Goal: Task Accomplishment & Management: Use online tool/utility

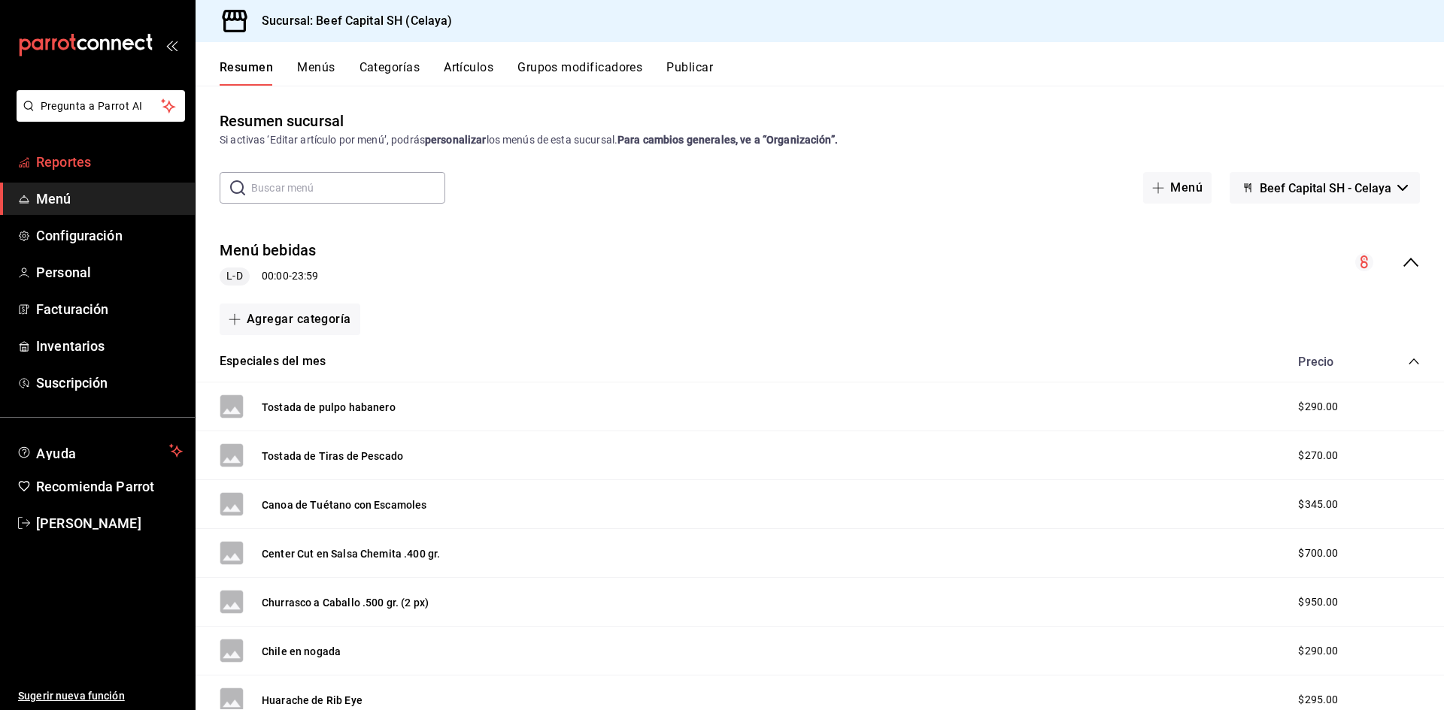
click at [81, 169] on span "Reportes" at bounding box center [109, 162] width 147 height 20
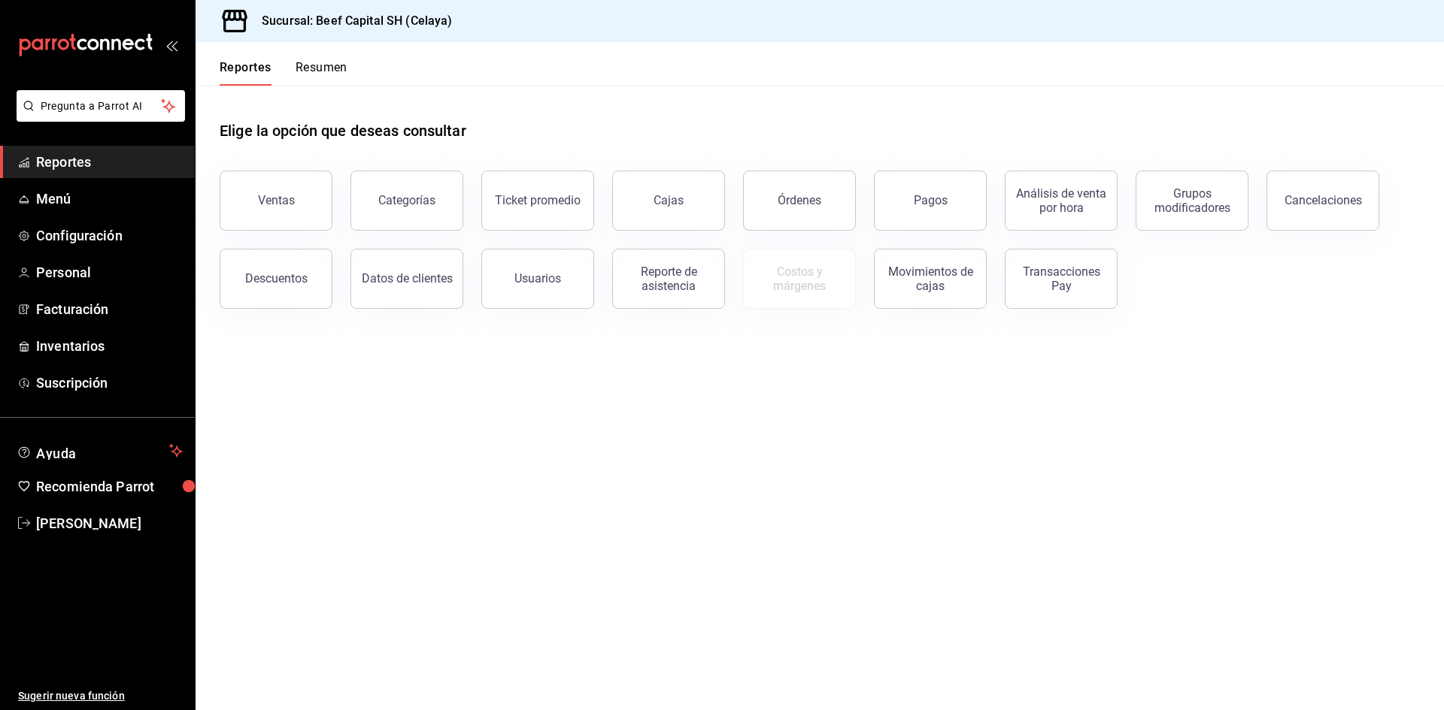
click at [321, 70] on button "Resumen" at bounding box center [321, 73] width 52 height 26
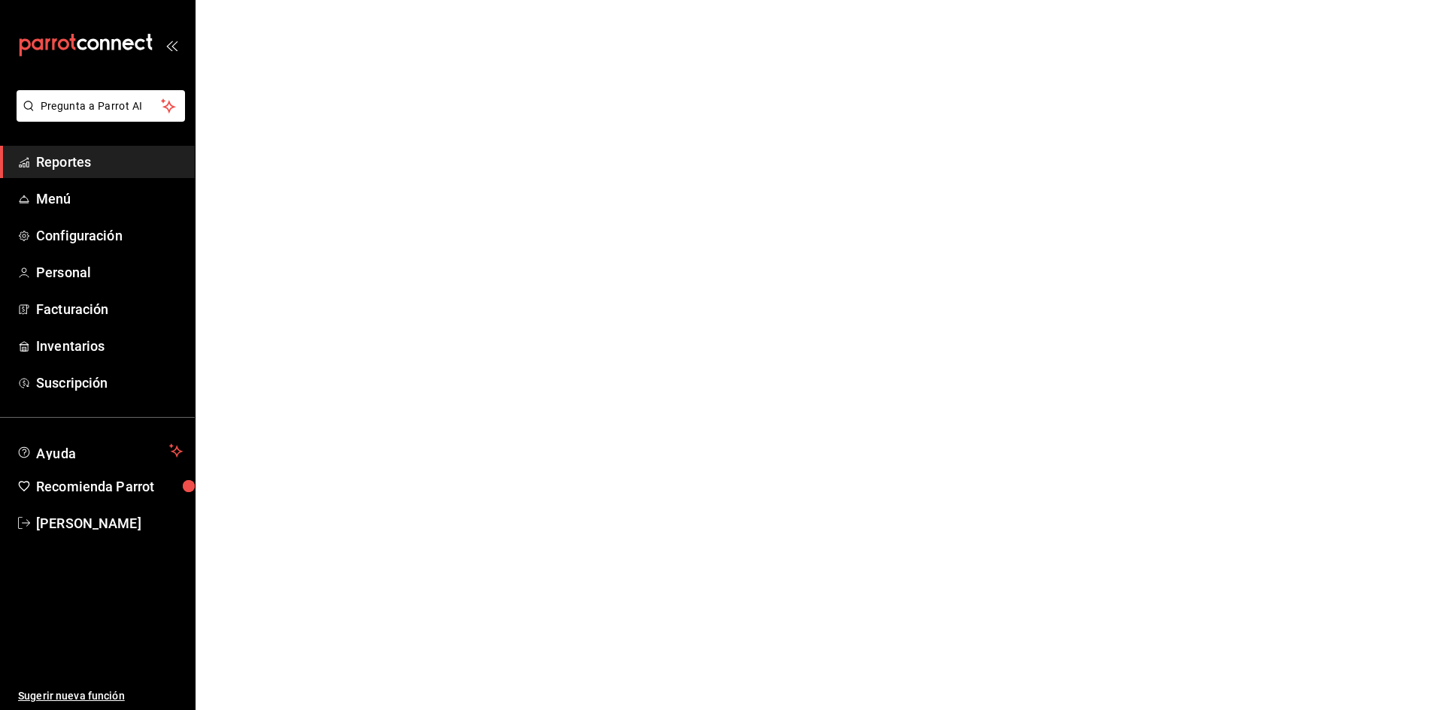
click at [71, 162] on span "Reportes" at bounding box center [109, 162] width 147 height 20
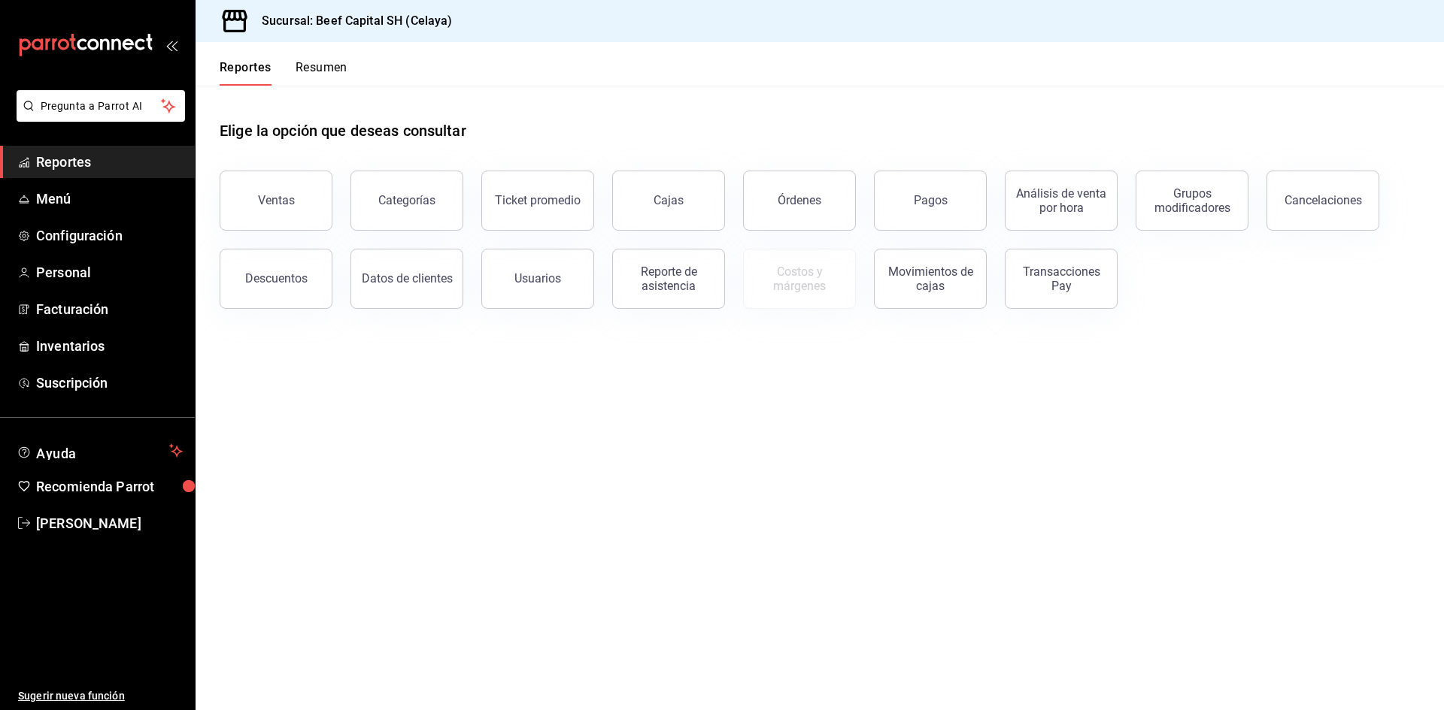
click at [335, 68] on button "Resumen" at bounding box center [321, 73] width 52 height 26
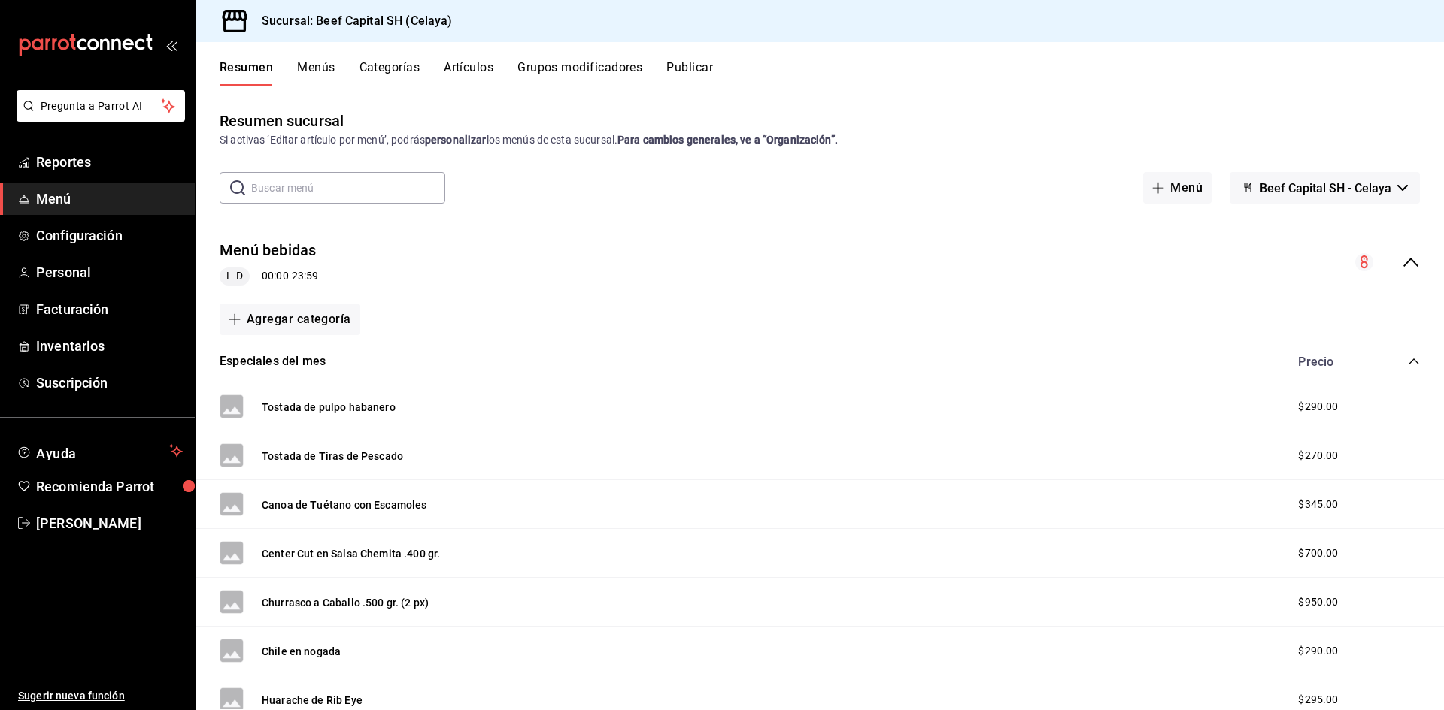
click at [111, 198] on span "Menú" at bounding box center [109, 199] width 147 height 20
click at [77, 164] on span "Reportes" at bounding box center [109, 162] width 147 height 20
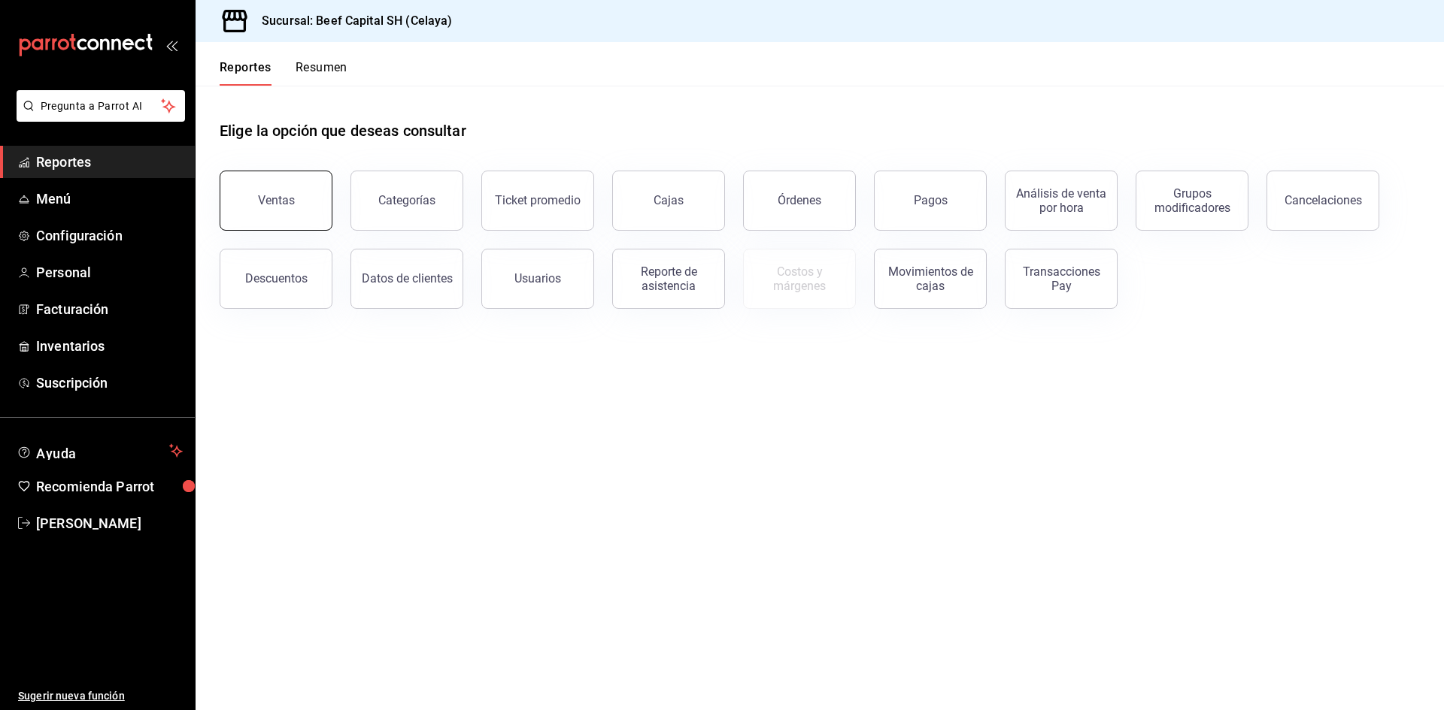
click at [255, 188] on button "Ventas" at bounding box center [276, 201] width 113 height 60
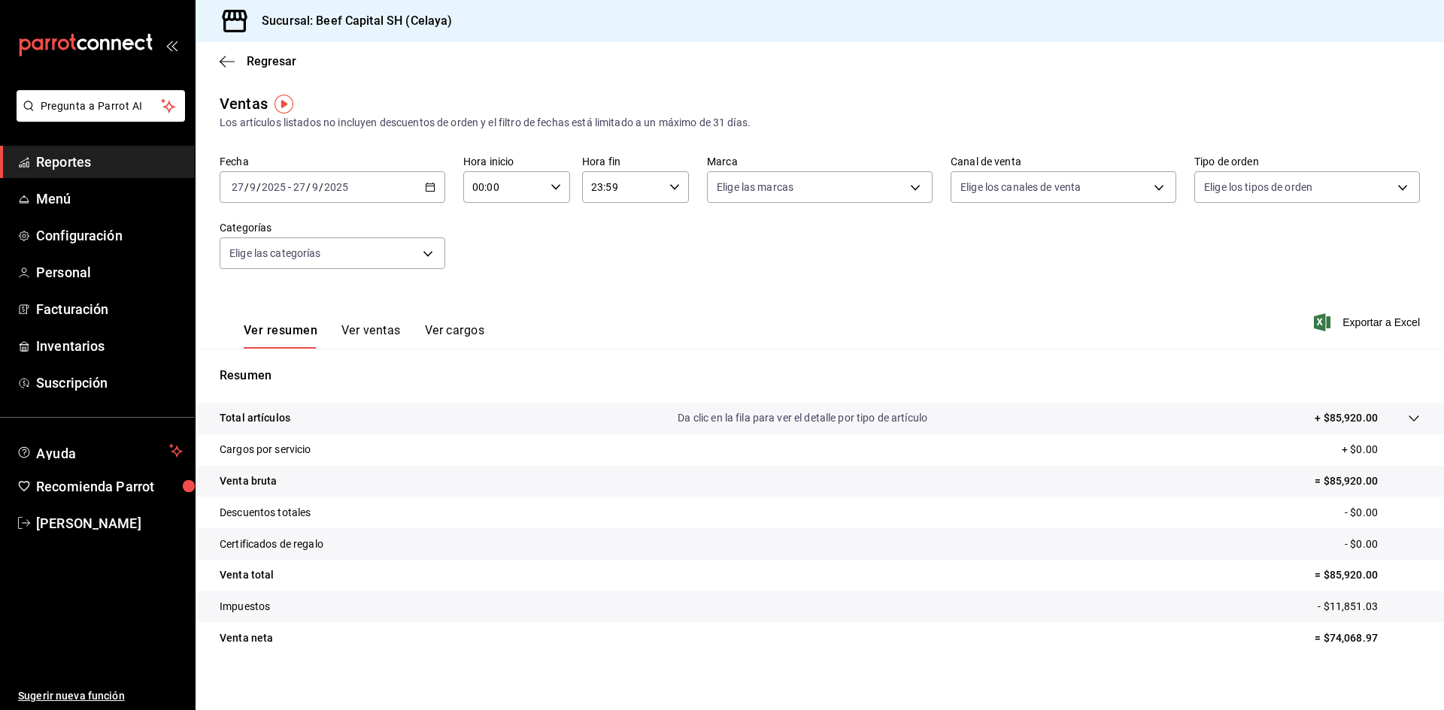
click at [425, 188] on icon "button" at bounding box center [430, 187] width 11 height 11
click at [280, 364] on span "Rango de fechas" at bounding box center [290, 368] width 117 height 16
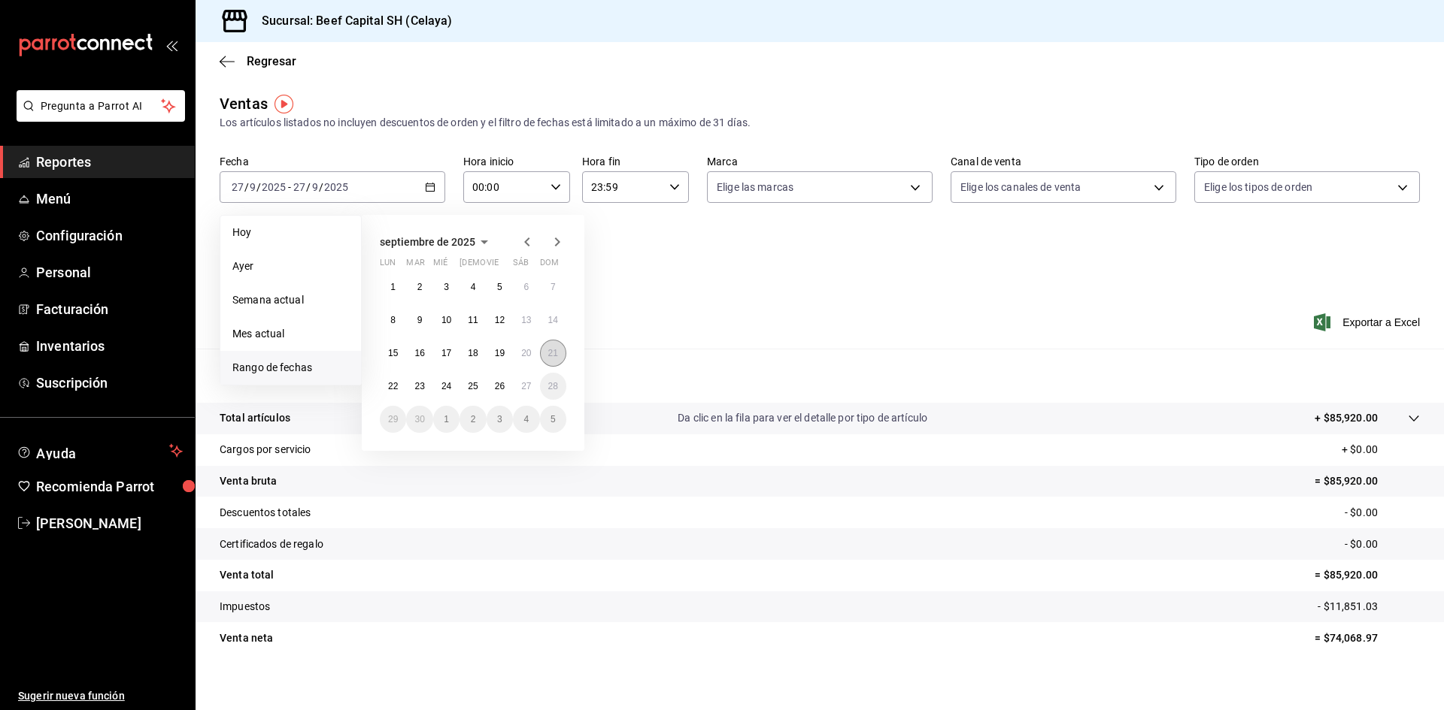
click at [550, 356] on abbr "21" at bounding box center [553, 353] width 10 height 11
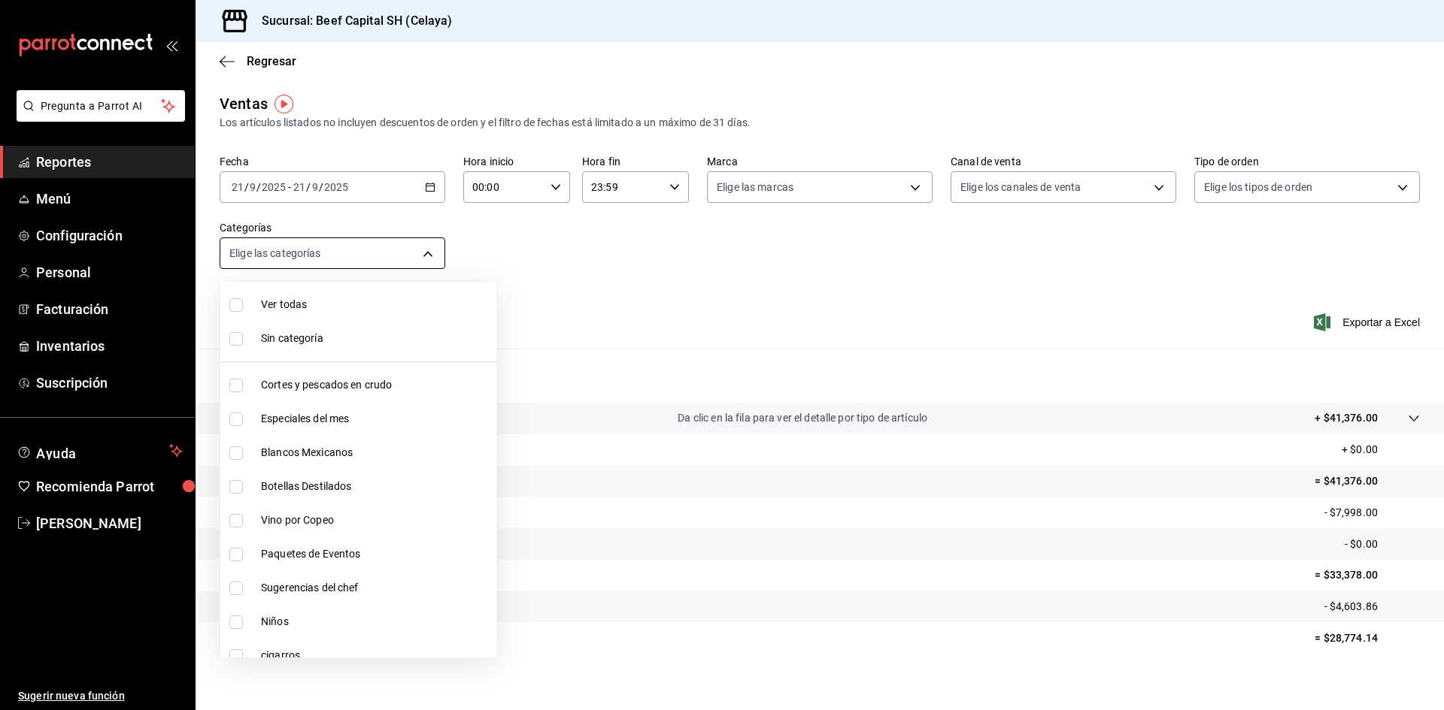
click at [417, 254] on body "Pregunta a Parrot AI Reportes Menú Configuración Personal Facturación Inventari…" at bounding box center [722, 355] width 1444 height 710
click at [233, 303] on input "checkbox" at bounding box center [236, 305] width 14 height 14
checkbox input "true"
type input "be5ff23d-0a1c-411b-96c0-e7d4c019095a,ff0942d4-a114-4278-bf43-4291bef7f875,c44b1…"
checkbox input "true"
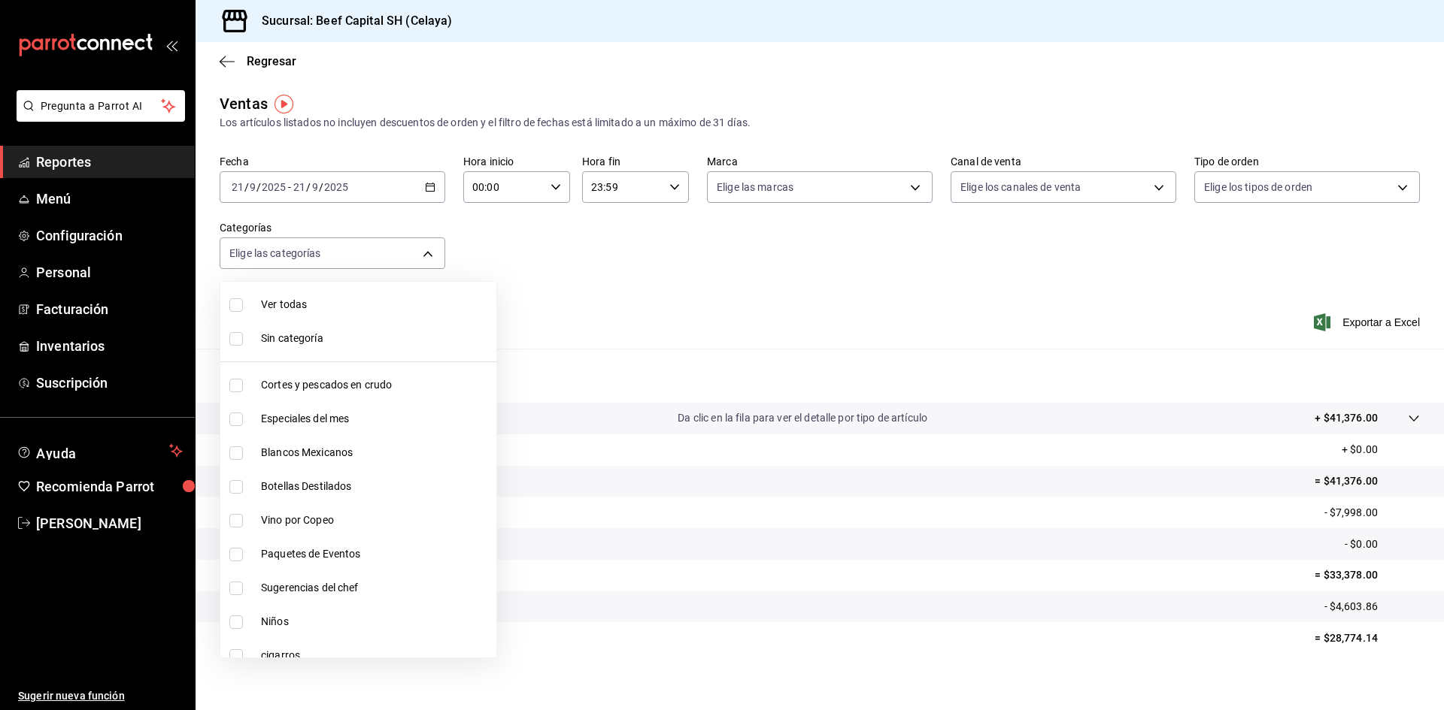
checkbox input "true"
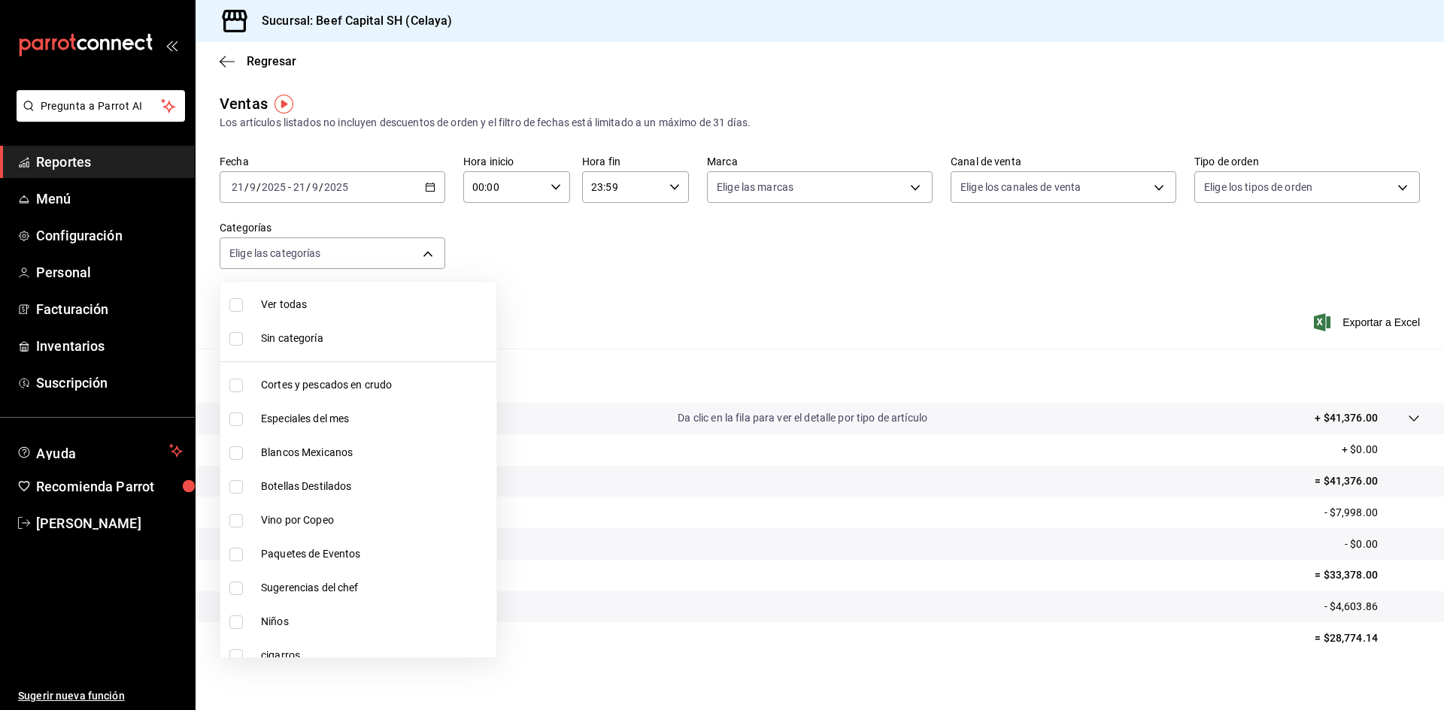
checkbox input "true"
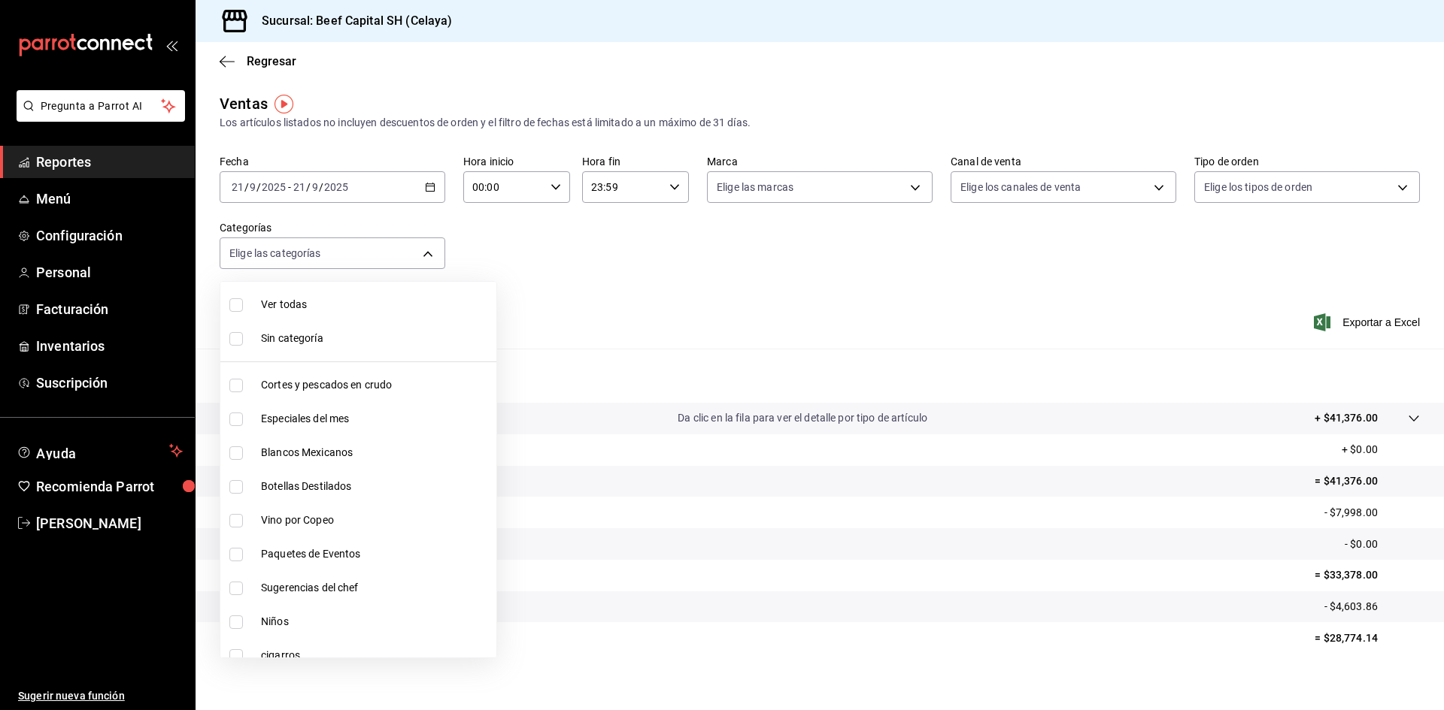
checkbox input "true"
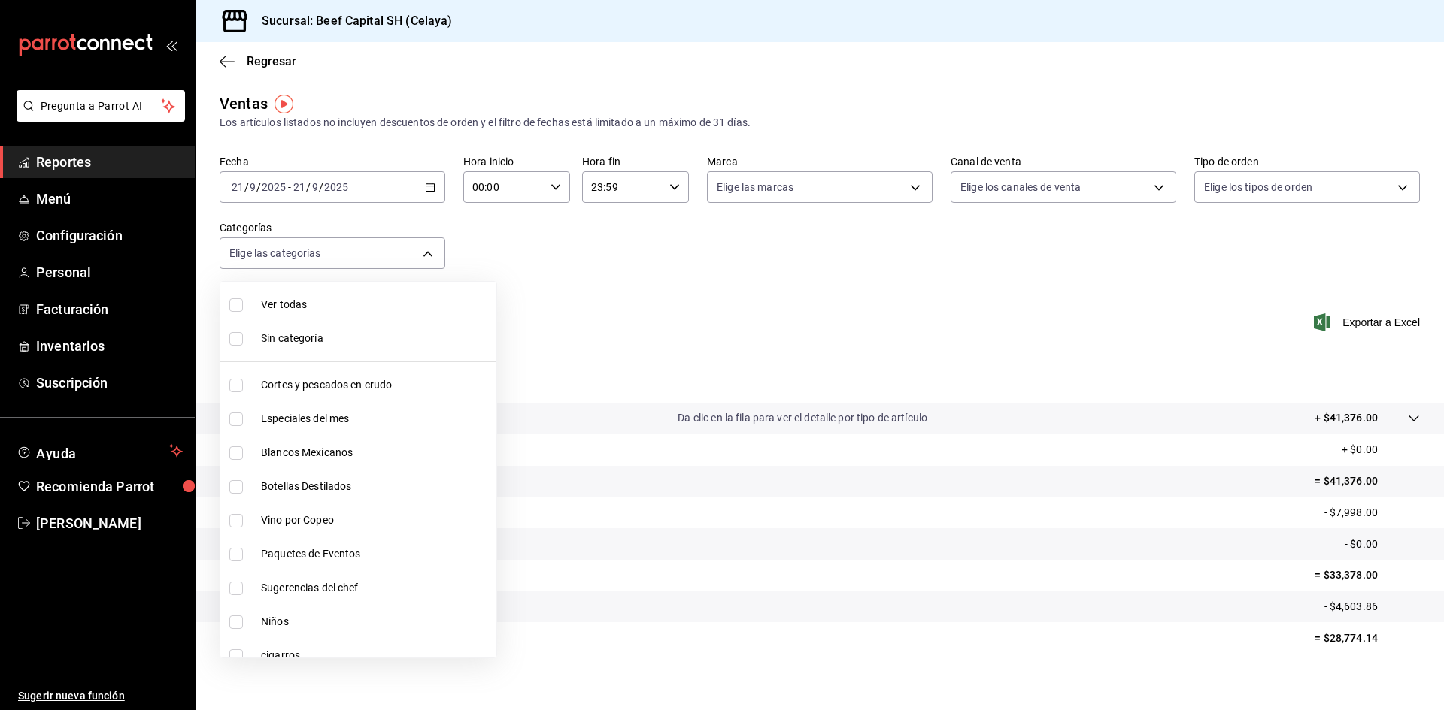
checkbox input "true"
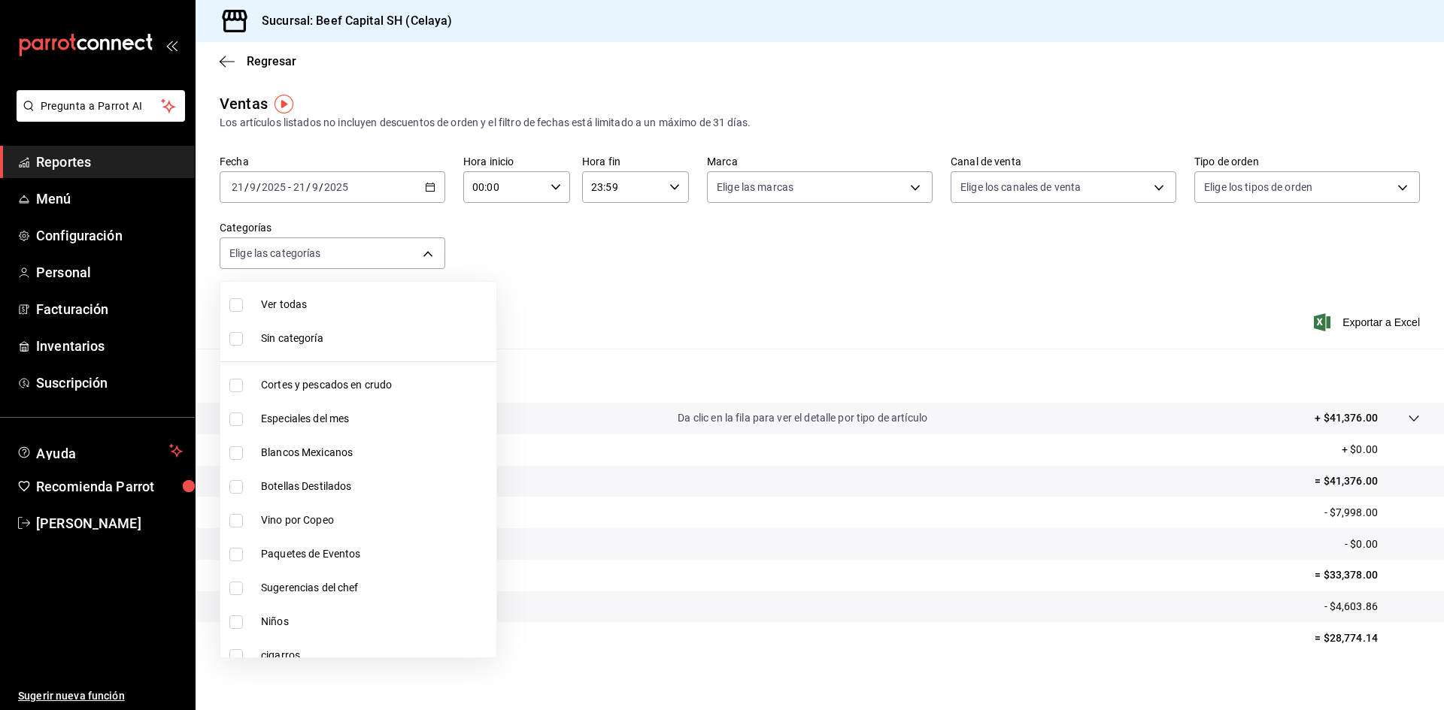
checkbox input "true"
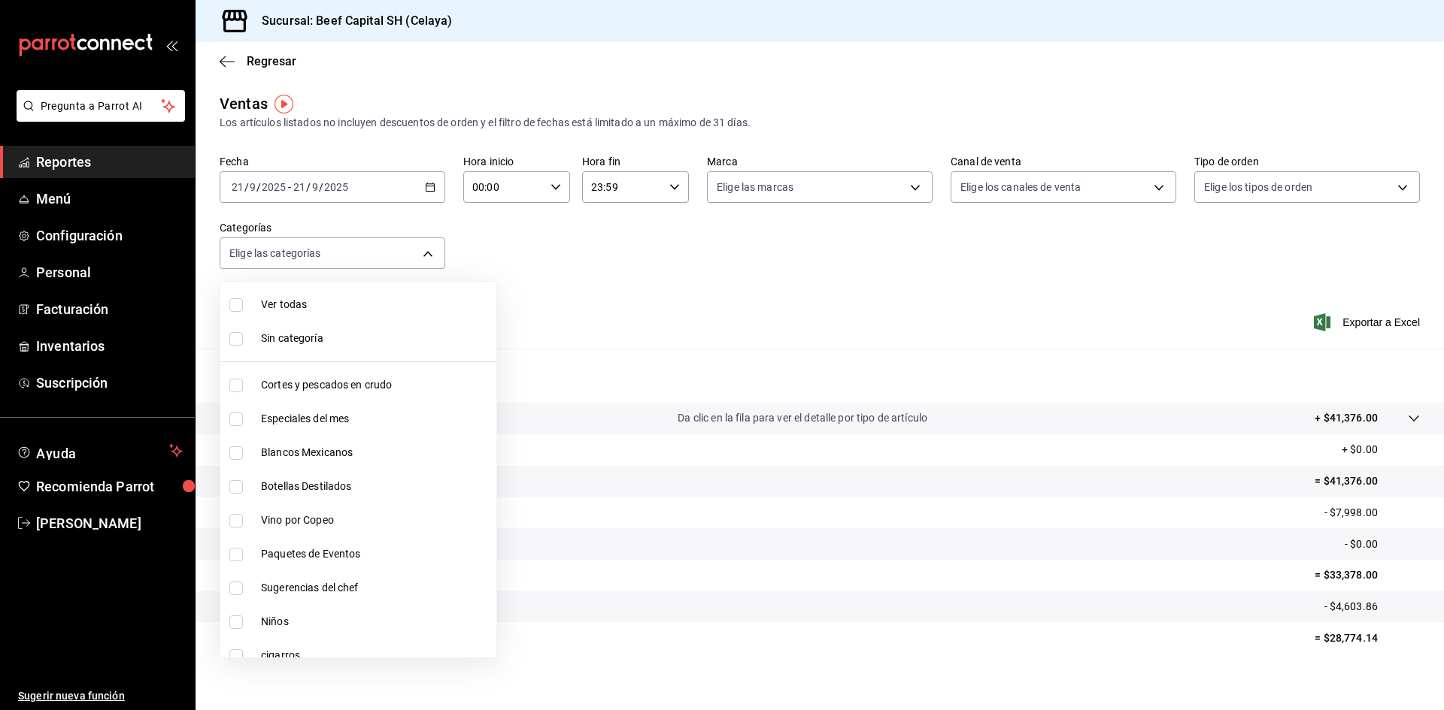
checkbox input "true"
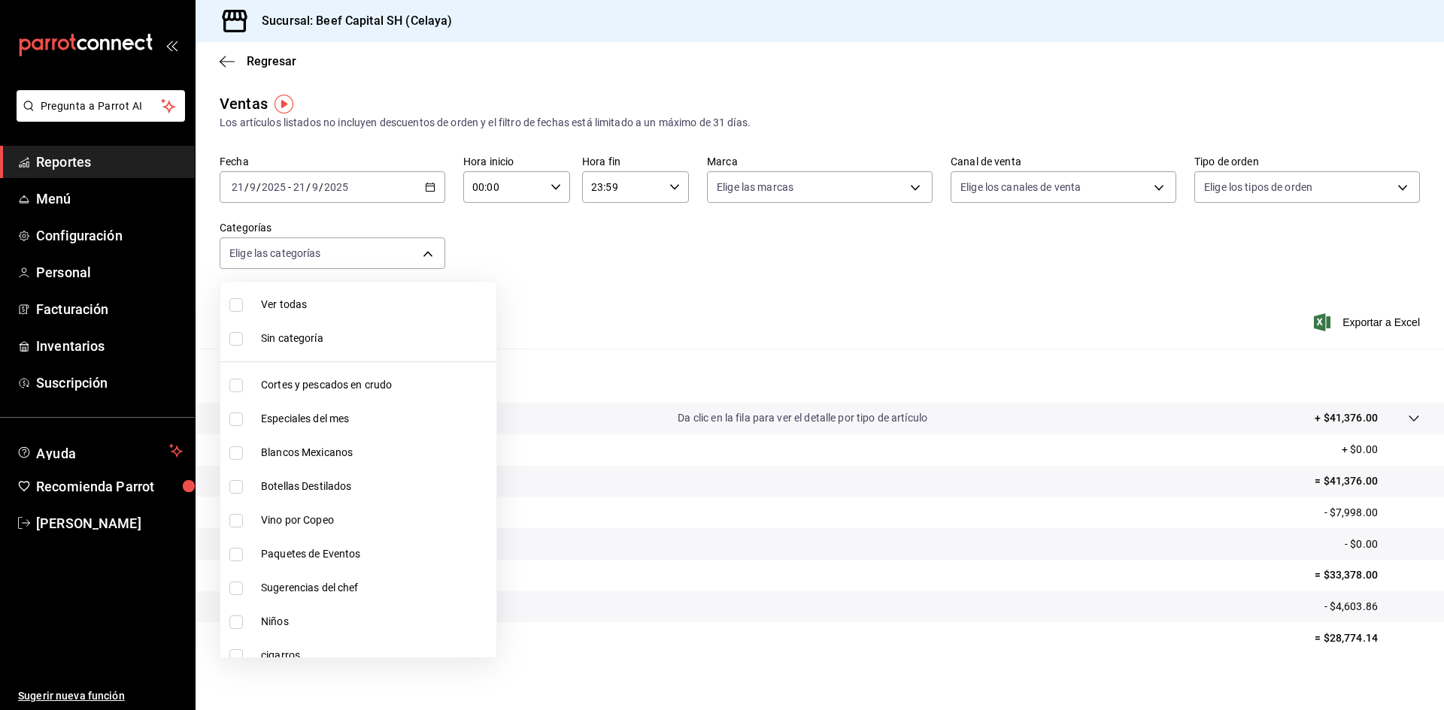
checkbox input "true"
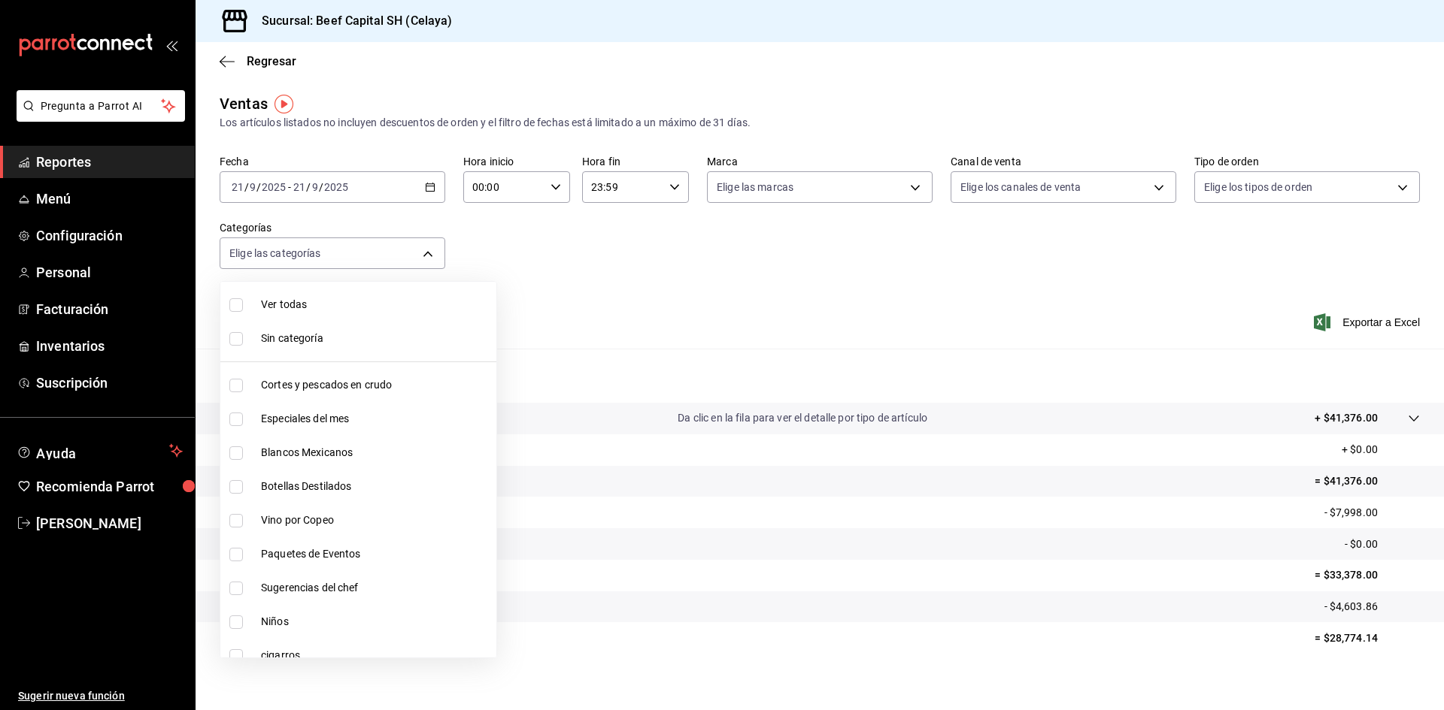
checkbox input "true"
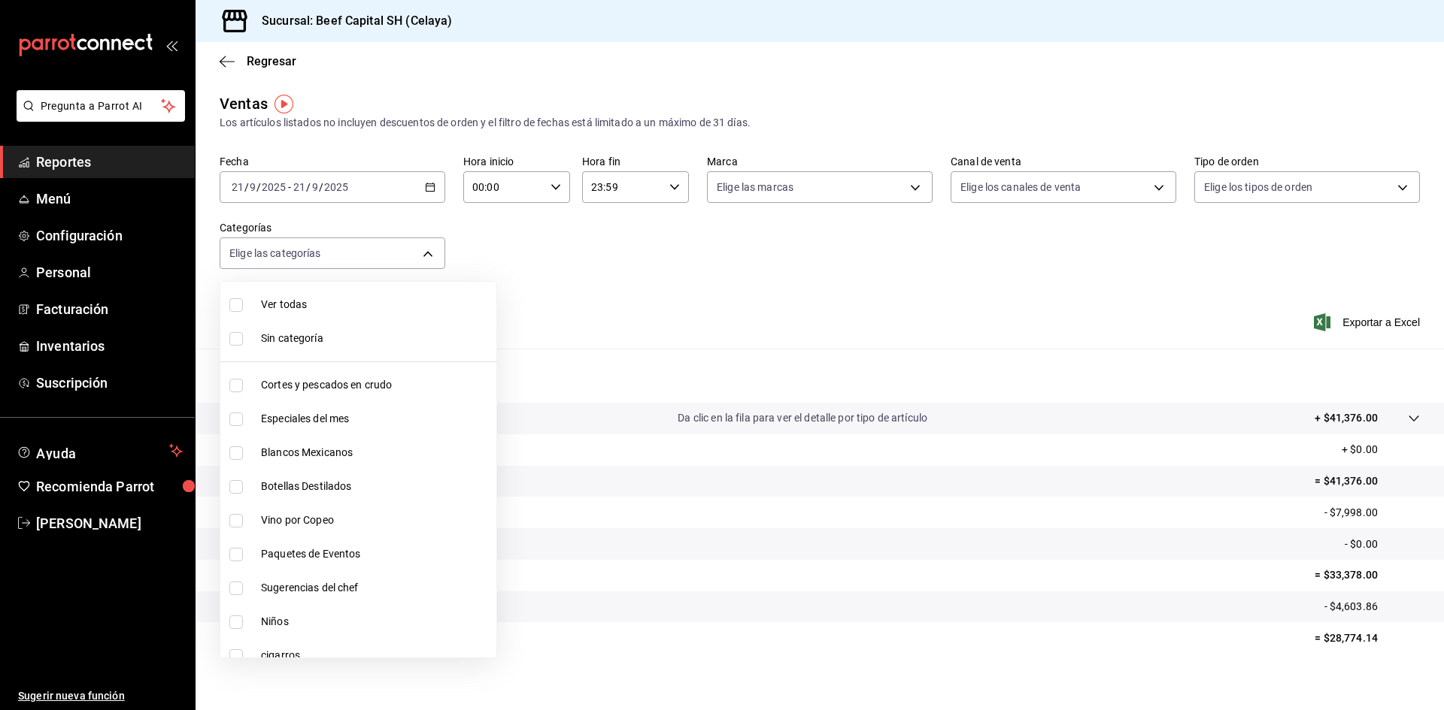
checkbox input "true"
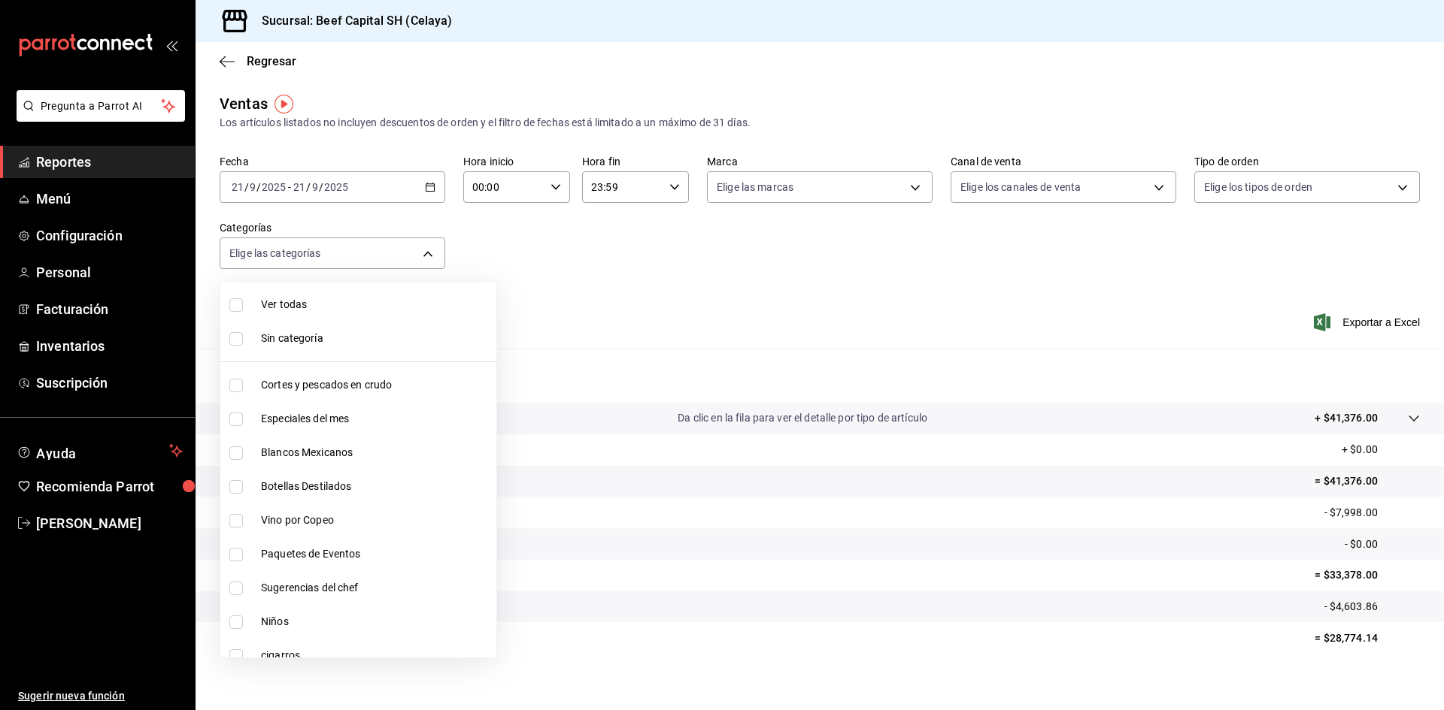
checkbox input "true"
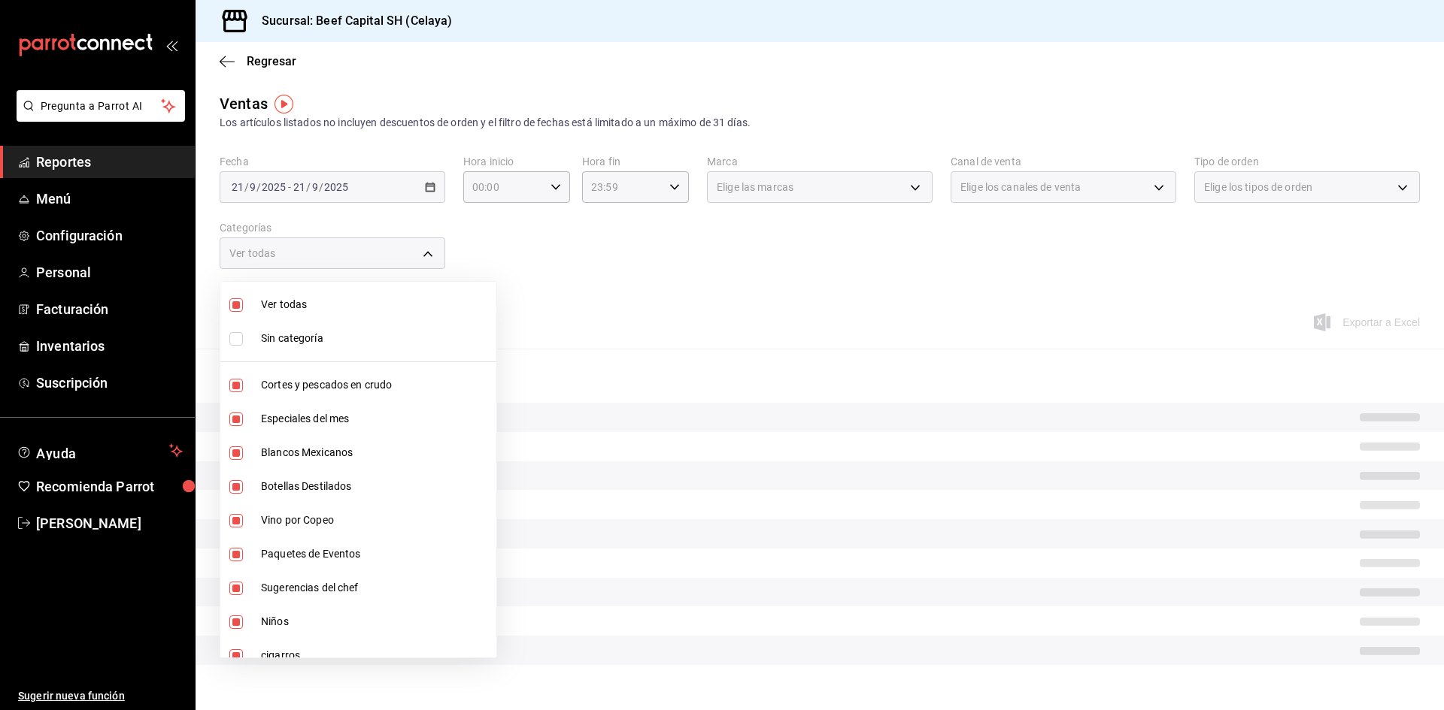
click at [235, 340] on input "checkbox" at bounding box center [236, 339] width 14 height 14
checkbox input "true"
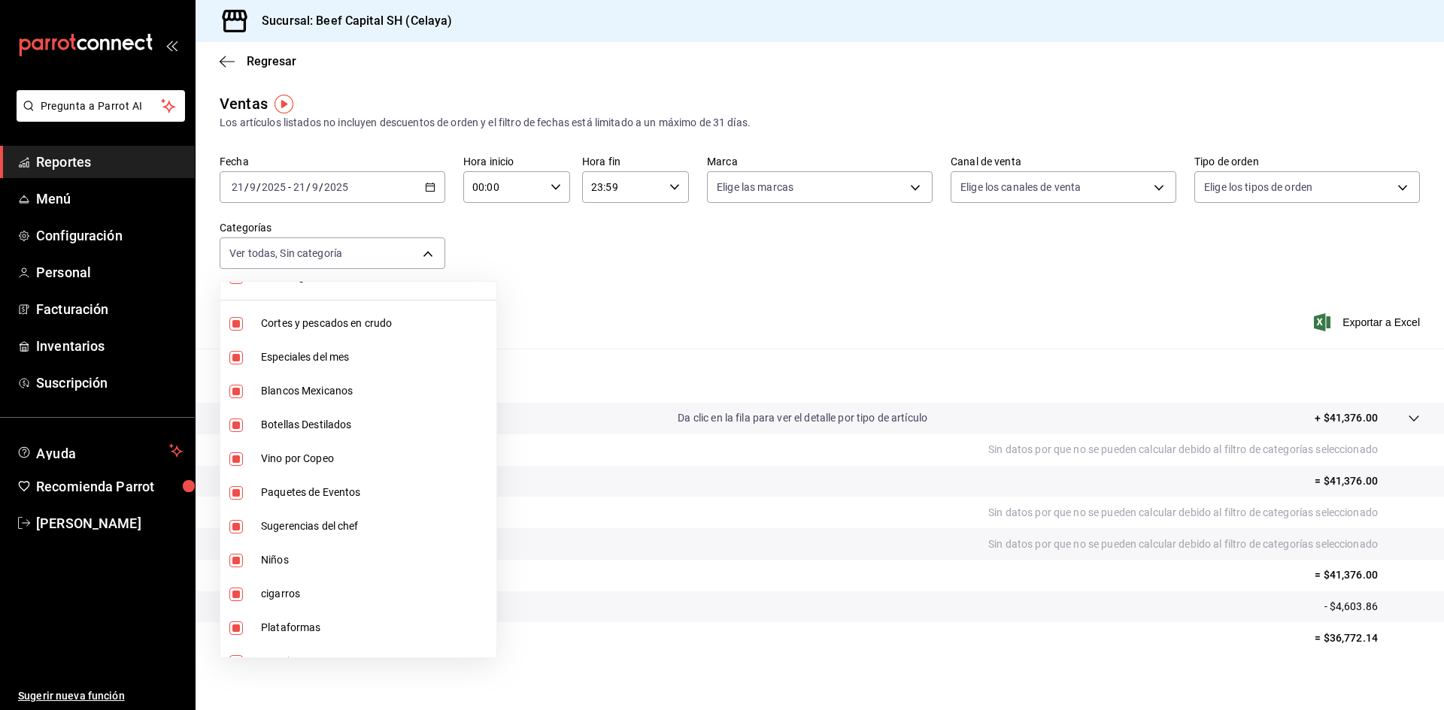
scroll to position [75, 0]
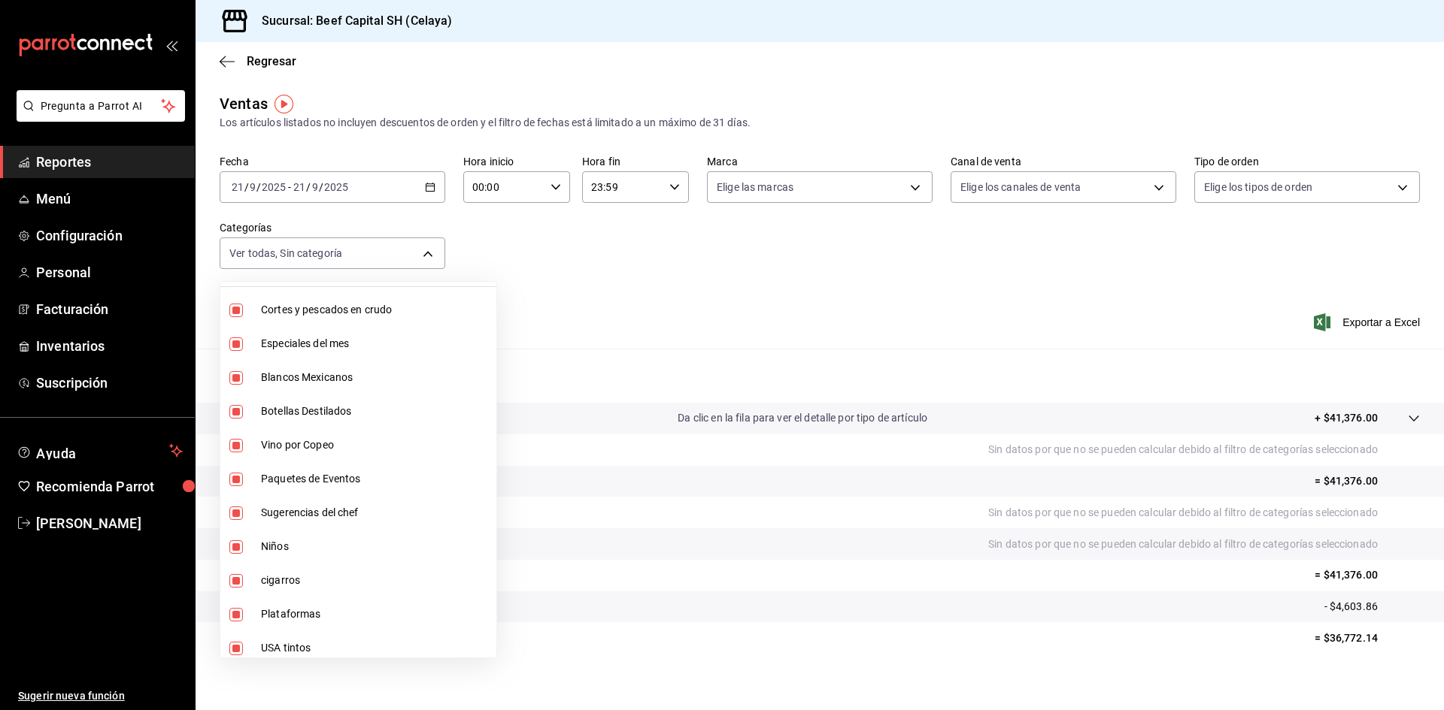
click at [239, 377] on input "checkbox" at bounding box center [236, 378] width 14 height 14
checkbox input "false"
type input "be5ff23d-0a1c-411b-96c0-e7d4c019095a,ff0942d4-a114-4278-bf43-4291bef7f875,b1aff…"
checkbox input "false"
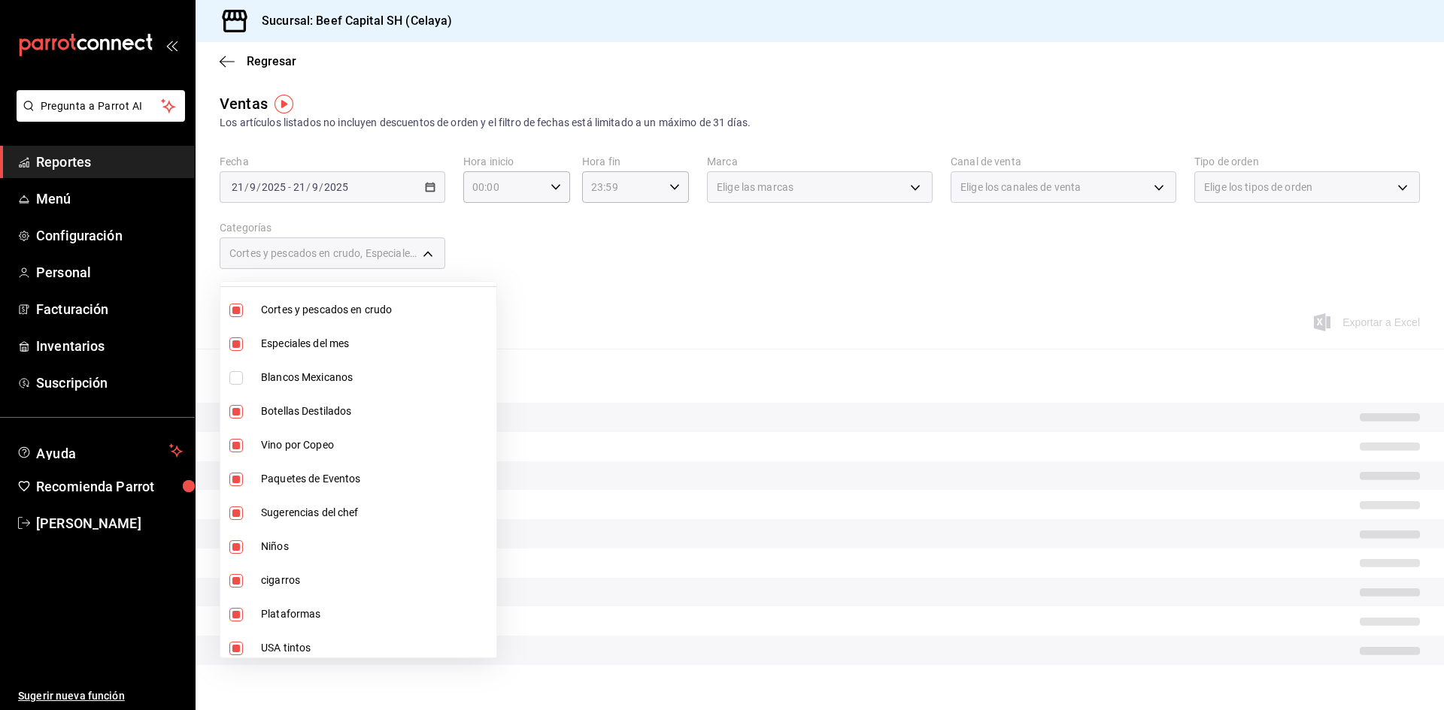
click at [238, 408] on input "checkbox" at bounding box center [236, 412] width 14 height 14
checkbox input "false"
type input "be5ff23d-0a1c-411b-96c0-e7d4c019095a,ff0942d4-a114-4278-bf43-4291bef7f875,008fc…"
click at [235, 449] on input "checkbox" at bounding box center [236, 446] width 14 height 14
checkbox input "false"
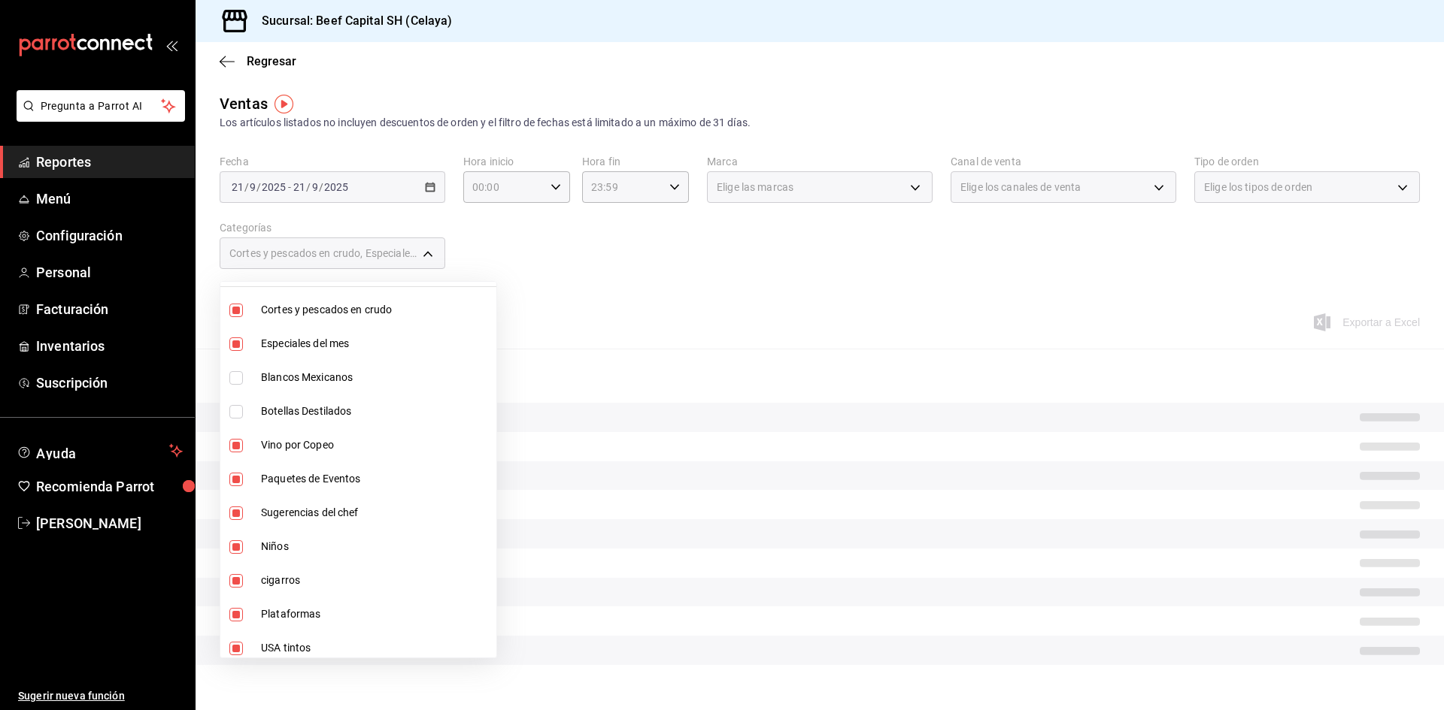
type input "be5ff23d-0a1c-411b-96c0-e7d4c019095a,ff0942d4-a114-4278-bf43-4291bef7f875,3ec34…"
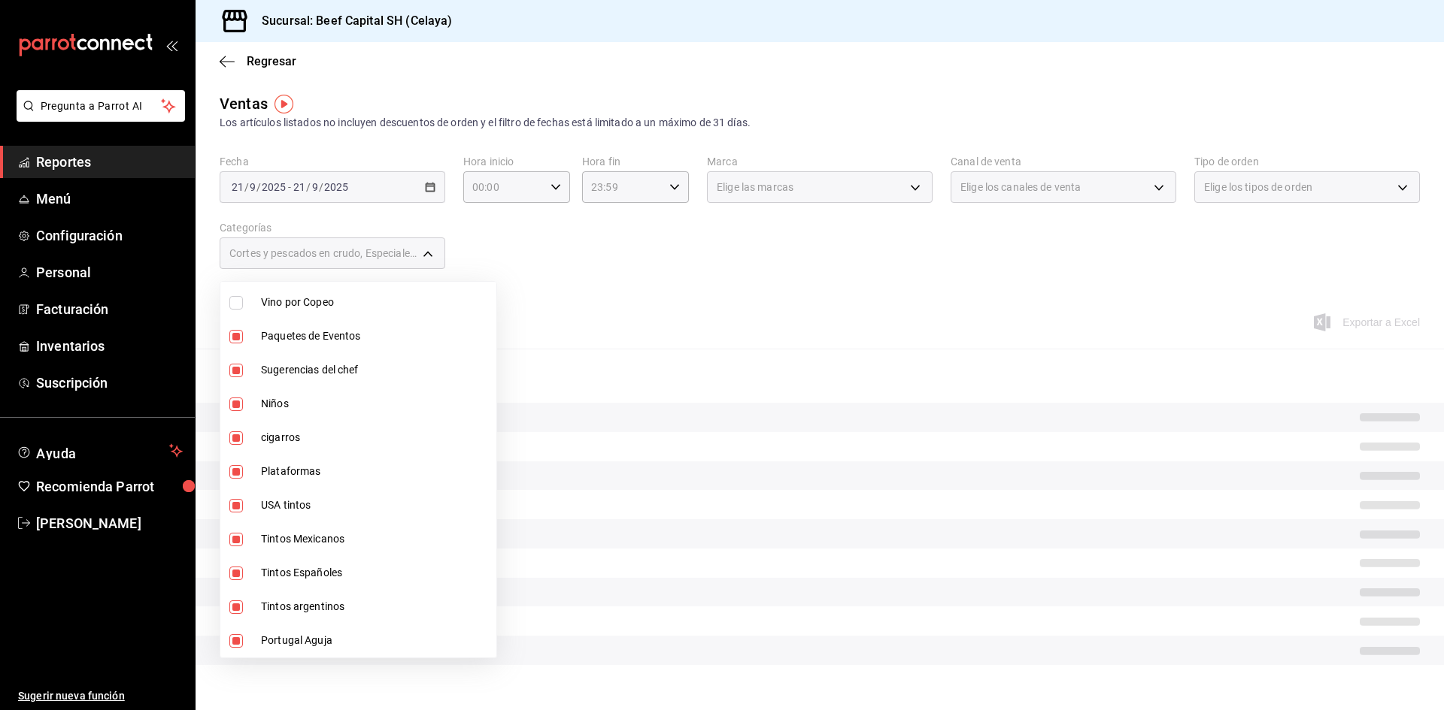
scroll to position [226, 0]
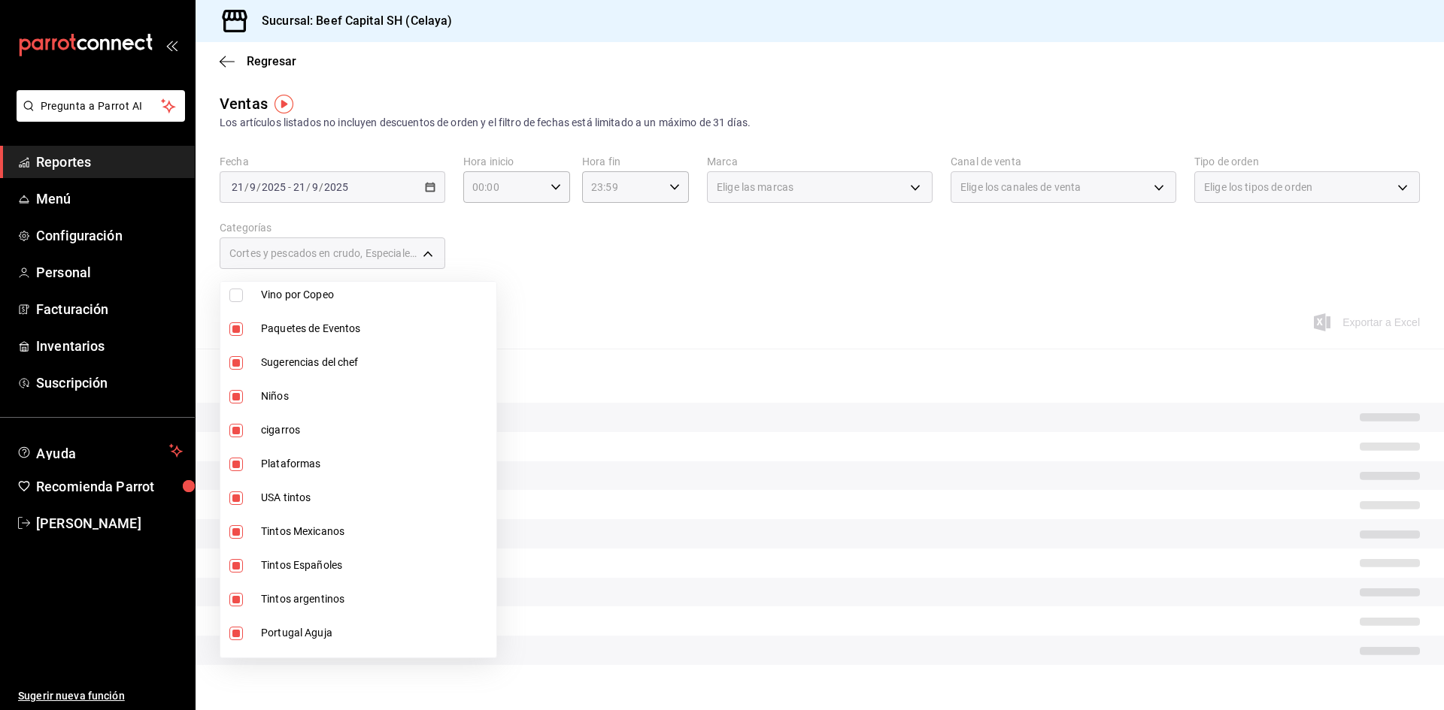
click at [234, 399] on input "checkbox" at bounding box center [236, 397] width 14 height 14
checkbox input "false"
type input "be5ff23d-0a1c-411b-96c0-e7d4c019095a,ff0942d4-a114-4278-bf43-4291bef7f875,3ec34…"
click at [232, 428] on input "checkbox" at bounding box center [236, 431] width 14 height 14
checkbox input "false"
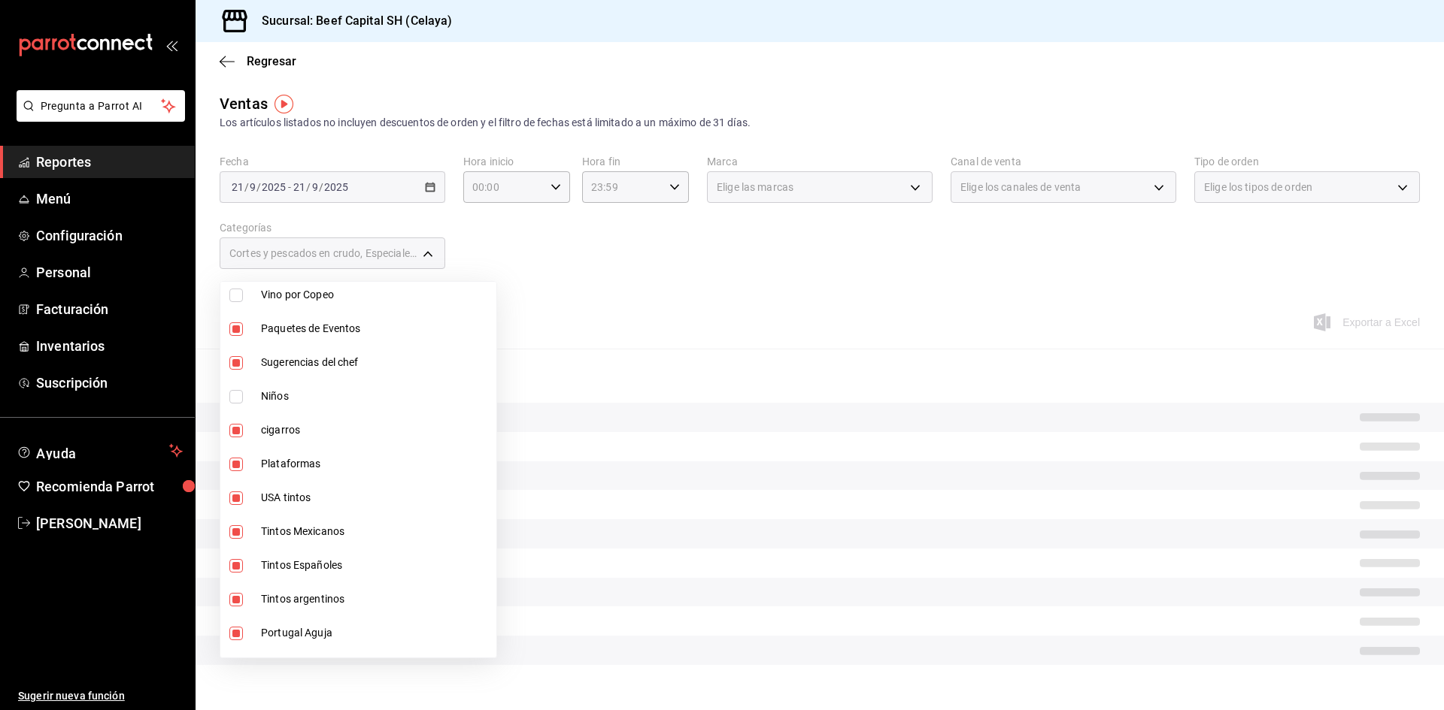
type input "be5ff23d-0a1c-411b-96c0-e7d4c019095a,ff0942d4-a114-4278-bf43-4291bef7f875,3ec34…"
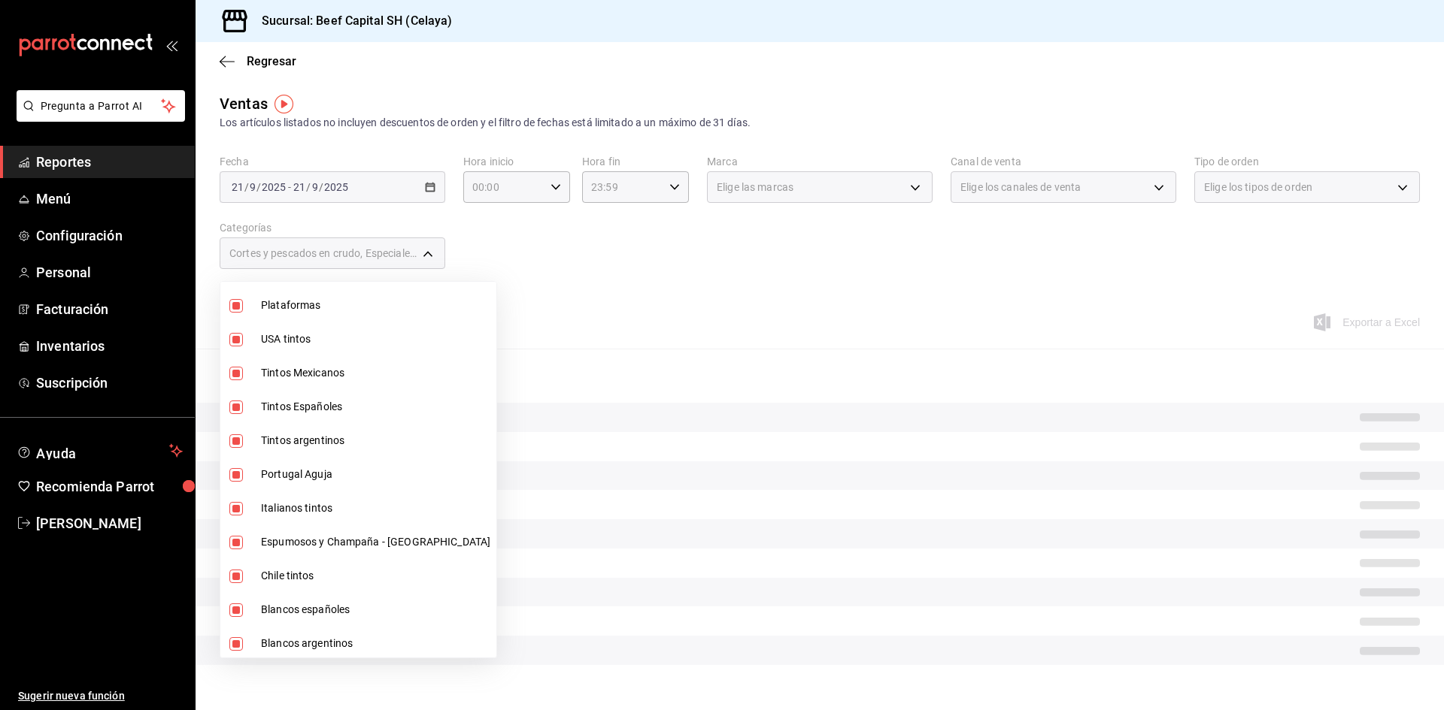
scroll to position [301, 0]
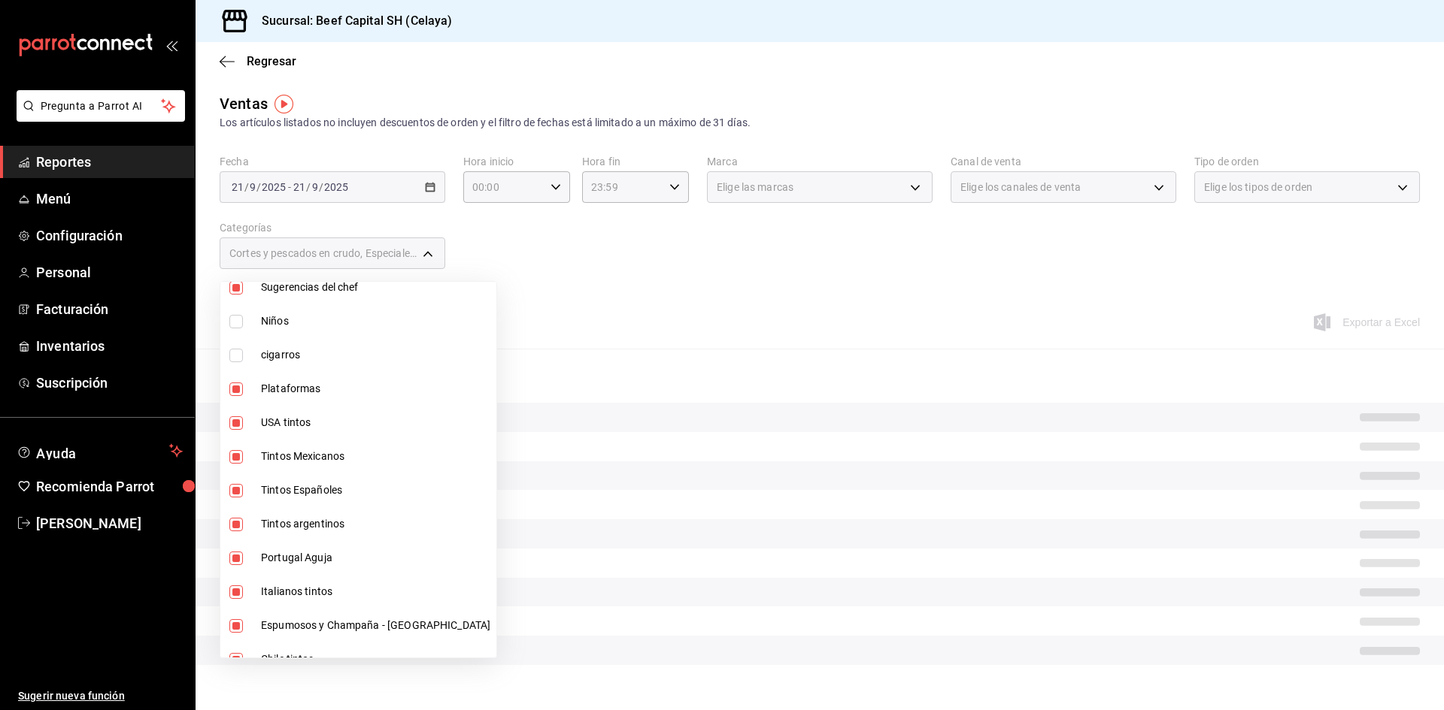
click at [235, 421] on input "checkbox" at bounding box center [236, 424] width 14 height 14
checkbox input "false"
type input "be5ff23d-0a1c-411b-96c0-e7d4c019095a,ff0942d4-a114-4278-bf43-4291bef7f875,3ec34…"
click at [236, 459] on input "checkbox" at bounding box center [236, 457] width 14 height 14
checkbox input "false"
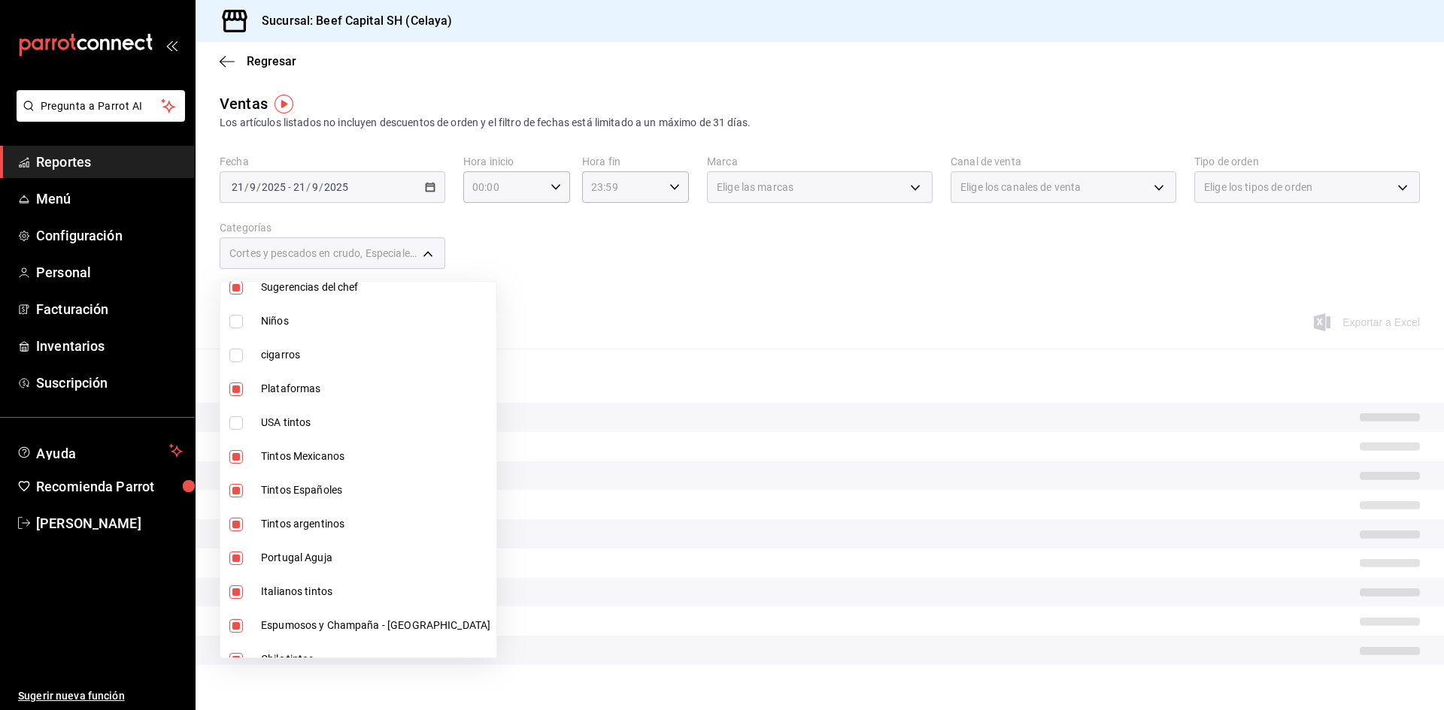
type input "be5ff23d-0a1c-411b-96c0-e7d4c019095a,ff0942d4-a114-4278-bf43-4291bef7f875,3ec34…"
click at [237, 489] on input "checkbox" at bounding box center [236, 491] width 14 height 14
checkbox input "false"
type input "be5ff23d-0a1c-411b-96c0-e7d4c019095a,ff0942d4-a114-4278-bf43-4291bef7f875,3ec34…"
click at [236, 526] on input "checkbox" at bounding box center [236, 525] width 14 height 14
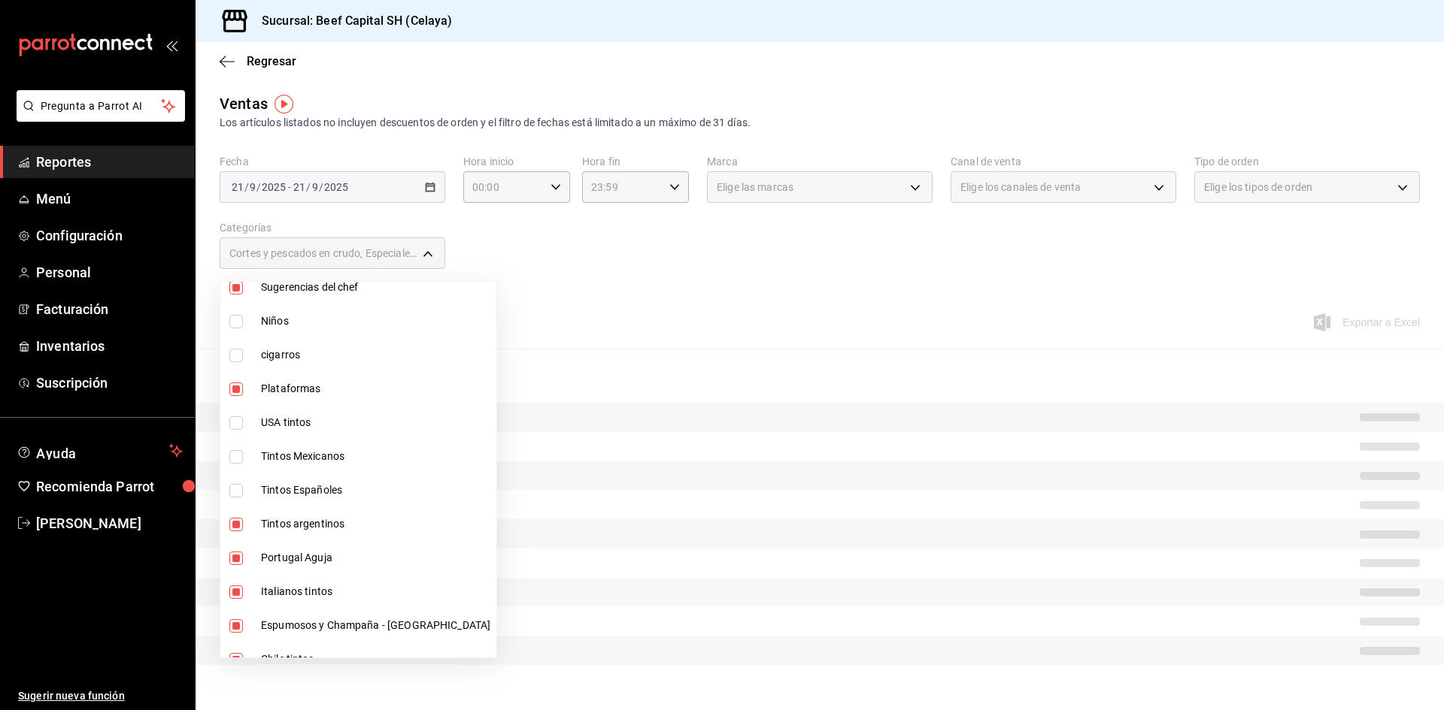
checkbox input "false"
type input "be5ff23d-0a1c-411b-96c0-e7d4c019095a,ff0942d4-a114-4278-bf43-4291bef7f875,3ec34…"
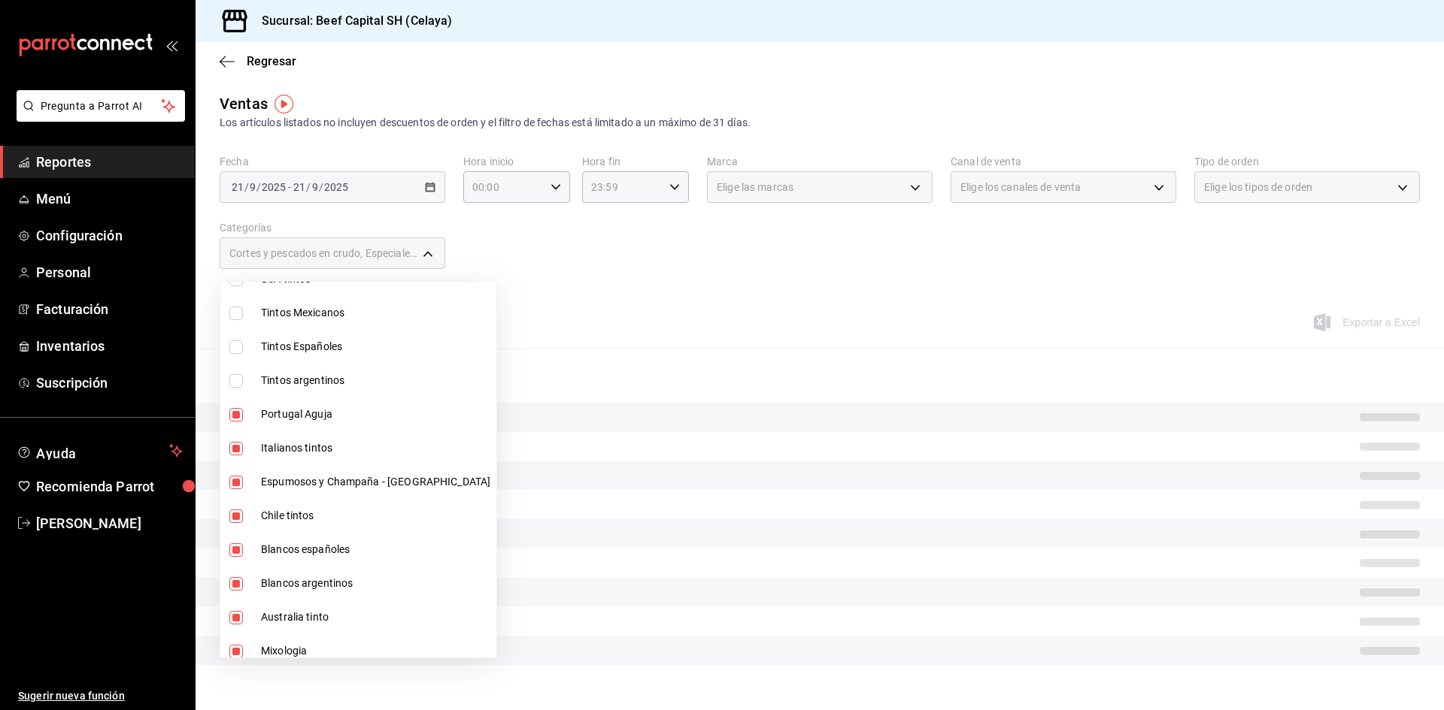
scroll to position [451, 0]
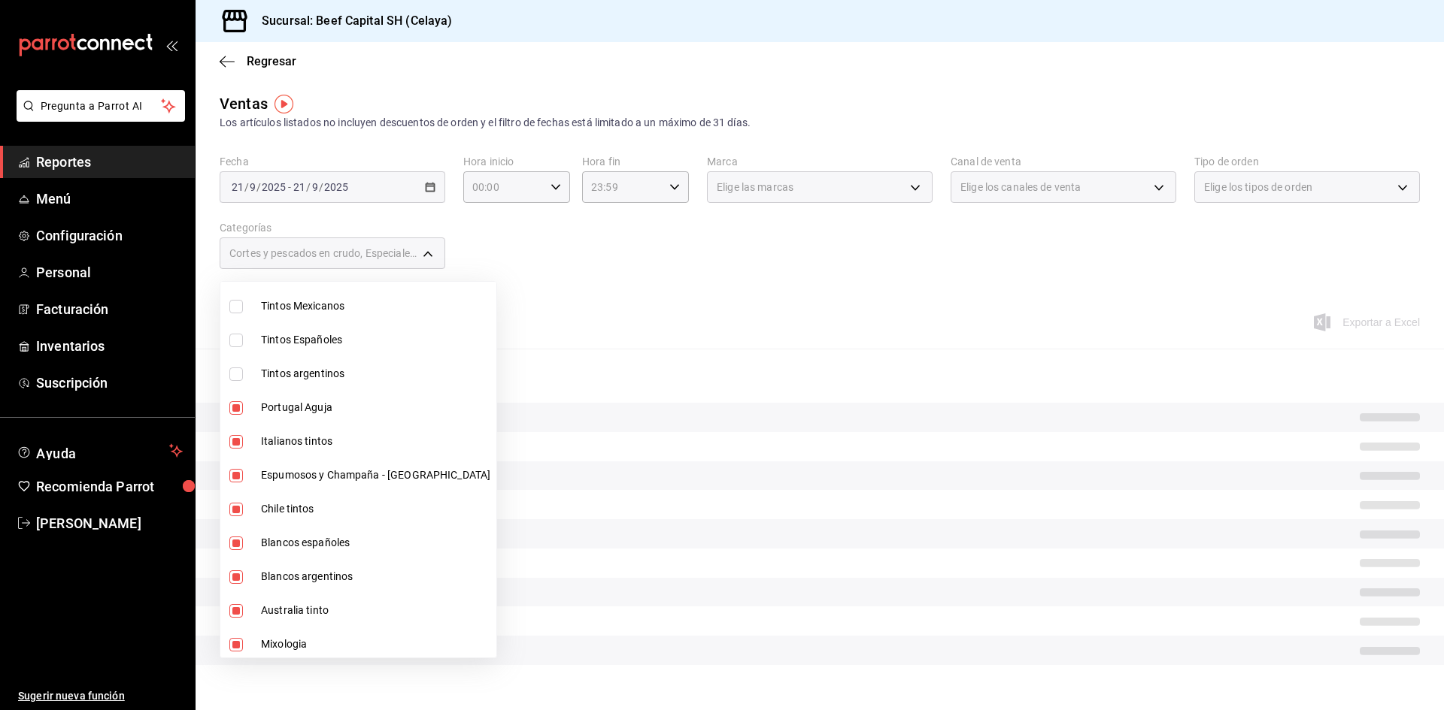
click at [235, 411] on input "checkbox" at bounding box center [236, 408] width 14 height 14
checkbox input "false"
type input "be5ff23d-0a1c-411b-96c0-e7d4c019095a,ff0942d4-a114-4278-bf43-4291bef7f875,3ec34…"
click at [234, 445] on input "checkbox" at bounding box center [236, 442] width 14 height 14
checkbox input "false"
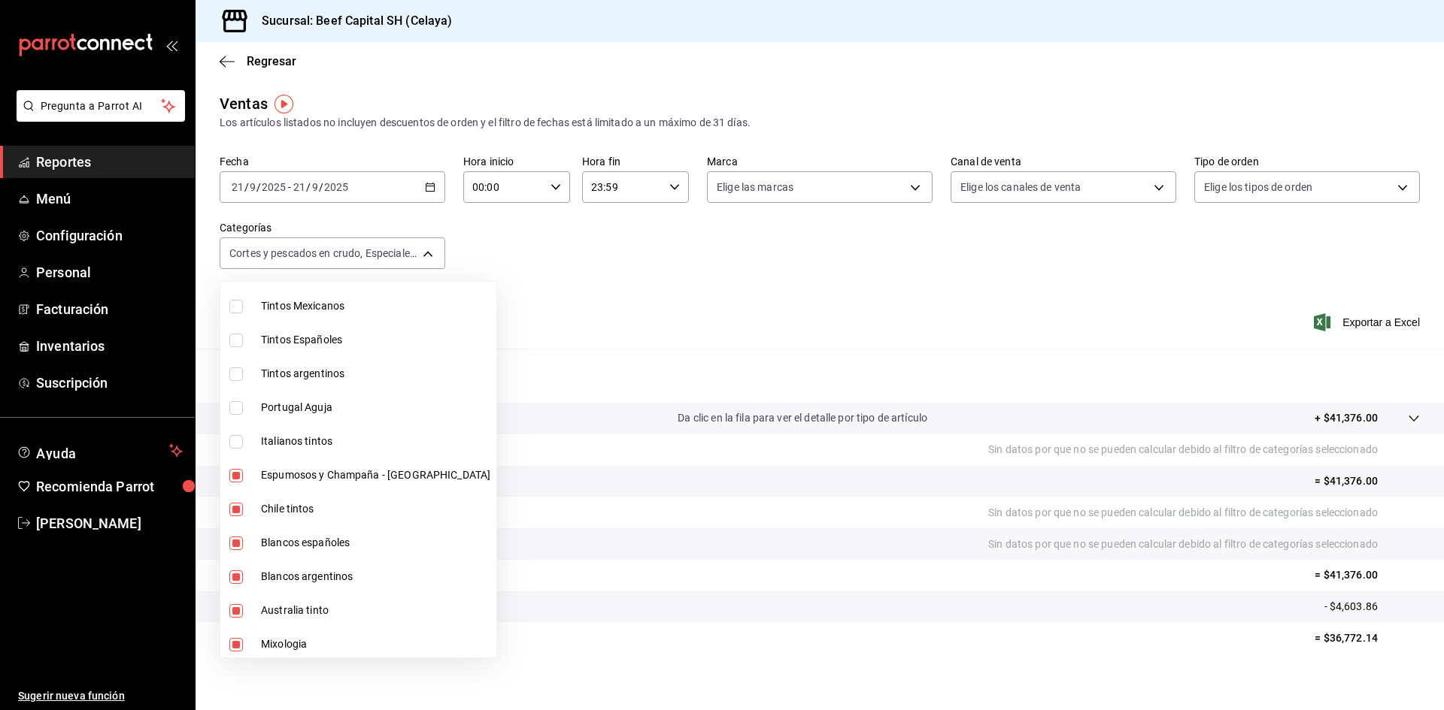
type input "be5ff23d-0a1c-411b-96c0-e7d4c019095a,ff0942d4-a114-4278-bf43-4291bef7f875,3ec34…"
click at [233, 477] on input "checkbox" at bounding box center [236, 476] width 14 height 14
checkbox input "false"
type input "be5ff23d-0a1c-411b-96c0-e7d4c019095a,ff0942d4-a114-4278-bf43-4291bef7f875,3ec34…"
click at [238, 508] on input "checkbox" at bounding box center [236, 510] width 14 height 14
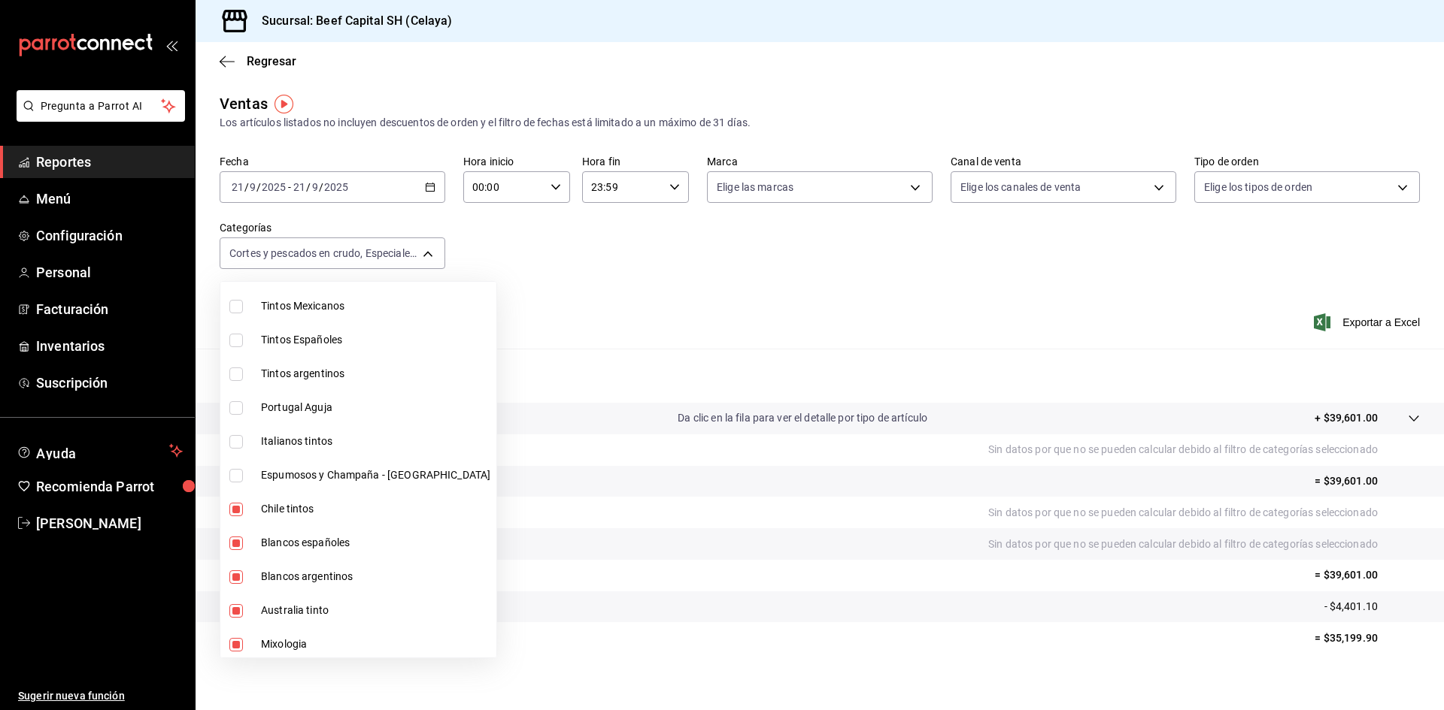
checkbox input "false"
type input "be5ff23d-0a1c-411b-96c0-e7d4c019095a,ff0942d4-a114-4278-bf43-4291bef7f875,3ec34…"
click at [237, 541] on input "checkbox" at bounding box center [236, 544] width 14 height 14
checkbox input "false"
type input "be5ff23d-0a1c-411b-96c0-e7d4c019095a,ff0942d4-a114-4278-bf43-4291bef7f875,3ec34…"
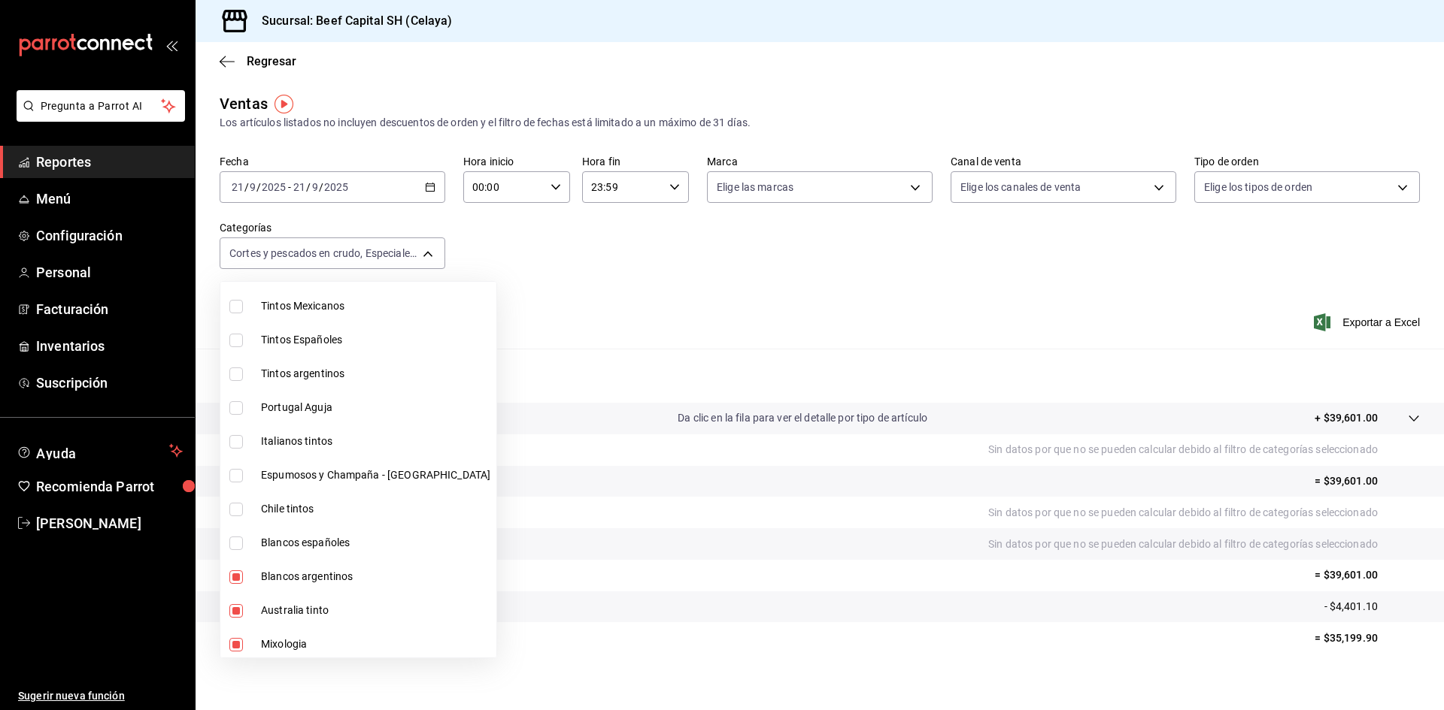
click at [235, 575] on input "checkbox" at bounding box center [236, 578] width 14 height 14
checkbox input "false"
type input "be5ff23d-0a1c-411b-96c0-e7d4c019095a,ff0942d4-a114-4278-bf43-4291bef7f875,3ec34…"
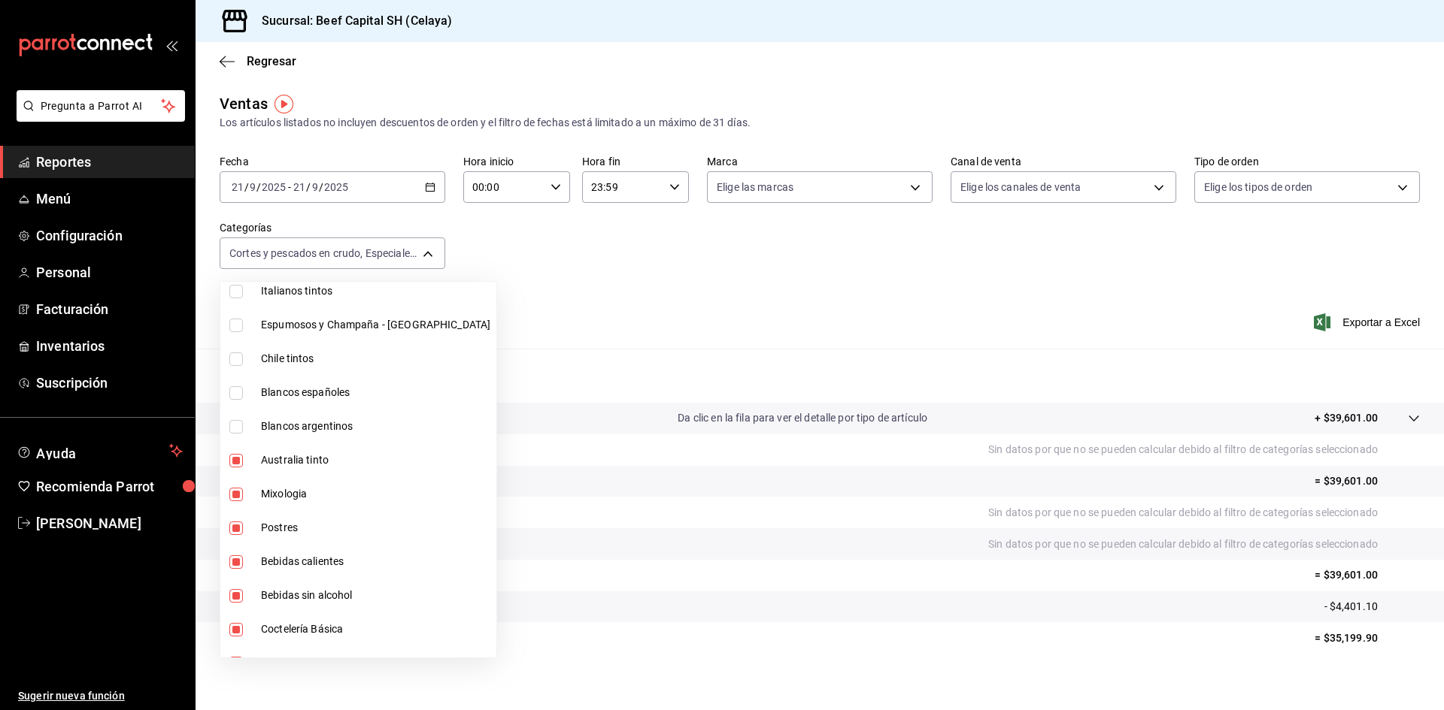
click at [235, 460] on input "checkbox" at bounding box center [236, 461] width 14 height 14
checkbox input "false"
type input "be5ff23d-0a1c-411b-96c0-e7d4c019095a,ff0942d4-a114-4278-bf43-4291bef7f875,3ec34…"
click at [234, 495] on input "checkbox" at bounding box center [236, 495] width 14 height 14
checkbox input "false"
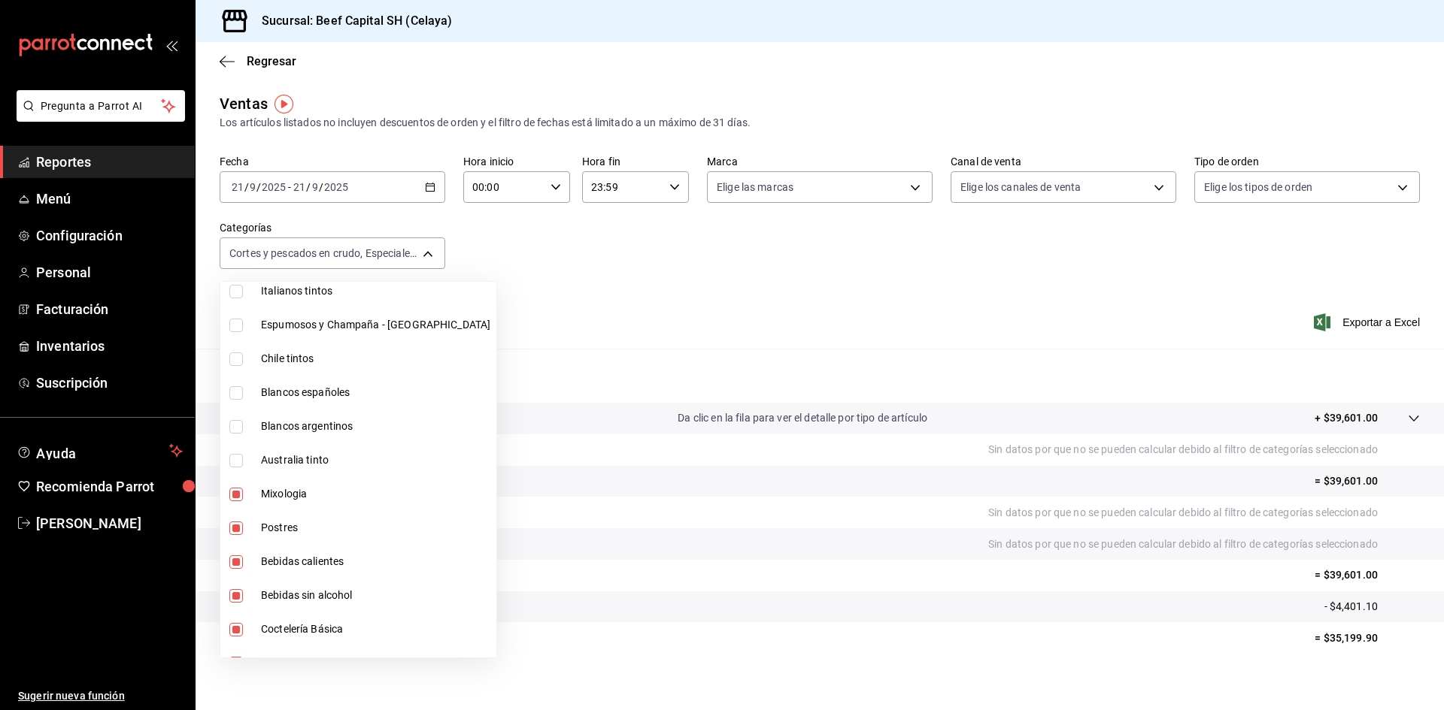
type input "be5ff23d-0a1c-411b-96c0-e7d4c019095a,ff0942d4-a114-4278-bf43-4291bef7f875,3ec34…"
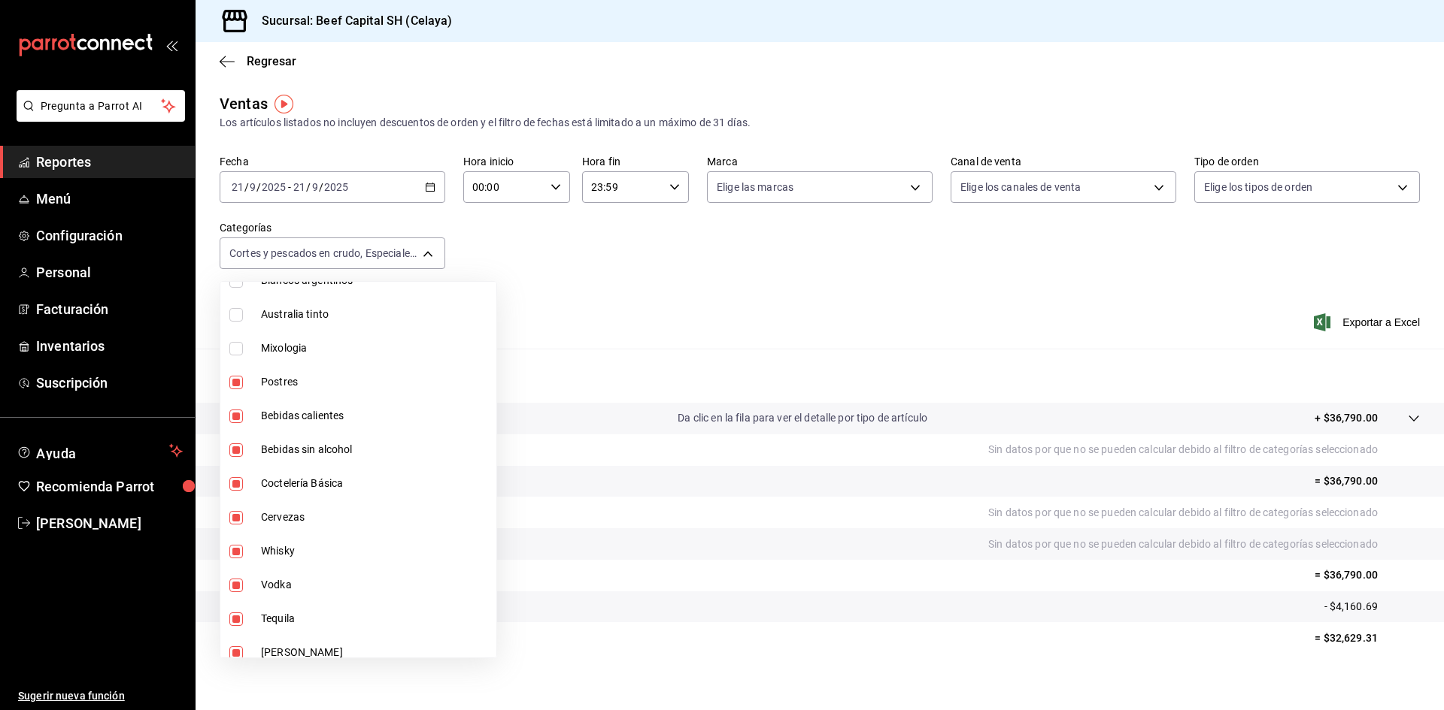
scroll to position [752, 0]
click at [237, 416] on input "checkbox" at bounding box center [236, 412] width 14 height 14
checkbox input "false"
type input "be5ff23d-0a1c-411b-96c0-e7d4c019095a,ff0942d4-a114-4278-bf43-4291bef7f875,3ec34…"
click at [241, 443] on input "checkbox" at bounding box center [236, 446] width 14 height 14
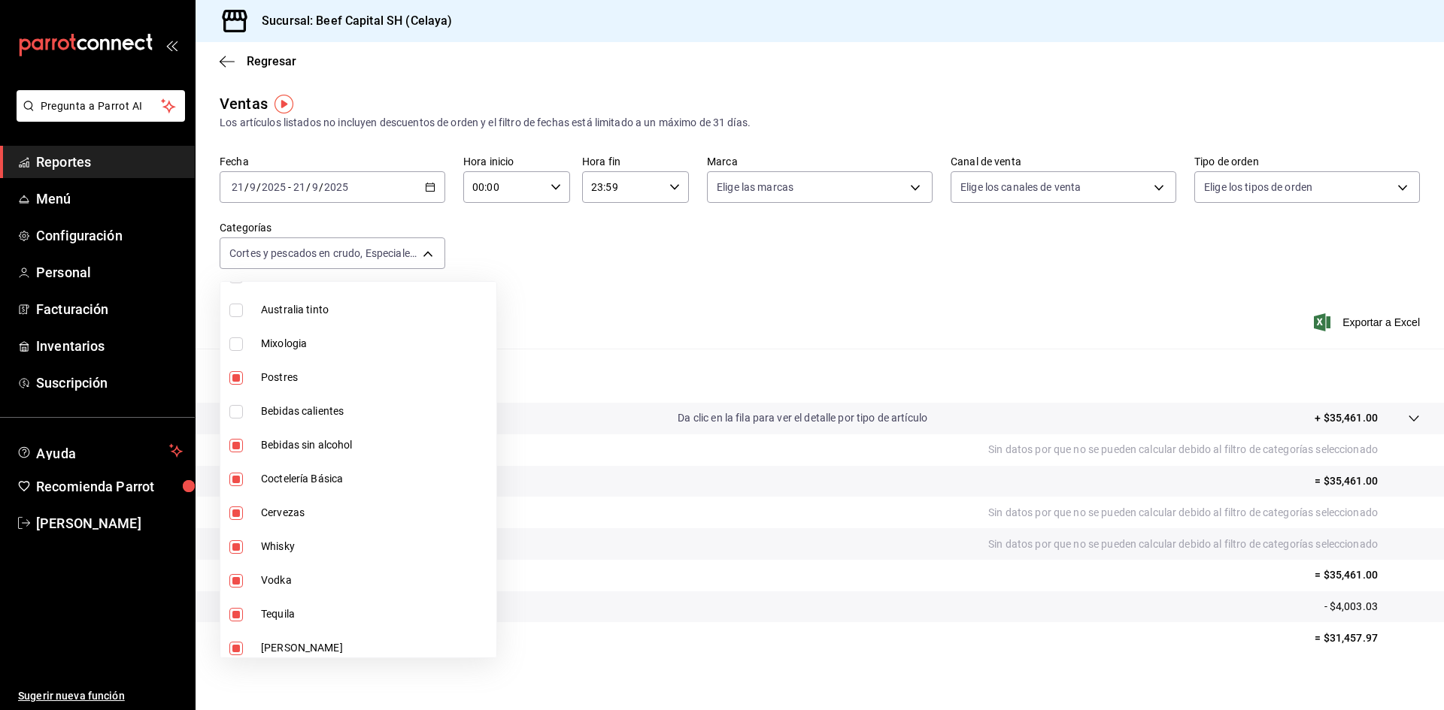
checkbox input "false"
type input "be5ff23d-0a1c-411b-96c0-e7d4c019095a,ff0942d4-a114-4278-bf43-4291bef7f875,3ec34…"
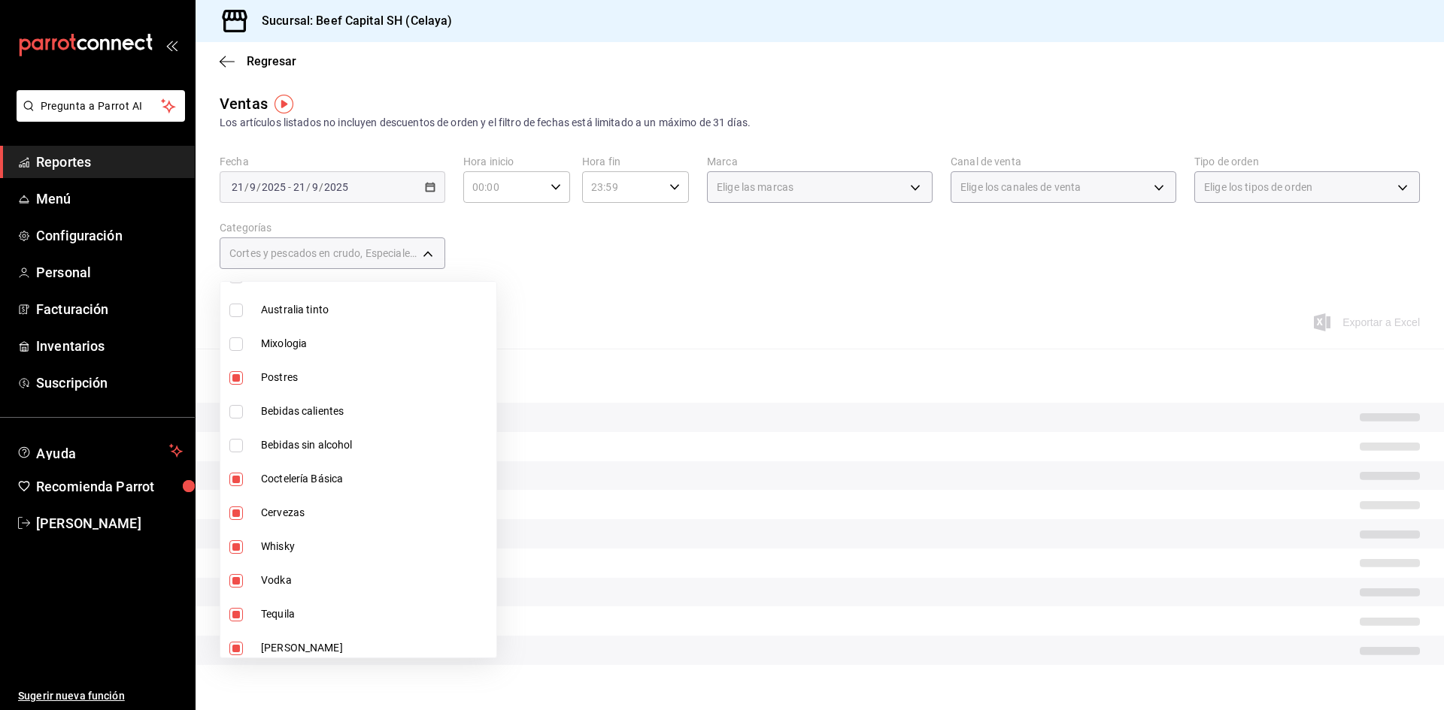
click at [235, 481] on input "checkbox" at bounding box center [236, 480] width 14 height 14
checkbox input "false"
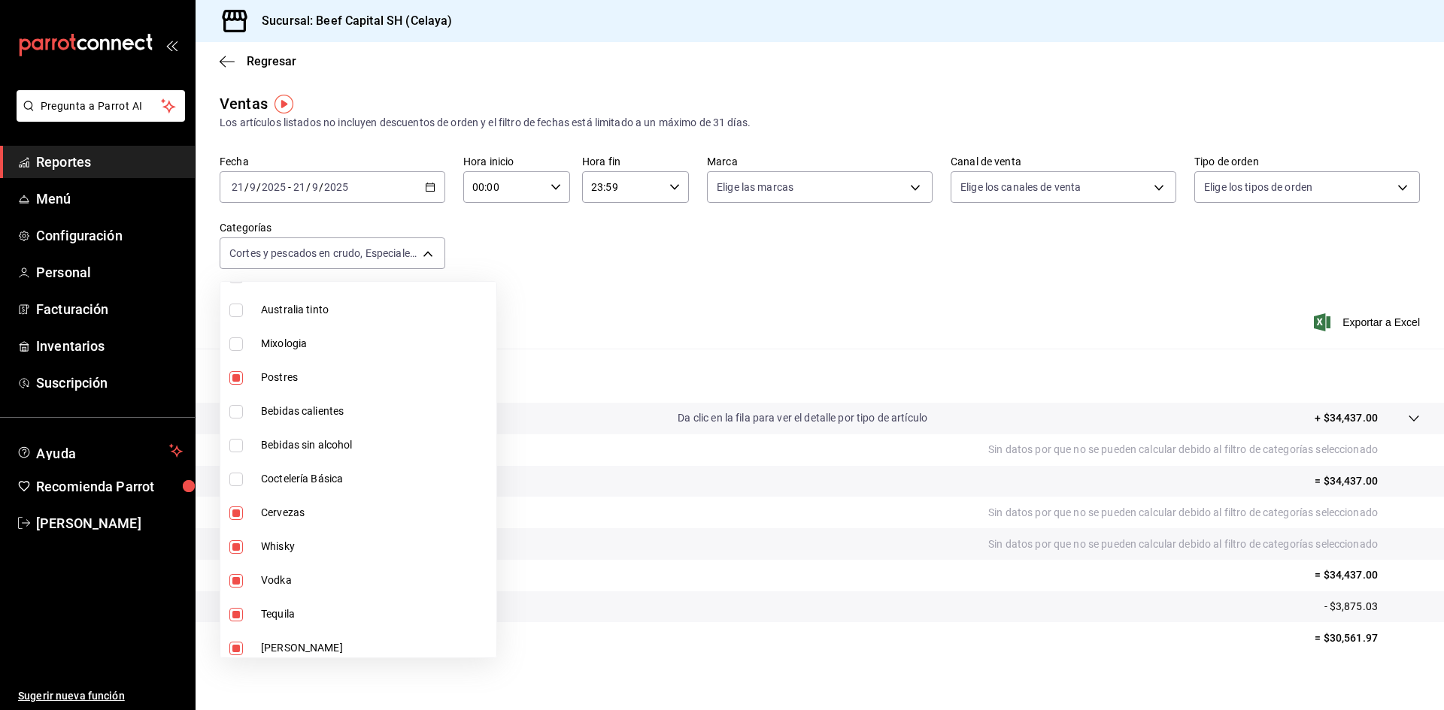
type input "be5ff23d-0a1c-411b-96c0-e7d4c019095a,ff0942d4-a114-4278-bf43-4291bef7f875,3ec34…"
click at [238, 517] on input "checkbox" at bounding box center [236, 514] width 14 height 14
checkbox input "false"
type input "be5ff23d-0a1c-411b-96c0-e7d4c019095a,ff0942d4-a114-4278-bf43-4291bef7f875,3ec34…"
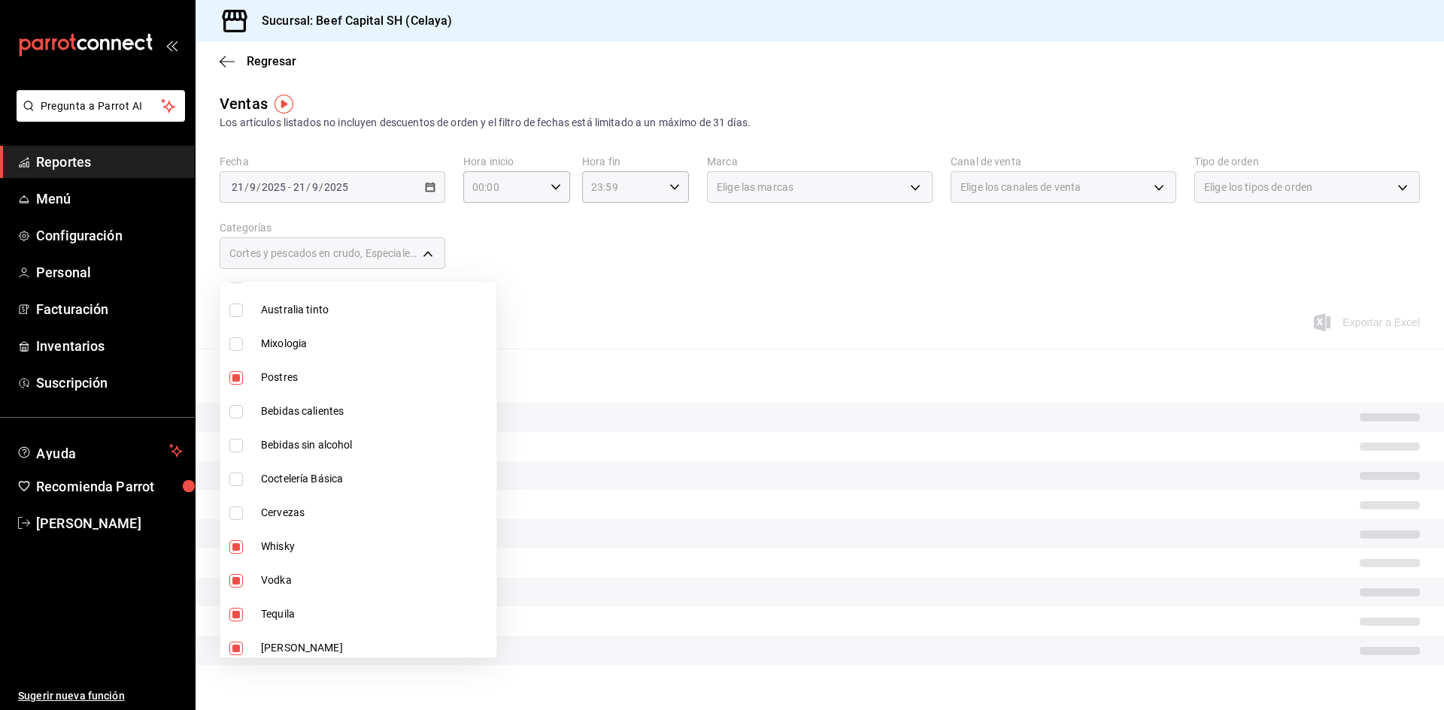
click at [238, 548] on input "checkbox" at bounding box center [236, 548] width 14 height 14
checkbox input "false"
type input "be5ff23d-0a1c-411b-96c0-e7d4c019095a,ff0942d4-a114-4278-bf43-4291bef7f875,3ec34…"
click at [238, 574] on input "checkbox" at bounding box center [236, 581] width 14 height 14
checkbox input "false"
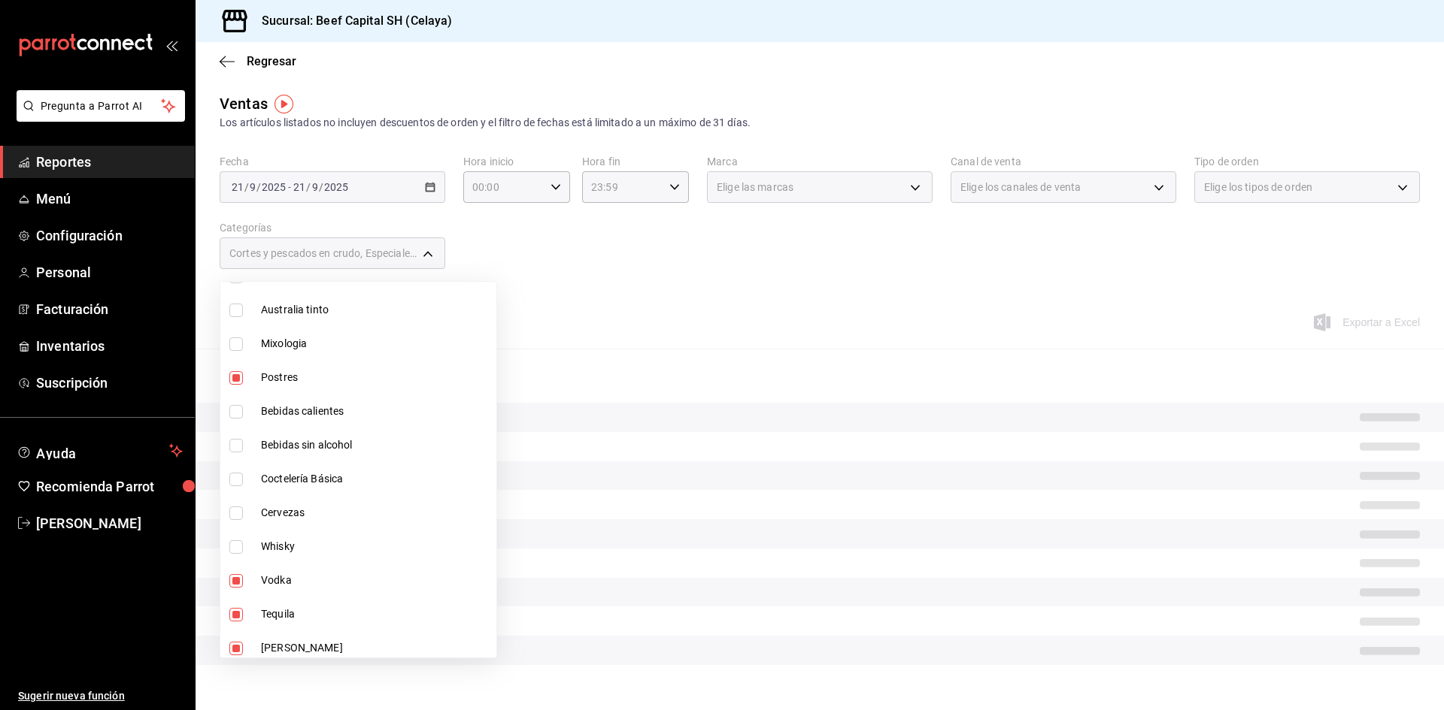
type input "be5ff23d-0a1c-411b-96c0-e7d4c019095a,ff0942d4-a114-4278-bf43-4291bef7f875,3ec34…"
click at [240, 610] on input "checkbox" at bounding box center [236, 615] width 14 height 14
checkbox input "false"
type input "be5ff23d-0a1c-411b-96c0-e7d4c019095a,ff0942d4-a114-4278-bf43-4291bef7f875,3ec34…"
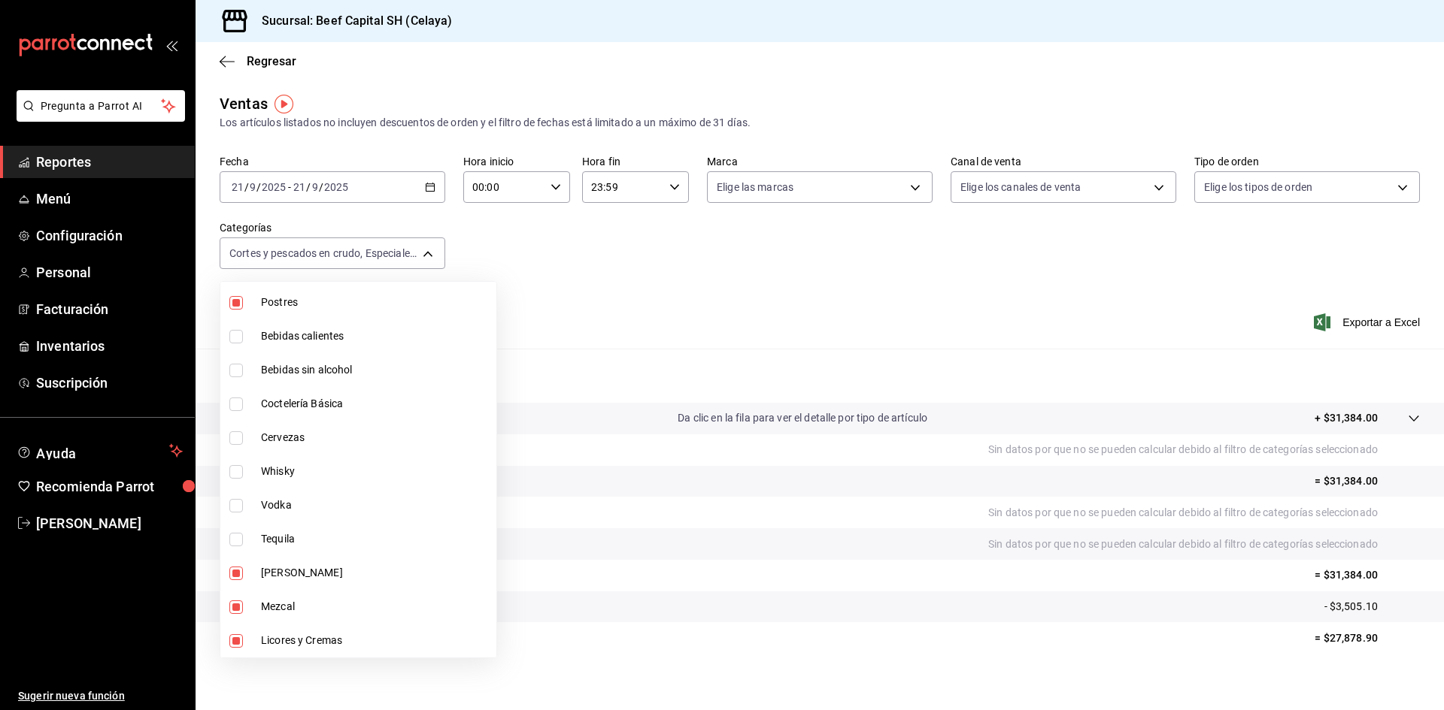
scroll to position [977, 0]
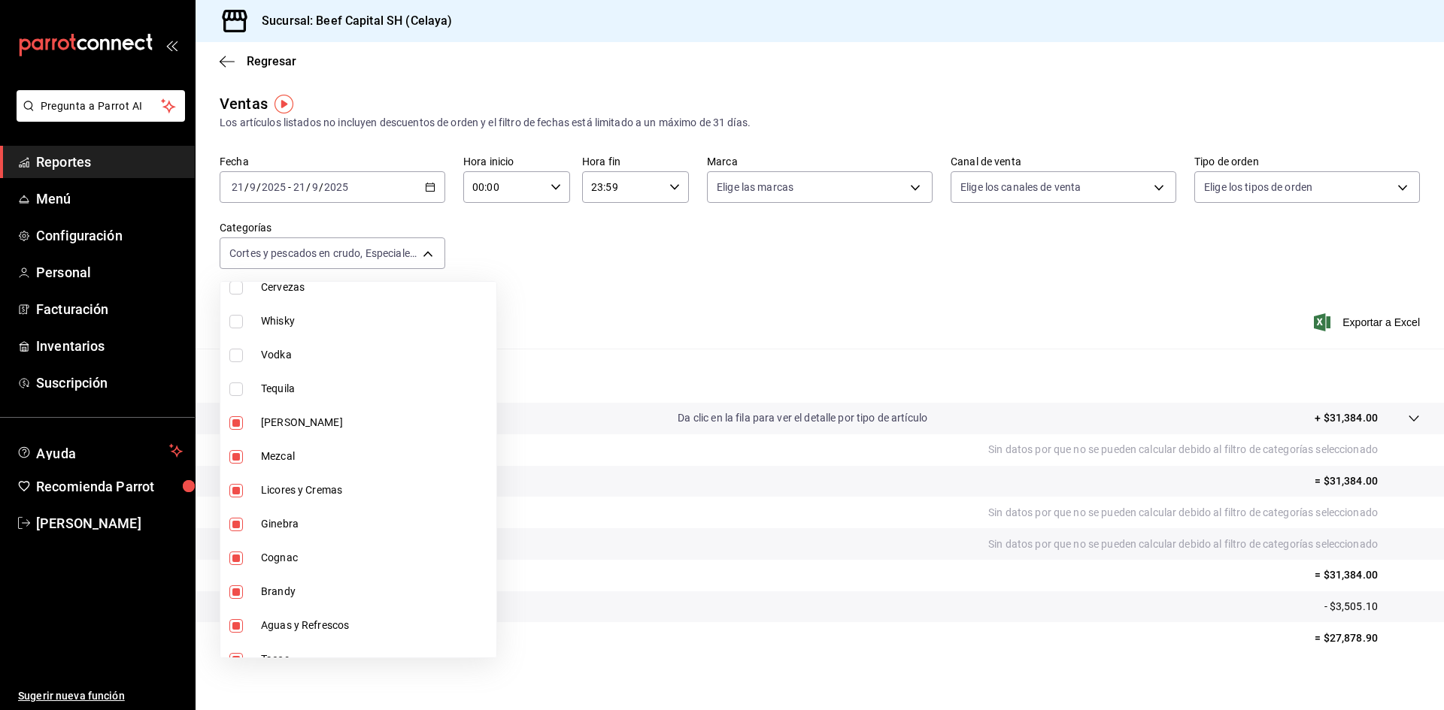
click at [241, 423] on input "checkbox" at bounding box center [236, 424] width 14 height 14
checkbox input "false"
type input "be5ff23d-0a1c-411b-96c0-e7d4c019095a,ff0942d4-a114-4278-bf43-4291bef7f875,3ec34…"
click at [236, 456] on input "checkbox" at bounding box center [236, 457] width 14 height 14
checkbox input "false"
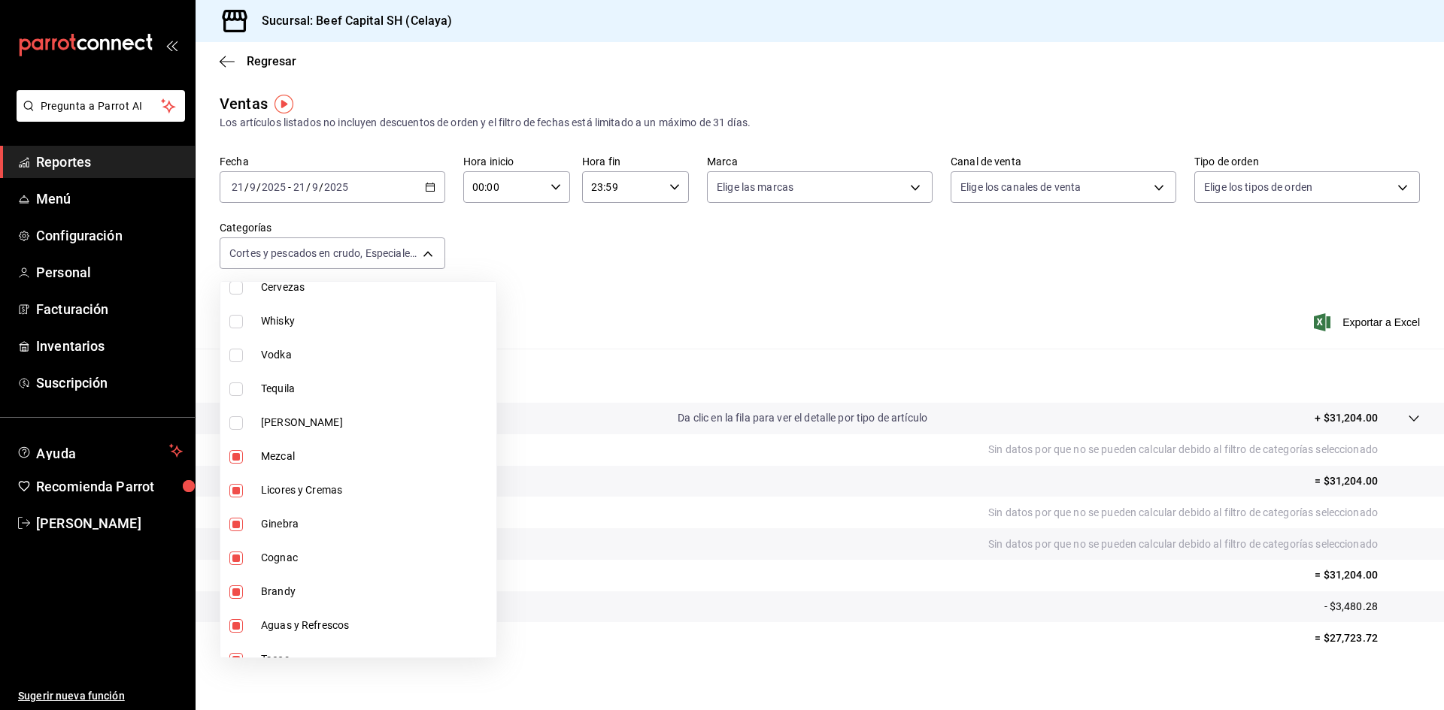
type input "be5ff23d-0a1c-411b-96c0-e7d4c019095a,ff0942d4-a114-4278-bf43-4291bef7f875,3ec34…"
click at [238, 492] on input "checkbox" at bounding box center [236, 491] width 14 height 14
checkbox input "false"
type input "be5ff23d-0a1c-411b-96c0-e7d4c019095a,ff0942d4-a114-4278-bf43-4291bef7f875,3ec34…"
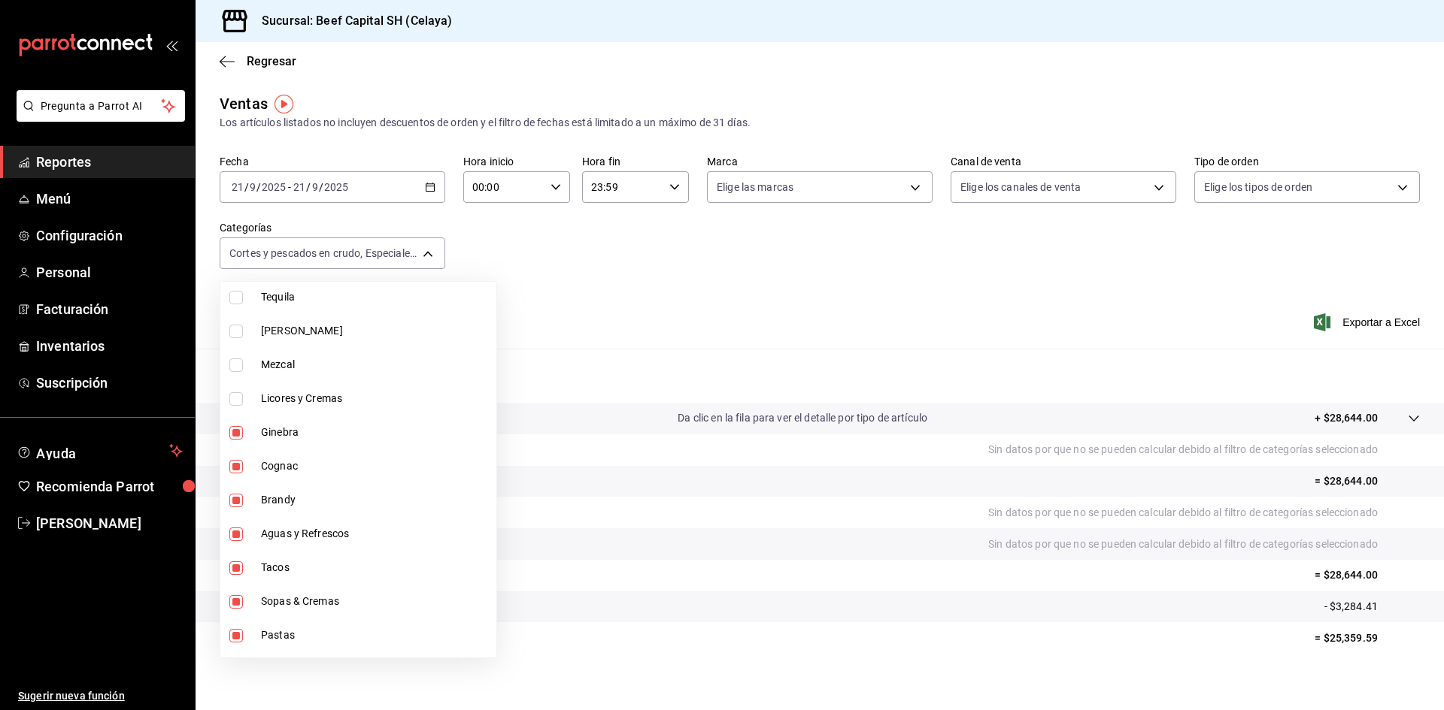
scroll to position [1053, 0]
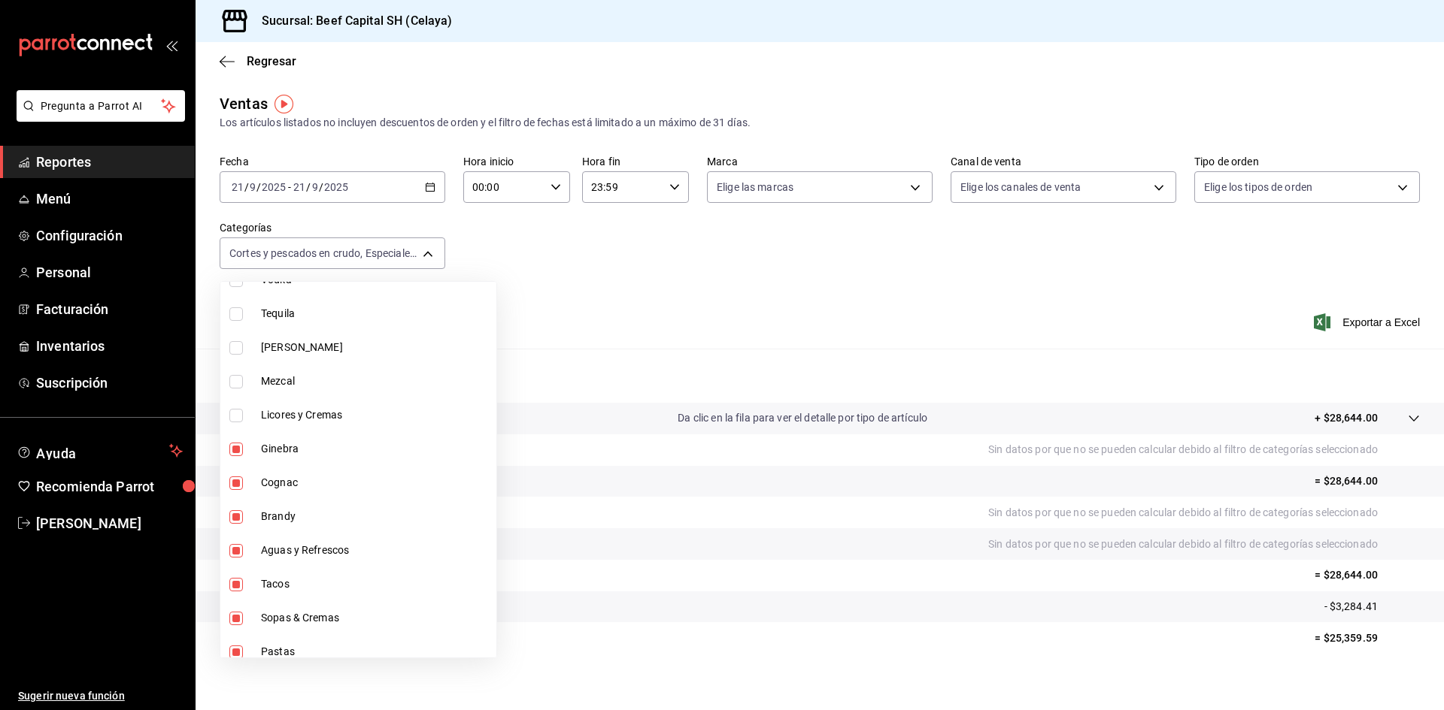
click at [238, 450] on input "checkbox" at bounding box center [236, 450] width 14 height 14
checkbox input "false"
type input "be5ff23d-0a1c-411b-96c0-e7d4c019095a,ff0942d4-a114-4278-bf43-4291bef7f875,3ec34…"
click at [234, 485] on input "checkbox" at bounding box center [236, 484] width 14 height 14
checkbox input "false"
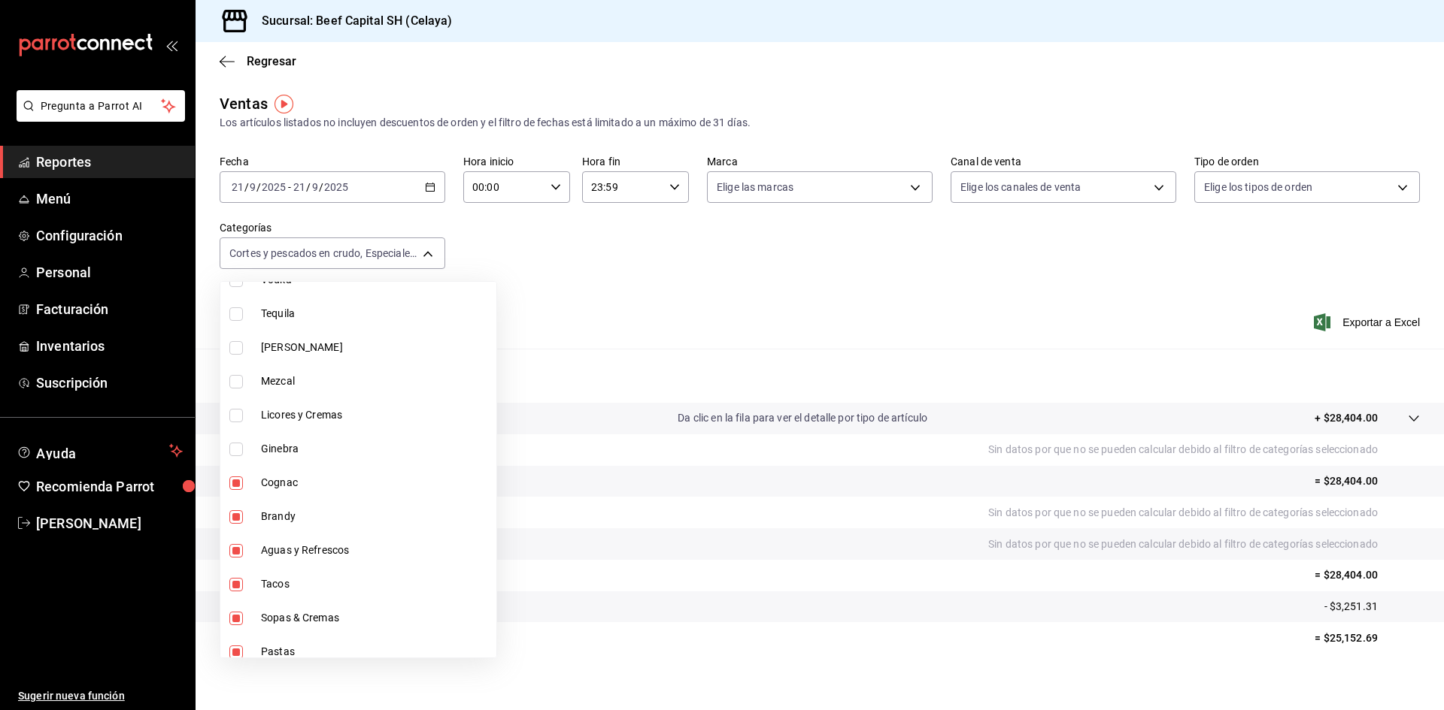
type input "be5ff23d-0a1c-411b-96c0-e7d4c019095a,ff0942d4-a114-4278-bf43-4291bef7f875,3ec34…"
click at [232, 516] on input "checkbox" at bounding box center [236, 518] width 14 height 14
checkbox input "false"
type input "be5ff23d-0a1c-411b-96c0-e7d4c019095a,ff0942d4-a114-4278-bf43-4291bef7f875,3ec34…"
click at [238, 553] on input "checkbox" at bounding box center [236, 551] width 14 height 14
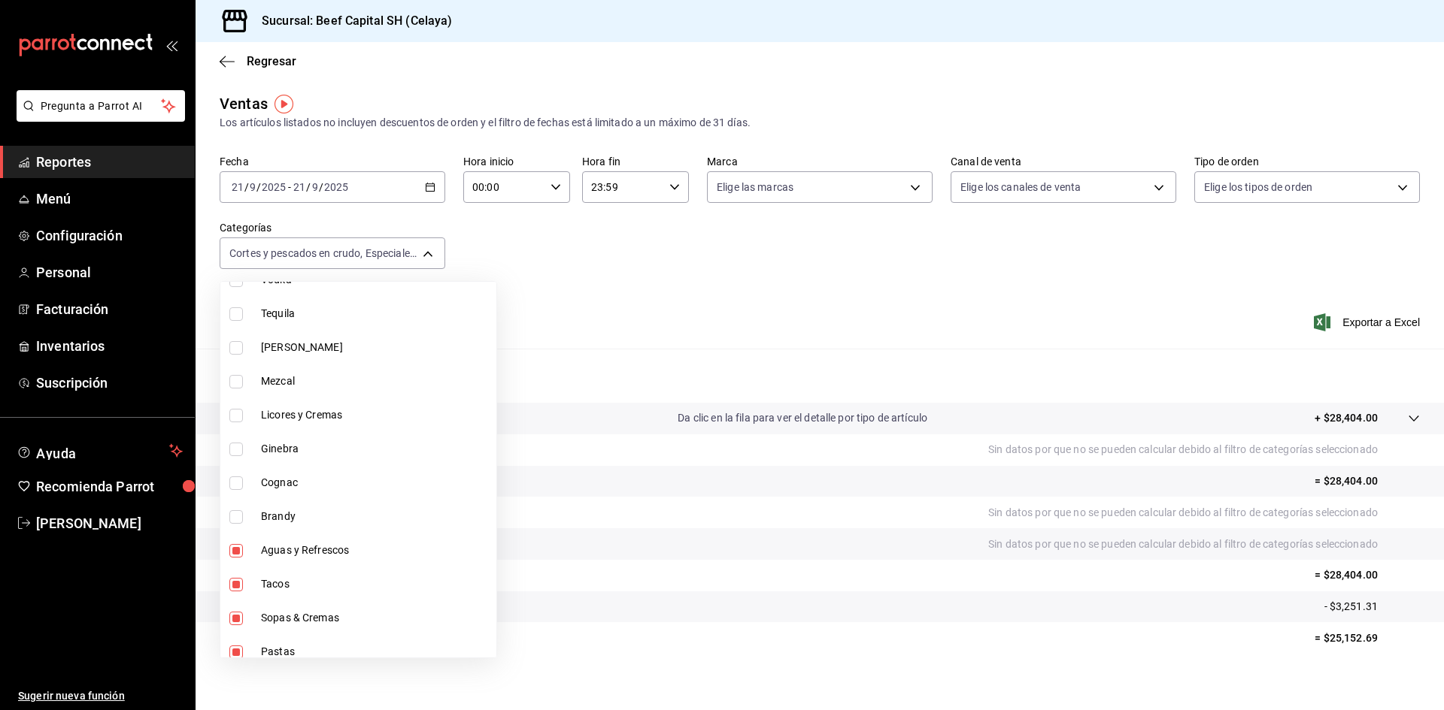
checkbox input "false"
type input "be5ff23d-0a1c-411b-96c0-e7d4c019095a,ff0942d4-a114-4278-bf43-4291bef7f875,3ec34…"
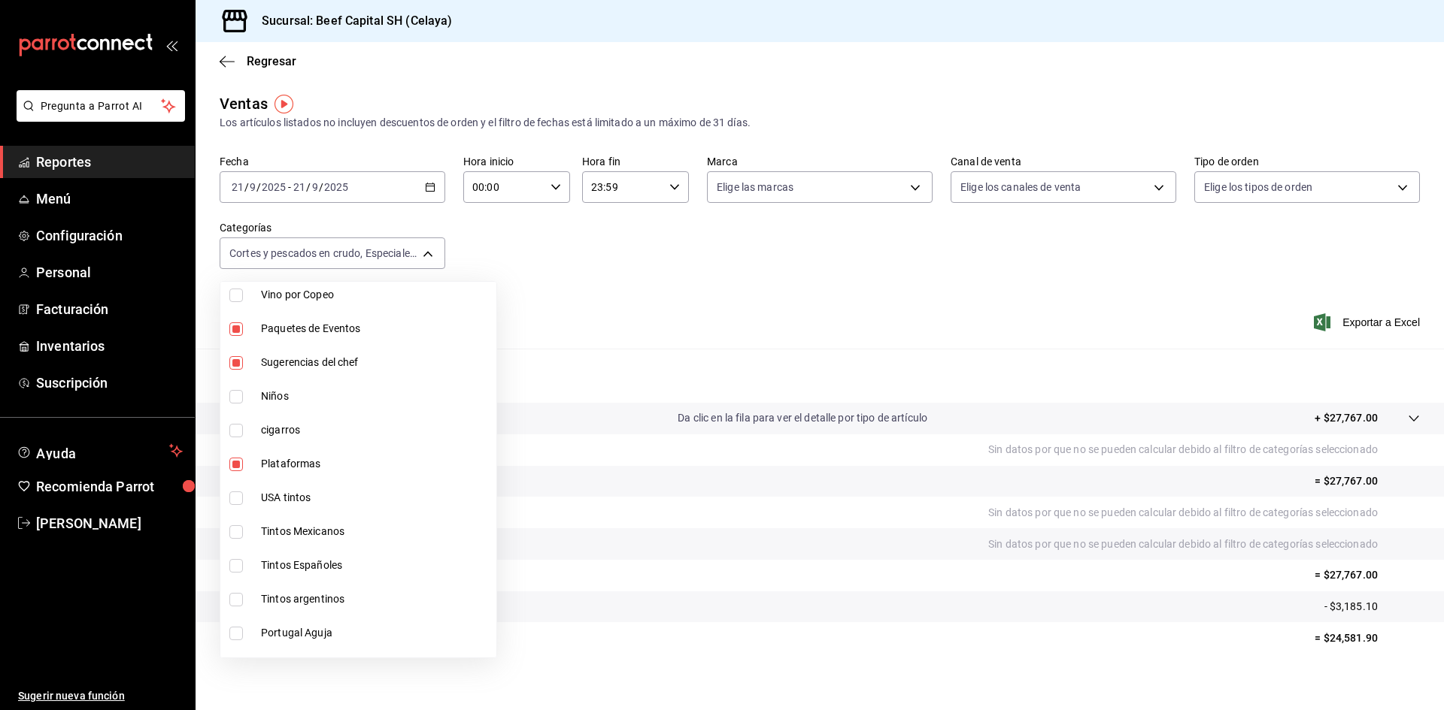
click at [426, 190] on div at bounding box center [722, 355] width 1444 height 710
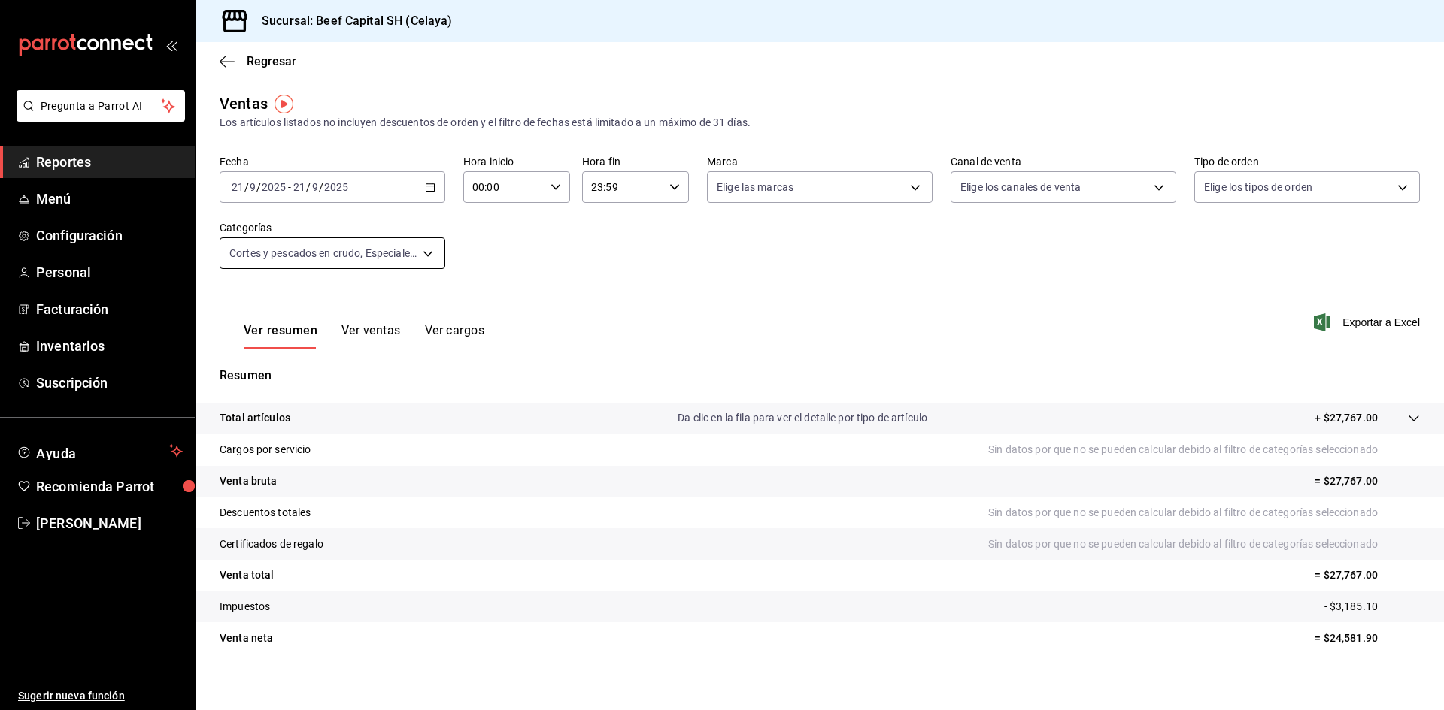
click at [429, 250] on body "Pregunta a Parrot AI Reportes Menú Configuración Personal Facturación Inventari…" at bounding box center [722, 355] width 1444 height 710
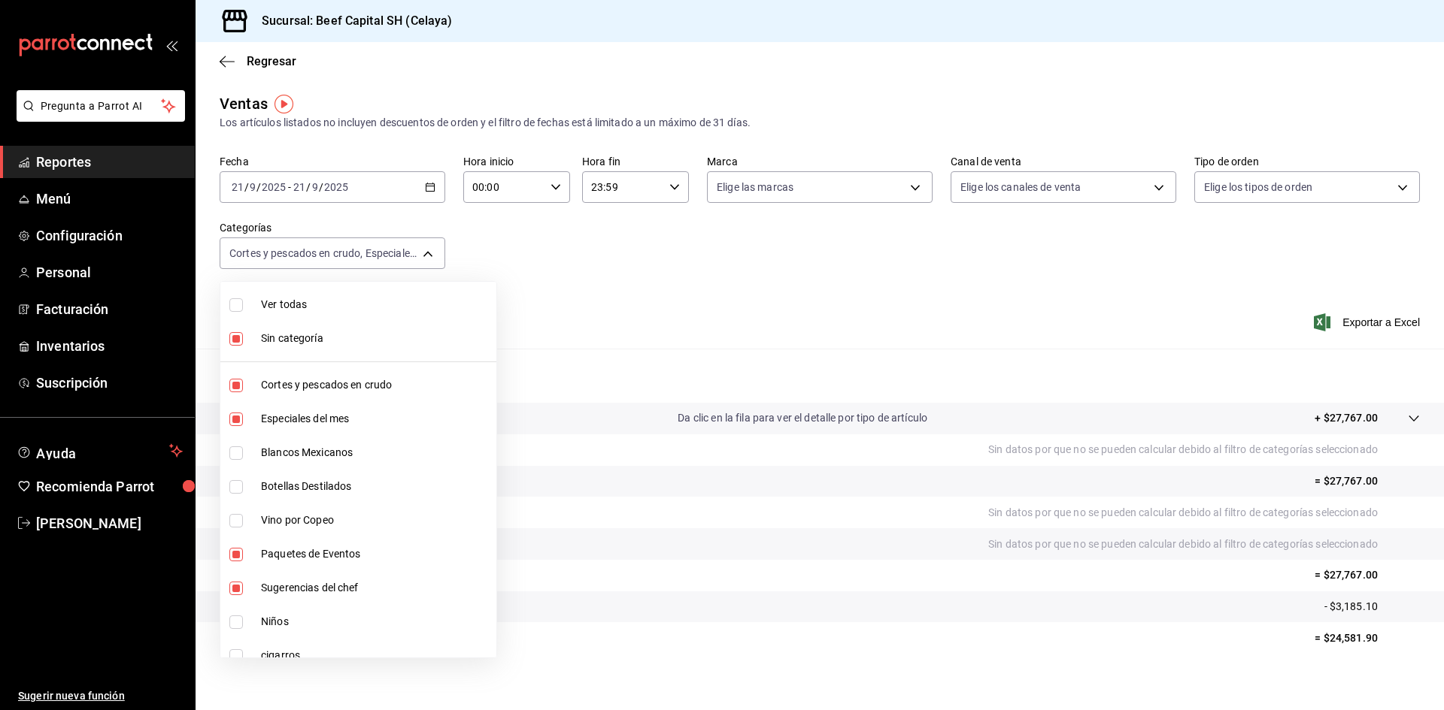
click at [430, 189] on div at bounding box center [722, 355] width 1444 height 710
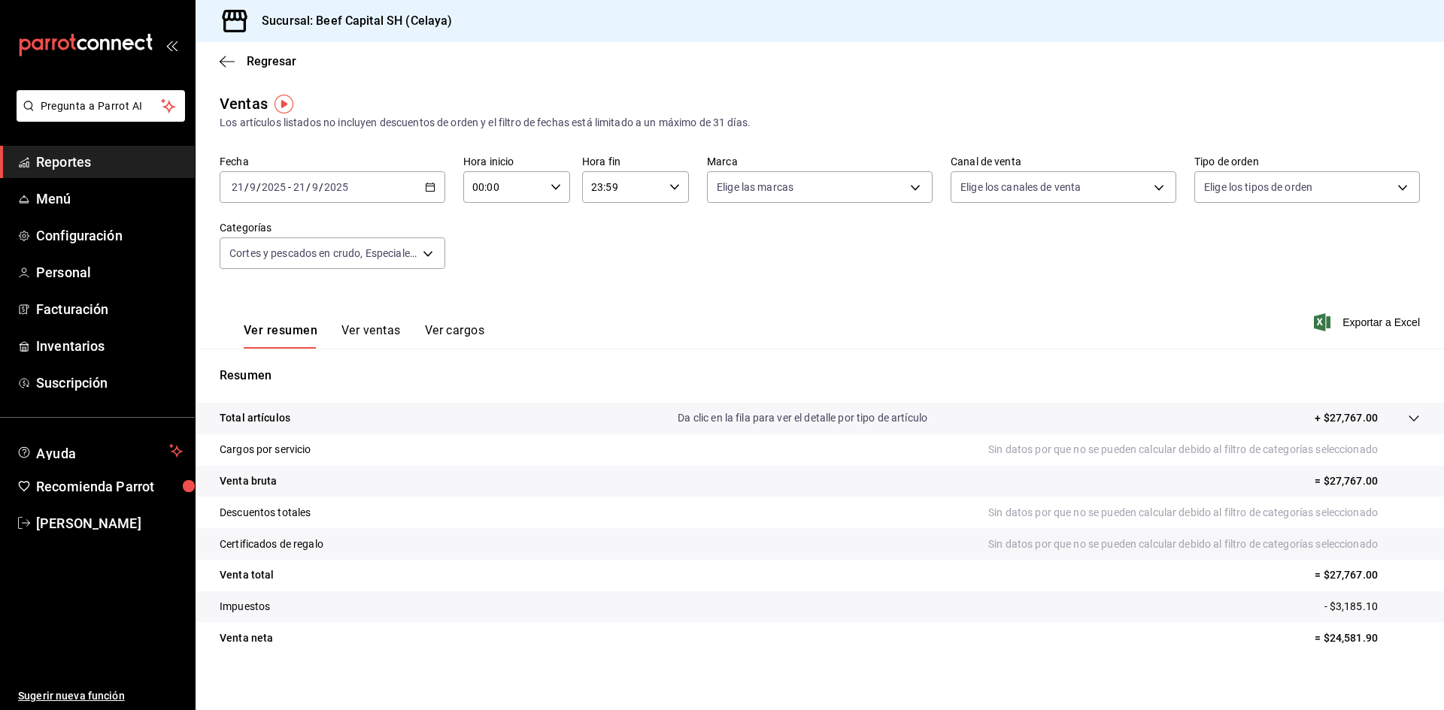
click at [430, 189] on icon "button" at bounding box center [430, 187] width 11 height 11
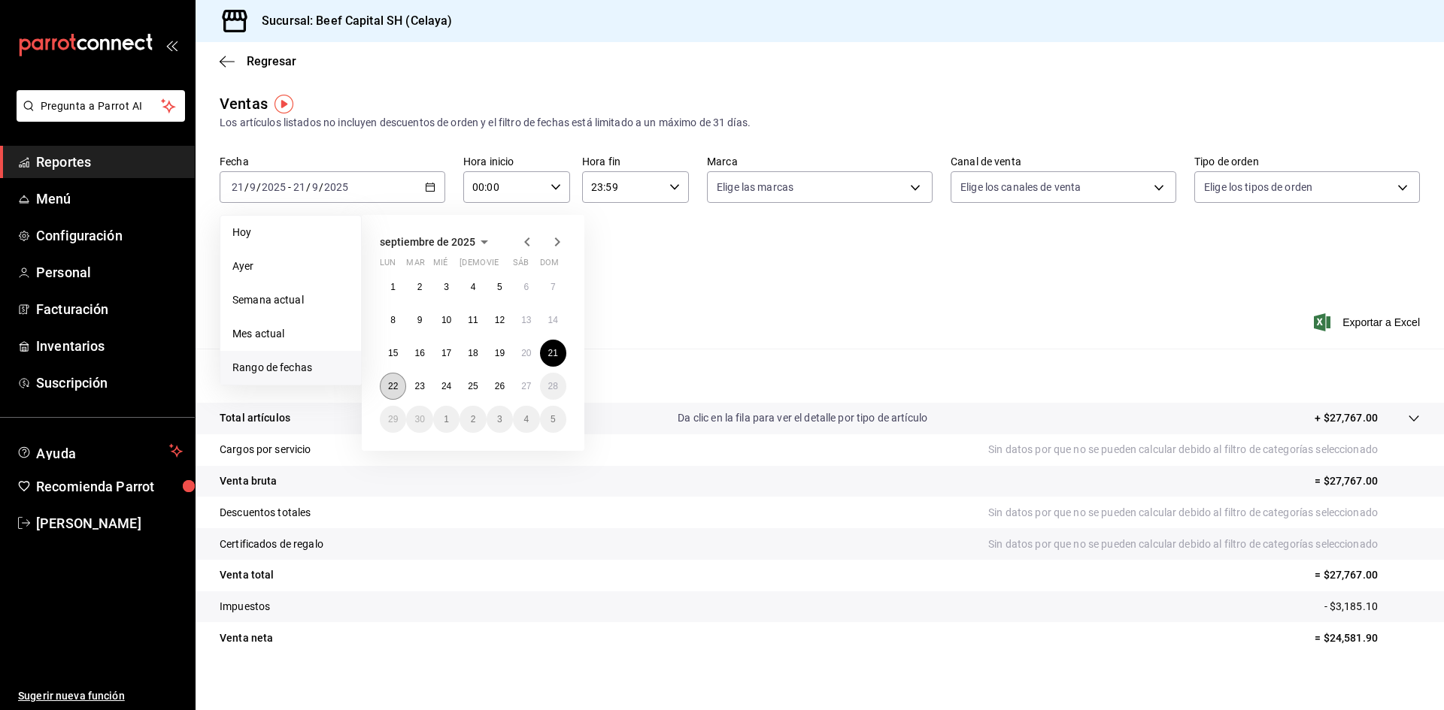
click at [399, 386] on button "22" at bounding box center [393, 386] width 26 height 27
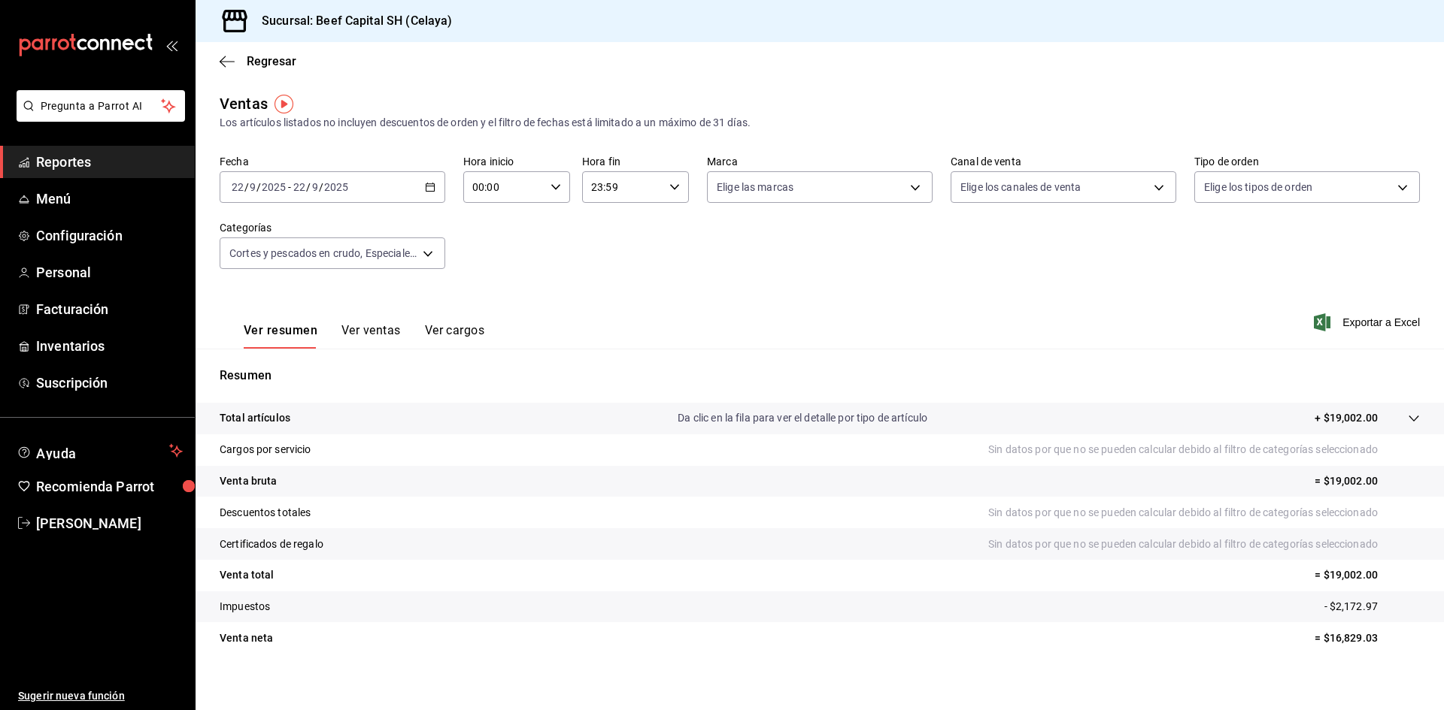
click at [426, 187] on \(Stroke\) "button" at bounding box center [430, 187] width 9 height 8
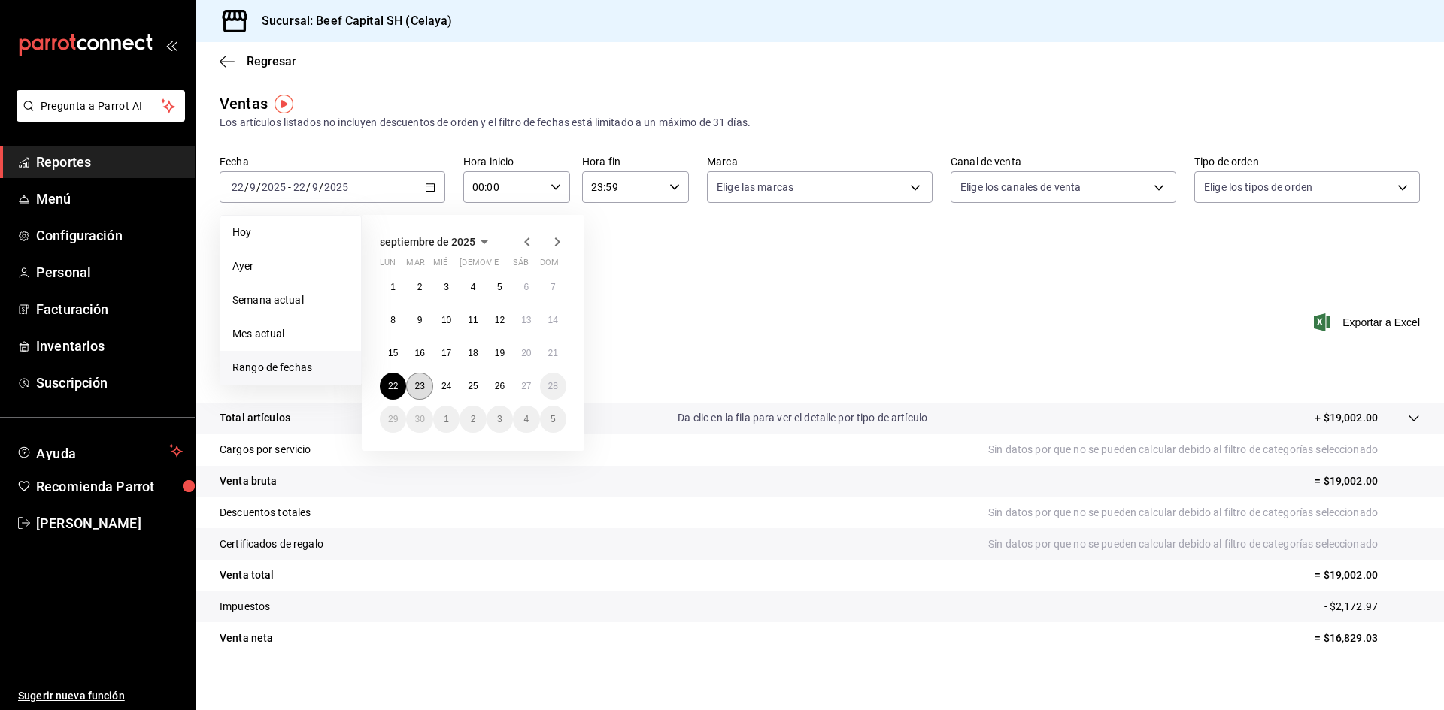
click at [424, 386] on abbr "23" at bounding box center [419, 386] width 10 height 11
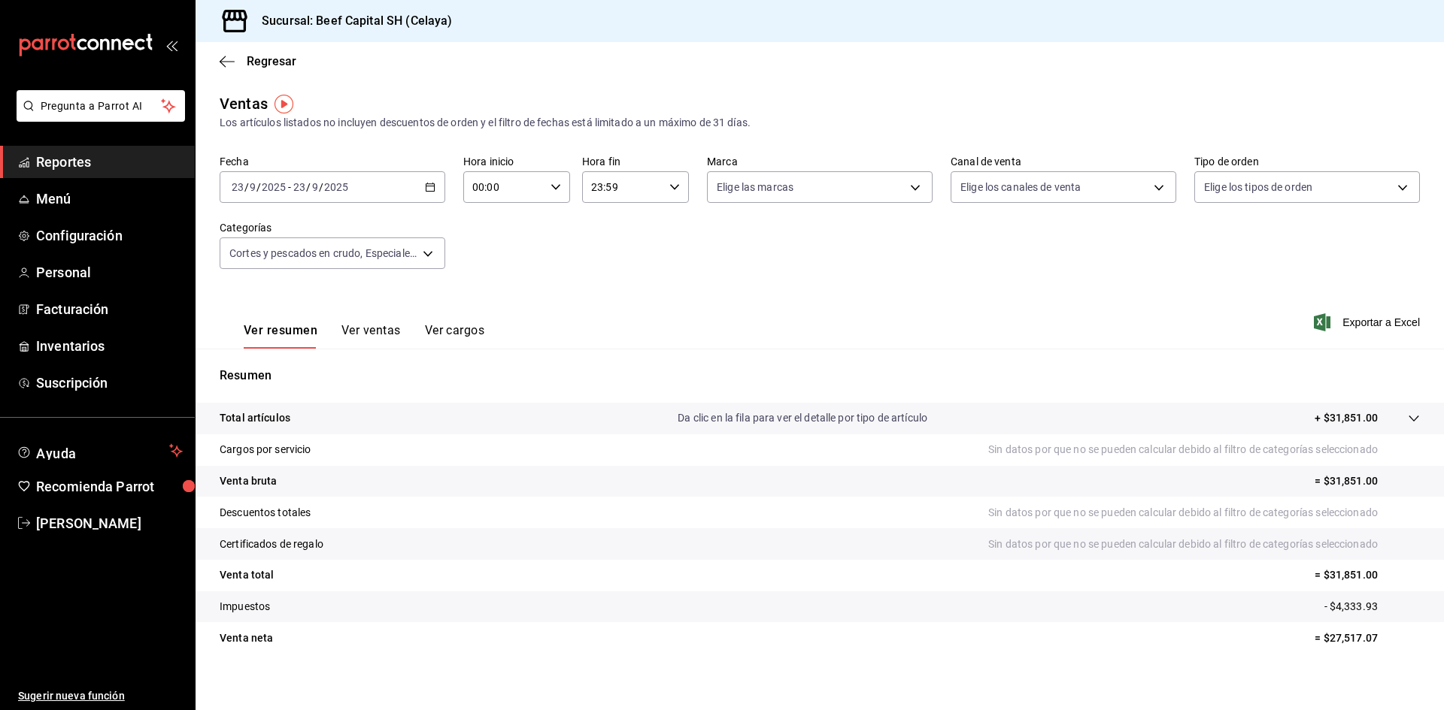
click at [433, 193] on div "[DATE] [DATE] - [DATE] [DATE]" at bounding box center [333, 187] width 226 height 32
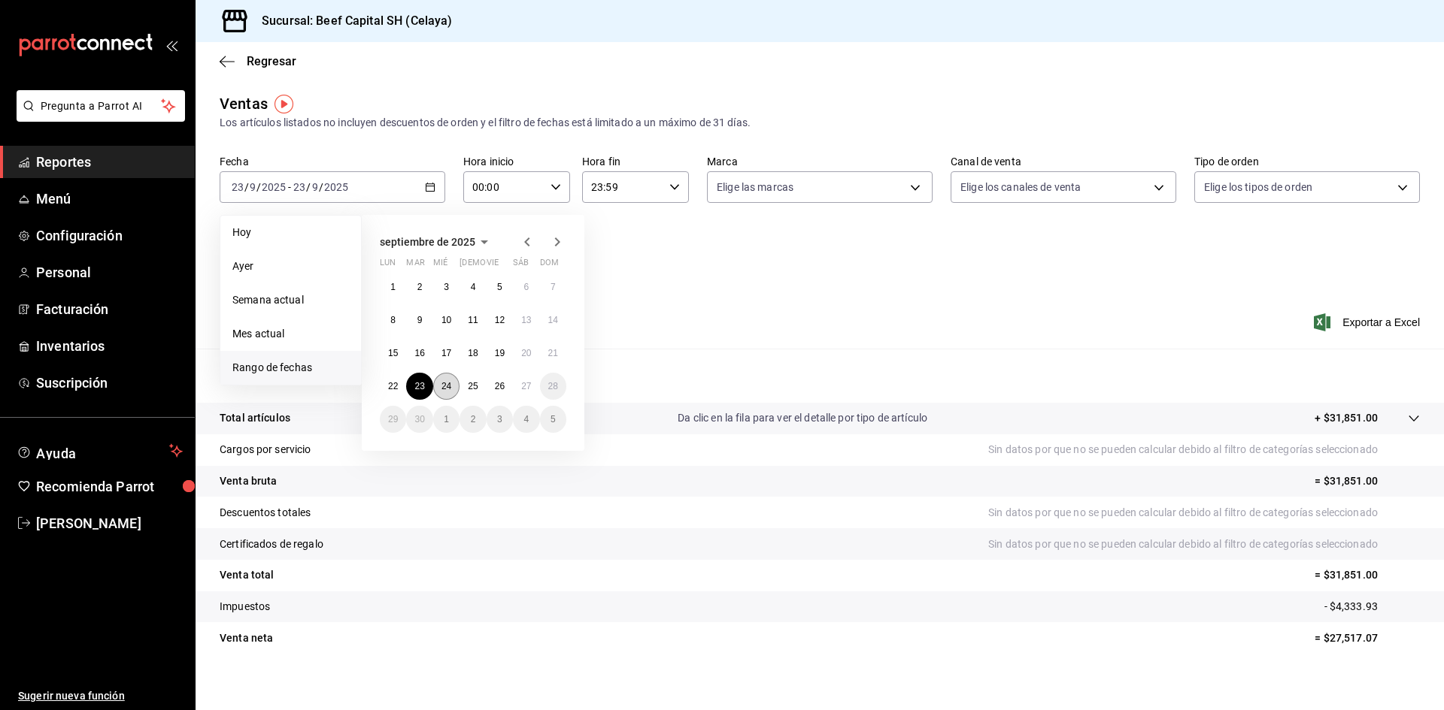
click at [449, 384] on abbr "24" at bounding box center [446, 386] width 10 height 11
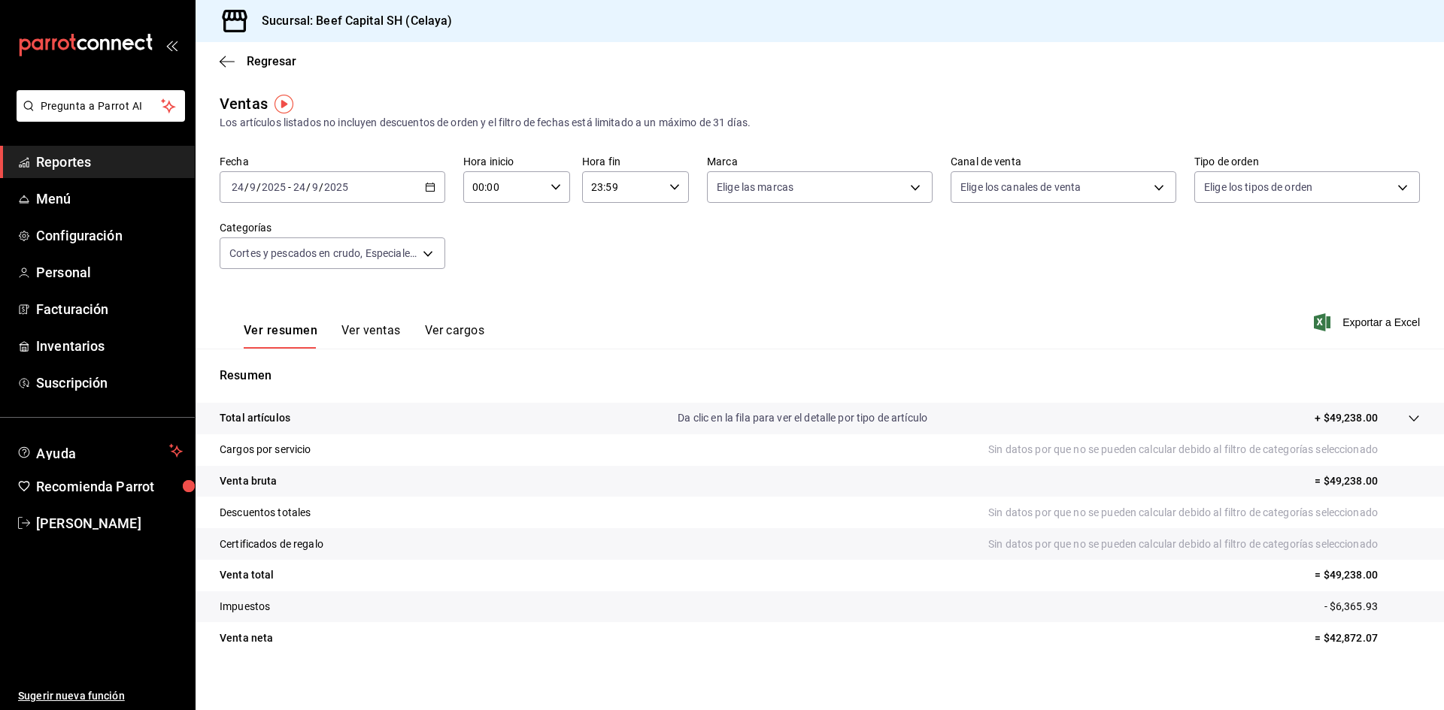
click at [425, 192] on icon "button" at bounding box center [430, 187] width 11 height 11
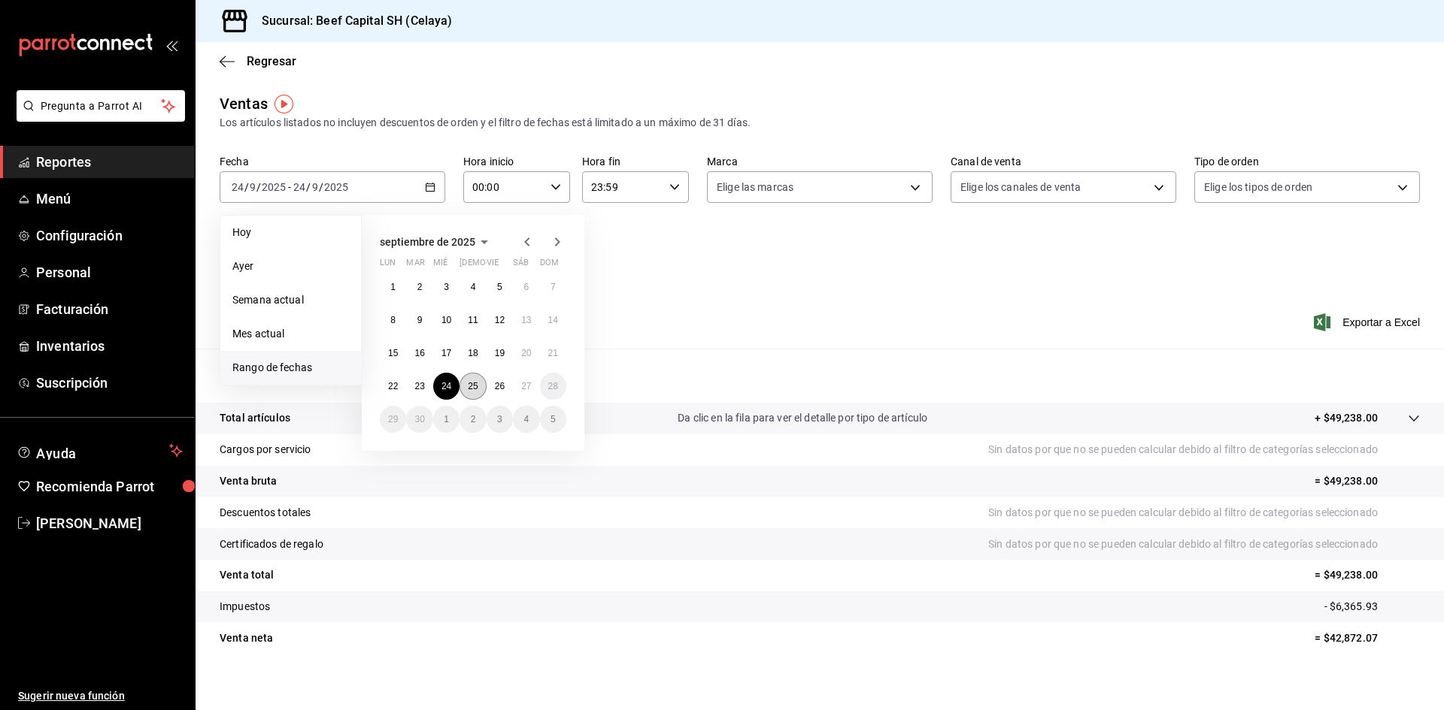
click at [473, 382] on abbr "25" at bounding box center [473, 386] width 10 height 11
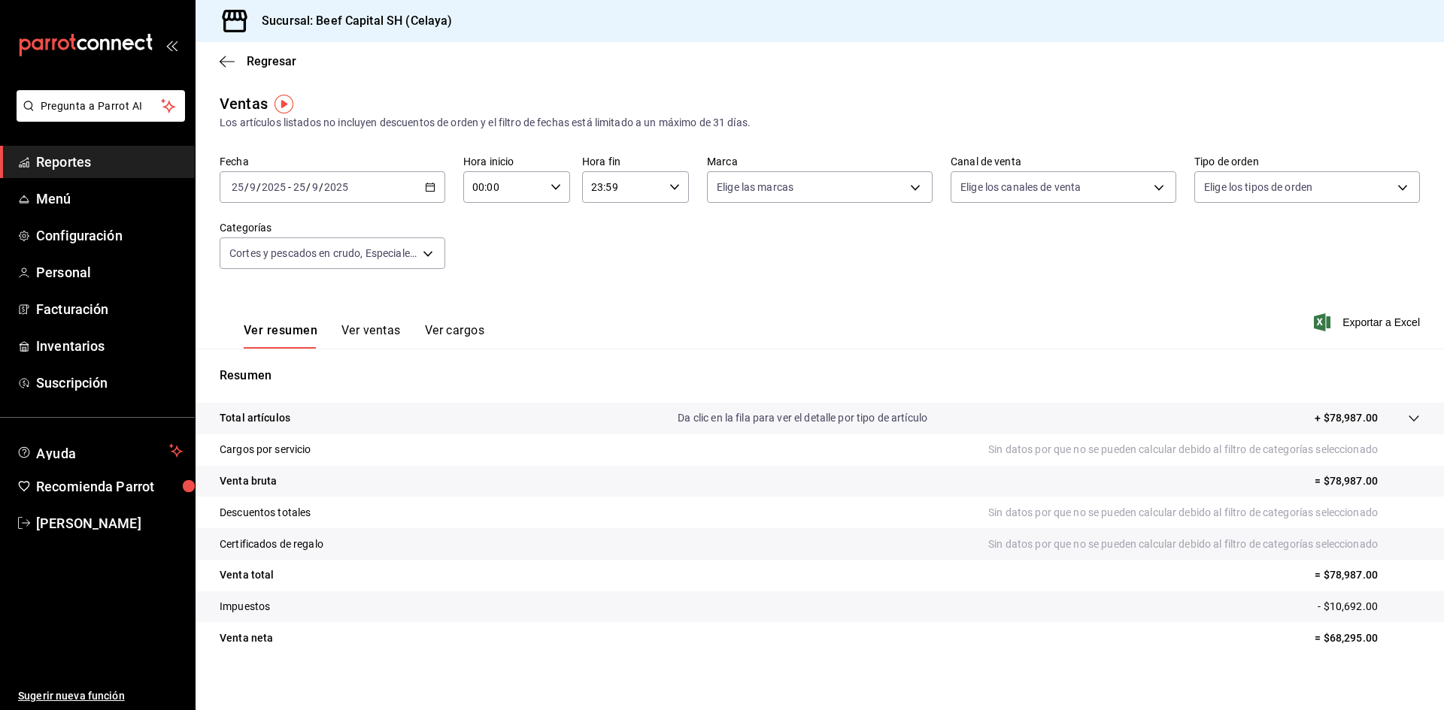
click at [426, 187] on icon "button" at bounding box center [430, 187] width 11 height 11
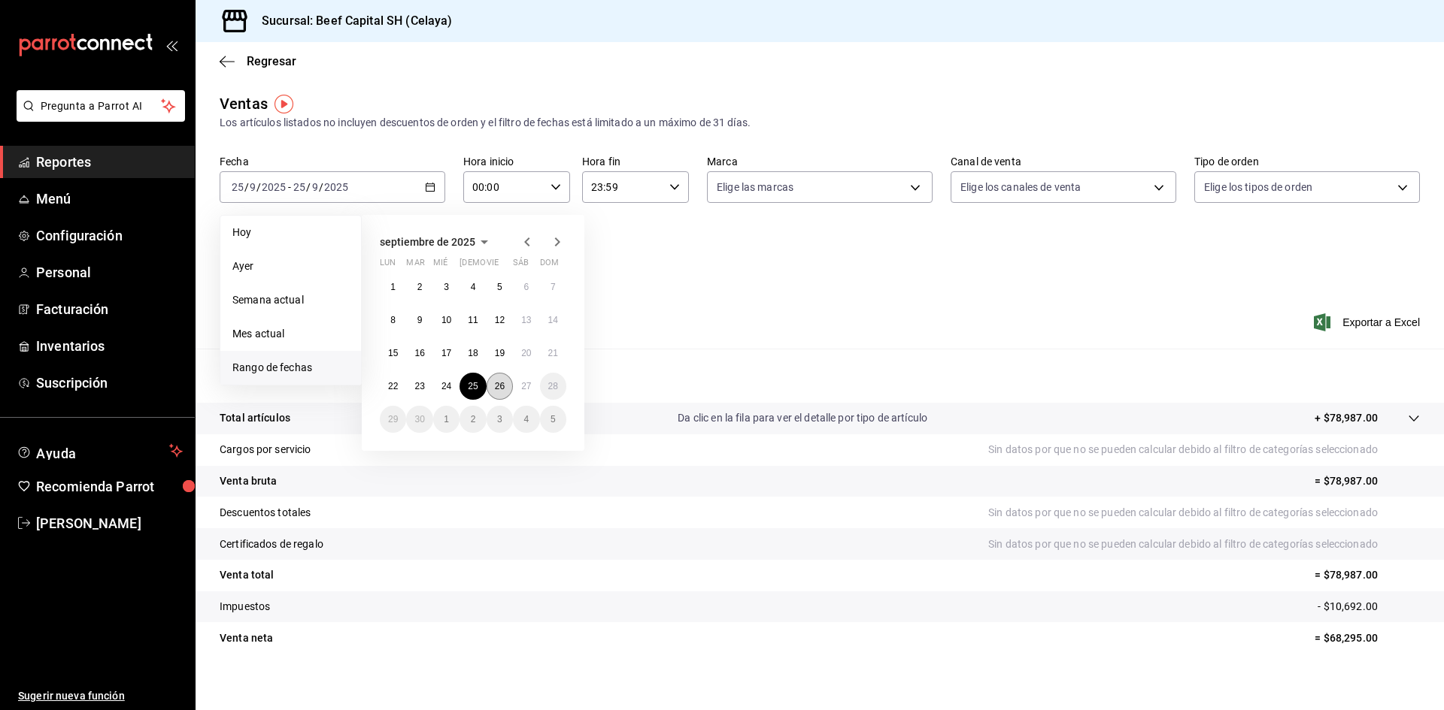
click at [493, 383] on button "26" at bounding box center [499, 386] width 26 height 27
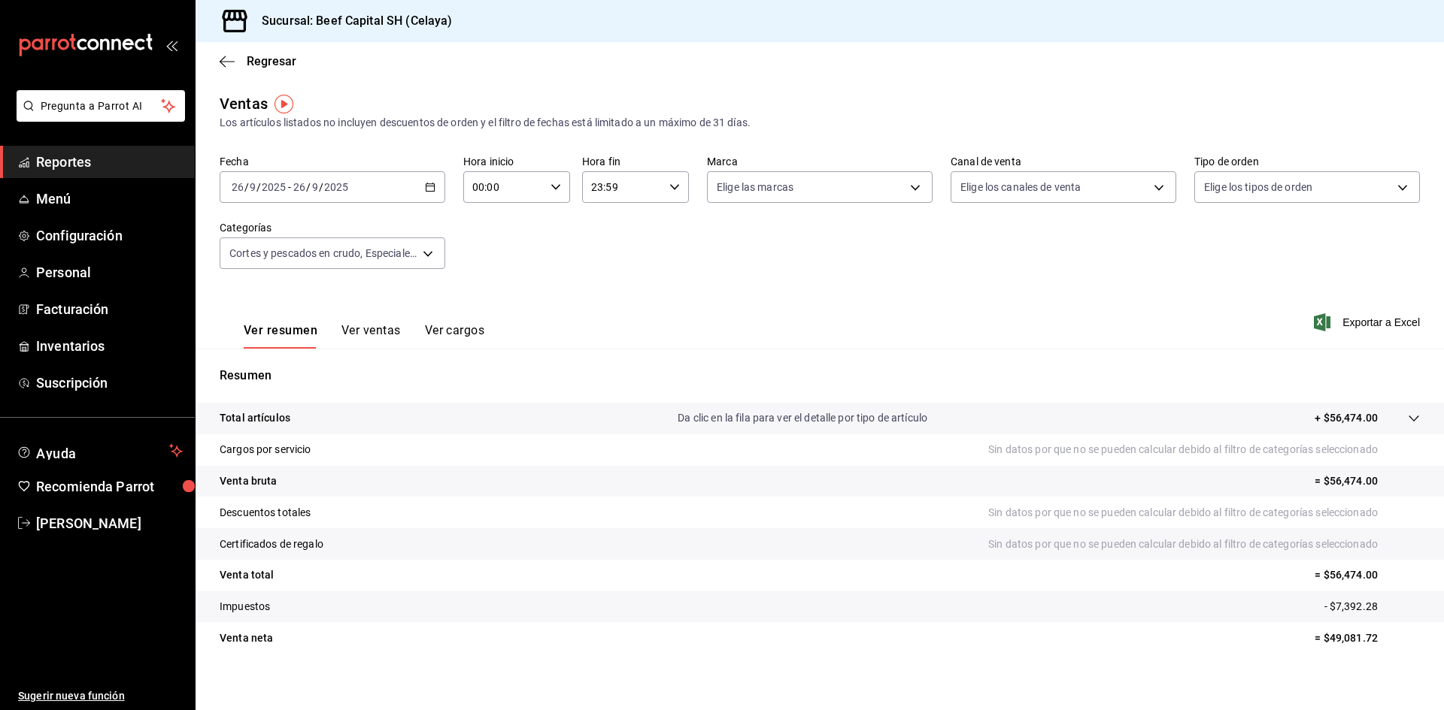
click at [428, 189] on icon "button" at bounding box center [430, 187] width 11 height 11
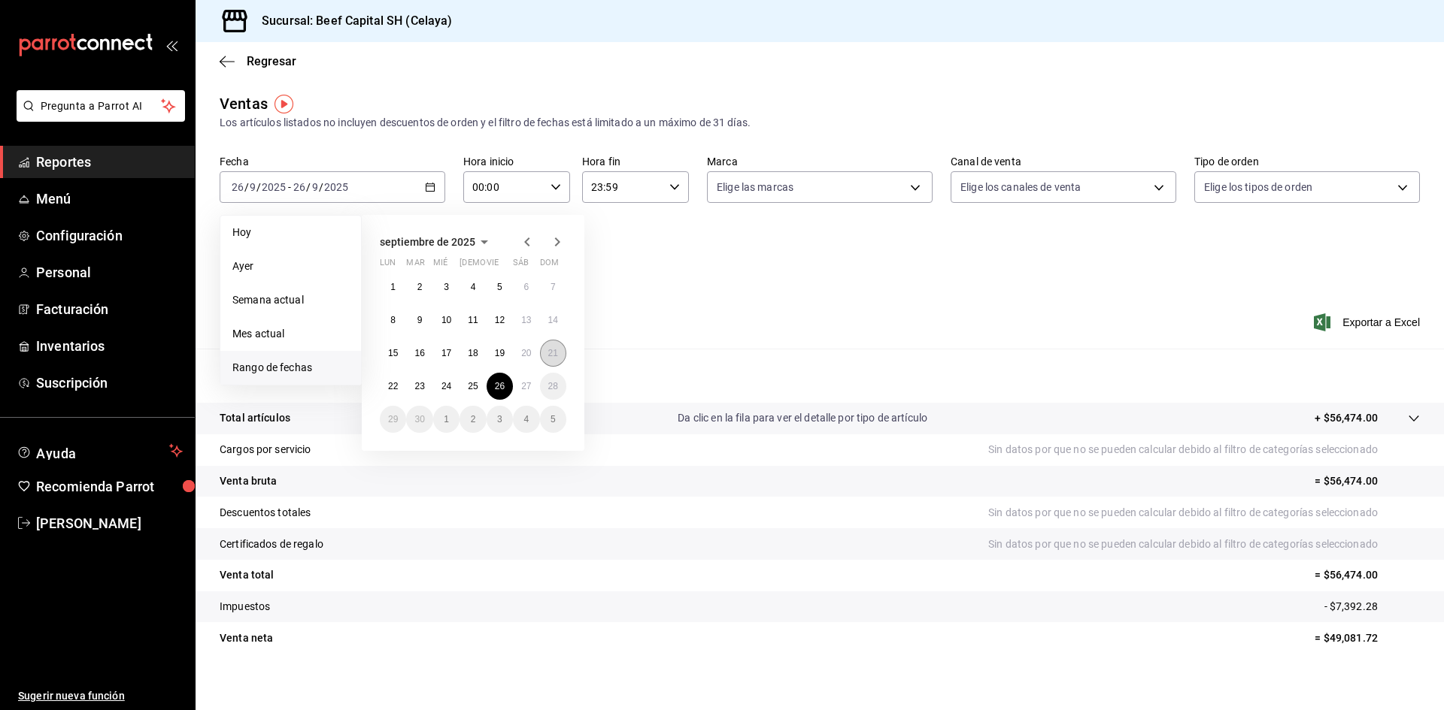
click at [549, 349] on abbr "21" at bounding box center [553, 353] width 10 height 11
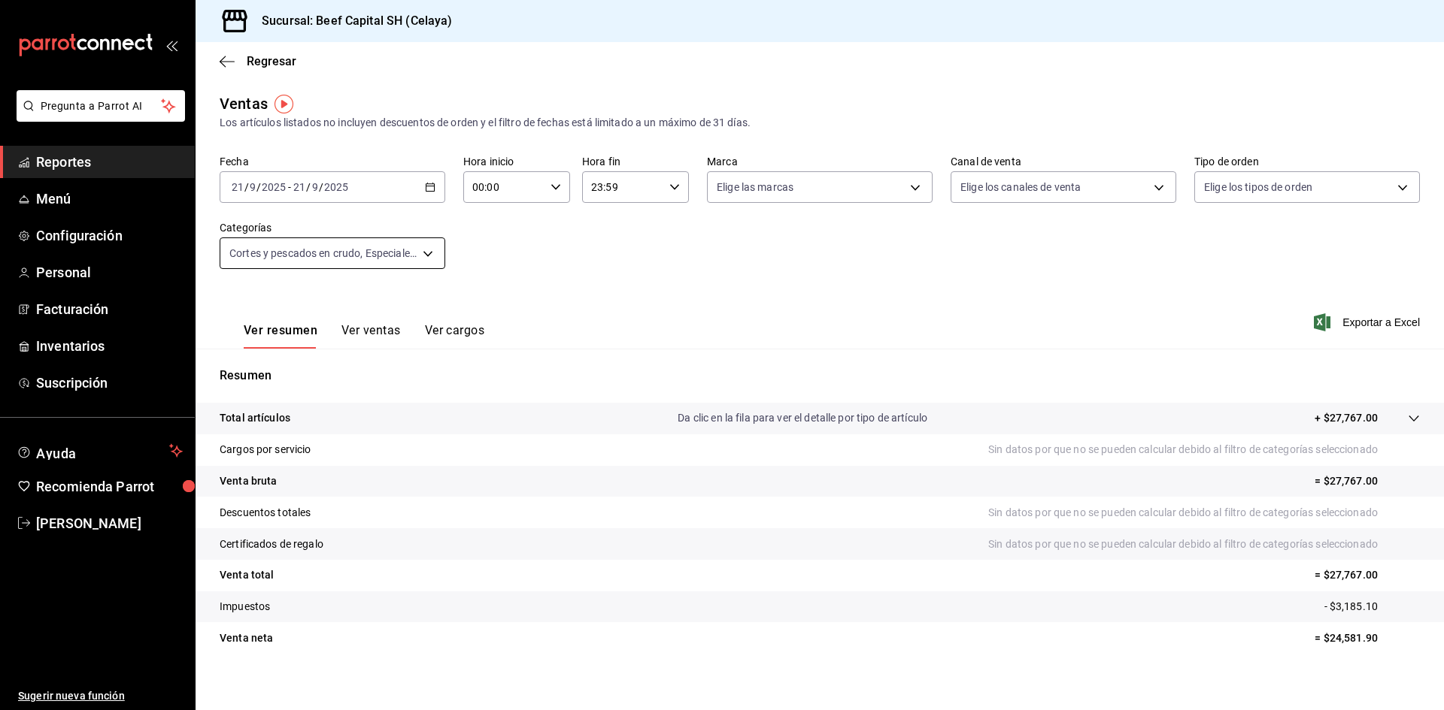
click at [423, 250] on body "Pregunta a Parrot AI Reportes Menú Configuración Personal Facturación Inventari…" at bounding box center [722, 355] width 1444 height 710
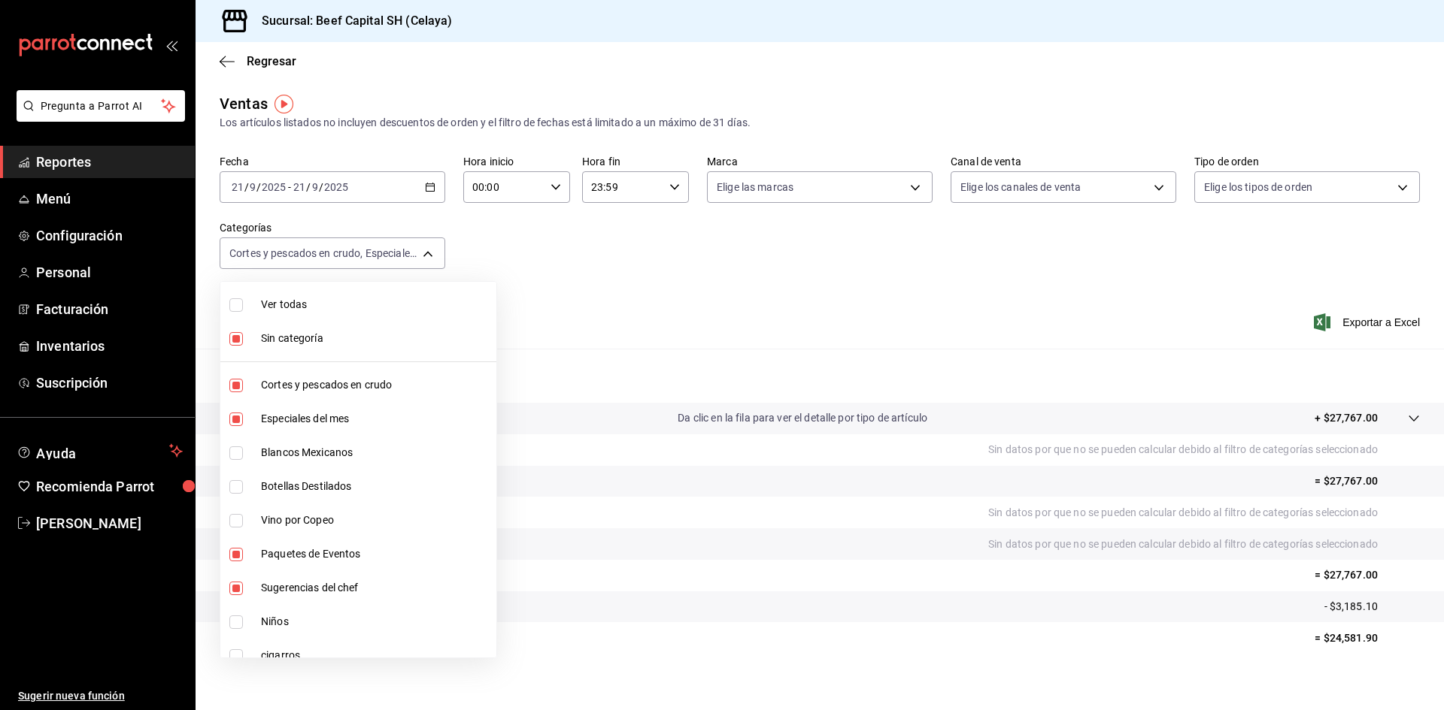
click at [233, 341] on input "checkbox" at bounding box center [236, 339] width 14 height 14
checkbox input "false"
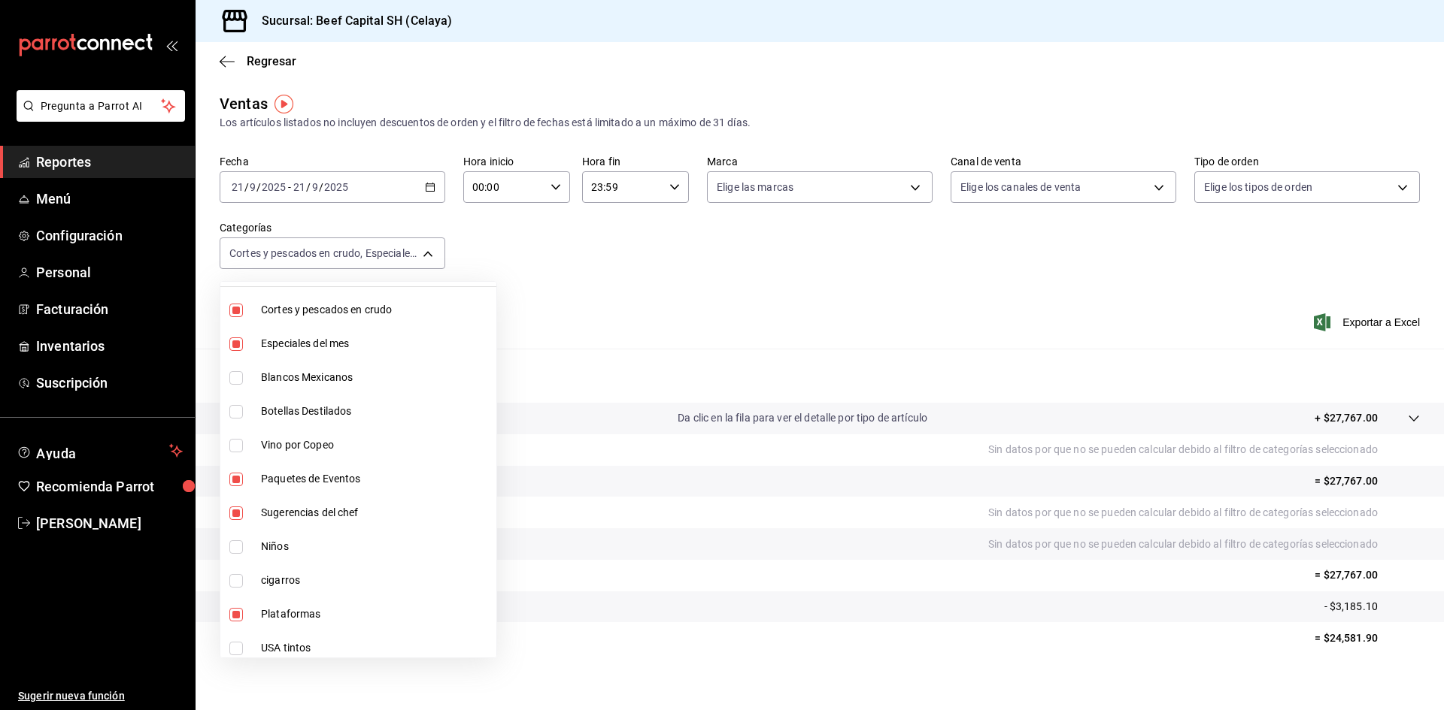
click at [241, 314] on input "checkbox" at bounding box center [236, 311] width 14 height 14
checkbox input "false"
type input "ff0942d4-a114-4278-bf43-4291bef7f875,3ec34a38-ccfe-4482-983f-257f78d3843e,97cad…"
click at [238, 339] on input "checkbox" at bounding box center [236, 345] width 14 height 14
checkbox input "false"
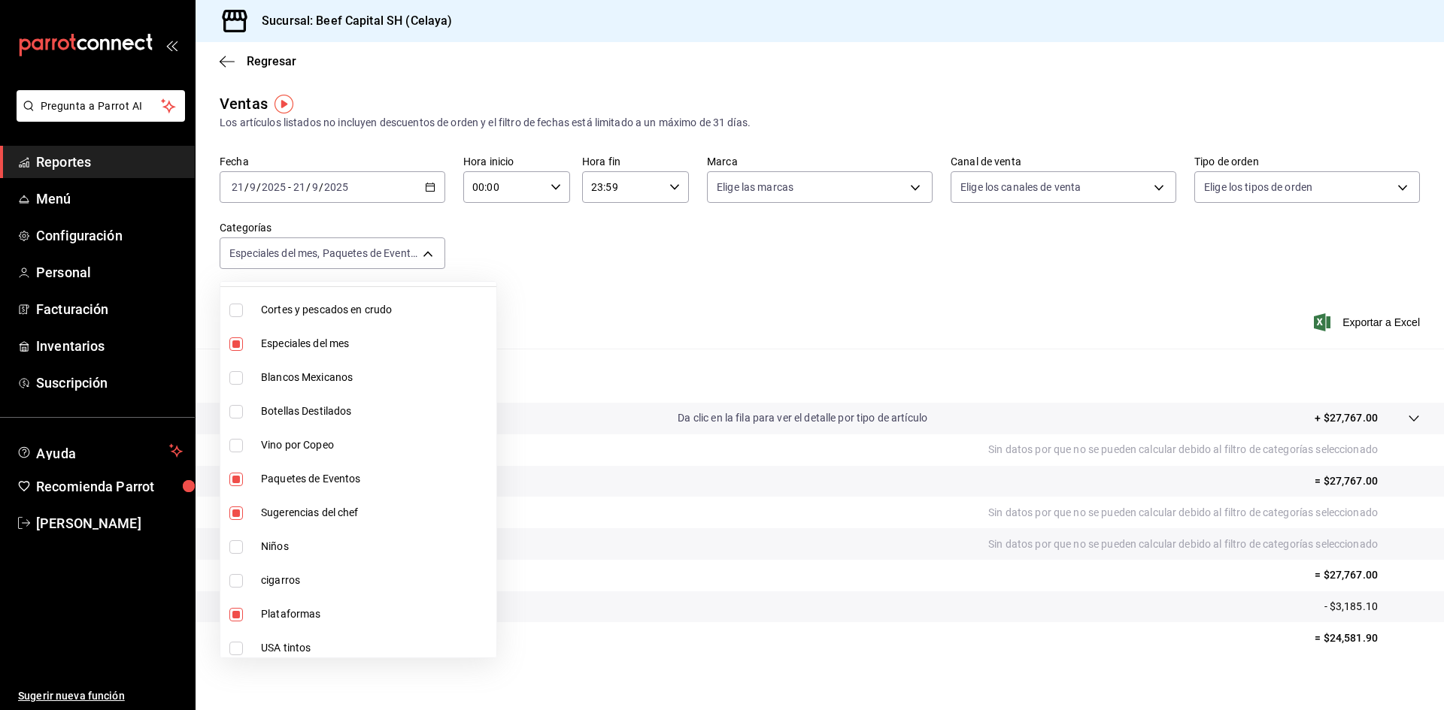
type input "3ec34a38-ccfe-4482-983f-257f78d3843e,97cad52b-a850-43e5-8d4c-d7aed6c09922,815c5…"
click at [239, 376] on input "checkbox" at bounding box center [236, 378] width 14 height 14
checkbox input "true"
type input "3ec34a38-ccfe-4482-983f-257f78d3843e,97cad52b-a850-43e5-8d4c-d7aed6c09922,815c5…"
click at [238, 411] on input "checkbox" at bounding box center [236, 412] width 14 height 14
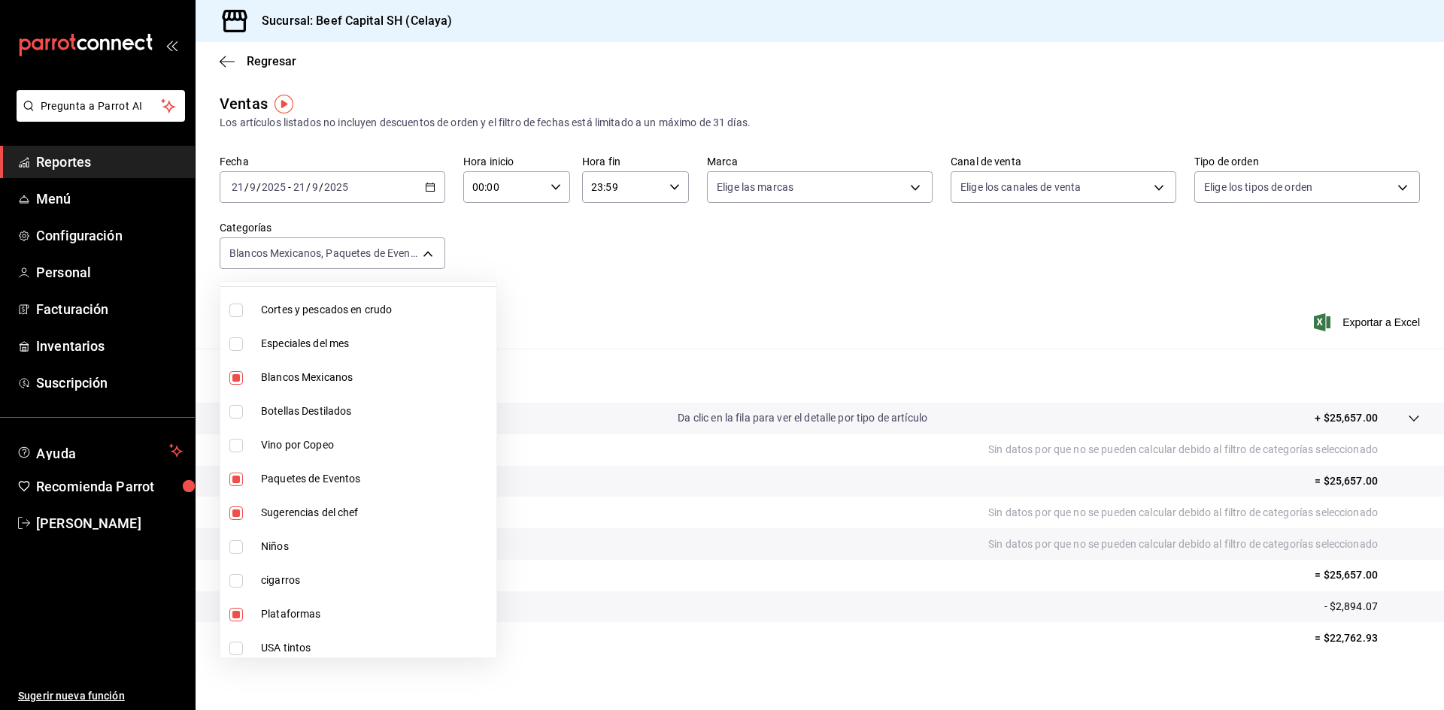
checkbox input "true"
type input "3ec34a38-ccfe-4482-983f-257f78d3843e,97cad52b-a850-43e5-8d4c-d7aed6c09922,815c5…"
click at [238, 445] on input "checkbox" at bounding box center [236, 446] width 14 height 14
checkbox input "true"
type input "3ec34a38-ccfe-4482-983f-257f78d3843e,97cad52b-a850-43e5-8d4c-d7aed6c09922,815c5…"
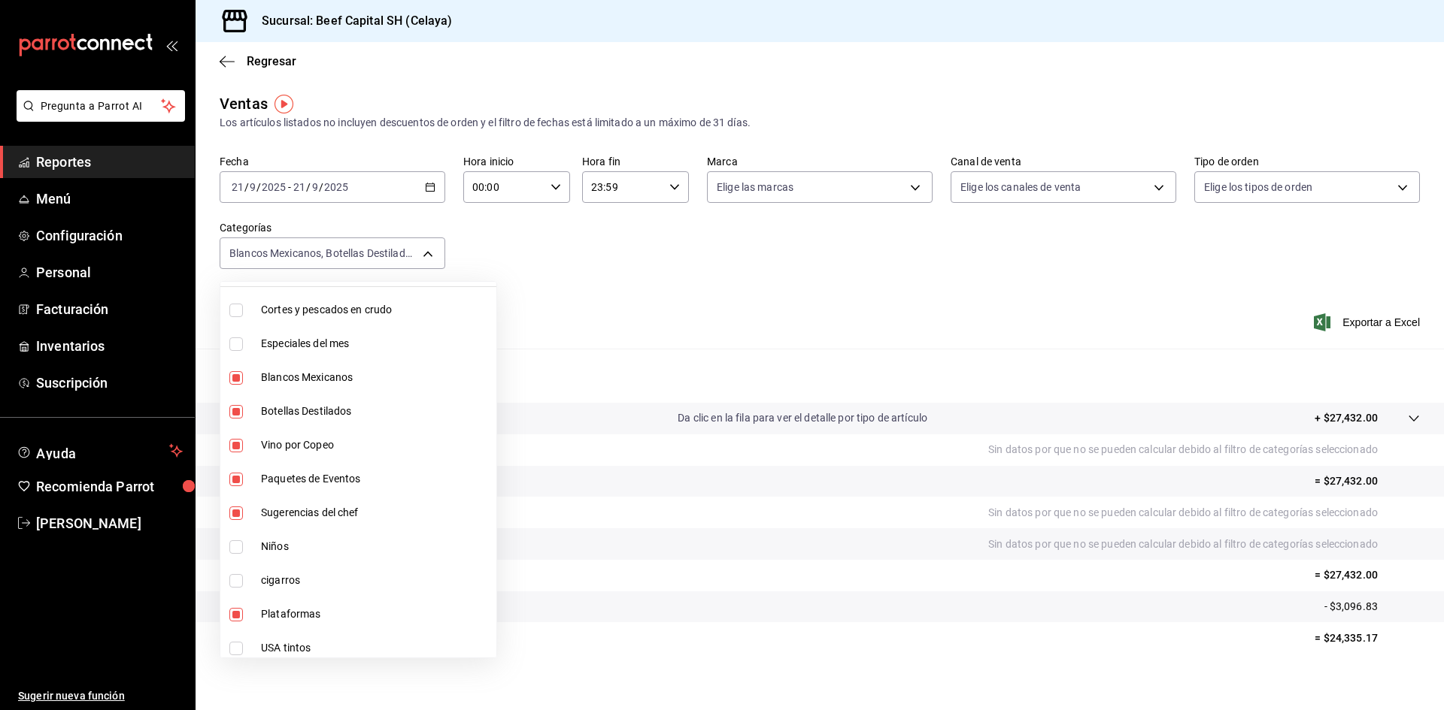
click at [235, 474] on input "checkbox" at bounding box center [236, 480] width 14 height 14
checkbox input "false"
type input "97cad52b-a850-43e5-8d4c-d7aed6c09922,815c5d17-5cbe-4f3a-828e-927657aec93b,2bfad…"
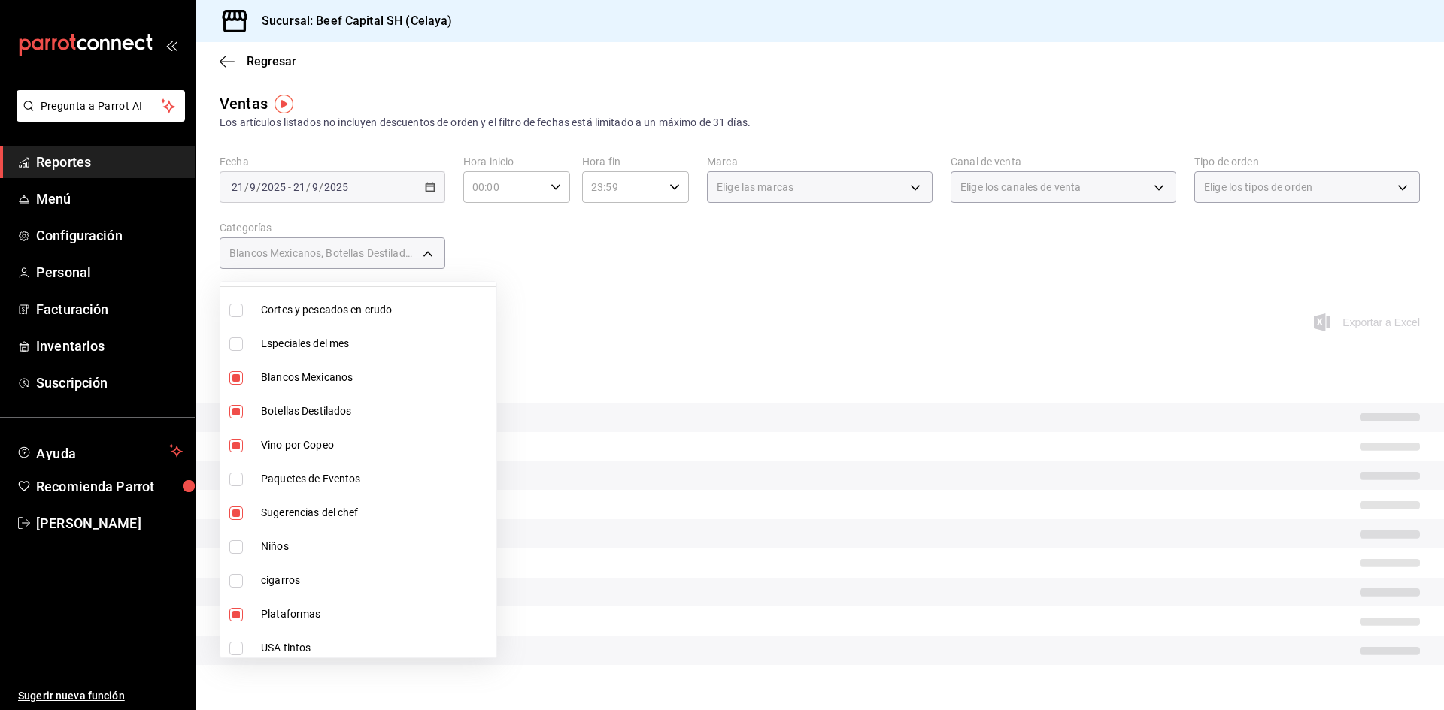
click at [238, 511] on input "checkbox" at bounding box center [236, 514] width 14 height 14
checkbox input "false"
type input "815c5d17-5cbe-4f3a-828e-927657aec93b,2bfadb4c-40b0-43b3-b672-57427fda0e37,9d4b6…"
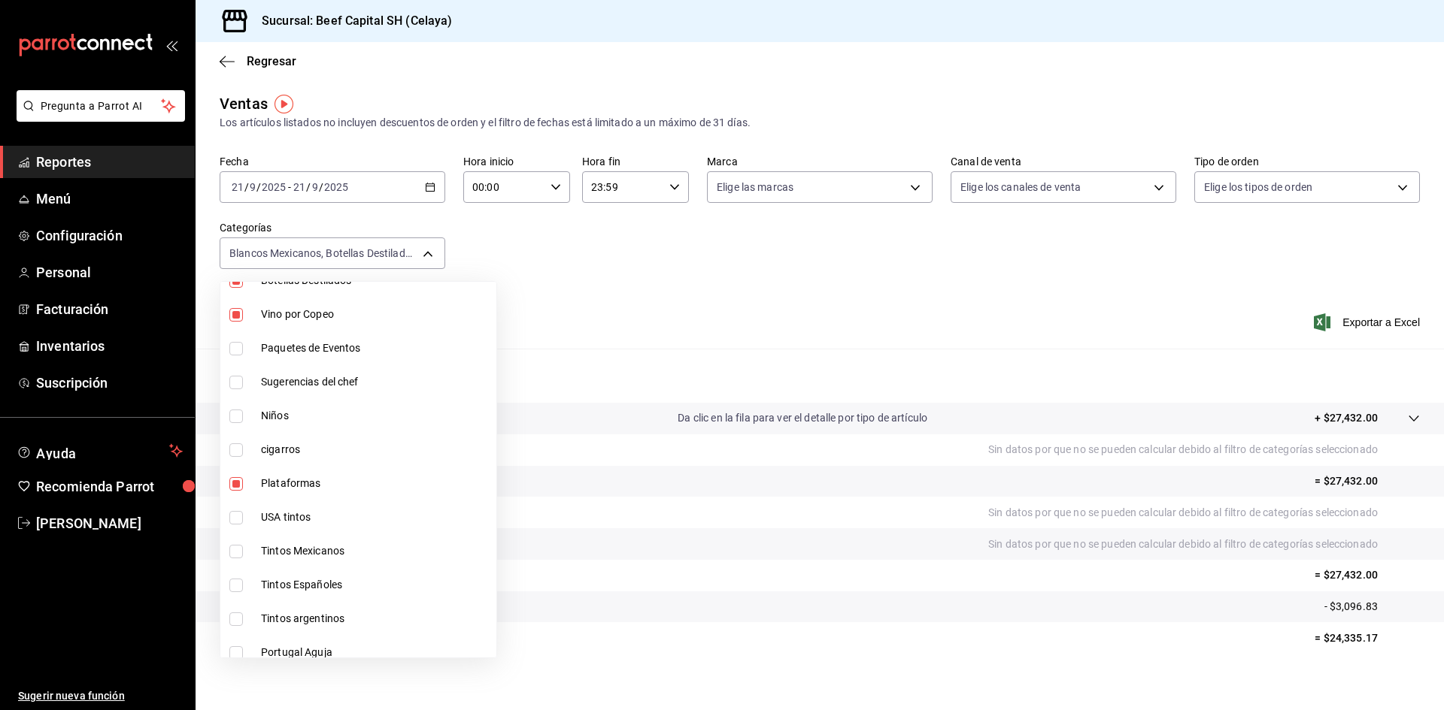
scroll to position [226, 0]
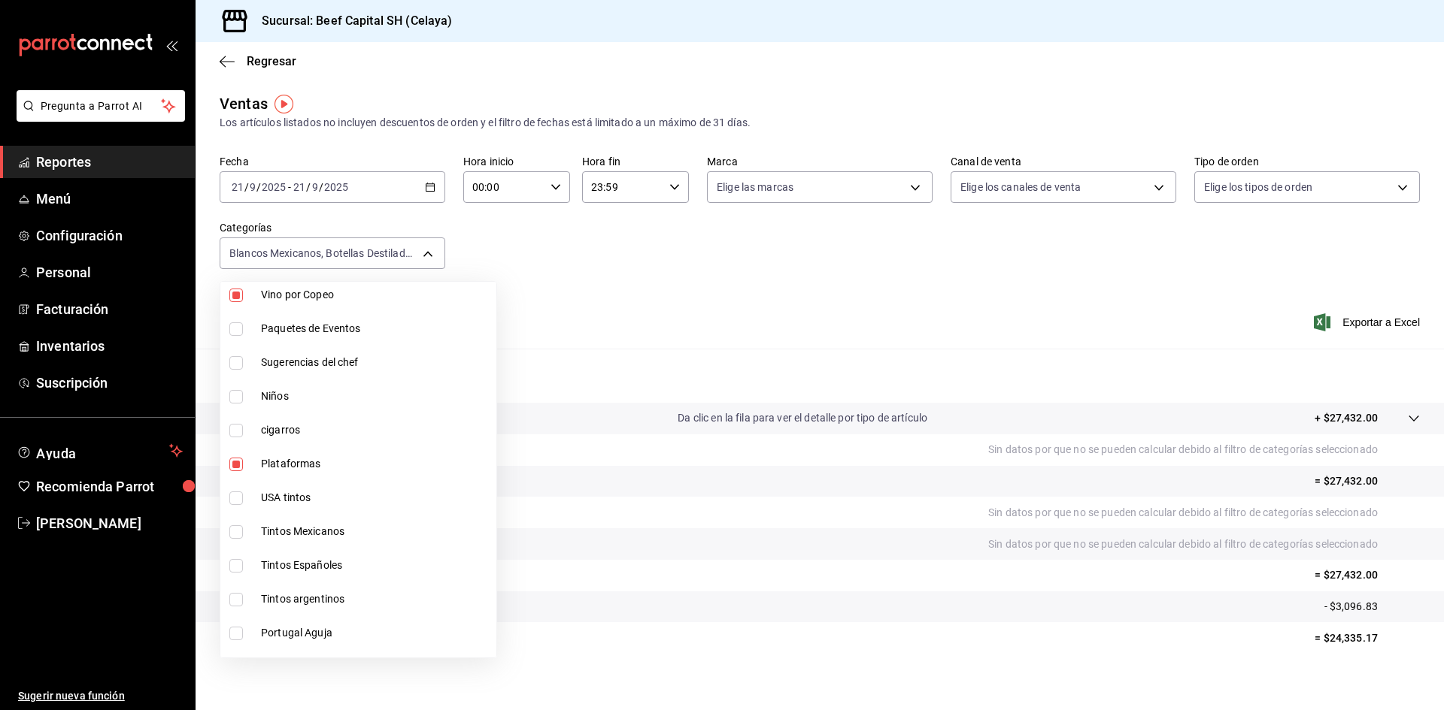
click at [234, 464] on input "checkbox" at bounding box center [236, 465] width 14 height 14
checkbox input "false"
type input "2bfadb4c-40b0-43b3-b672-57427fda0e37,9d4b6974-5cd2-4e52-bc80-ffa20bfb8dc2,b8666…"
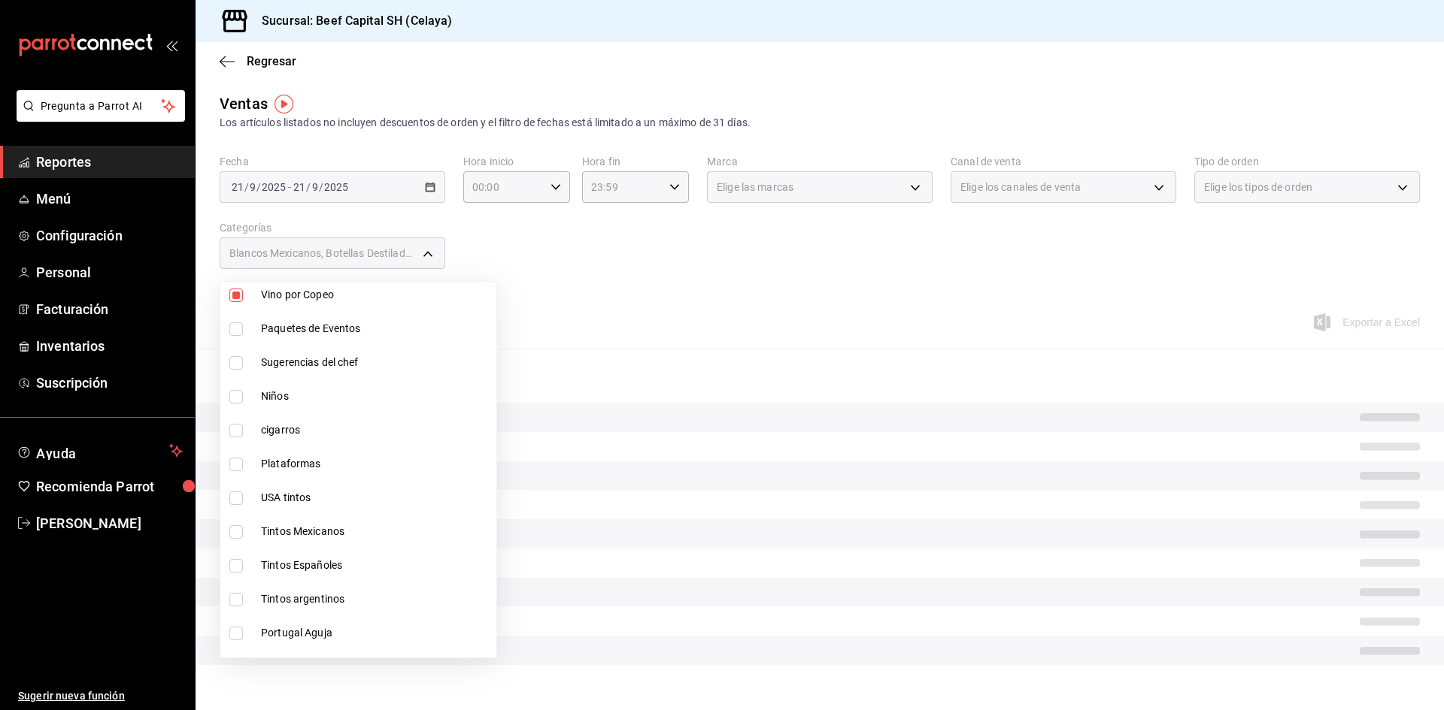
click at [234, 500] on input "checkbox" at bounding box center [236, 499] width 14 height 14
checkbox input "true"
type input "2bfadb4c-40b0-43b3-b672-57427fda0e37,9d4b6974-5cd2-4e52-bc80-ffa20bfb8dc2,b8666…"
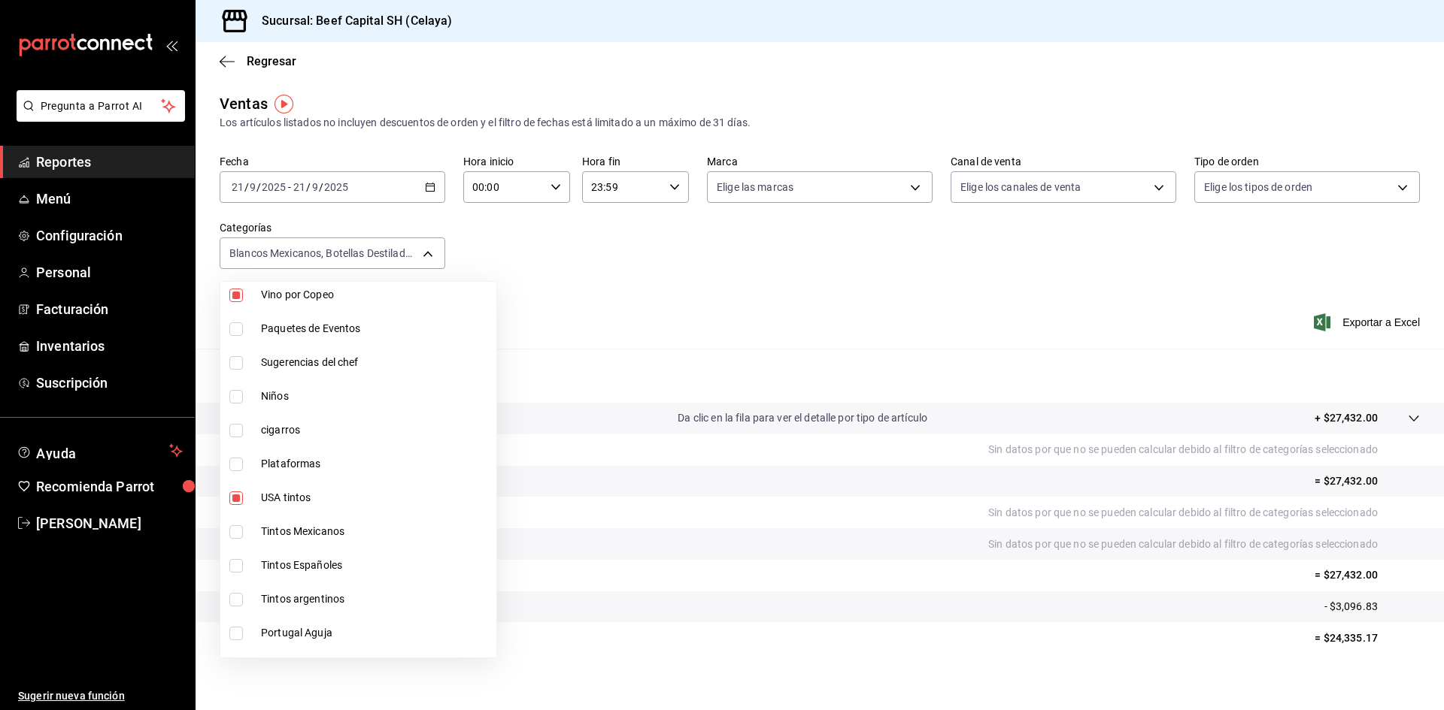
click at [235, 529] on input "checkbox" at bounding box center [236, 533] width 14 height 14
checkbox input "true"
type input "2bfadb4c-40b0-43b3-b672-57427fda0e37,9d4b6974-5cd2-4e52-bc80-ffa20bfb8dc2,b8666…"
click at [239, 568] on input "checkbox" at bounding box center [236, 566] width 14 height 14
checkbox input "true"
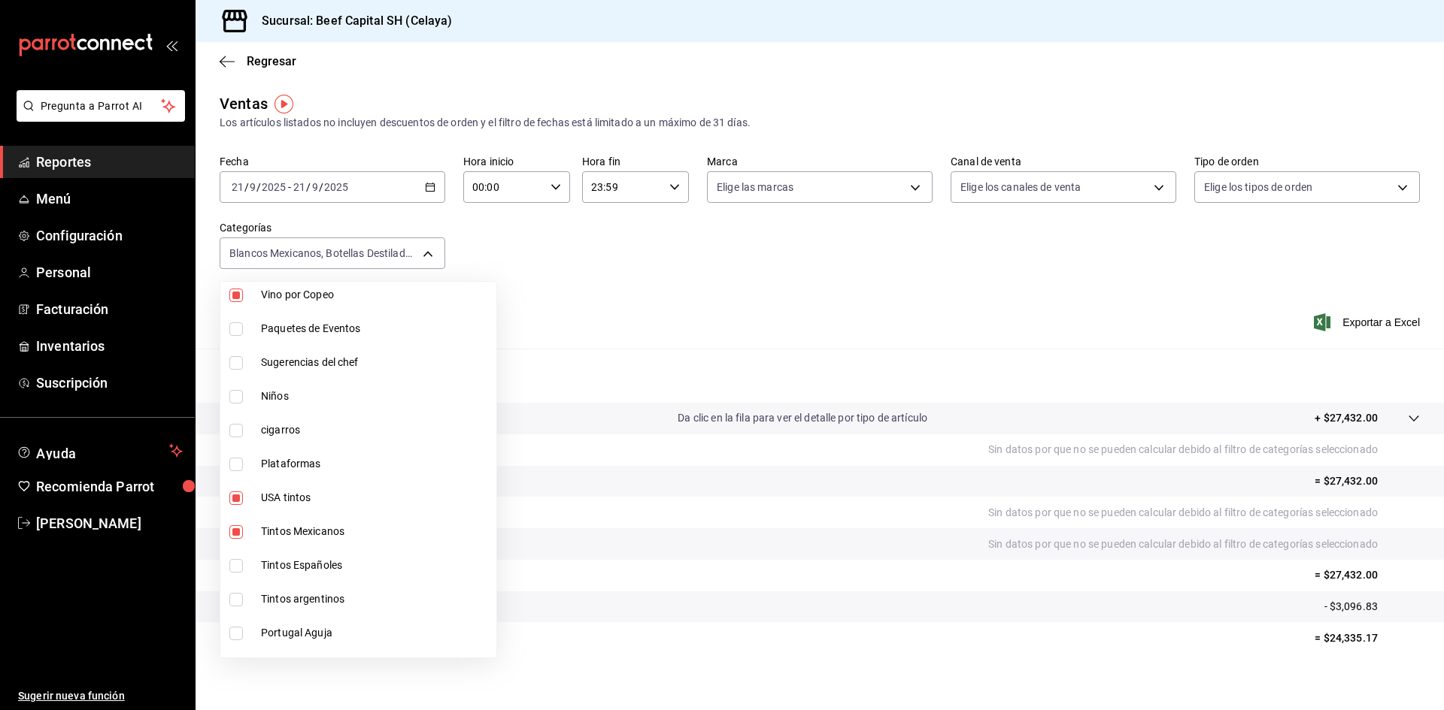
type input "2bfadb4c-40b0-43b3-b672-57427fda0e37,9d4b6974-5cd2-4e52-bc80-ffa20bfb8dc2,b8666…"
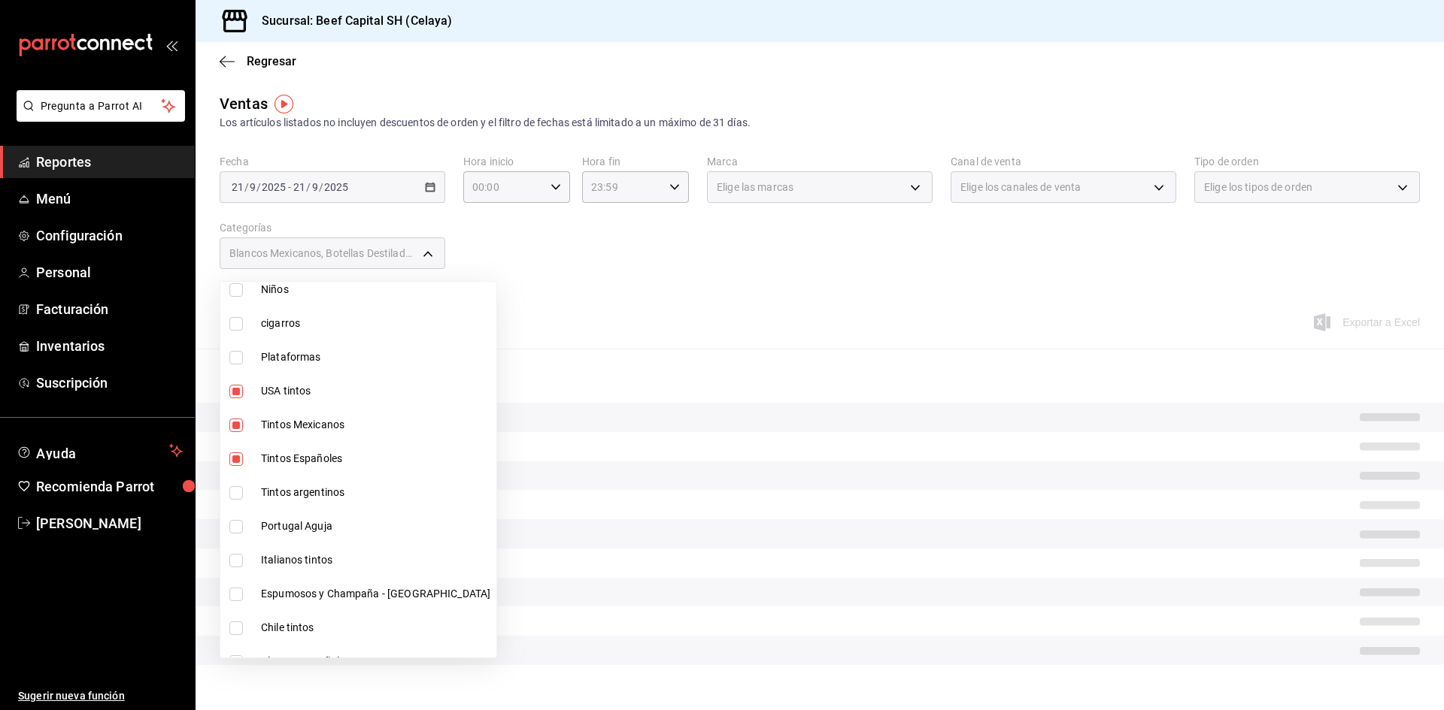
scroll to position [451, 0]
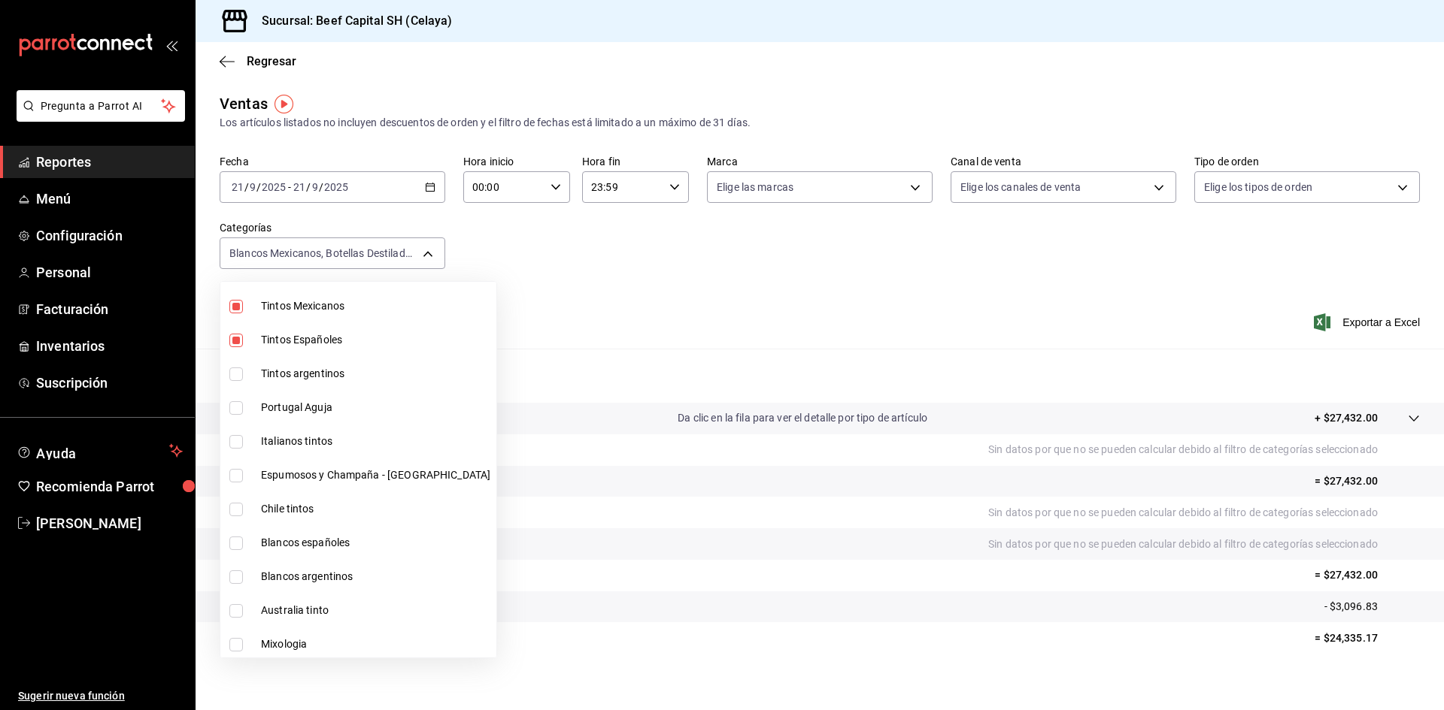
click at [235, 372] on input "checkbox" at bounding box center [236, 375] width 14 height 14
checkbox input "true"
type input "2bfadb4c-40b0-43b3-b672-57427fda0e37,9d4b6974-5cd2-4e52-bc80-ffa20bfb8dc2,b8666…"
click at [232, 408] on input "checkbox" at bounding box center [236, 408] width 14 height 14
checkbox input "true"
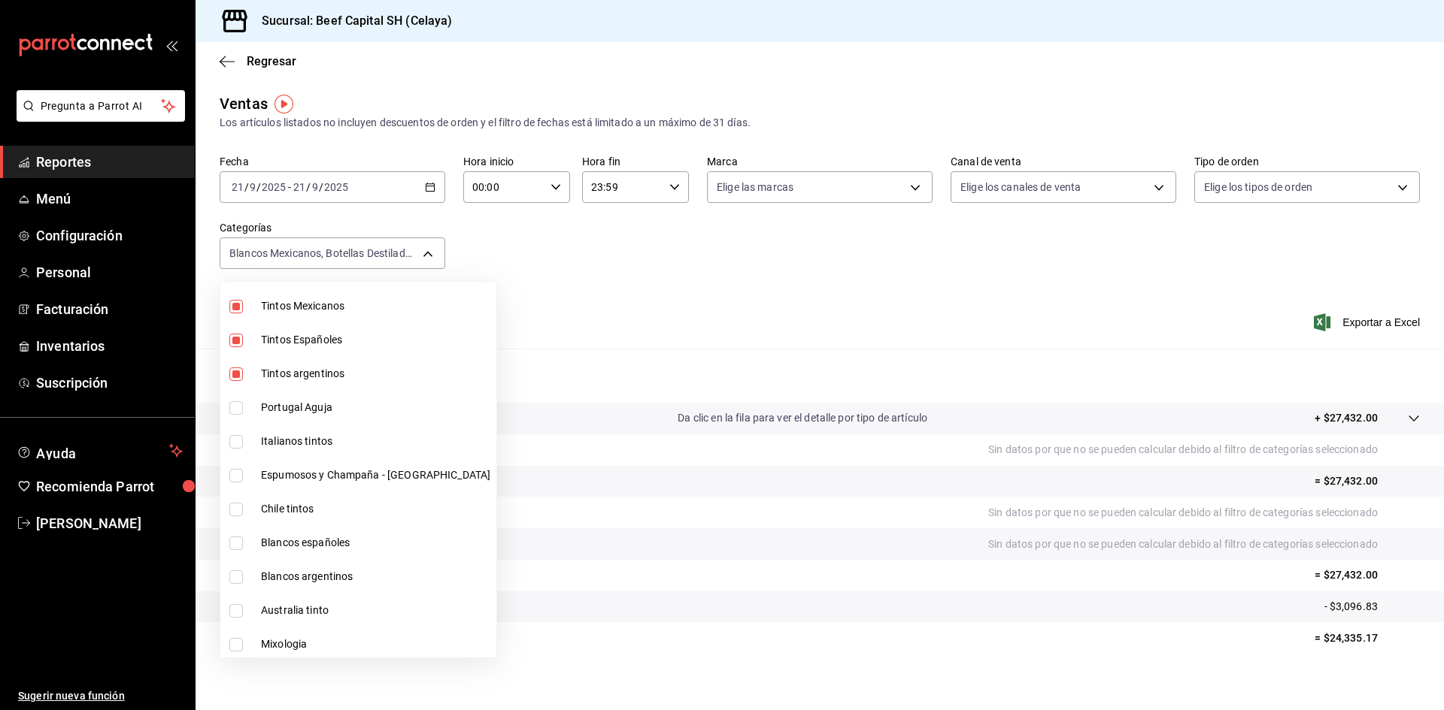
type input "2bfadb4c-40b0-43b3-b672-57427fda0e37,9d4b6974-5cd2-4e52-bc80-ffa20bfb8dc2,b8666…"
click at [237, 442] on input "checkbox" at bounding box center [236, 442] width 14 height 14
checkbox input "true"
type input "2bfadb4c-40b0-43b3-b672-57427fda0e37,9d4b6974-5cd2-4e52-bc80-ffa20bfb8dc2,b8666…"
click at [239, 472] on input "checkbox" at bounding box center [236, 476] width 14 height 14
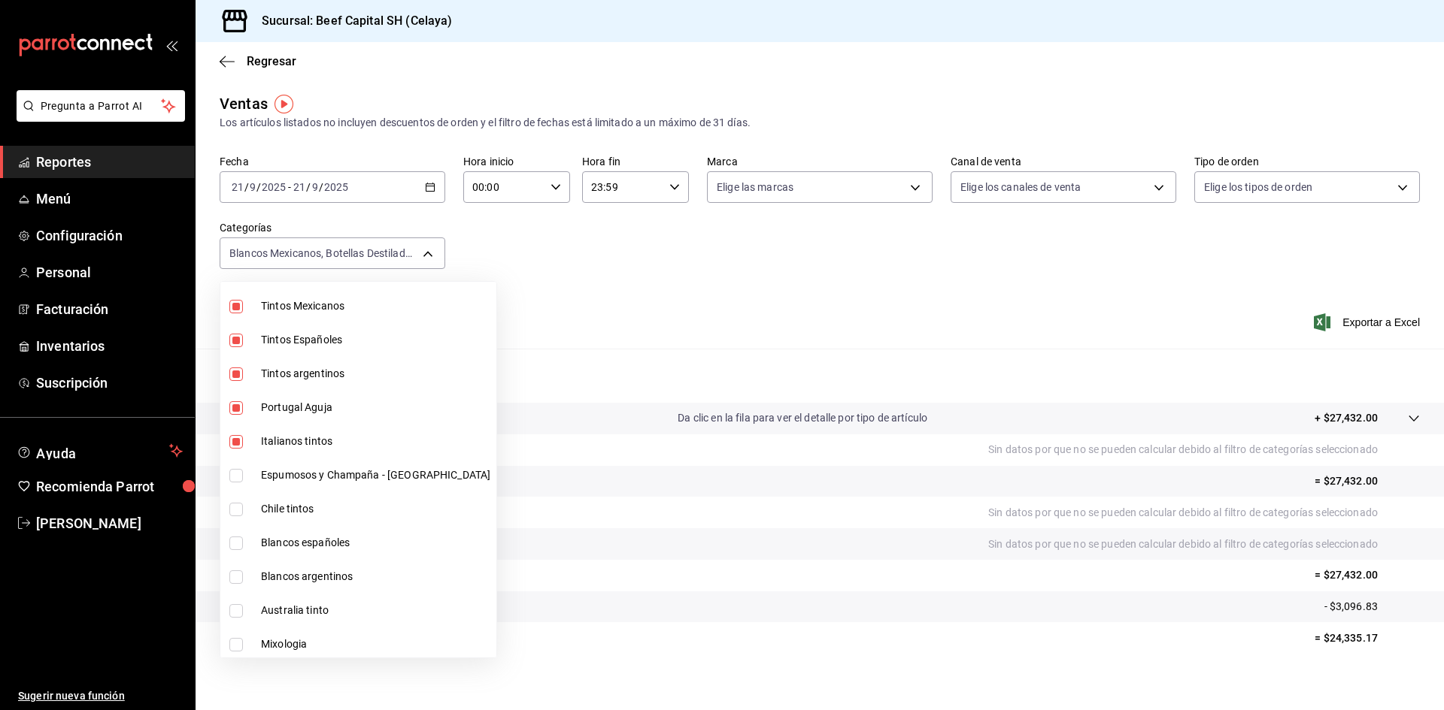
checkbox input "true"
type input "2bfadb4c-40b0-43b3-b672-57427fda0e37,9d4b6974-5cd2-4e52-bc80-ffa20bfb8dc2,b8666…"
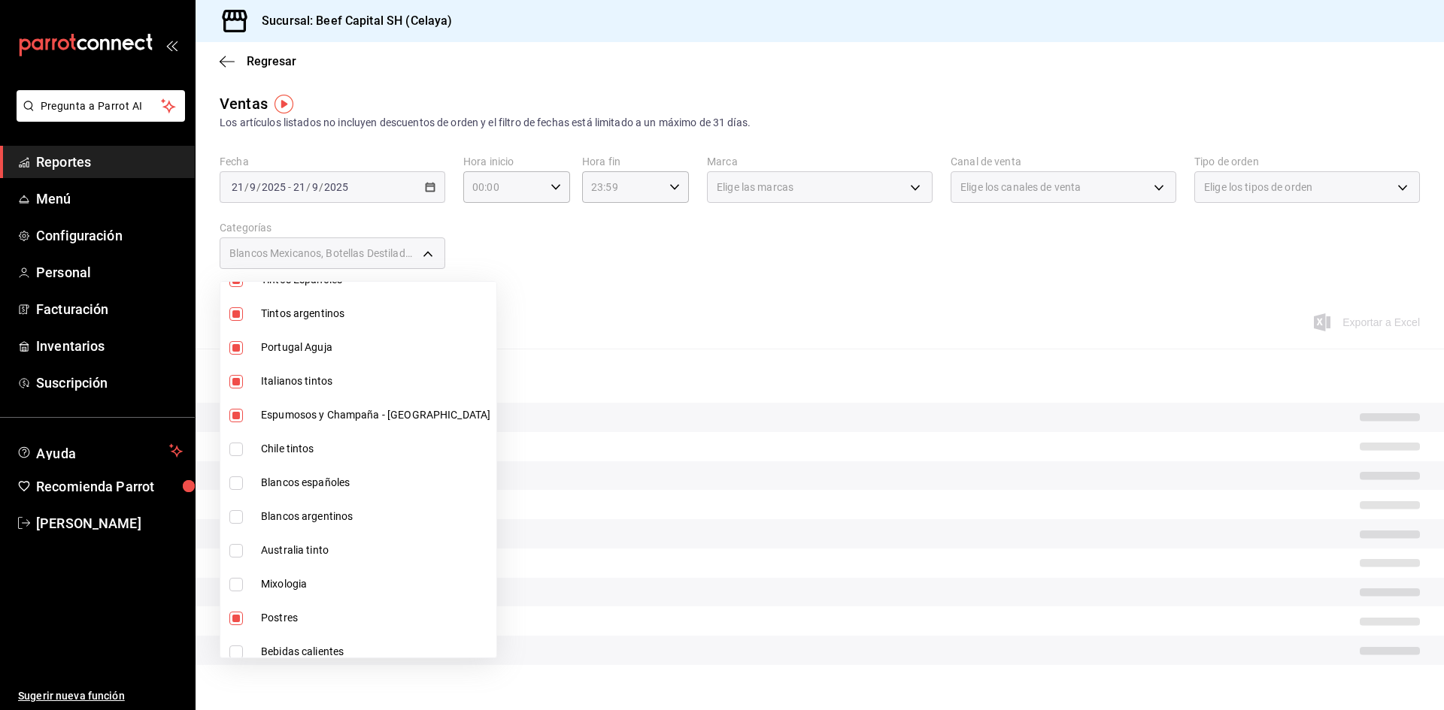
scroll to position [601, 0]
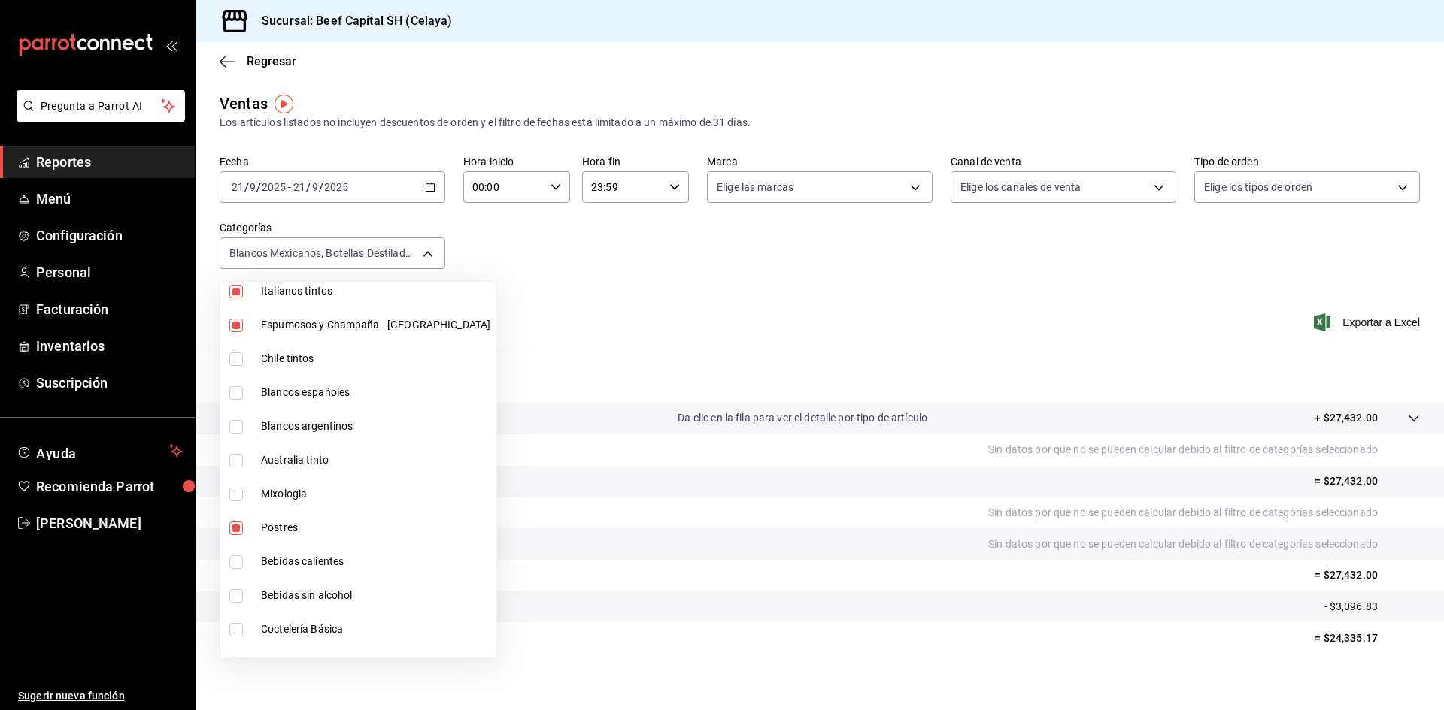
click at [236, 359] on input "checkbox" at bounding box center [236, 360] width 14 height 14
checkbox input "true"
type input "2bfadb4c-40b0-43b3-b672-57427fda0e37,9d4b6974-5cd2-4e52-bc80-ffa20bfb8dc2,b8666…"
click at [242, 394] on input "checkbox" at bounding box center [236, 393] width 14 height 14
checkbox input "true"
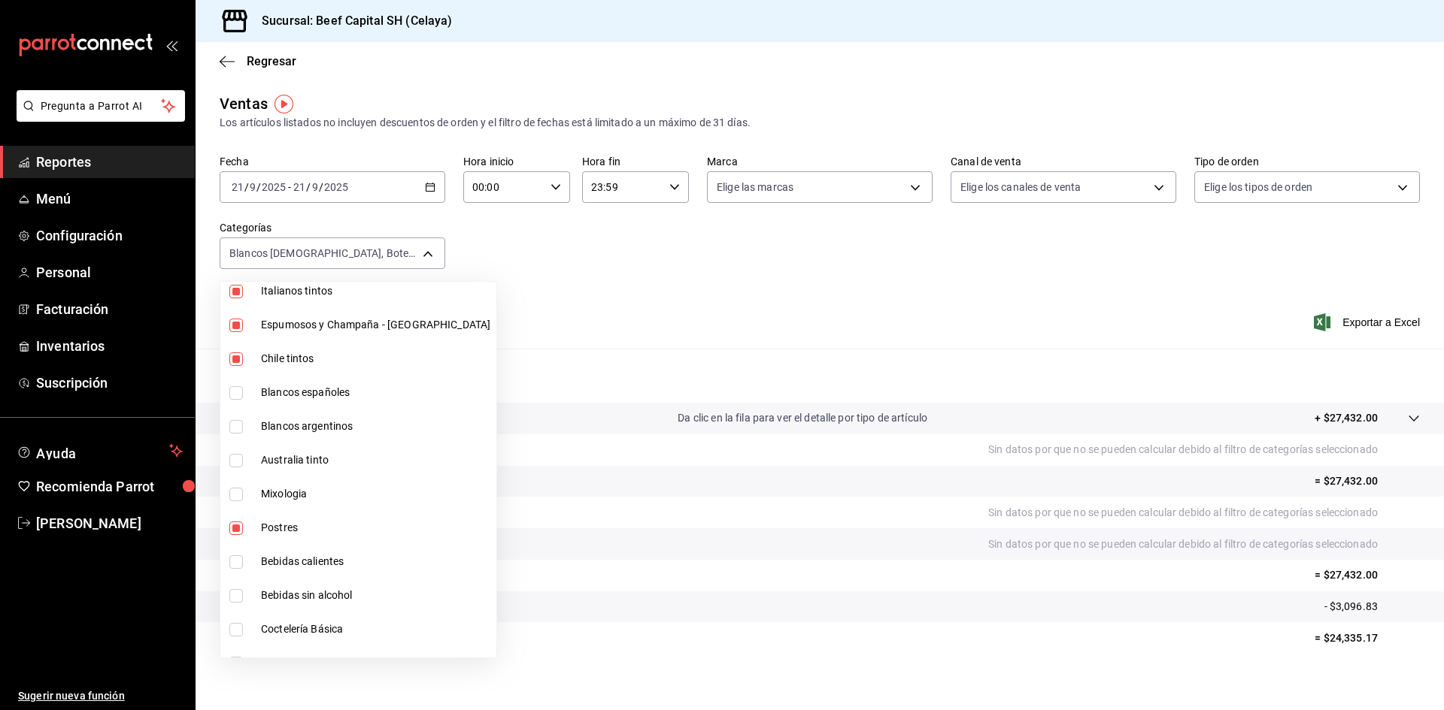
type input "2bfadb4c-40b0-43b3-b672-57427fda0e37,9d4b6974-5cd2-4e52-bc80-ffa20bfb8dc2,b8666…"
click at [241, 430] on input "checkbox" at bounding box center [236, 427] width 14 height 14
checkbox input "true"
type input "2bfadb4c-40b0-43b3-b672-57427fda0e37,9d4b6974-5cd2-4e52-bc80-ffa20bfb8dc2,b8666…"
click at [238, 461] on input "checkbox" at bounding box center [236, 461] width 14 height 14
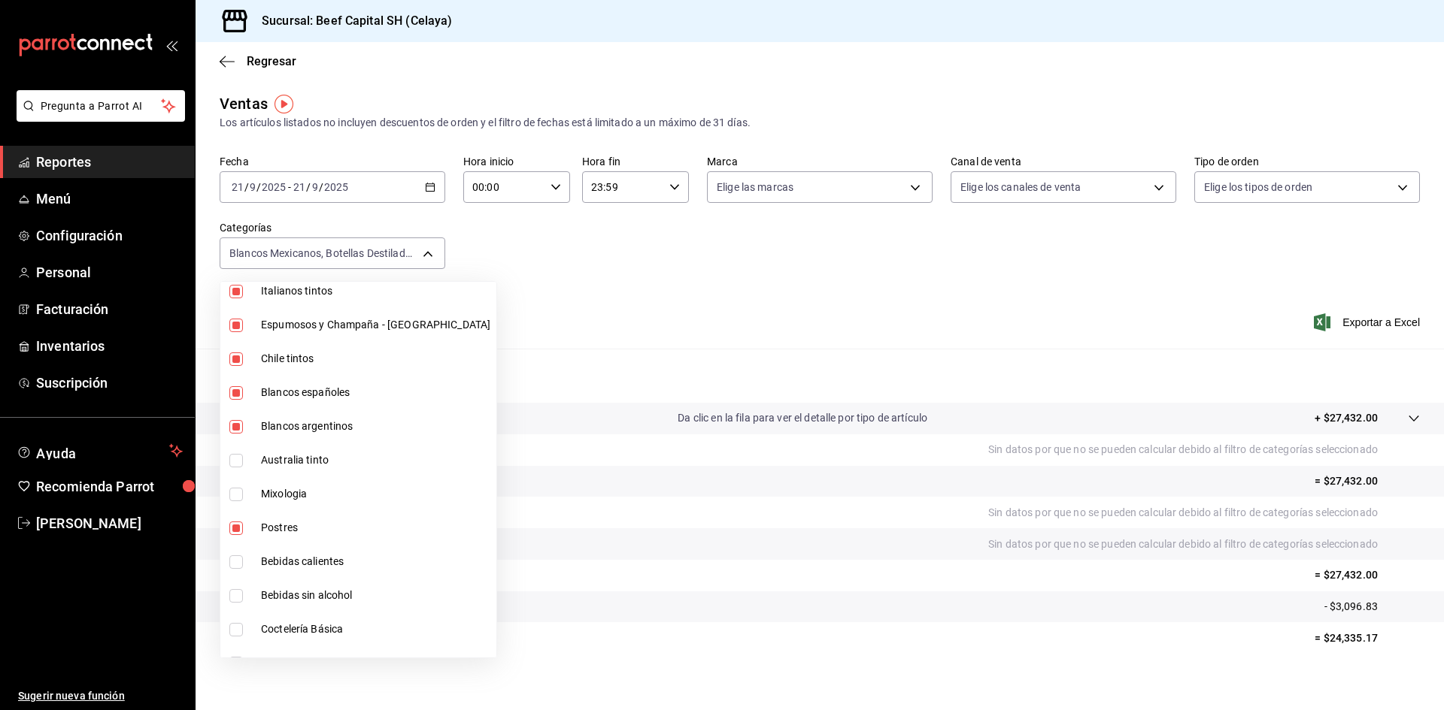
checkbox input "true"
type input "2bfadb4c-40b0-43b3-b672-57427fda0e37,9d4b6974-5cd2-4e52-bc80-ffa20bfb8dc2,b8666…"
click at [236, 495] on input "checkbox" at bounding box center [236, 495] width 14 height 14
checkbox input "true"
type input "2bfadb4c-40b0-43b3-b672-57427fda0e37,9d4b6974-5cd2-4e52-bc80-ffa20bfb8dc2,b8666…"
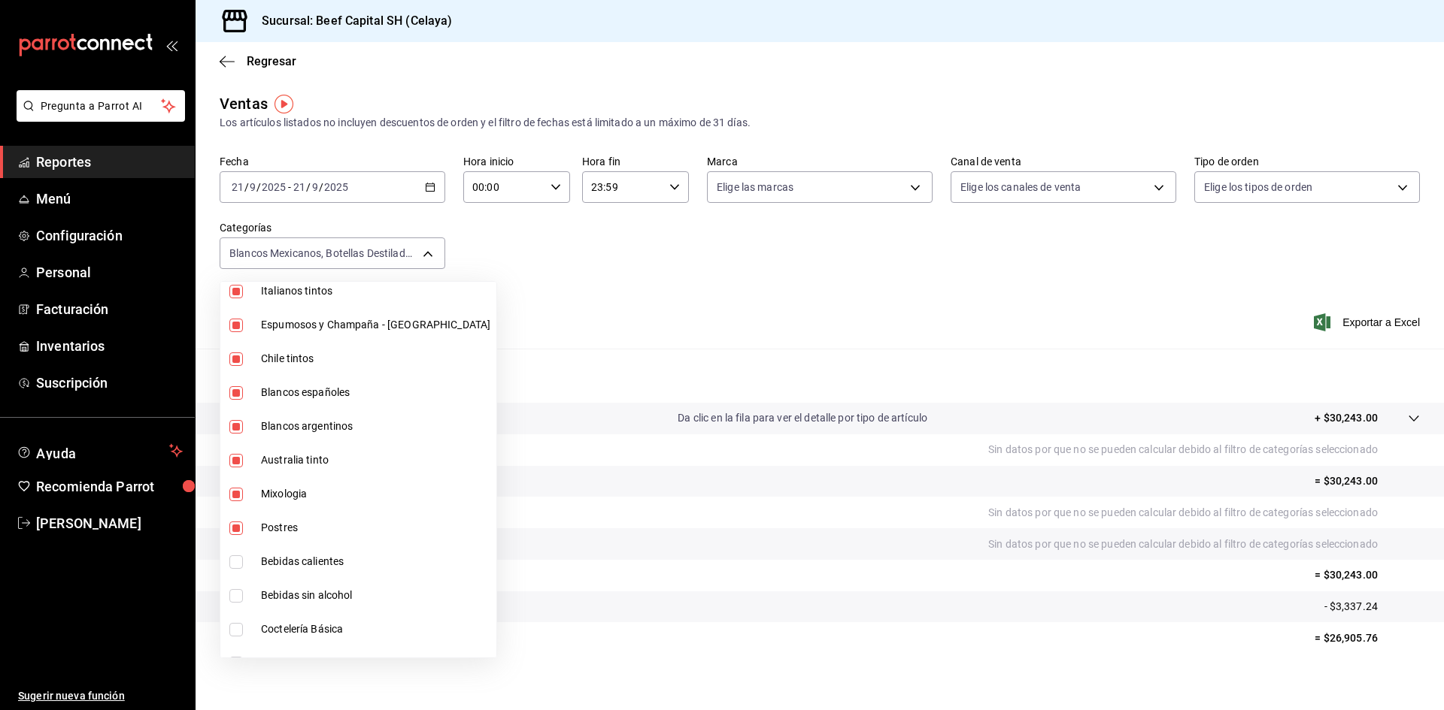
click at [239, 527] on input "checkbox" at bounding box center [236, 529] width 14 height 14
checkbox input "false"
type input "9d4b6974-5cd2-4e52-bc80-ffa20bfb8dc2,b866650c-1b9a-411a-ac95-0c44d1453491,2c9bc…"
click at [240, 565] on input "checkbox" at bounding box center [236, 563] width 14 height 14
checkbox input "true"
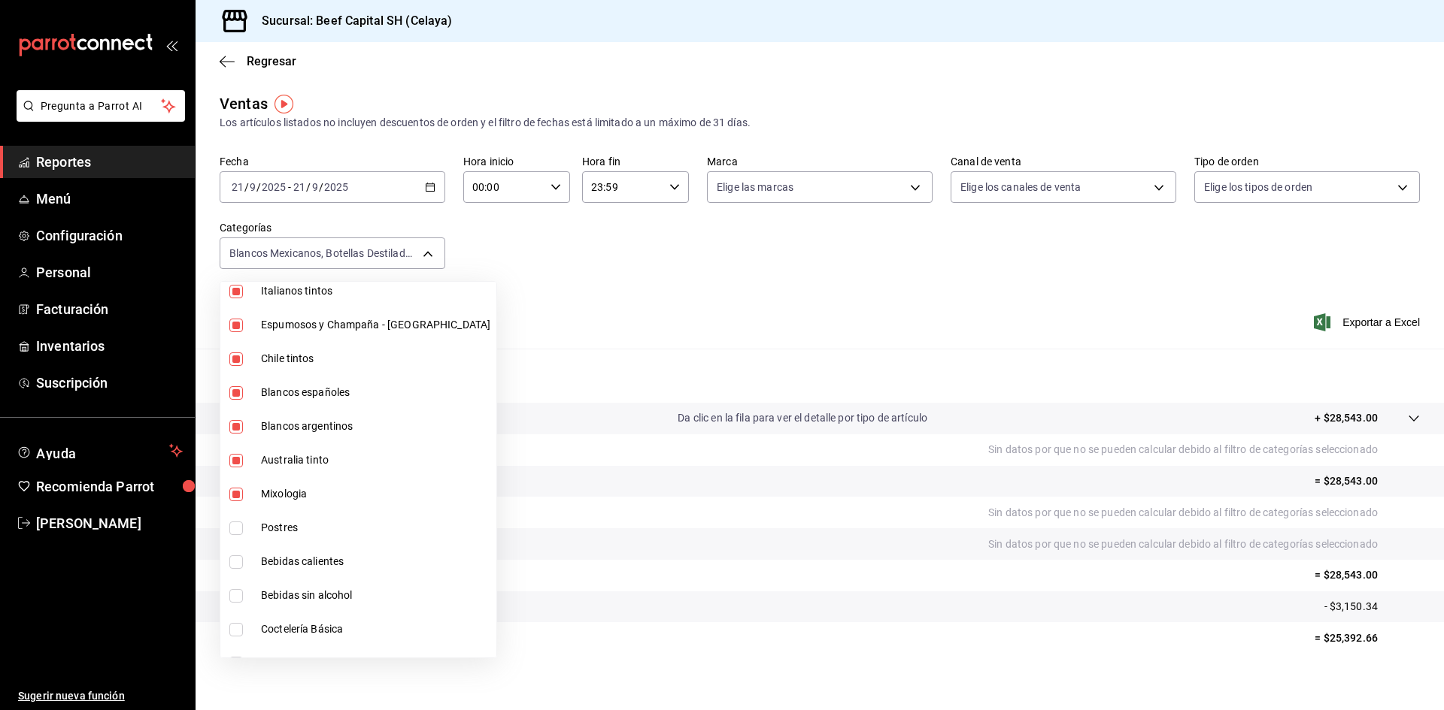
type input "9d4b6974-5cd2-4e52-bc80-ffa20bfb8dc2,b866650c-1b9a-411a-ac95-0c44d1453491,2c9bc…"
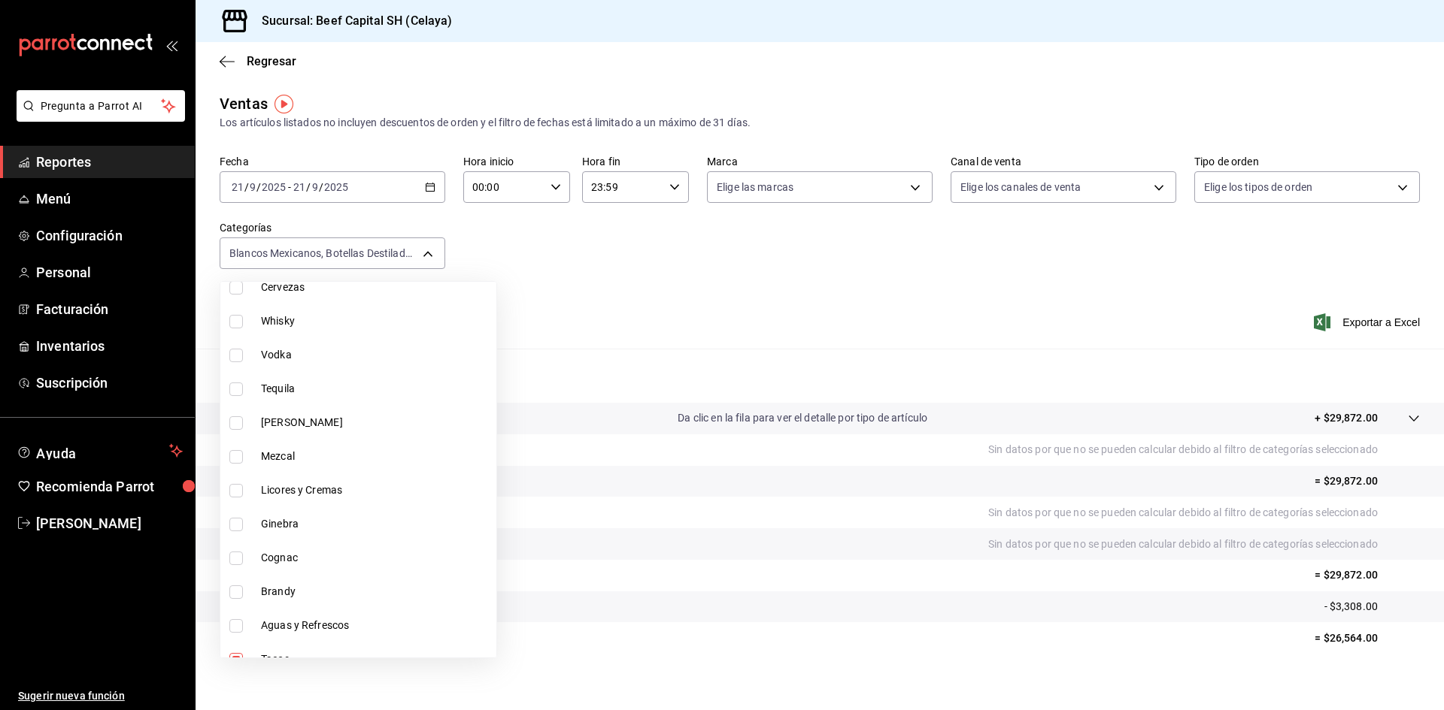
scroll to position [827, 0]
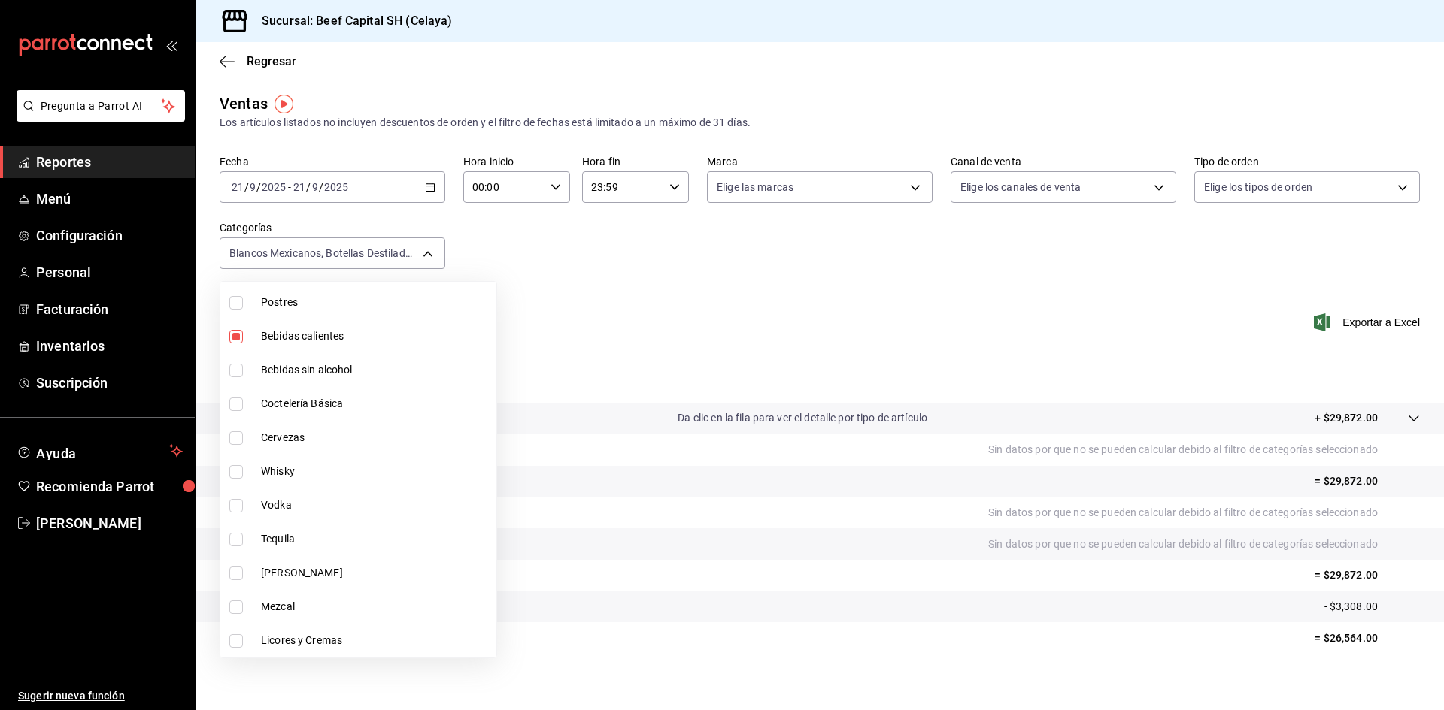
click at [238, 371] on input "checkbox" at bounding box center [236, 371] width 14 height 14
checkbox input "true"
type input "9d4b6974-5cd2-4e52-bc80-ffa20bfb8dc2,b866650c-1b9a-411a-ac95-0c44d1453491,2c9bc…"
click at [236, 401] on input "checkbox" at bounding box center [236, 405] width 14 height 14
checkbox input "true"
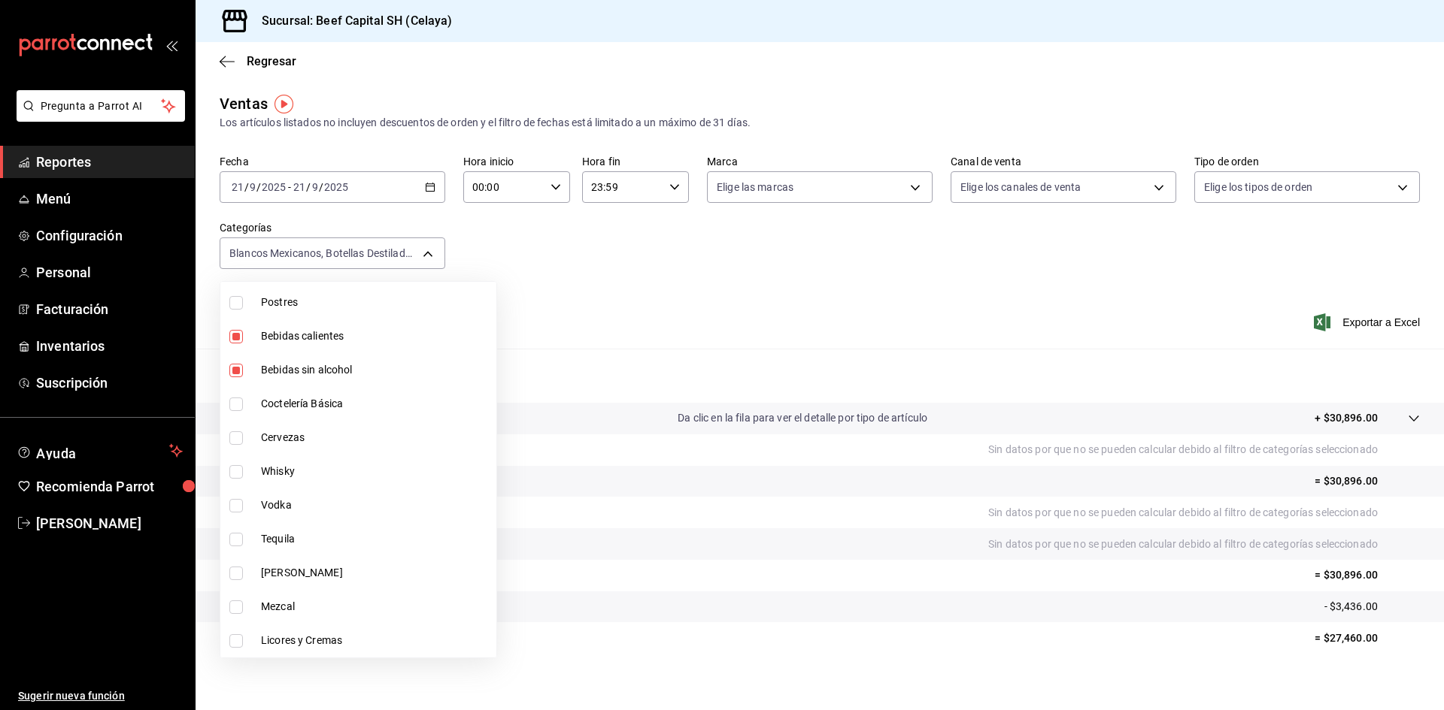
type input "9d4b6974-5cd2-4e52-bc80-ffa20bfb8dc2,b866650c-1b9a-411a-ac95-0c44d1453491,2c9bc…"
click at [235, 441] on input "checkbox" at bounding box center [236, 439] width 14 height 14
checkbox input "true"
type input "9d4b6974-5cd2-4e52-bc80-ffa20bfb8dc2,b866650c-1b9a-411a-ac95-0c44d1453491,2c9bc…"
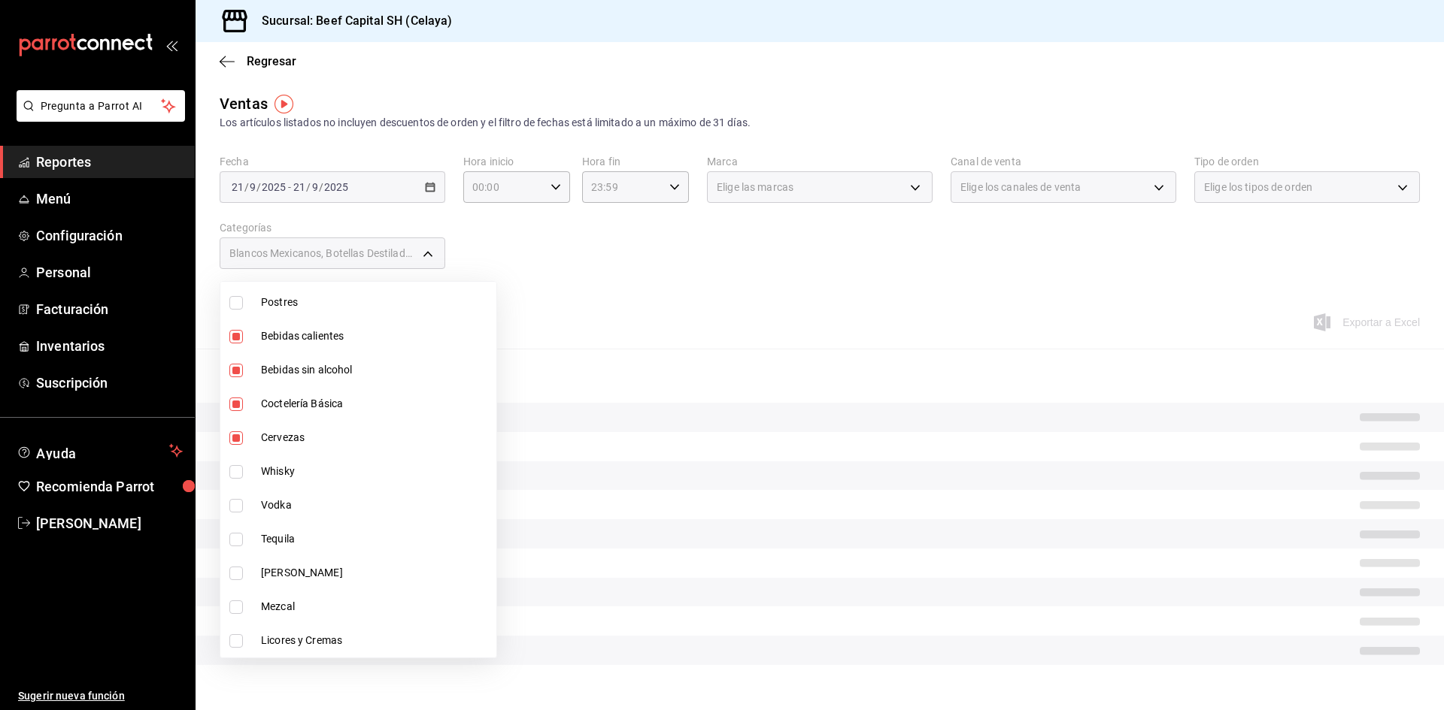
click at [238, 471] on input "checkbox" at bounding box center [236, 472] width 14 height 14
checkbox input "true"
type input "9d4b6974-5cd2-4e52-bc80-ffa20bfb8dc2,b866650c-1b9a-411a-ac95-0c44d1453491,2c9bc…"
click at [235, 504] on input "checkbox" at bounding box center [236, 506] width 14 height 14
checkbox input "true"
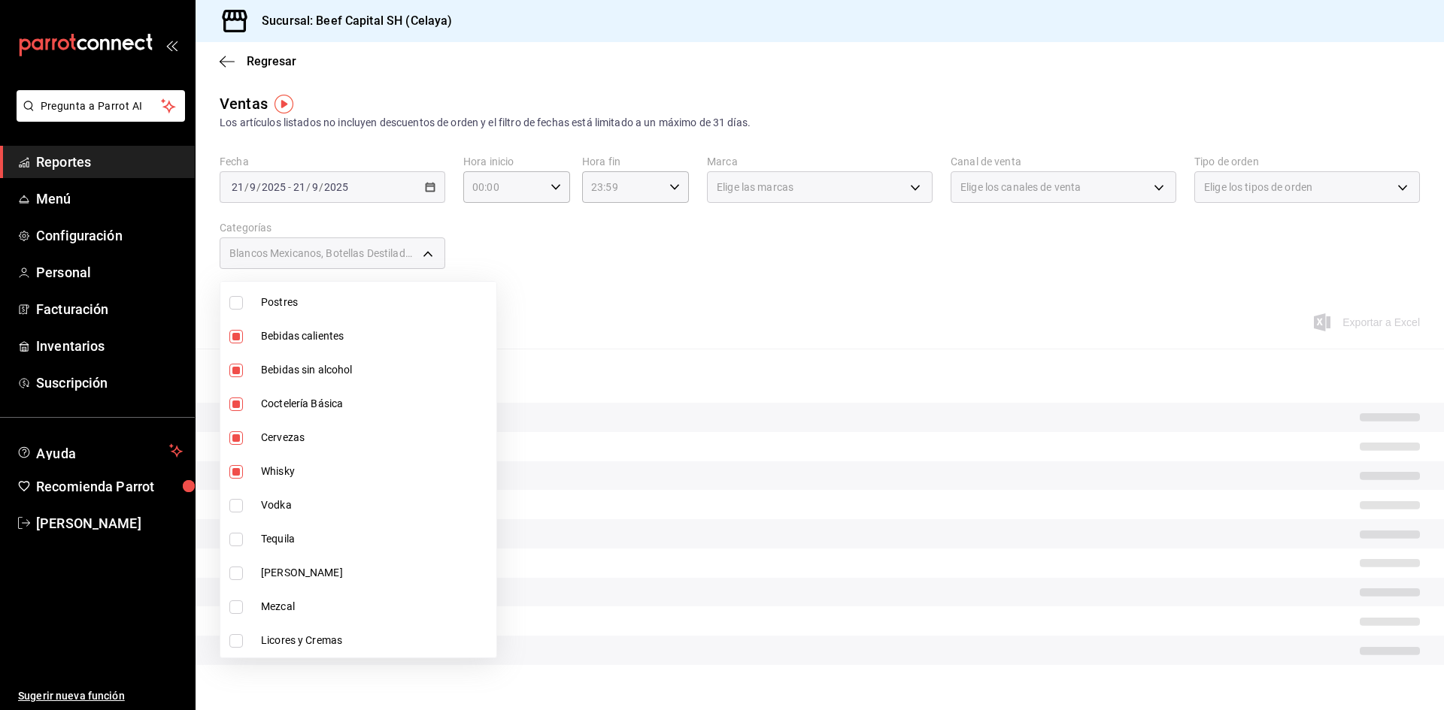
type input "9d4b6974-5cd2-4e52-bc80-ffa20bfb8dc2,b866650c-1b9a-411a-ac95-0c44d1453491,2c9bc…"
click at [238, 536] on input "checkbox" at bounding box center [236, 540] width 14 height 14
checkbox input "true"
type input "9d4b6974-5cd2-4e52-bc80-ffa20bfb8dc2,b866650c-1b9a-411a-ac95-0c44d1453491,2c9bc…"
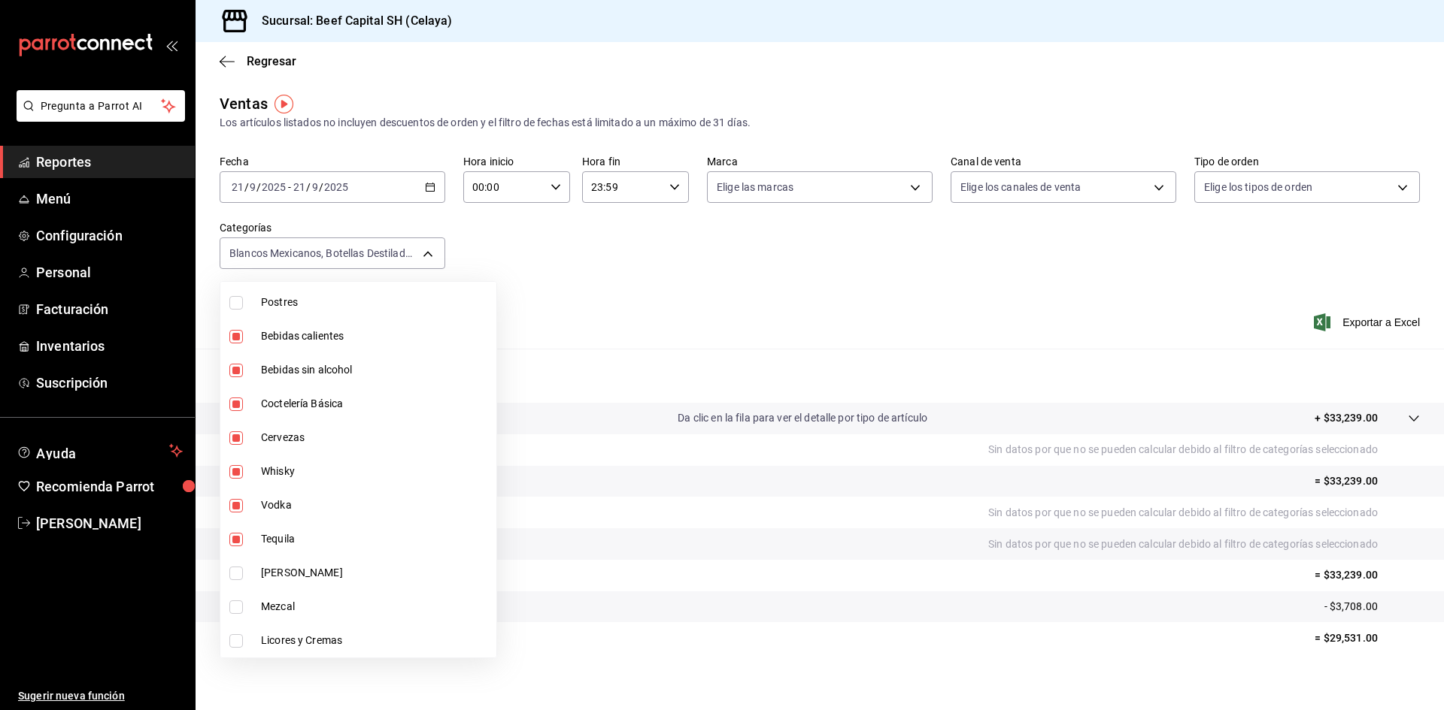
click at [239, 571] on input "checkbox" at bounding box center [236, 574] width 14 height 14
checkbox input "true"
type input "9d4b6974-5cd2-4e52-bc80-ffa20bfb8dc2,b866650c-1b9a-411a-ac95-0c44d1453491,2c9bc…"
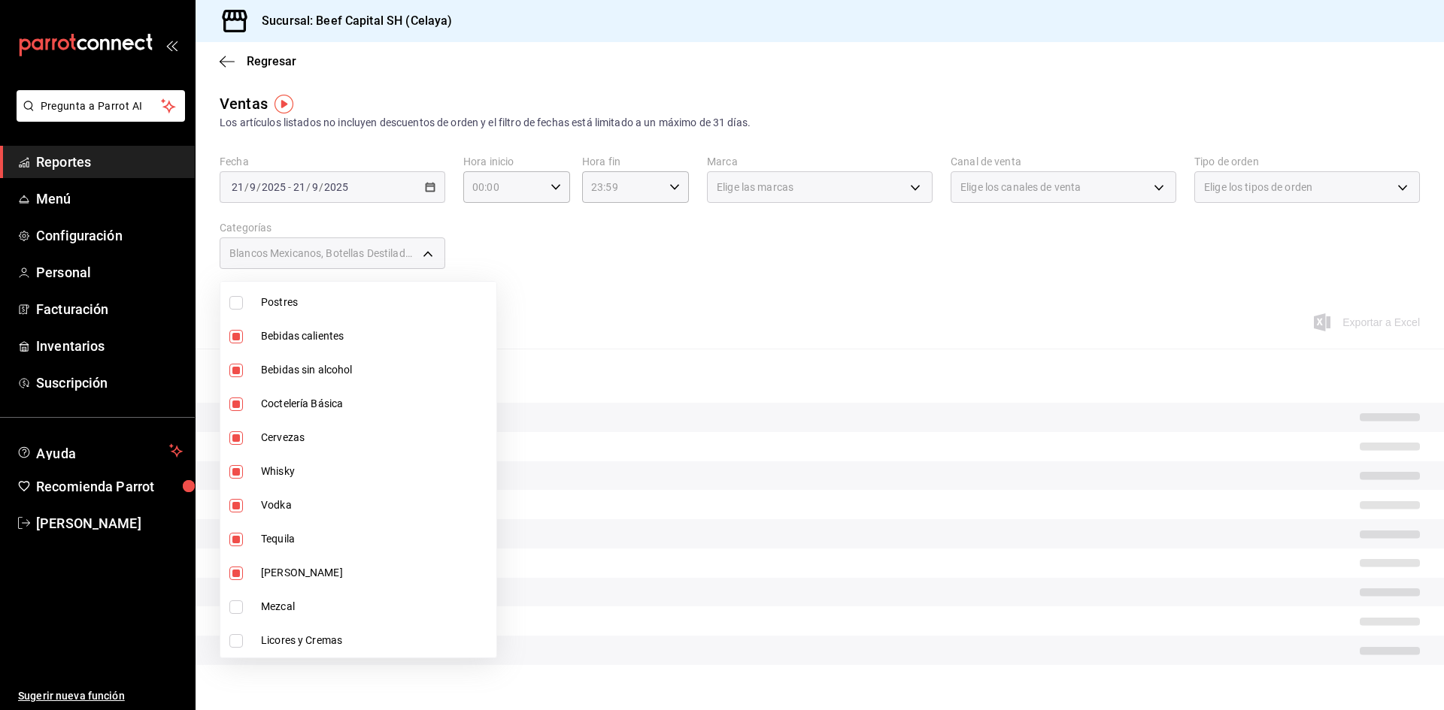
click at [236, 604] on input "checkbox" at bounding box center [236, 608] width 14 height 14
checkbox input "true"
type input "9d4b6974-5cd2-4e52-bc80-ffa20bfb8dc2,b866650c-1b9a-411a-ac95-0c44d1453491,2c9bc…"
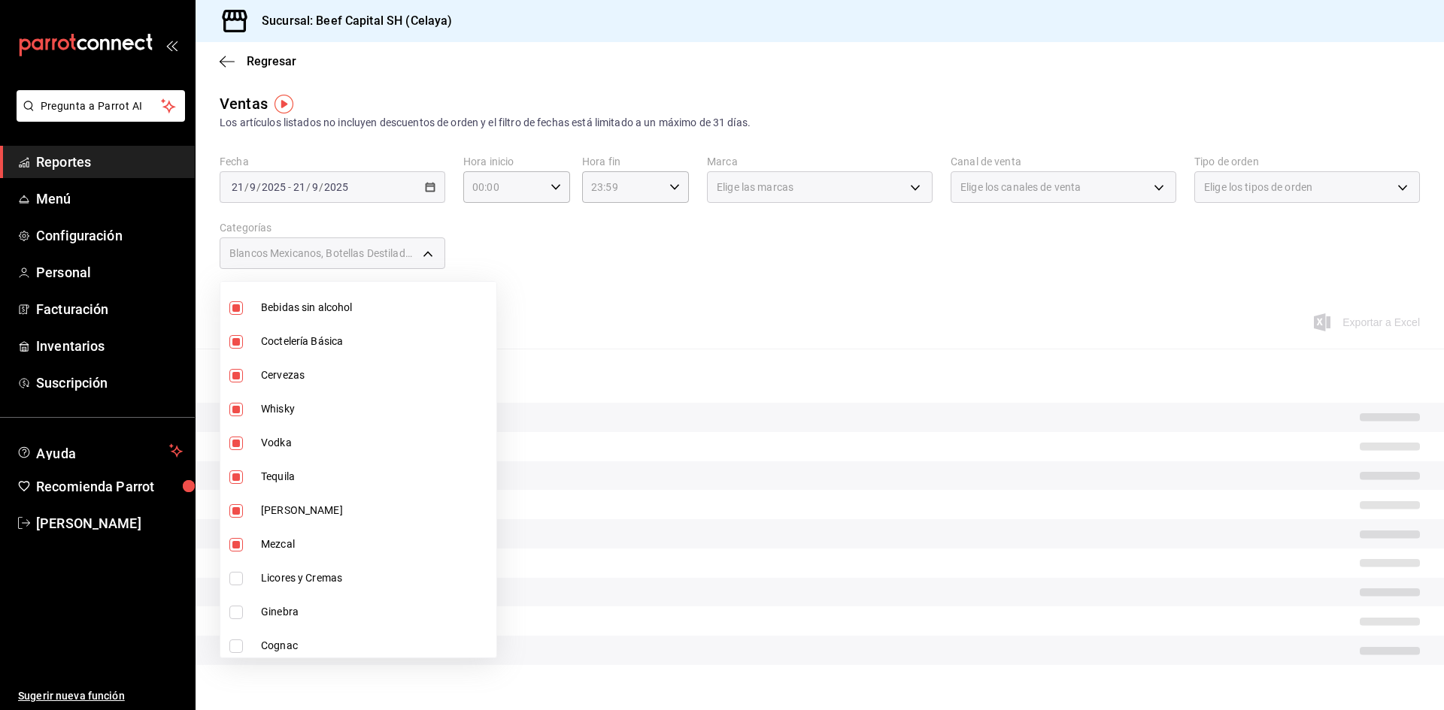
scroll to position [1053, 0]
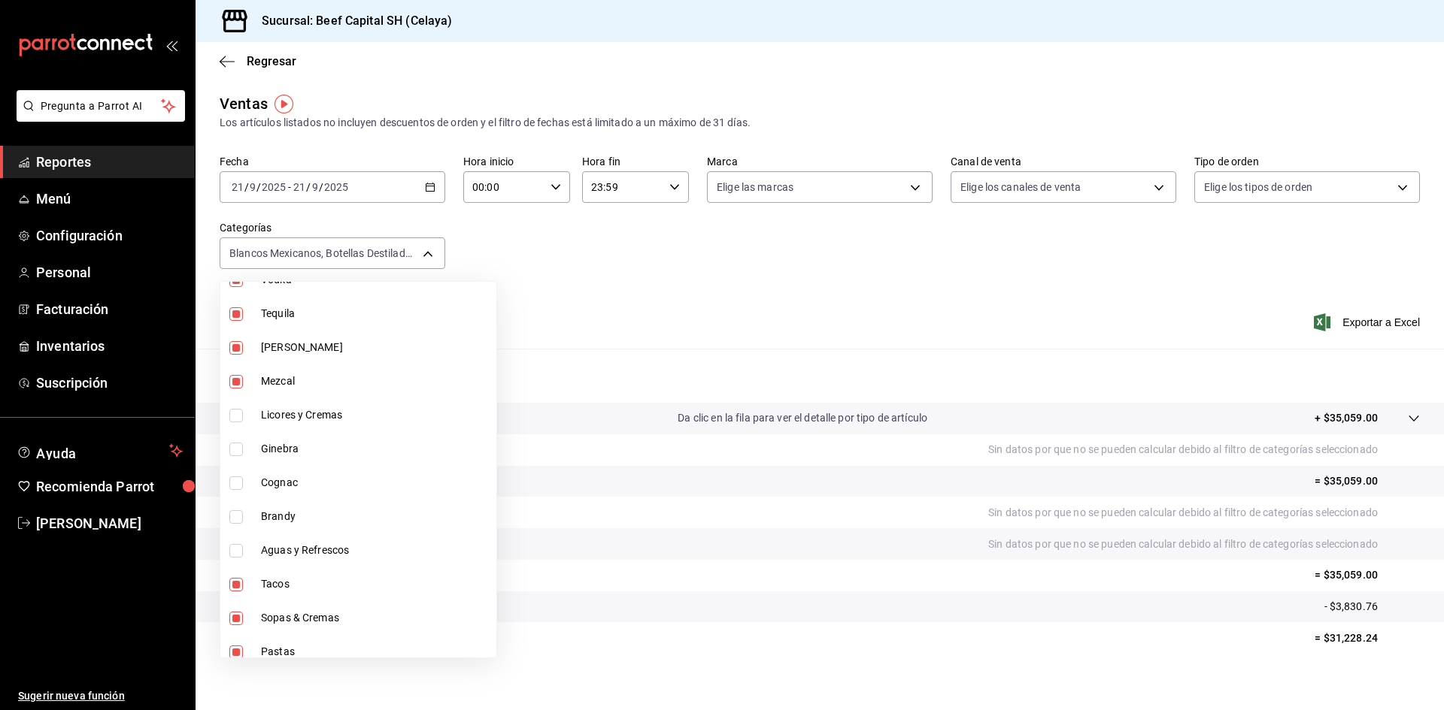
click at [238, 417] on input "checkbox" at bounding box center [236, 416] width 14 height 14
checkbox input "true"
type input "9d4b6974-5cd2-4e52-bc80-ffa20bfb8dc2,b866650c-1b9a-411a-ac95-0c44d1453491,2c9bc…"
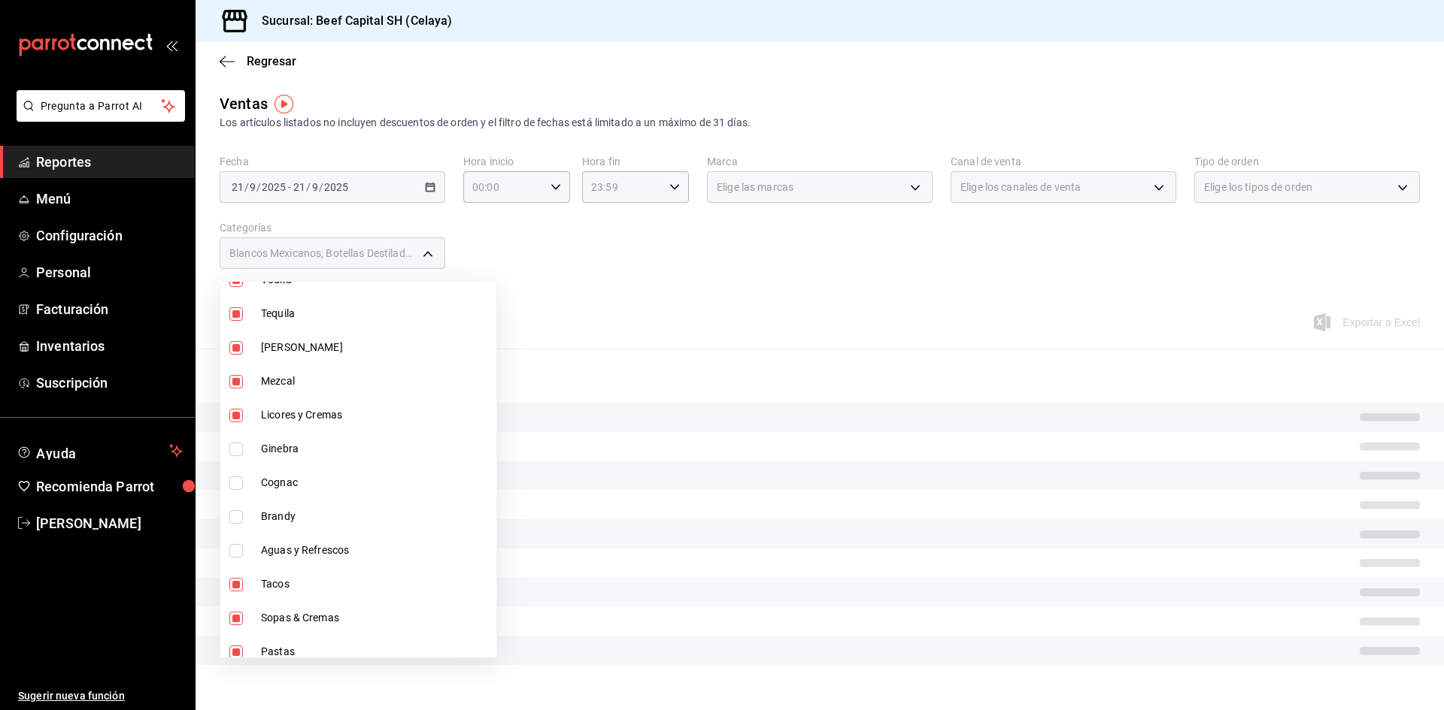
click at [238, 449] on input "checkbox" at bounding box center [236, 450] width 14 height 14
checkbox input "true"
type input "9d4b6974-5cd2-4e52-bc80-ffa20bfb8dc2,b866650c-1b9a-411a-ac95-0c44d1453491,2c9bc…"
click at [236, 483] on input "checkbox" at bounding box center [236, 484] width 14 height 14
checkbox input "true"
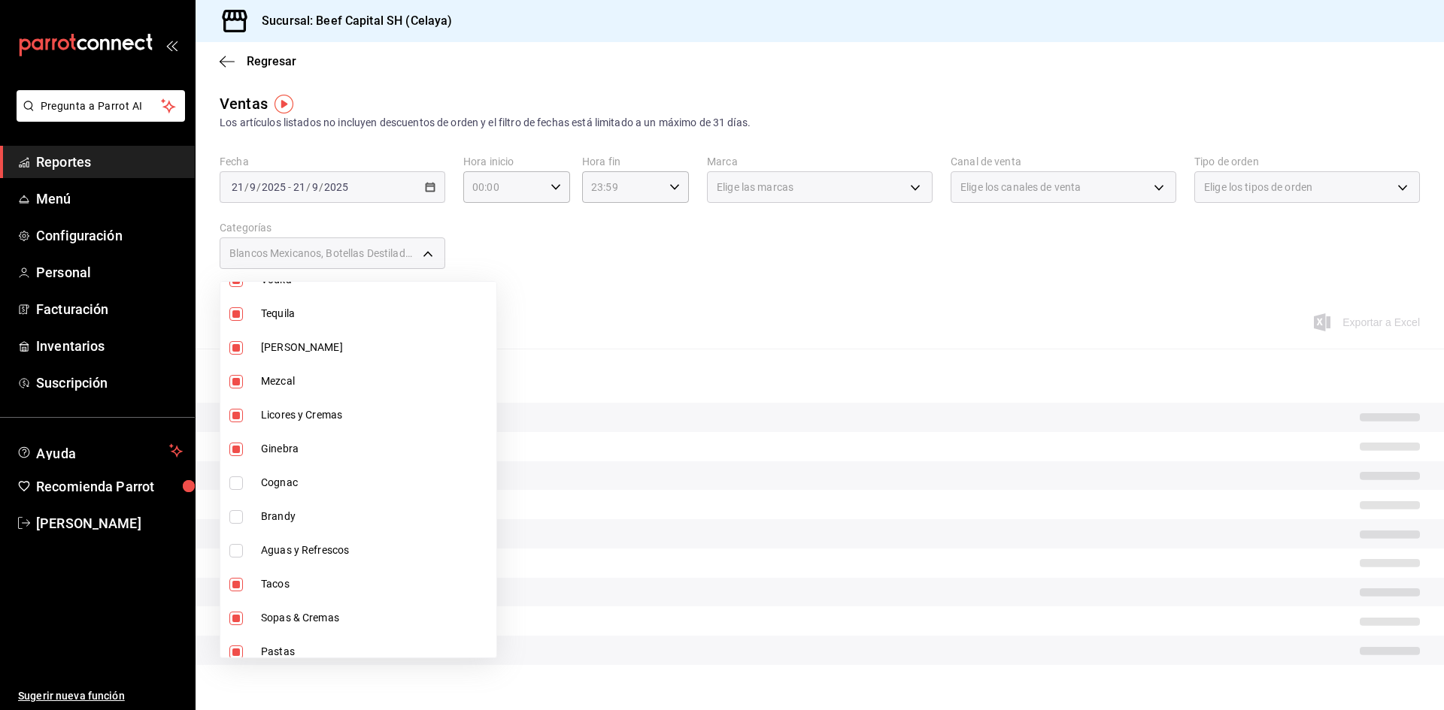
type input "9d4b6974-5cd2-4e52-bc80-ffa20bfb8dc2,b866650c-1b9a-411a-ac95-0c44d1453491,2c9bc…"
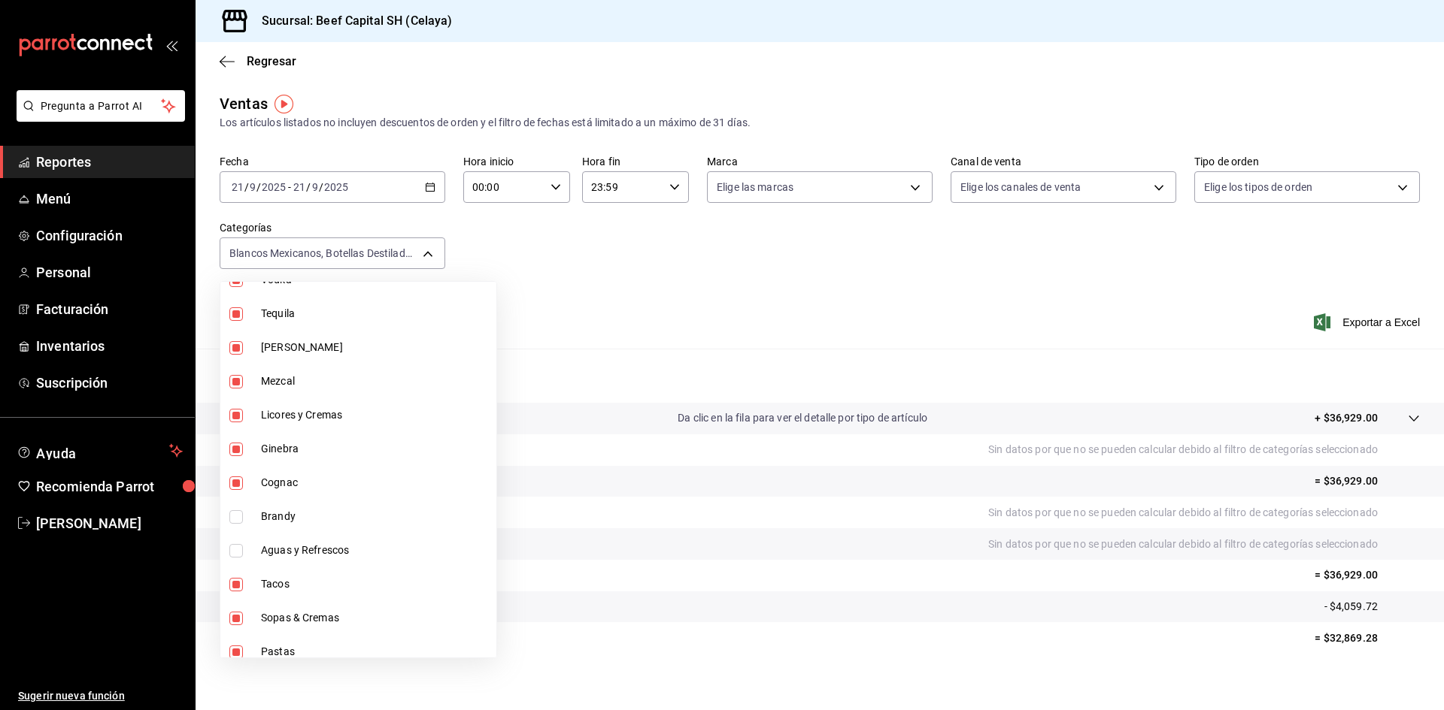
click at [234, 519] on input "checkbox" at bounding box center [236, 518] width 14 height 14
checkbox input "true"
type input "9d4b6974-5cd2-4e52-bc80-ffa20bfb8dc2,b866650c-1b9a-411a-ac95-0c44d1453491,2c9bc…"
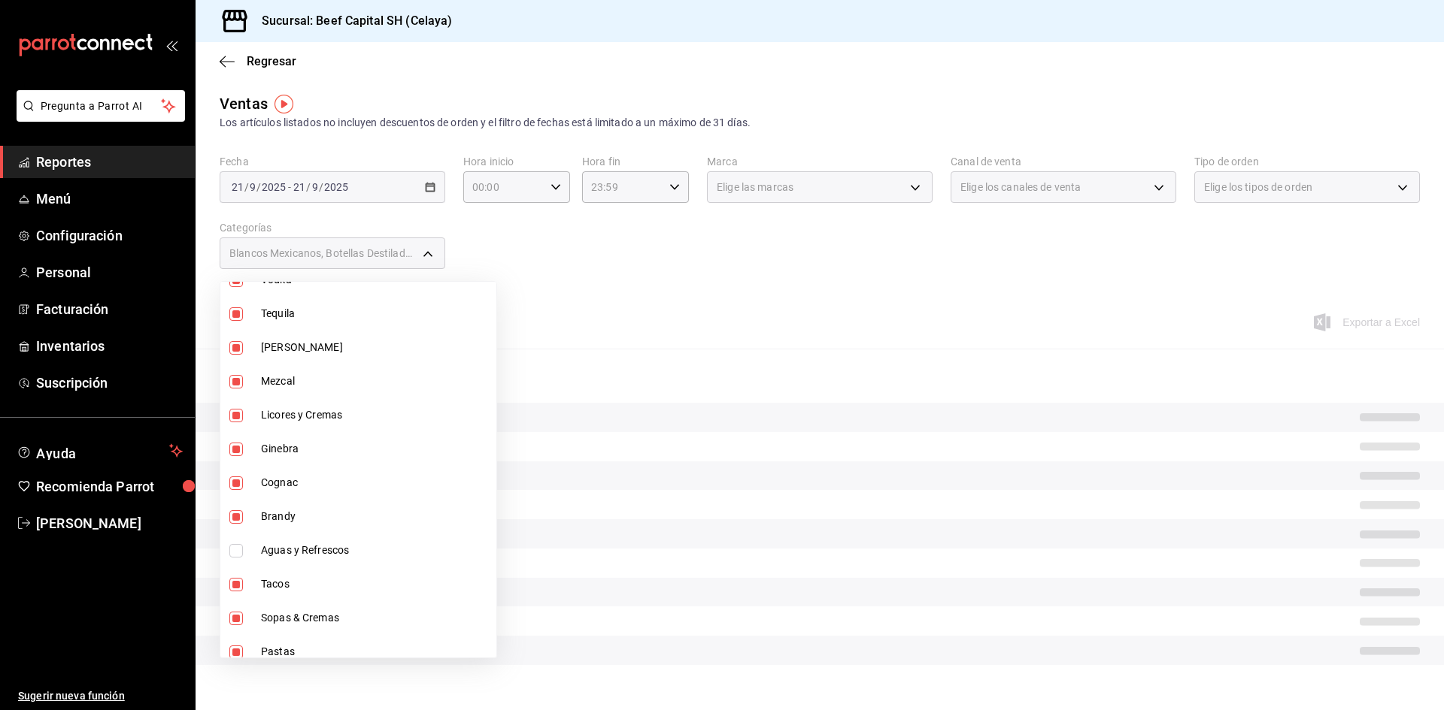
click at [233, 552] on input "checkbox" at bounding box center [236, 551] width 14 height 14
checkbox input "true"
type input "9d4b6974-5cd2-4e52-bc80-ffa20bfb8dc2,b866650c-1b9a-411a-ac95-0c44d1453491,2c9bc…"
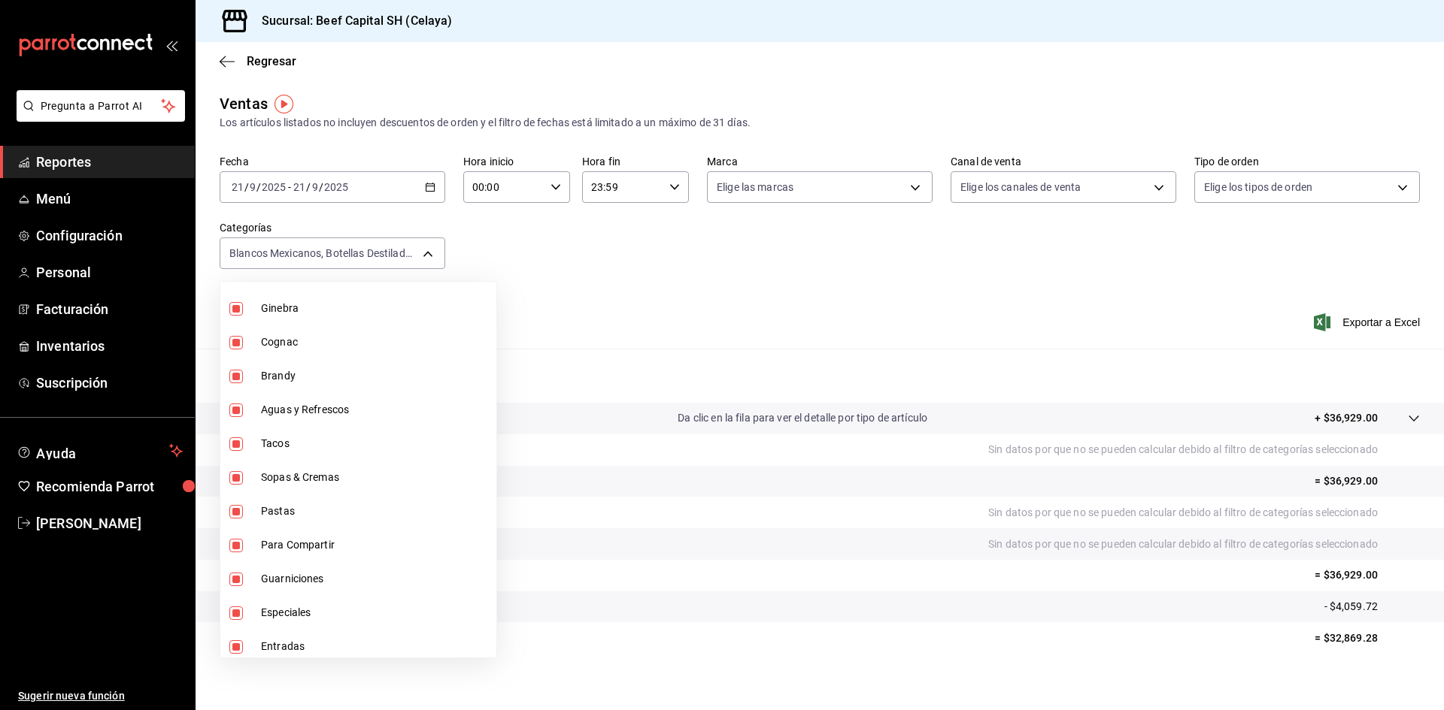
scroll to position [1353, 0]
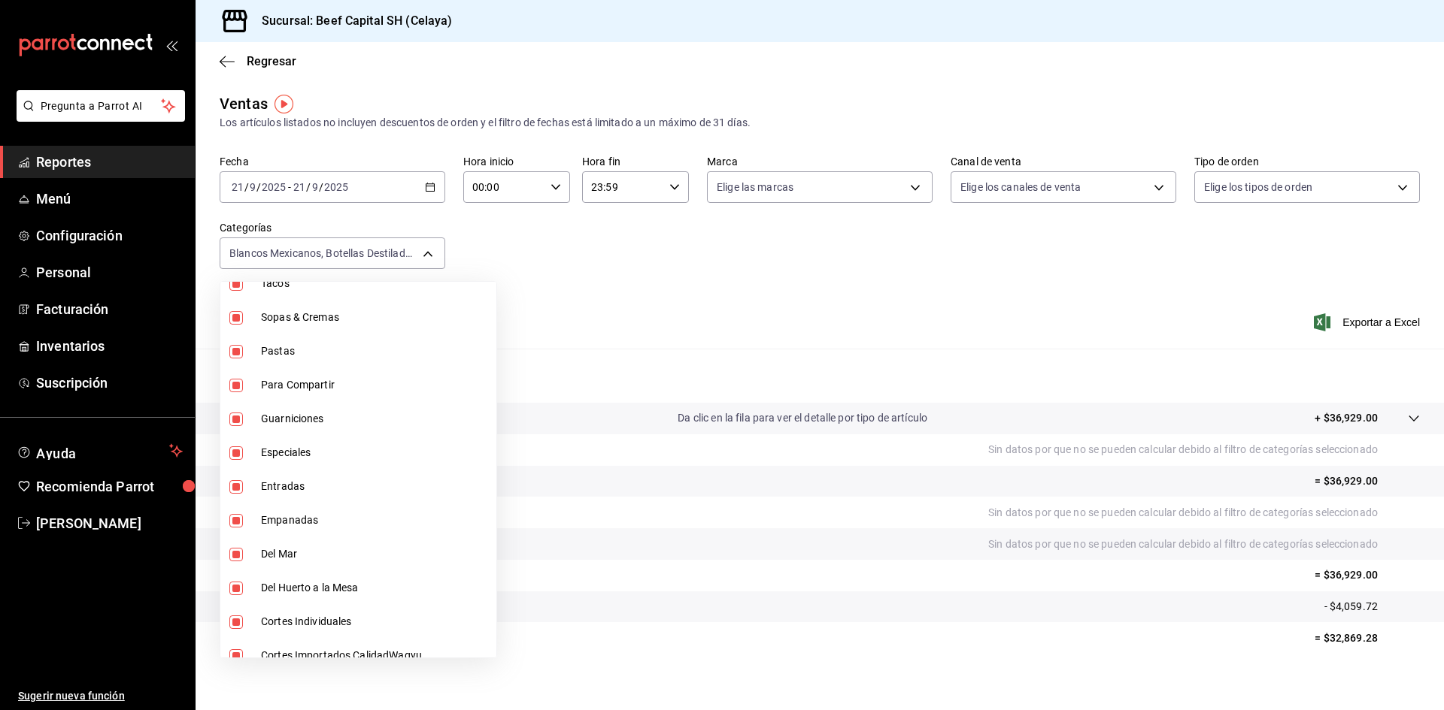
click at [235, 286] on input "checkbox" at bounding box center [236, 284] width 14 height 14
checkbox input "false"
type input "b866650c-1b9a-411a-ac95-0c44d1453491,2c9bc4eb-cffd-4aa7-a609-89b1433c8ef6,ce2dd…"
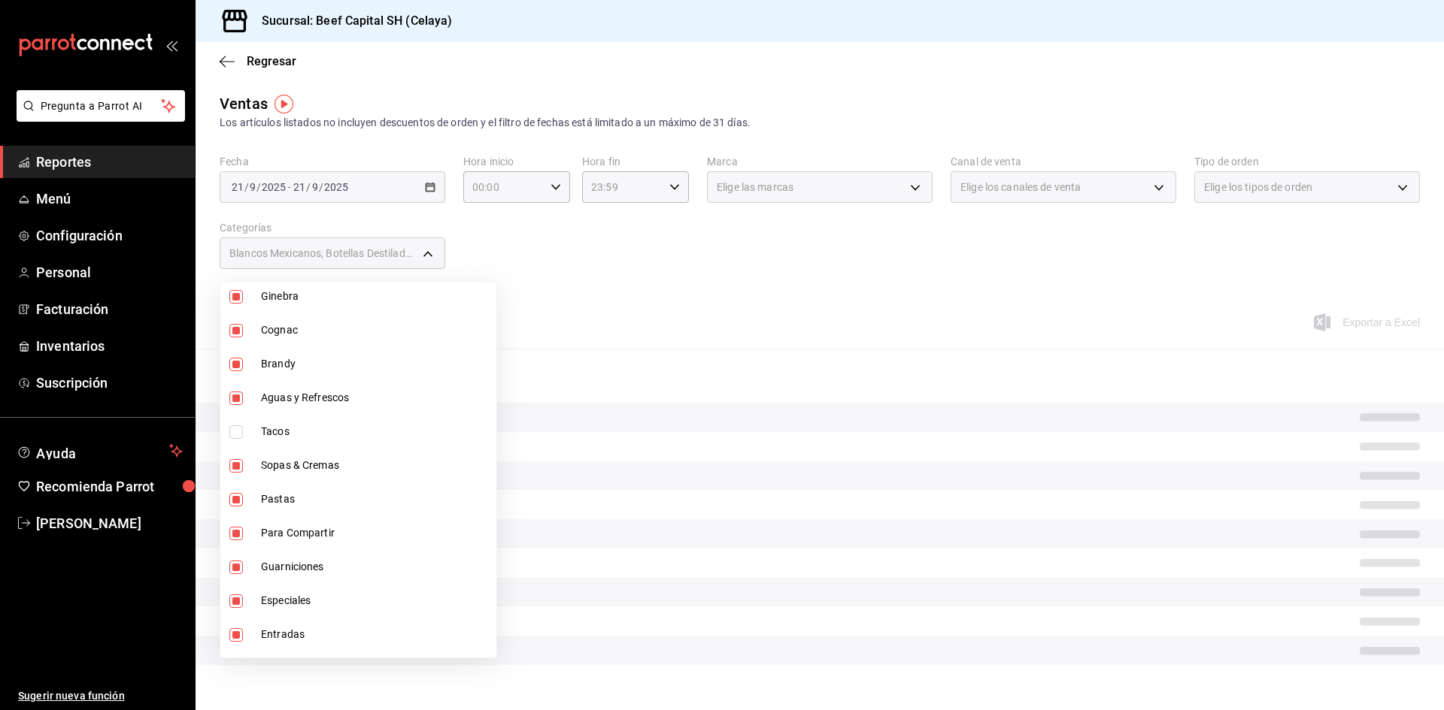
scroll to position [1203, 0]
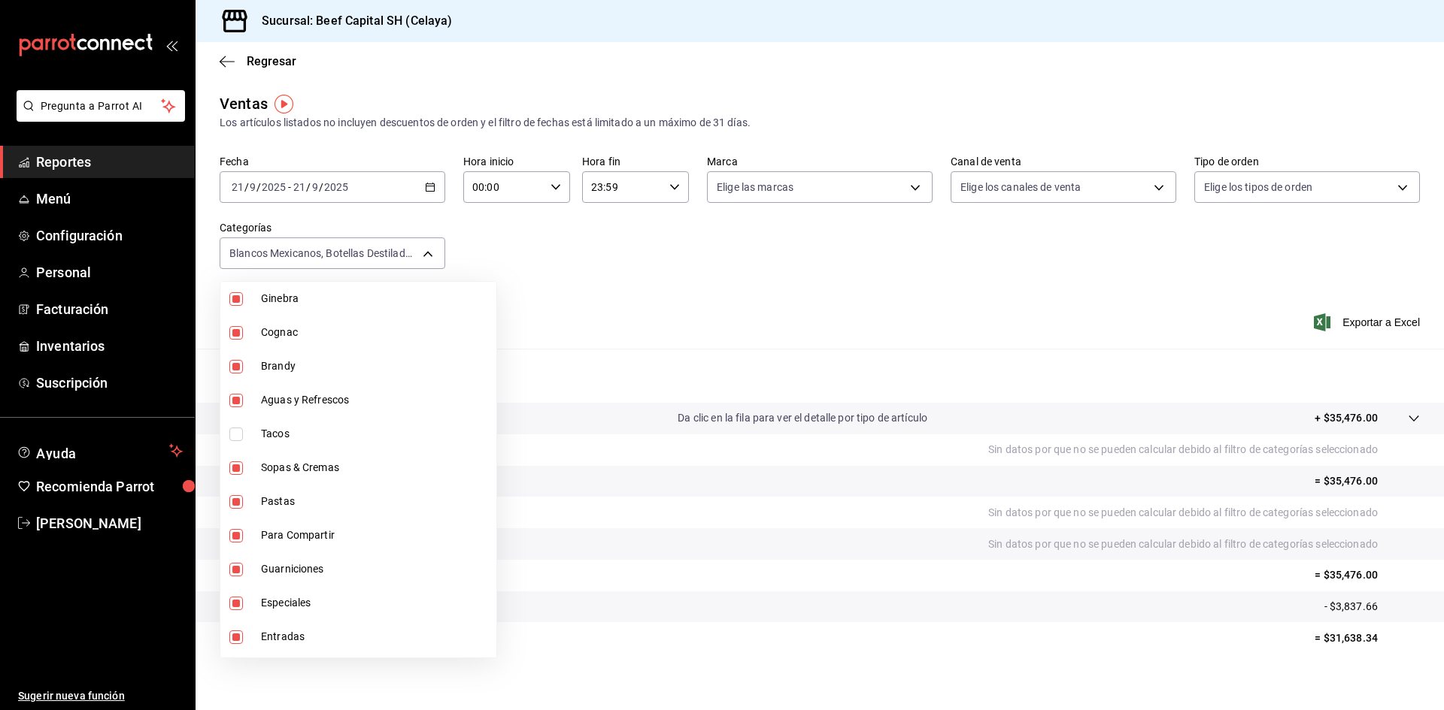
click at [238, 471] on input "checkbox" at bounding box center [236, 469] width 14 height 14
checkbox input "false"
type input "2c9bc4eb-cffd-4aa7-a609-89b1433c8ef6,ce2dd9ff-ad24-4aa4-96b0-f759399c4373,7199b…"
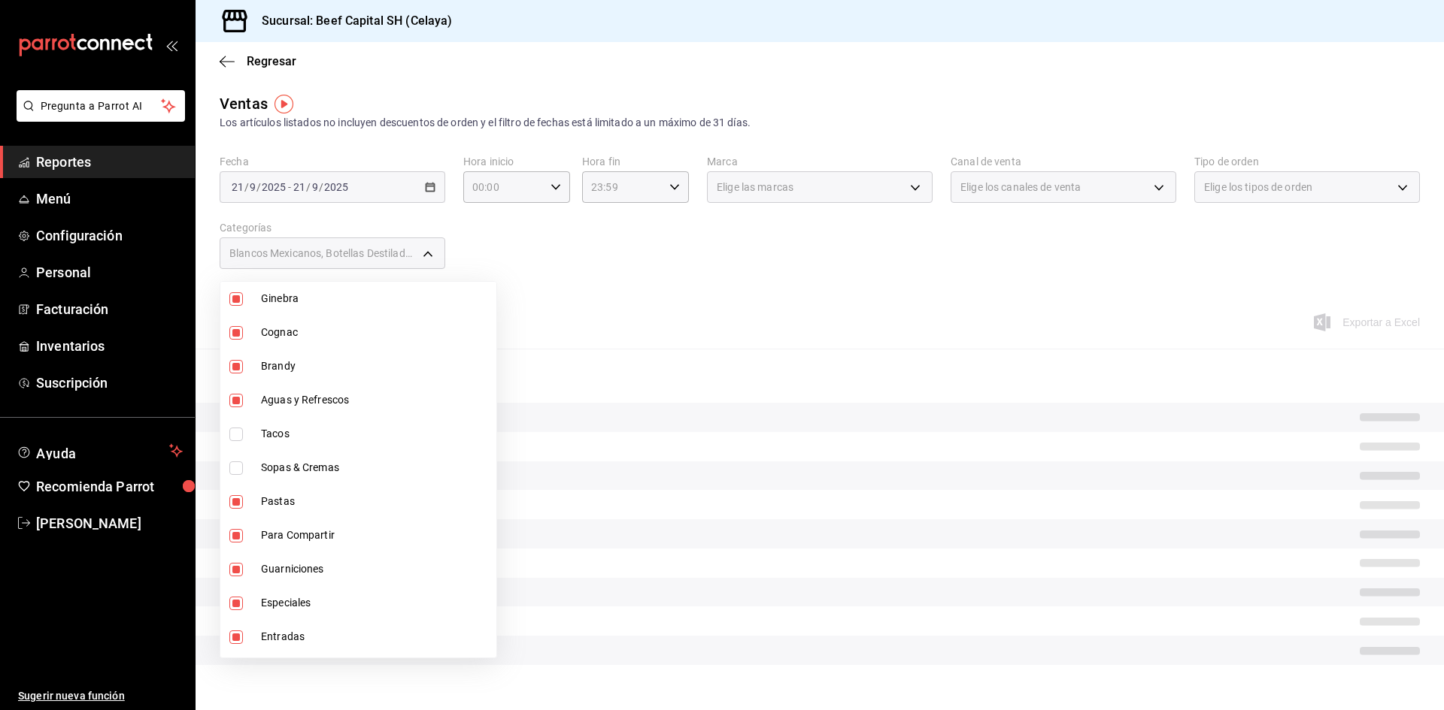
click at [238, 497] on input "checkbox" at bounding box center [236, 502] width 14 height 14
checkbox input "false"
type input "ce2dd9ff-ad24-4aa4-96b0-f759399c4373,7199be31-891c-421d-8360-fde66fee79f0,de741…"
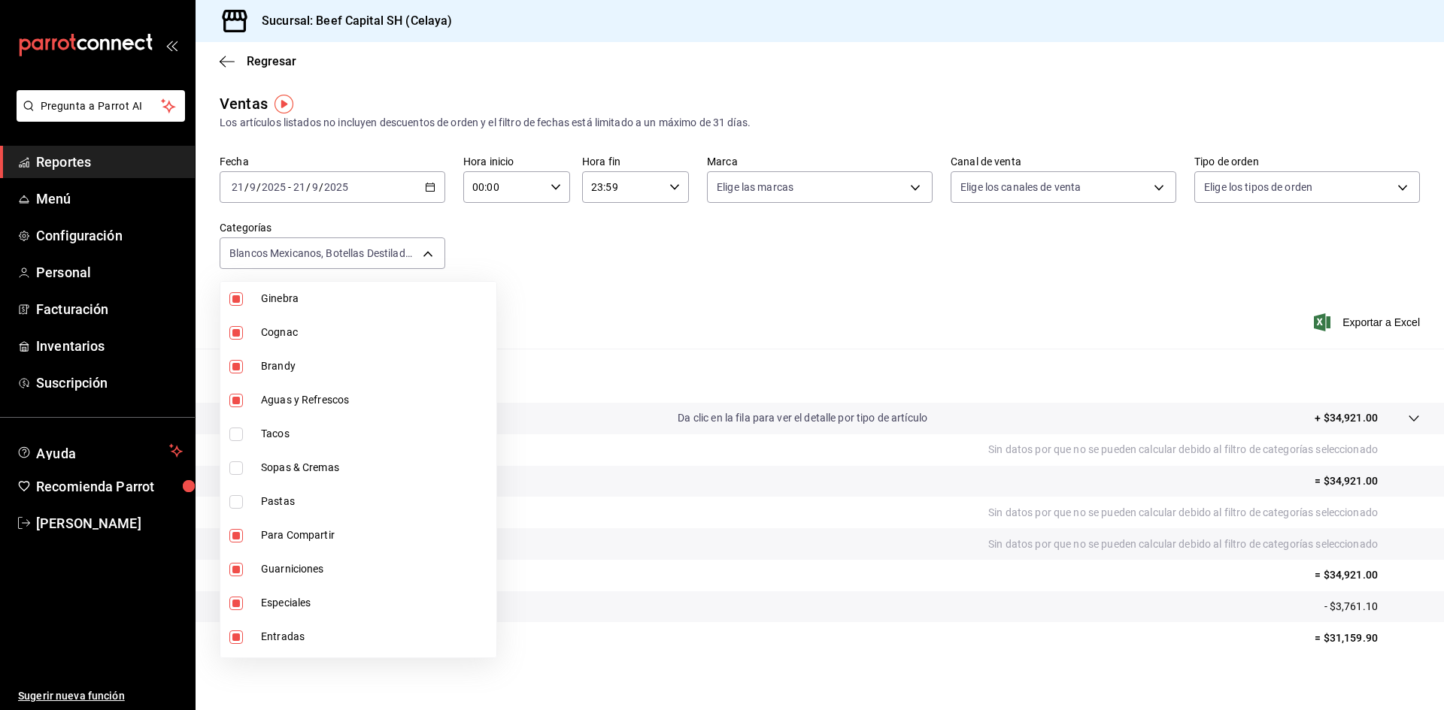
click at [238, 532] on input "checkbox" at bounding box center [236, 536] width 14 height 14
checkbox input "false"
type input "7199be31-891c-421d-8360-fde66fee79f0,de741931-9ed1-4cb1-84ab-60bb22f4b5a8,97985…"
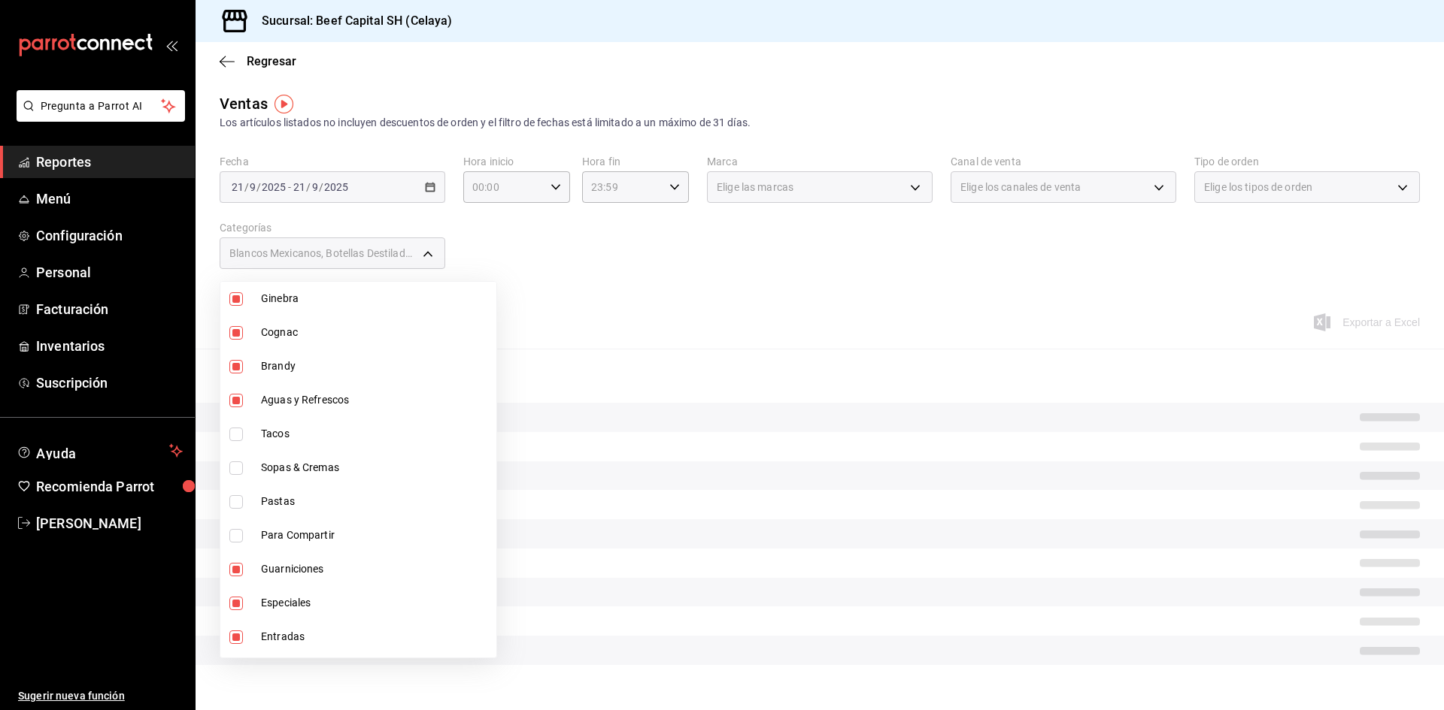
click at [238, 568] on input "checkbox" at bounding box center [236, 570] width 14 height 14
checkbox input "false"
type input "de741931-9ed1-4cb1-84ab-60bb22f4b5a8,97985353-3a84-42b2-a4c8-1adfc8275249,e256e…"
click at [241, 604] on input "checkbox" at bounding box center [236, 604] width 14 height 14
checkbox input "false"
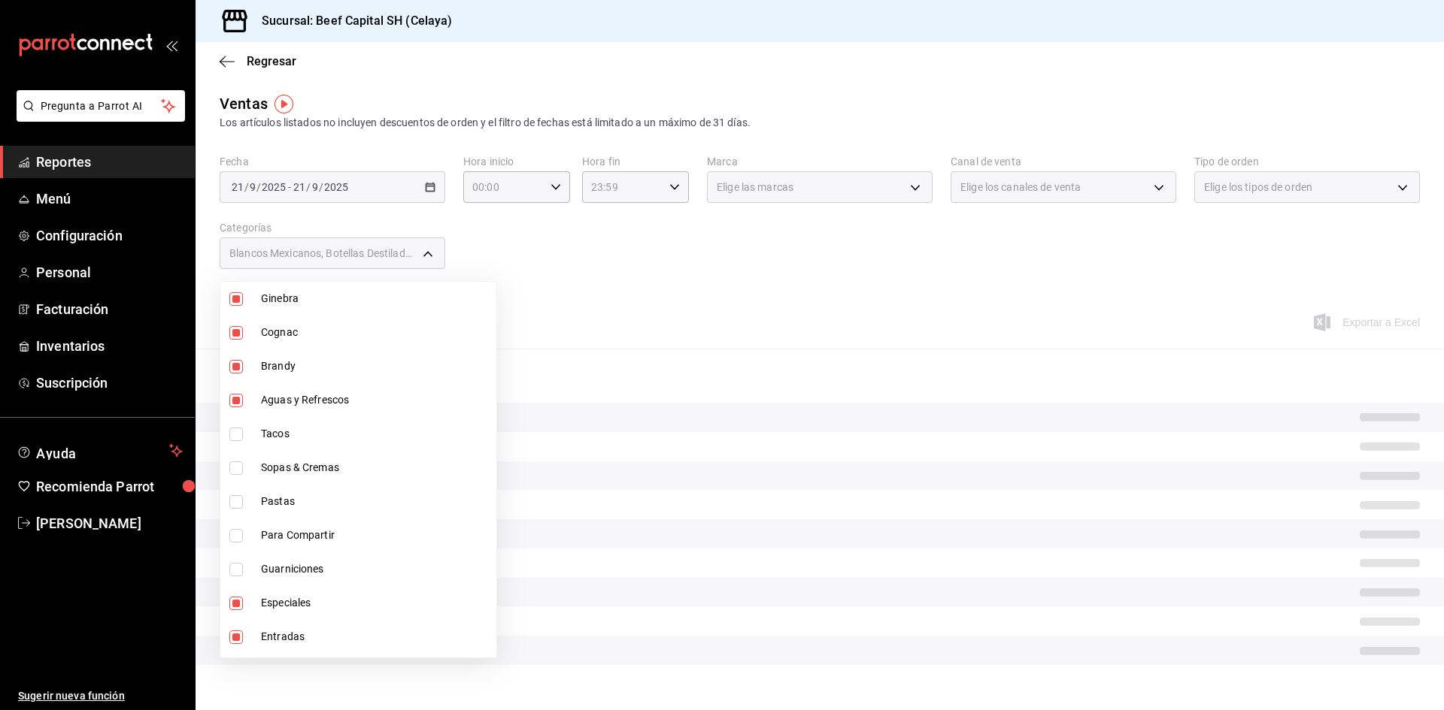
type input "97985353-3a84-42b2-a4c8-1adfc8275249,e256eb3f-4889-46d8-ac76-6827919df6a3,4db8f…"
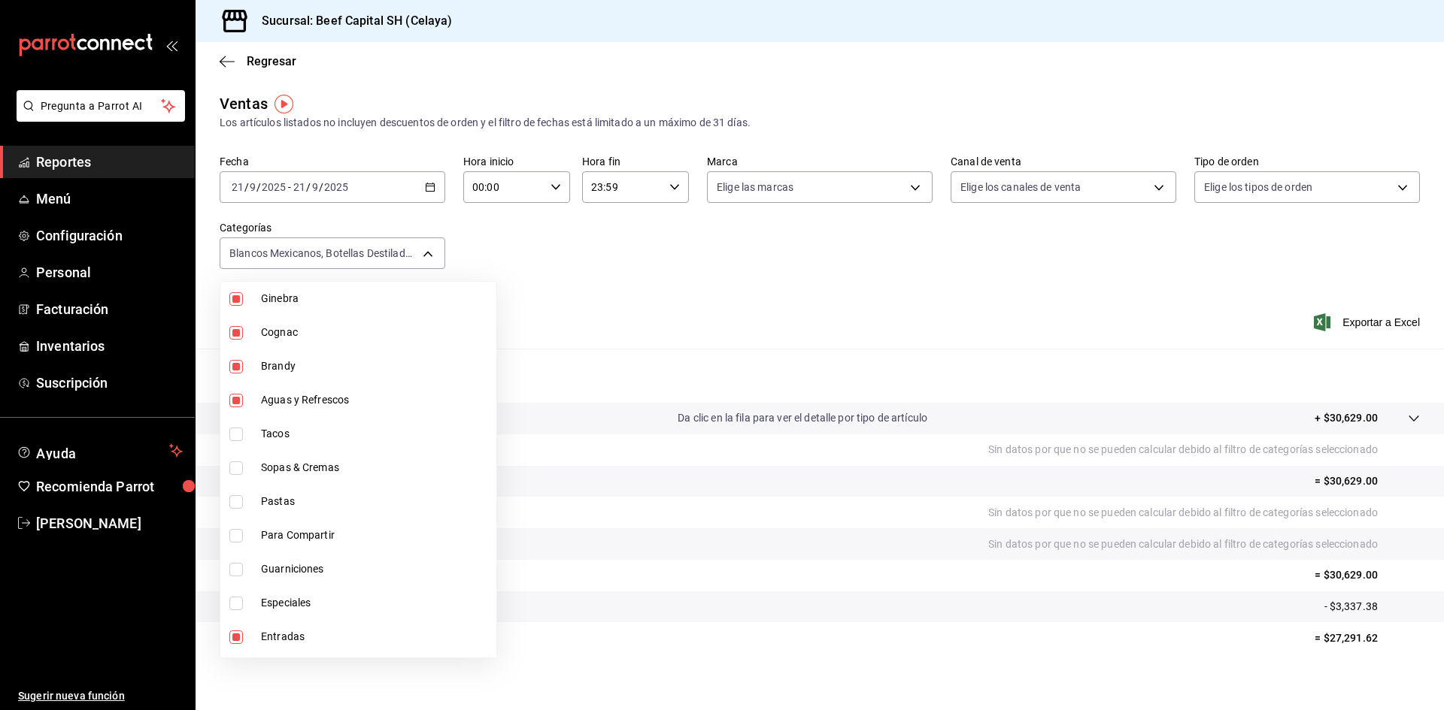
click at [234, 636] on input "checkbox" at bounding box center [236, 638] width 14 height 14
checkbox input "false"
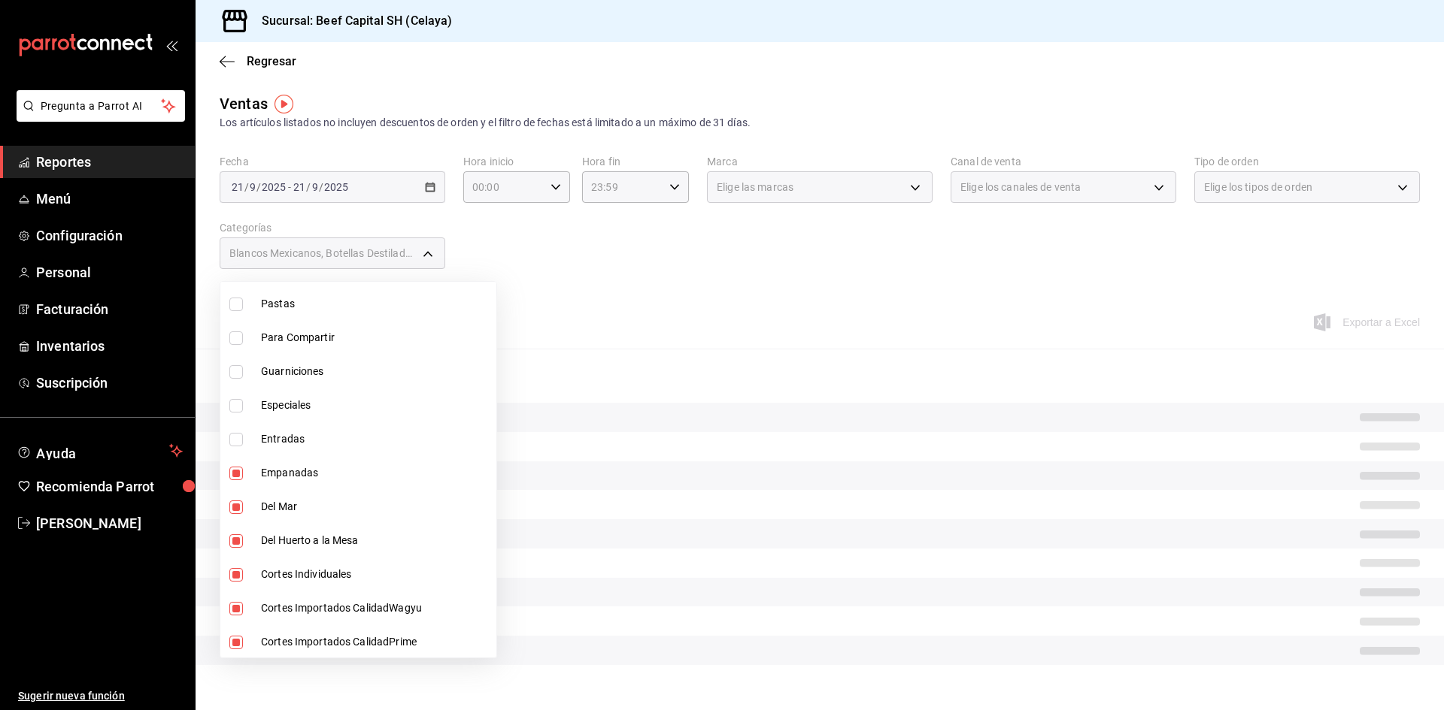
scroll to position [1402, 0]
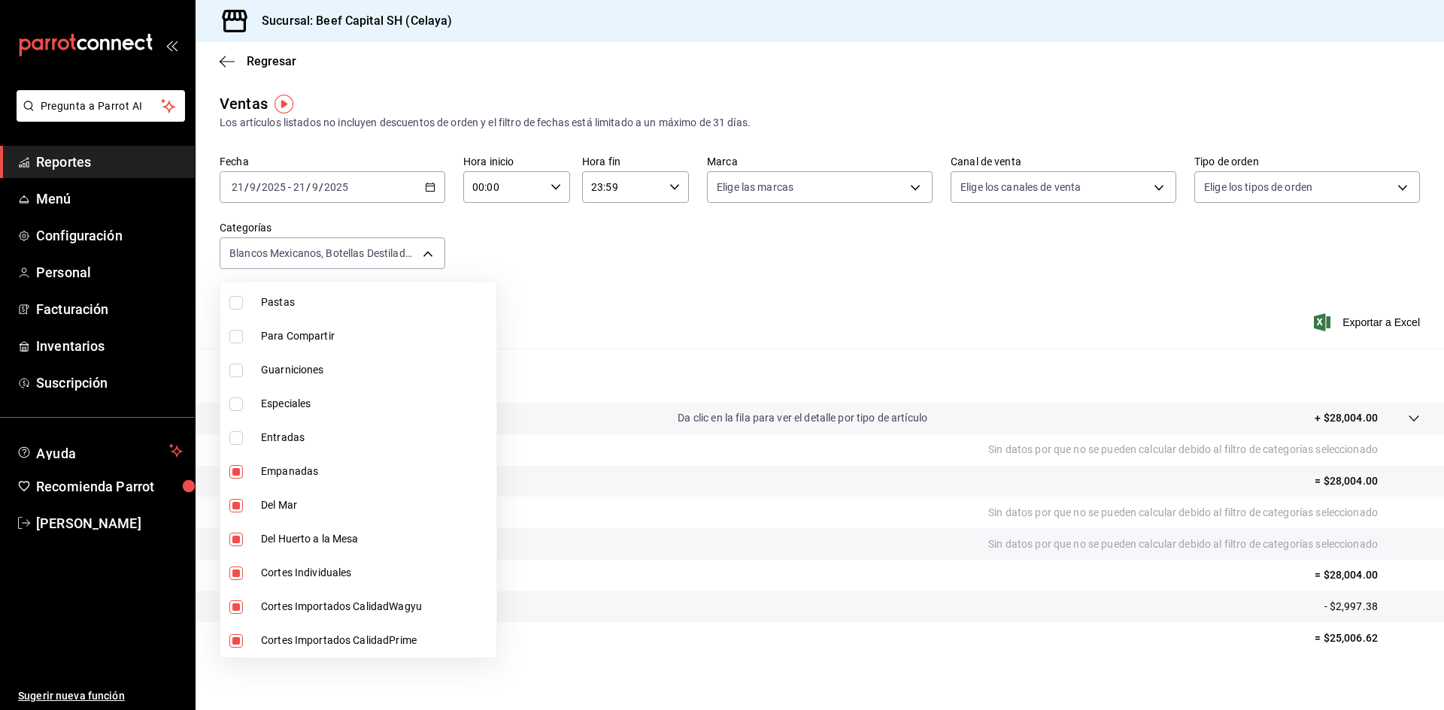
click at [236, 474] on input "checkbox" at bounding box center [236, 472] width 14 height 14
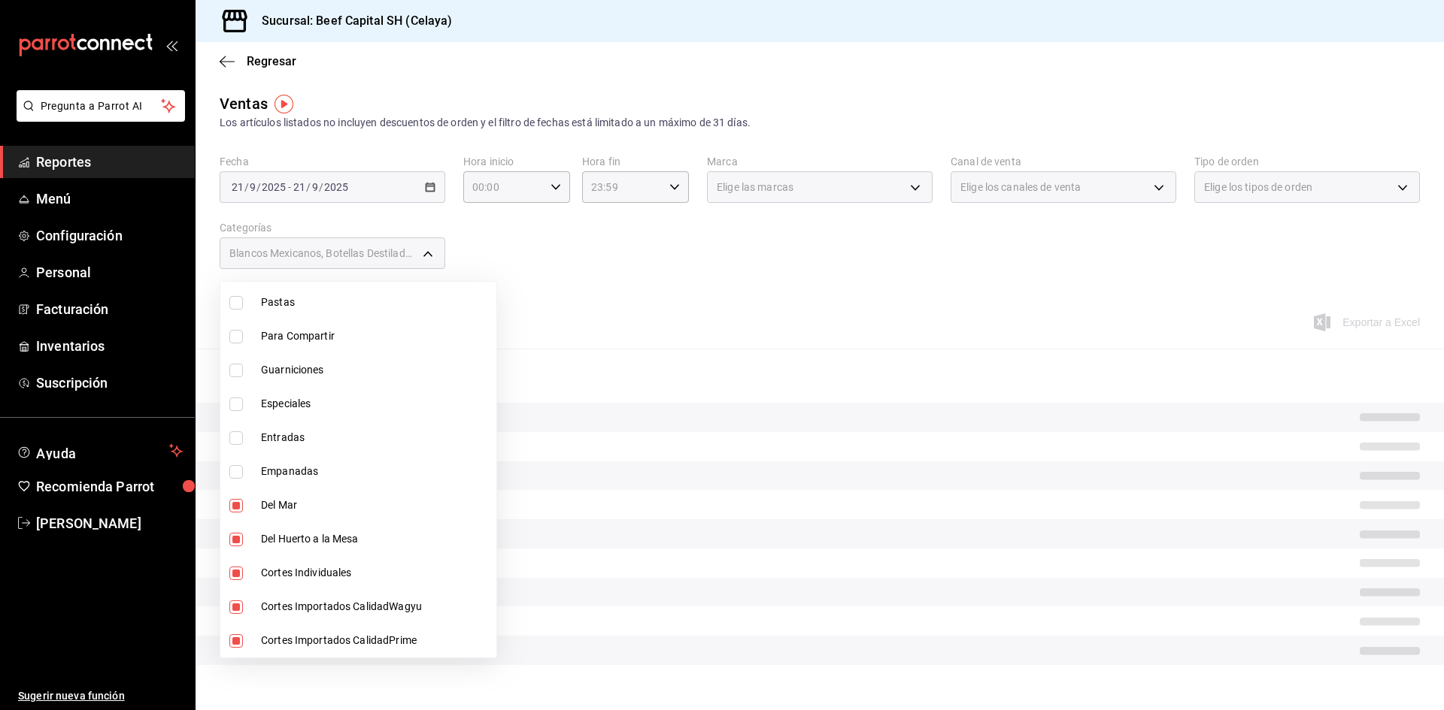
click at [240, 505] on input "checkbox" at bounding box center [236, 506] width 14 height 14
click at [235, 538] on input "checkbox" at bounding box center [236, 540] width 14 height 14
click at [232, 571] on input "checkbox" at bounding box center [236, 574] width 14 height 14
click at [240, 604] on input "checkbox" at bounding box center [236, 608] width 14 height 14
click at [237, 644] on input "checkbox" at bounding box center [236, 642] width 14 height 14
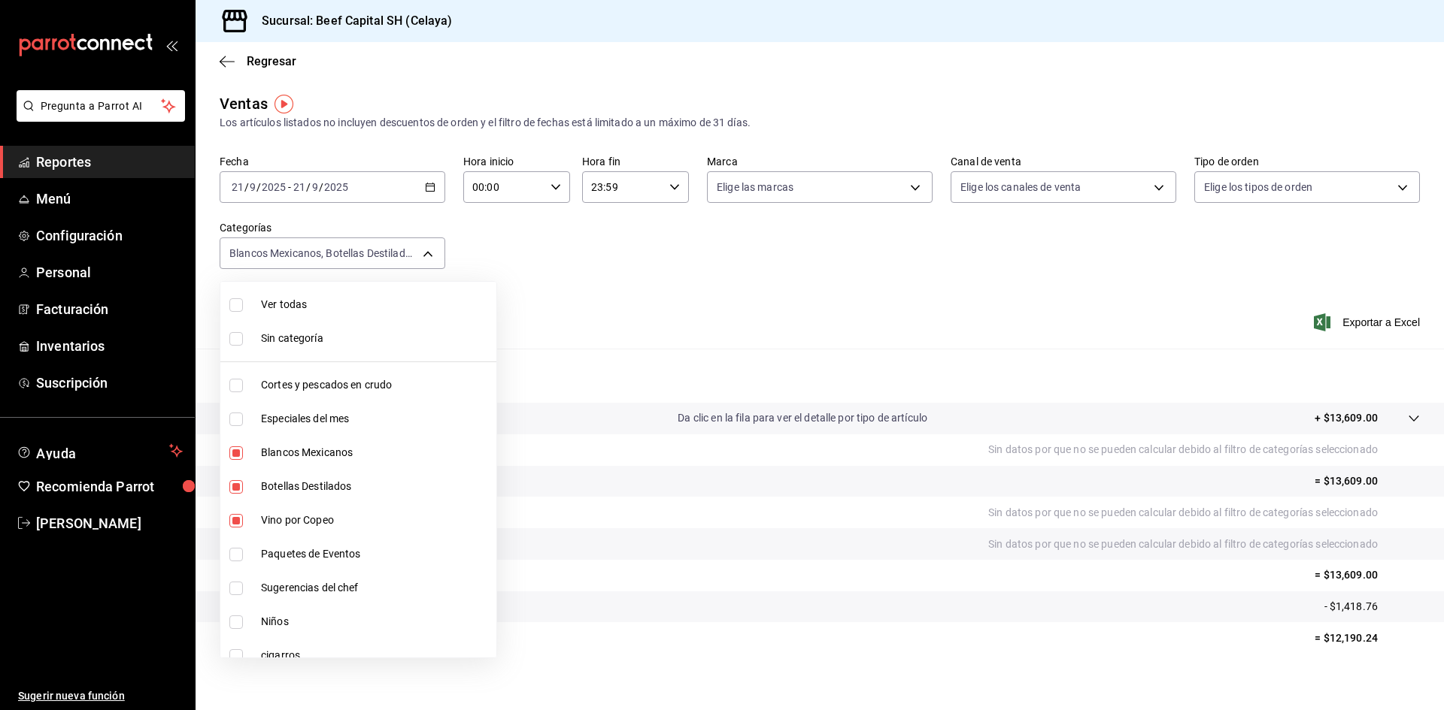
click at [426, 189] on div at bounding box center [722, 355] width 1444 height 710
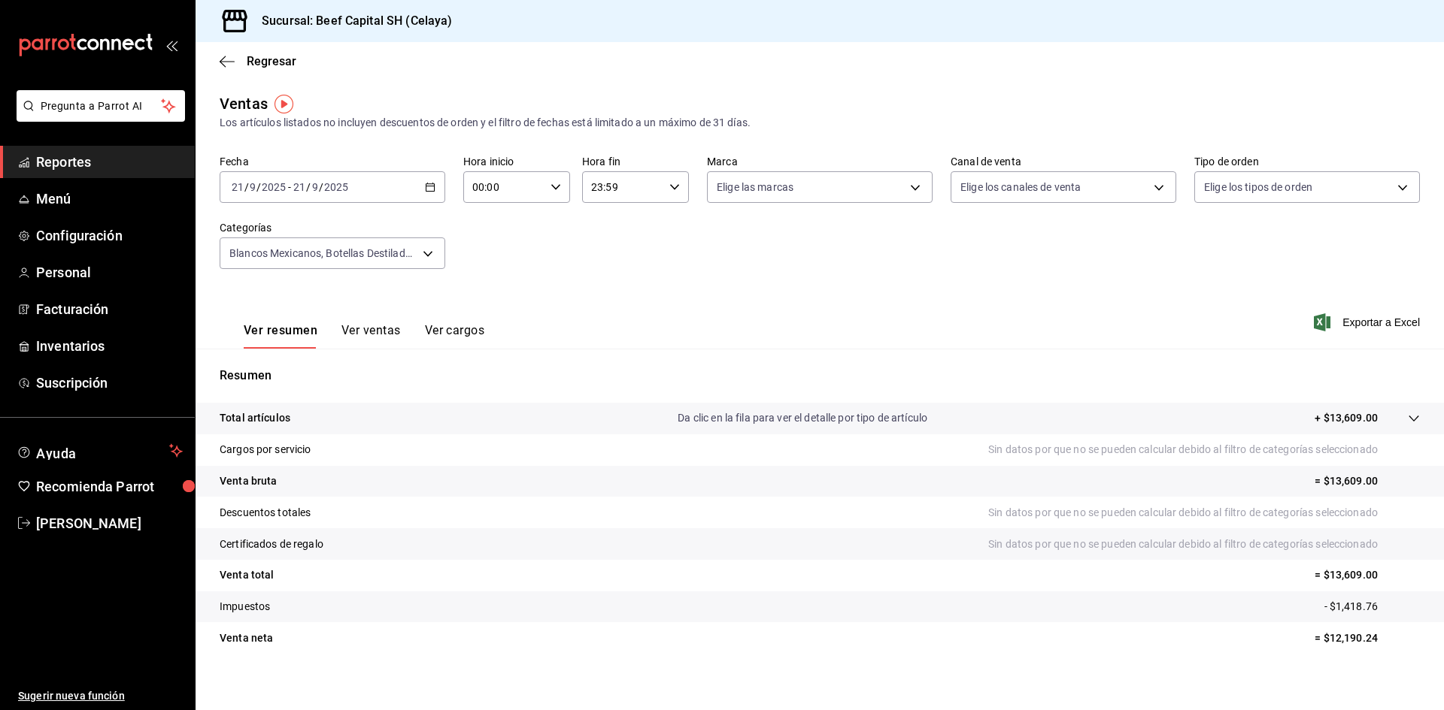
click at [431, 189] on icon "button" at bounding box center [430, 187] width 11 height 11
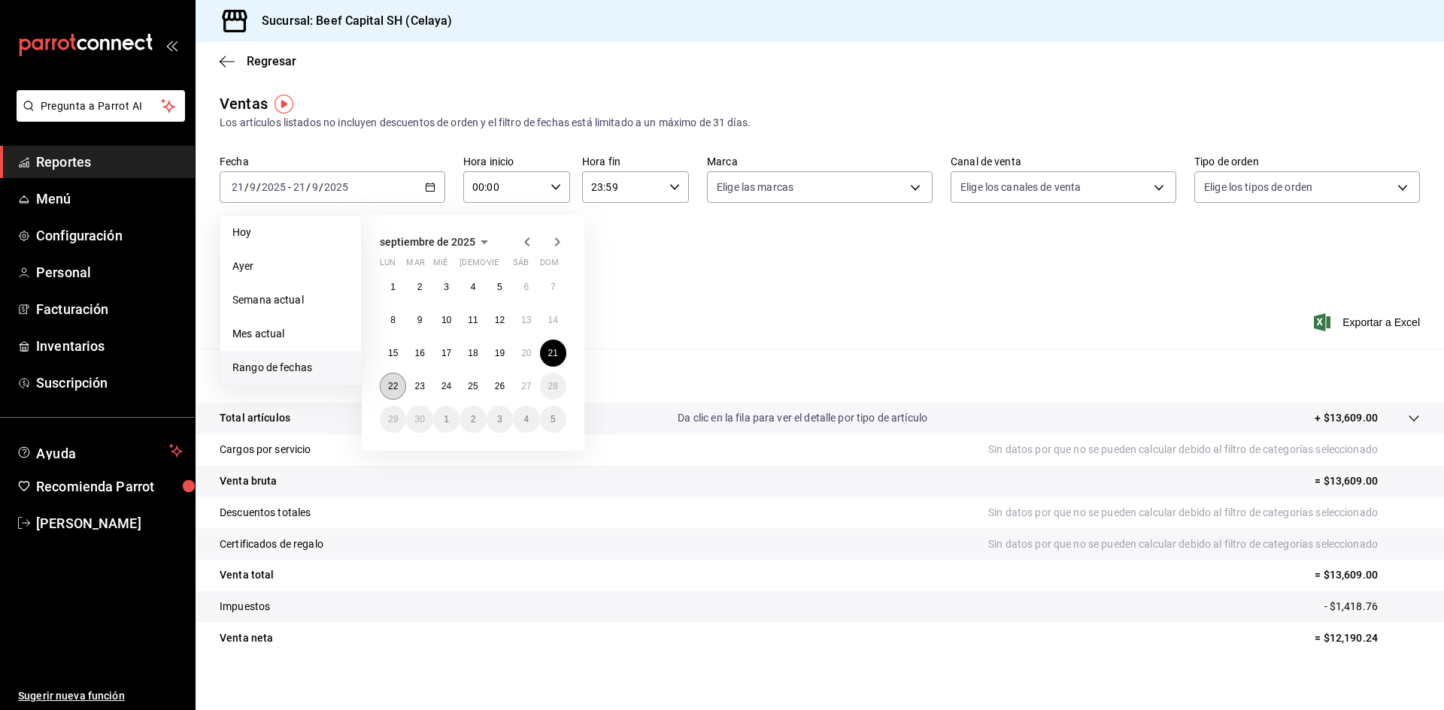
click at [392, 386] on abbr "22" at bounding box center [393, 386] width 10 height 11
click at [392, 387] on abbr "22" at bounding box center [393, 386] width 10 height 11
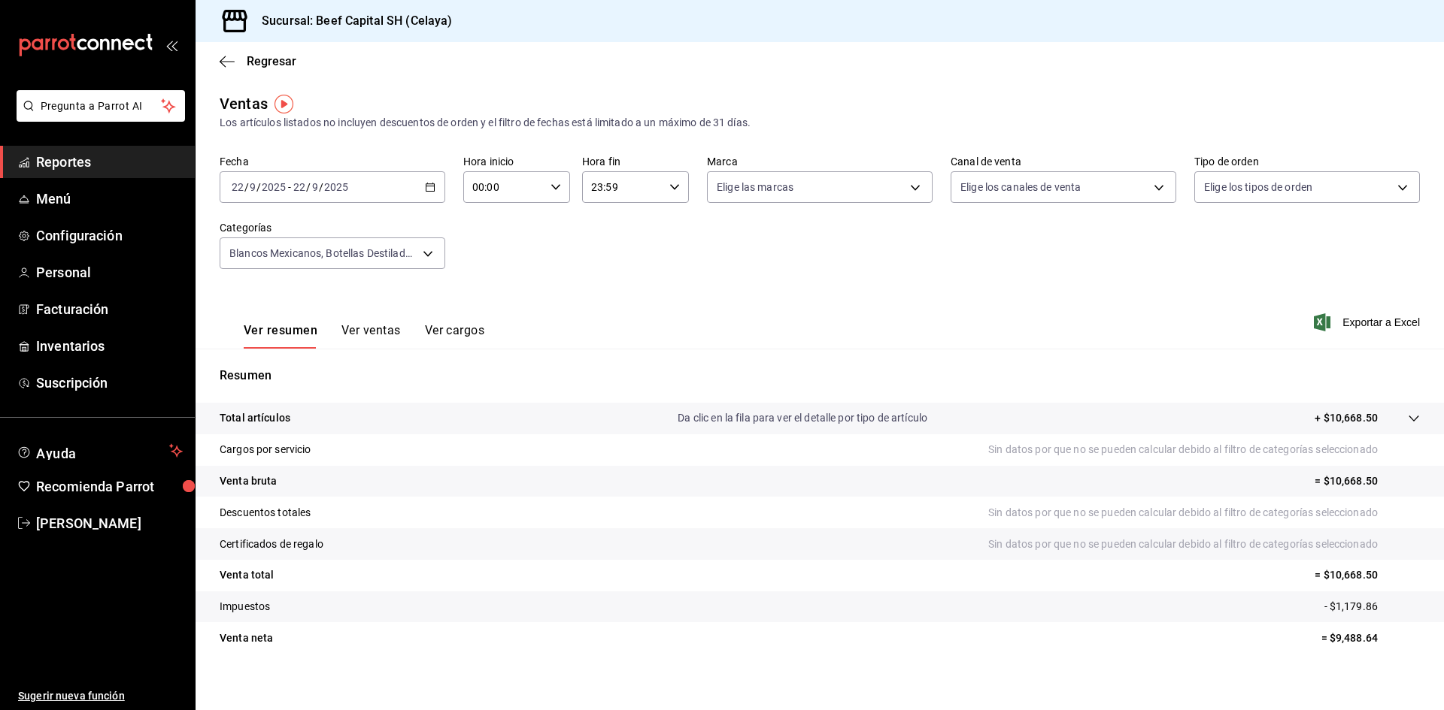
click at [432, 183] on icon "button" at bounding box center [430, 187] width 11 height 11
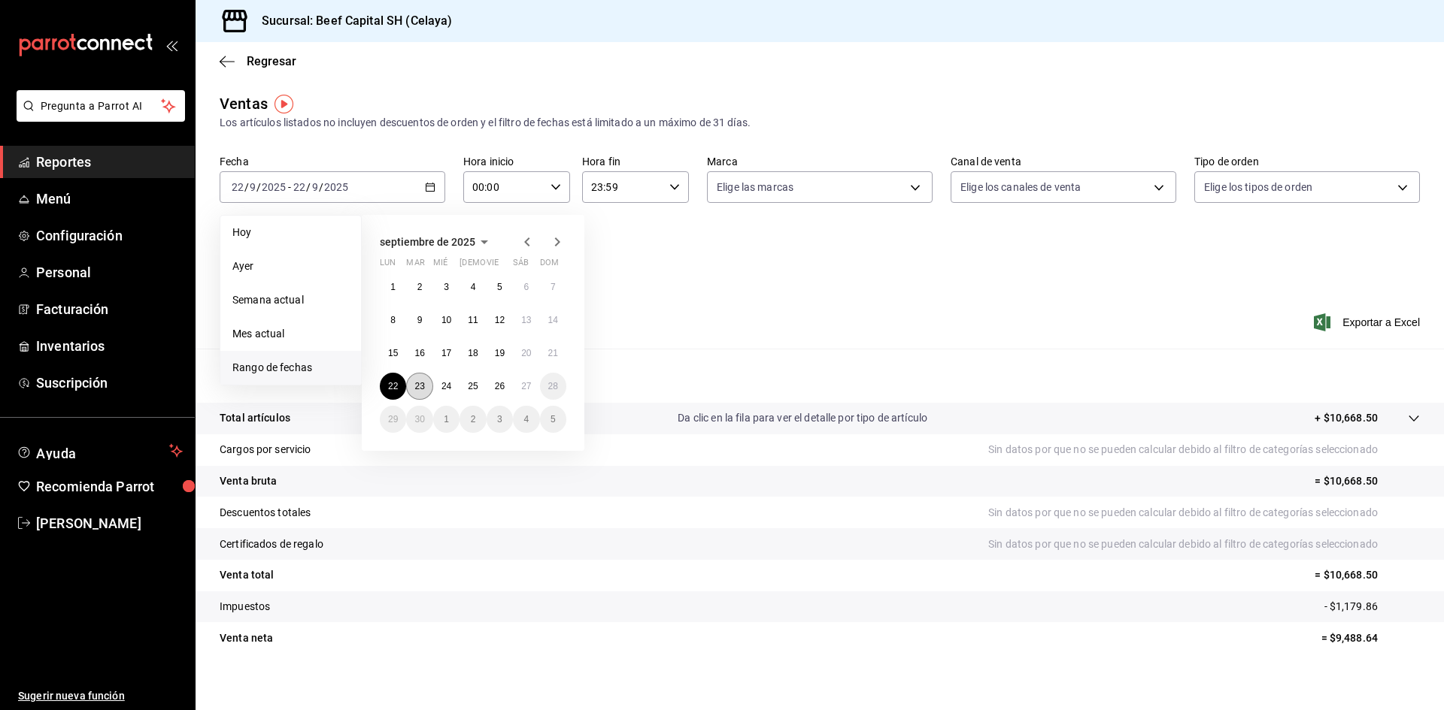
click at [420, 382] on abbr "23" at bounding box center [419, 386] width 10 height 11
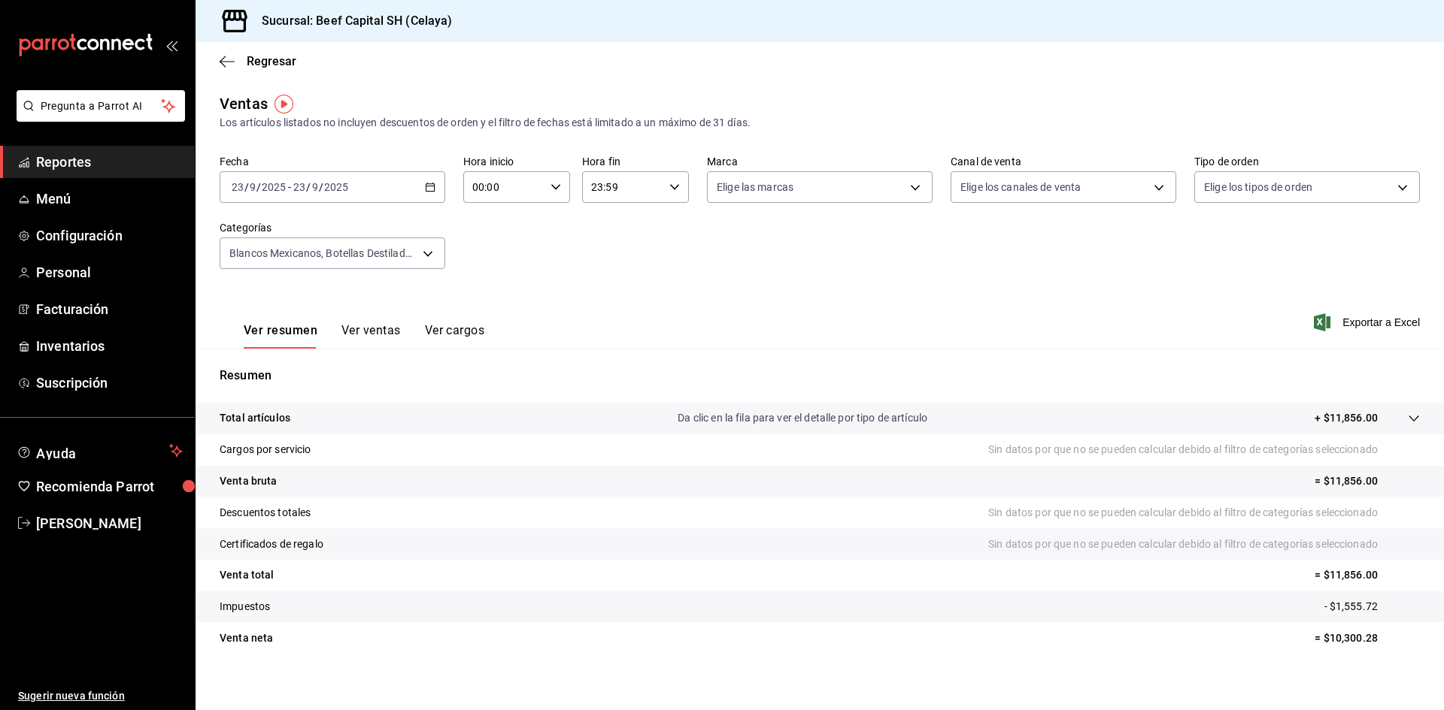
click at [432, 183] on \(Stroke\) "button" at bounding box center [432, 183] width 1 height 1
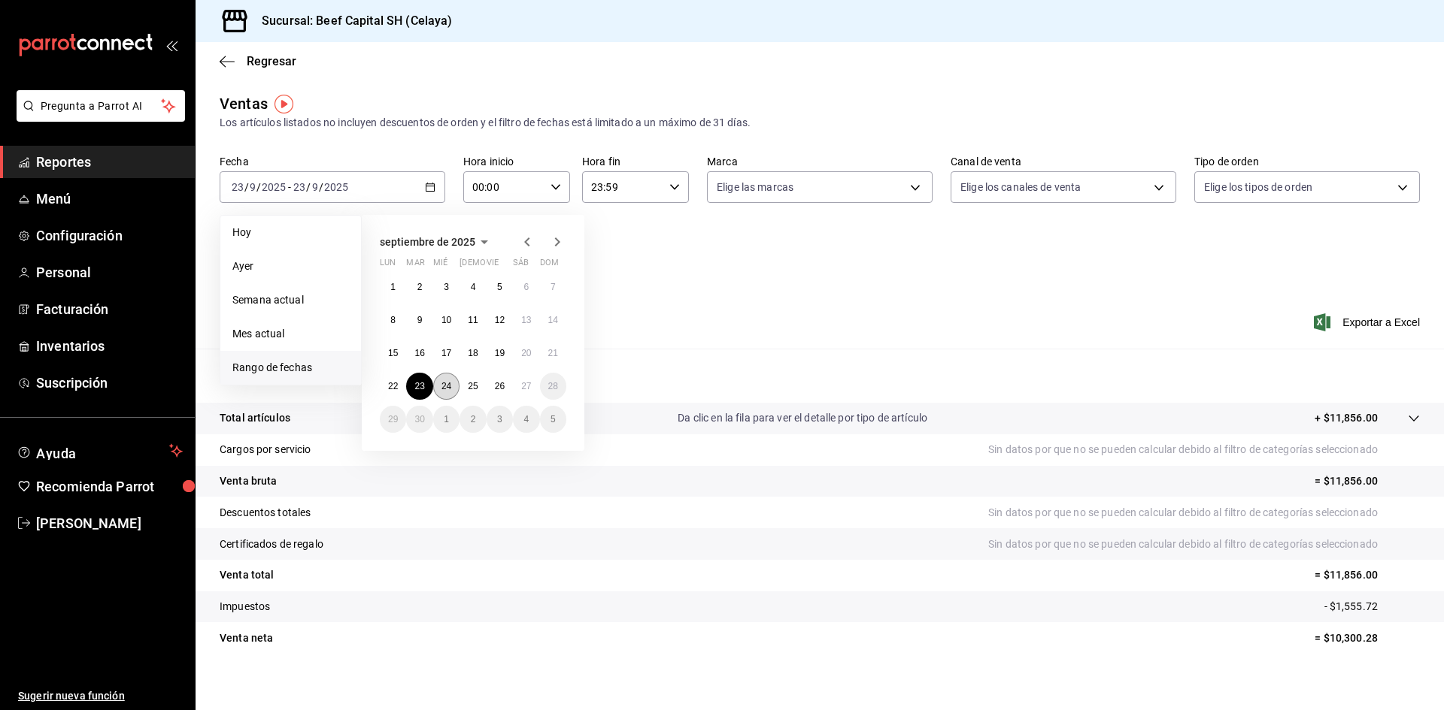
click at [445, 383] on abbr "24" at bounding box center [446, 386] width 10 height 11
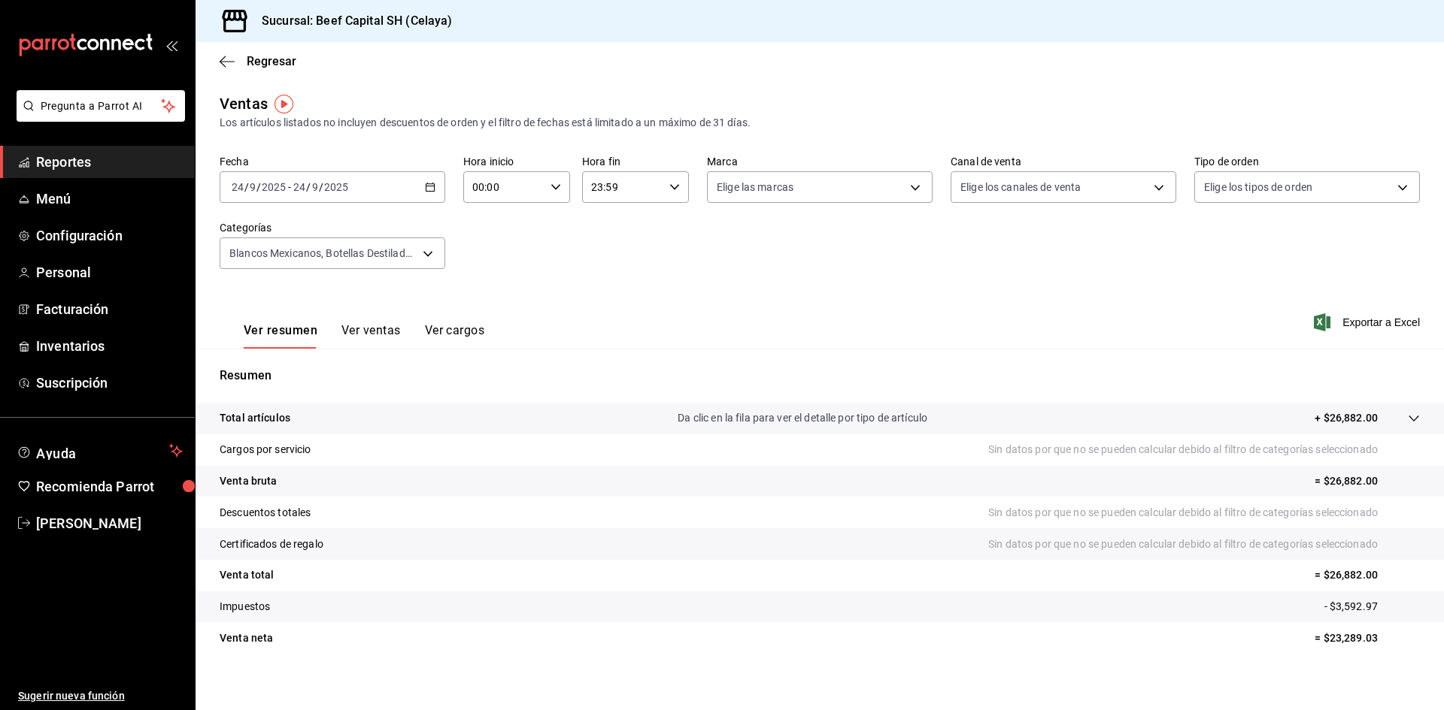
click at [429, 196] on div "[DATE] [DATE] - [DATE] [DATE]" at bounding box center [333, 187] width 226 height 32
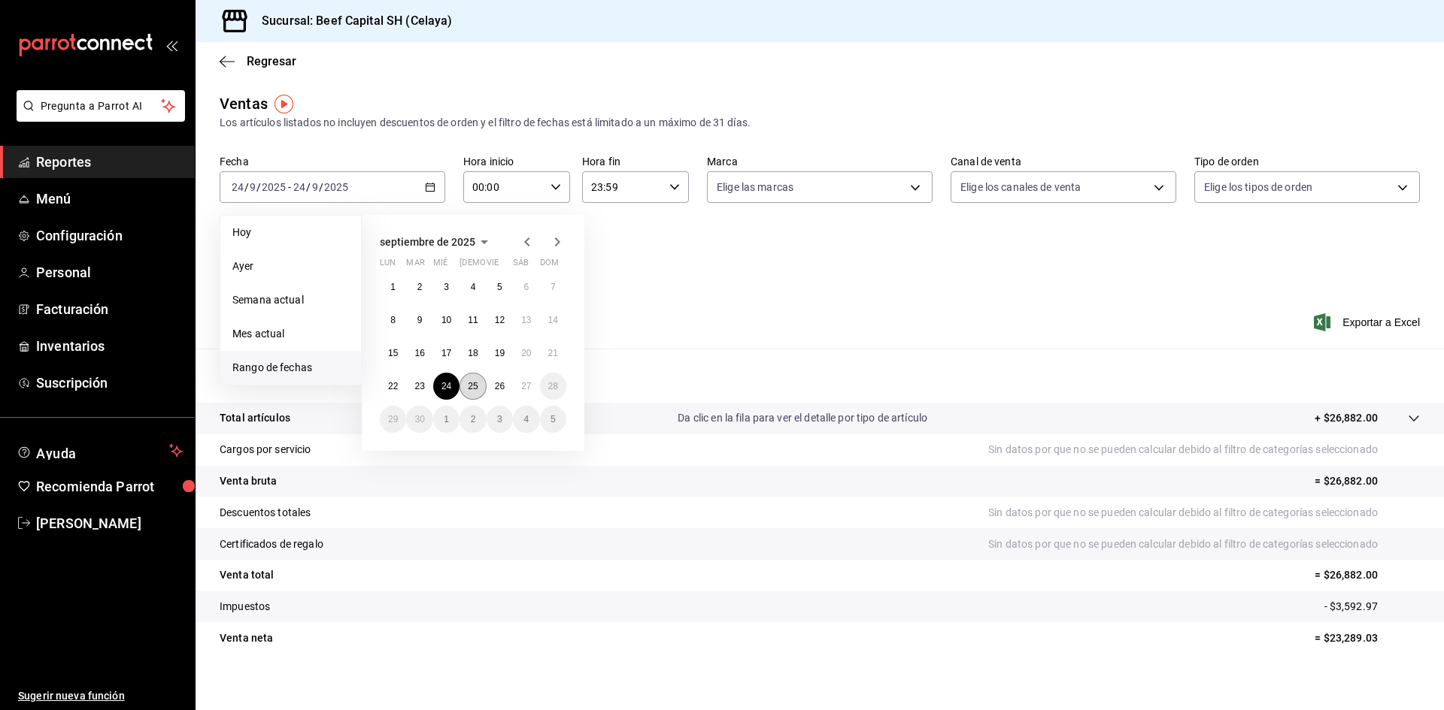
click at [476, 383] on abbr "25" at bounding box center [473, 386] width 10 height 11
click at [475, 383] on abbr "25" at bounding box center [473, 386] width 10 height 11
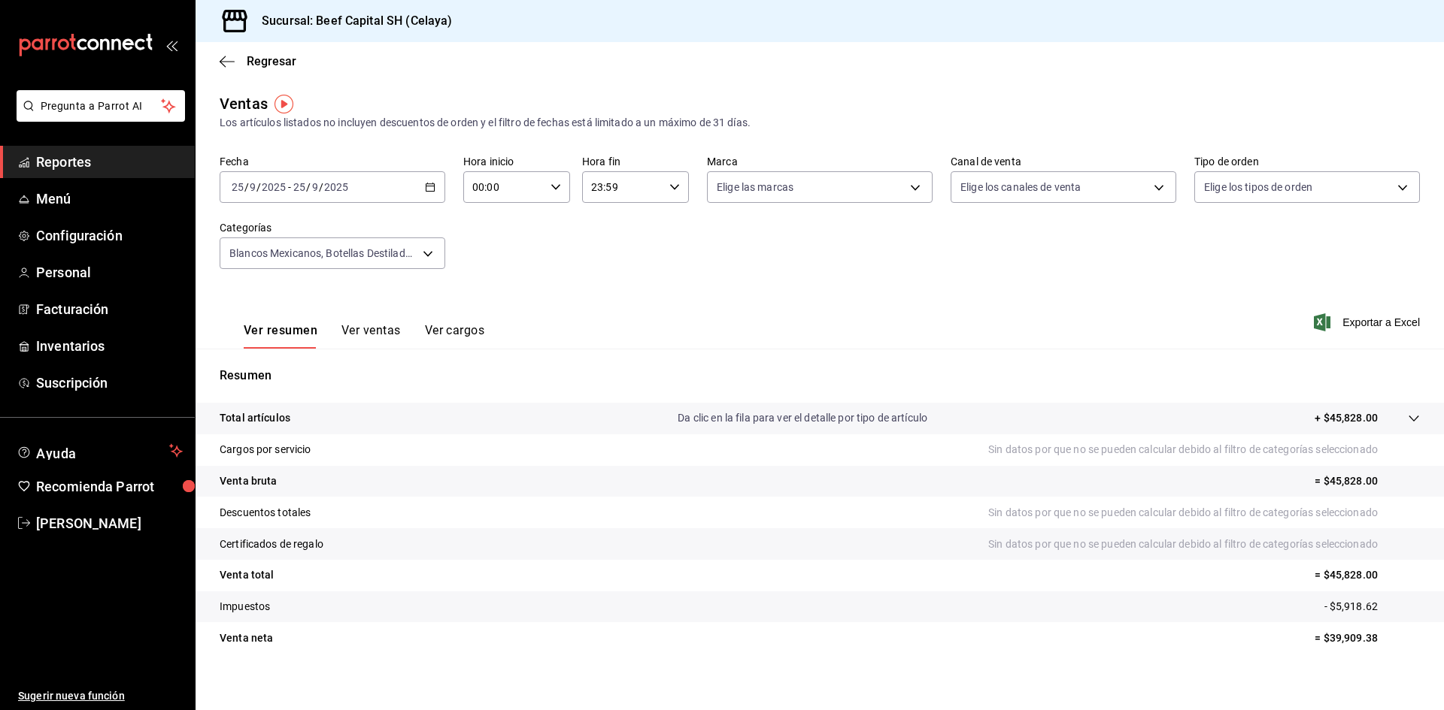
click at [433, 183] on div "[DATE] [DATE] - [DATE] [DATE]" at bounding box center [333, 187] width 226 height 32
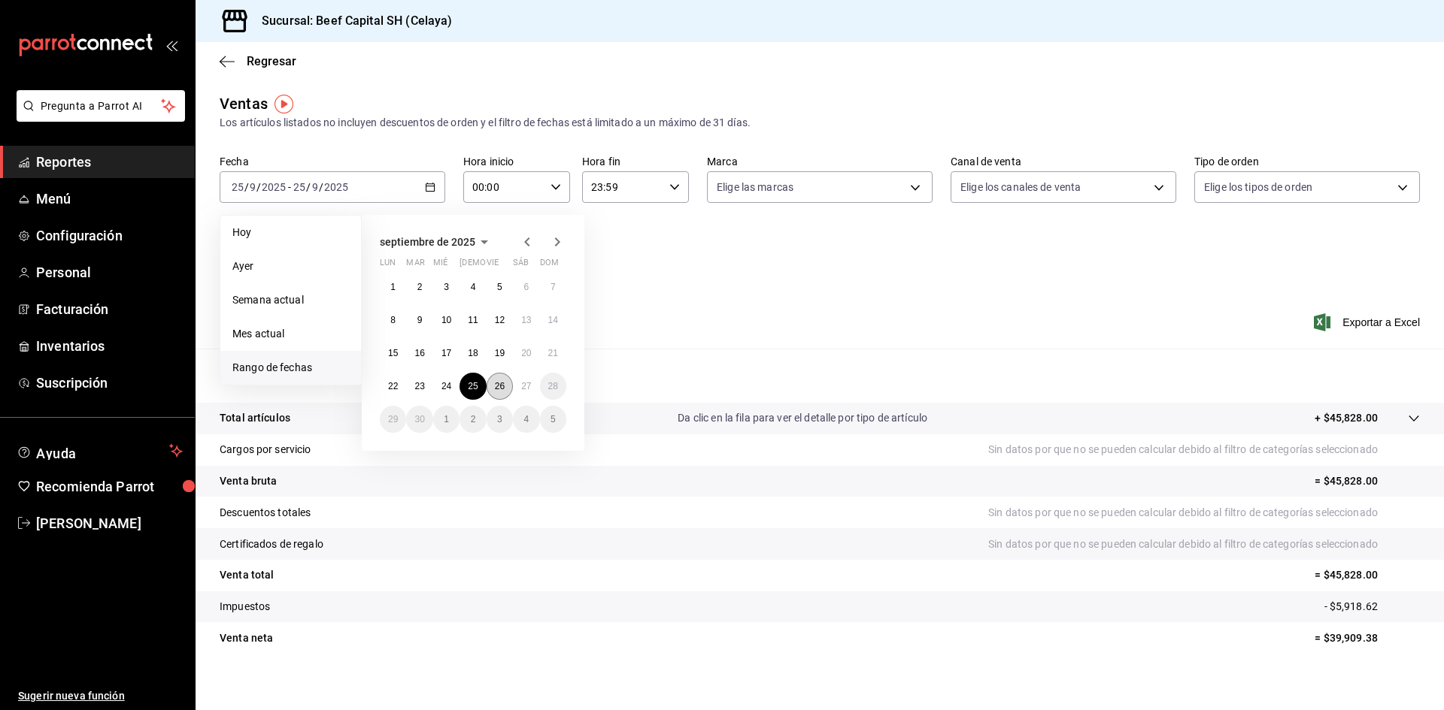
click at [495, 383] on abbr "26" at bounding box center [500, 386] width 10 height 11
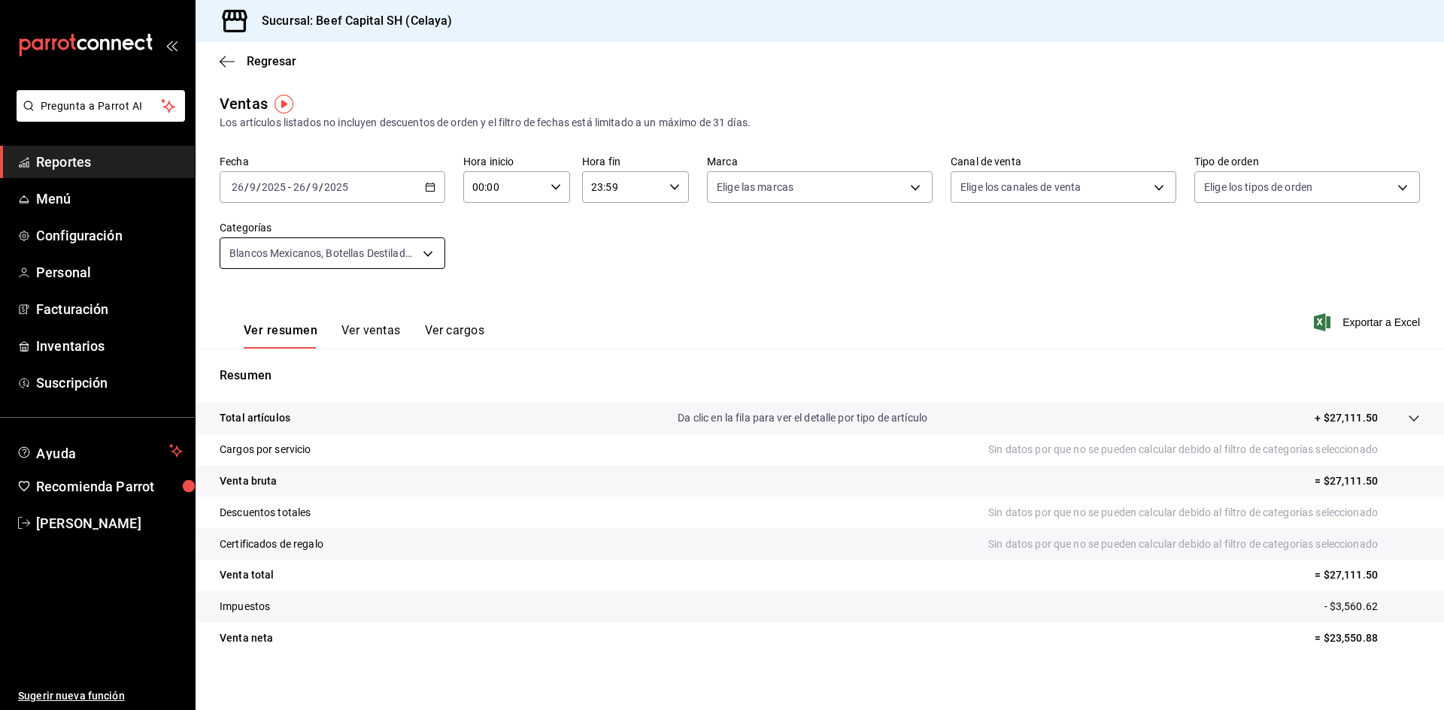
click at [424, 247] on body "Pregunta a Parrot AI Reportes Menú Configuración Personal Facturación Inventari…" at bounding box center [722, 355] width 1444 height 710
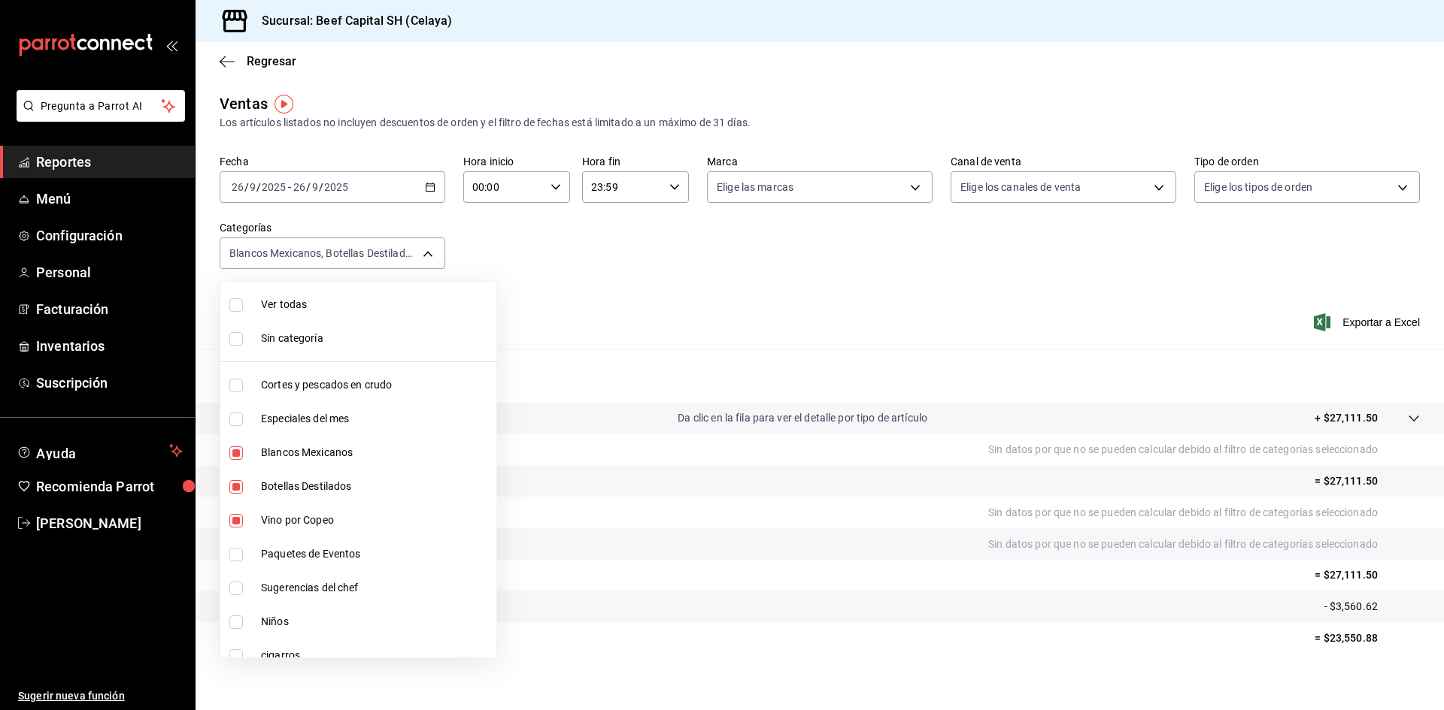
click at [231, 306] on input "checkbox" at bounding box center [236, 305] width 14 height 14
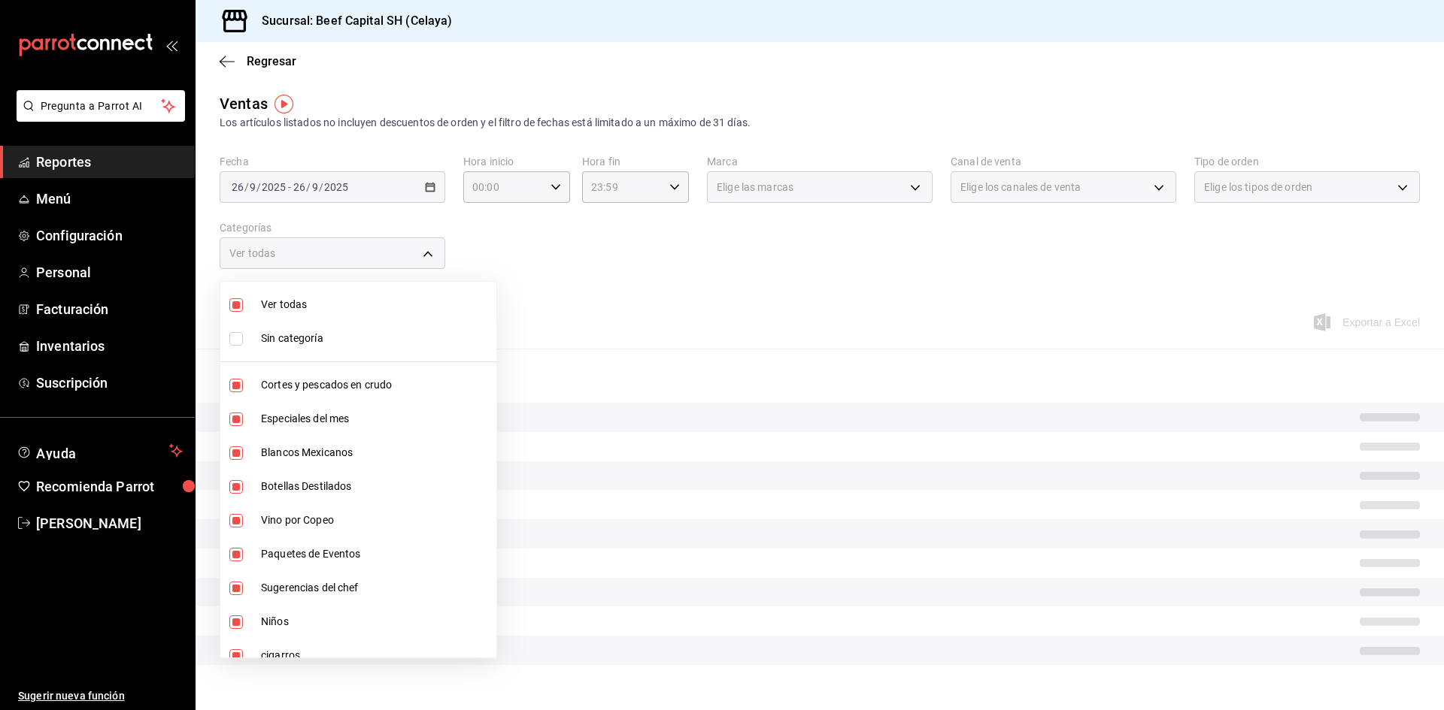
click at [231, 306] on input "checkbox" at bounding box center [236, 305] width 14 height 14
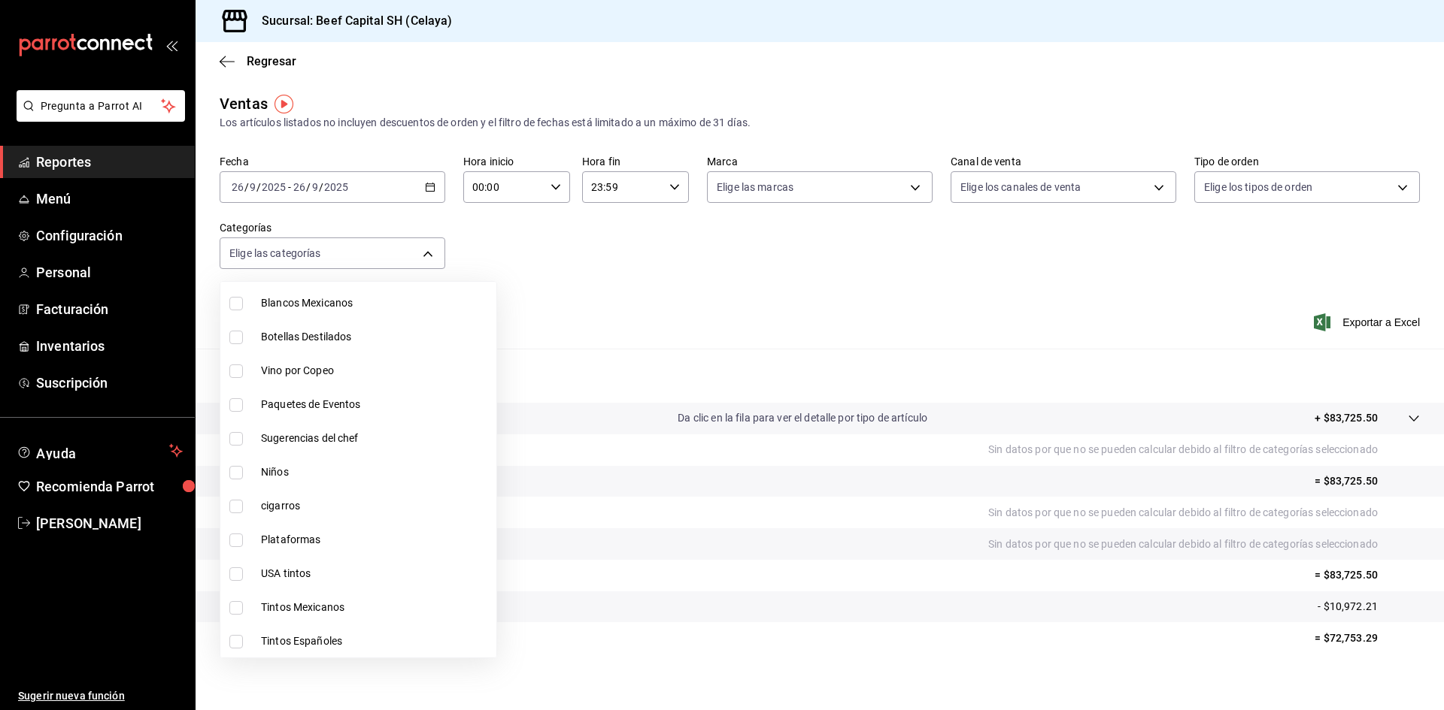
scroll to position [150, 0]
click at [240, 503] on input "checkbox" at bounding box center [236, 506] width 14 height 14
click at [425, 186] on div at bounding box center [722, 355] width 1444 height 710
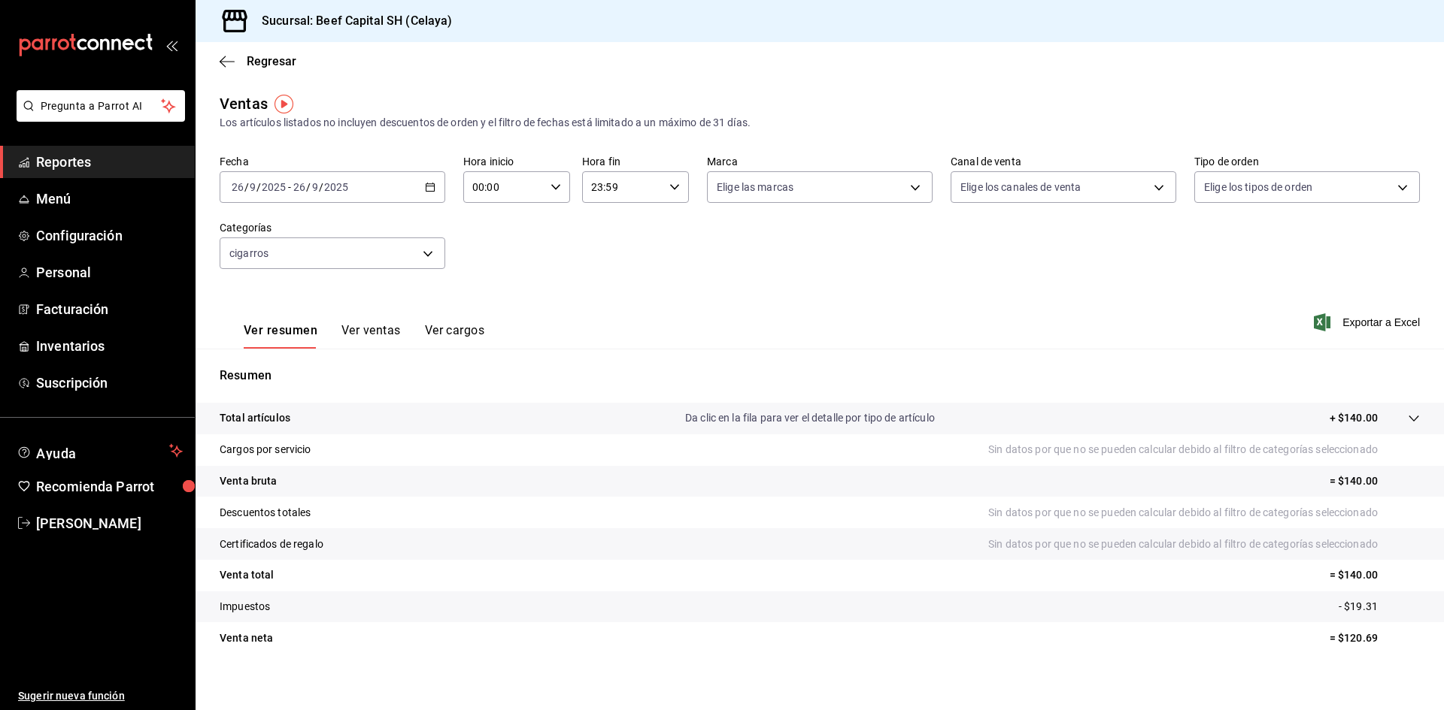
click at [431, 190] on icon "button" at bounding box center [430, 187] width 11 height 11
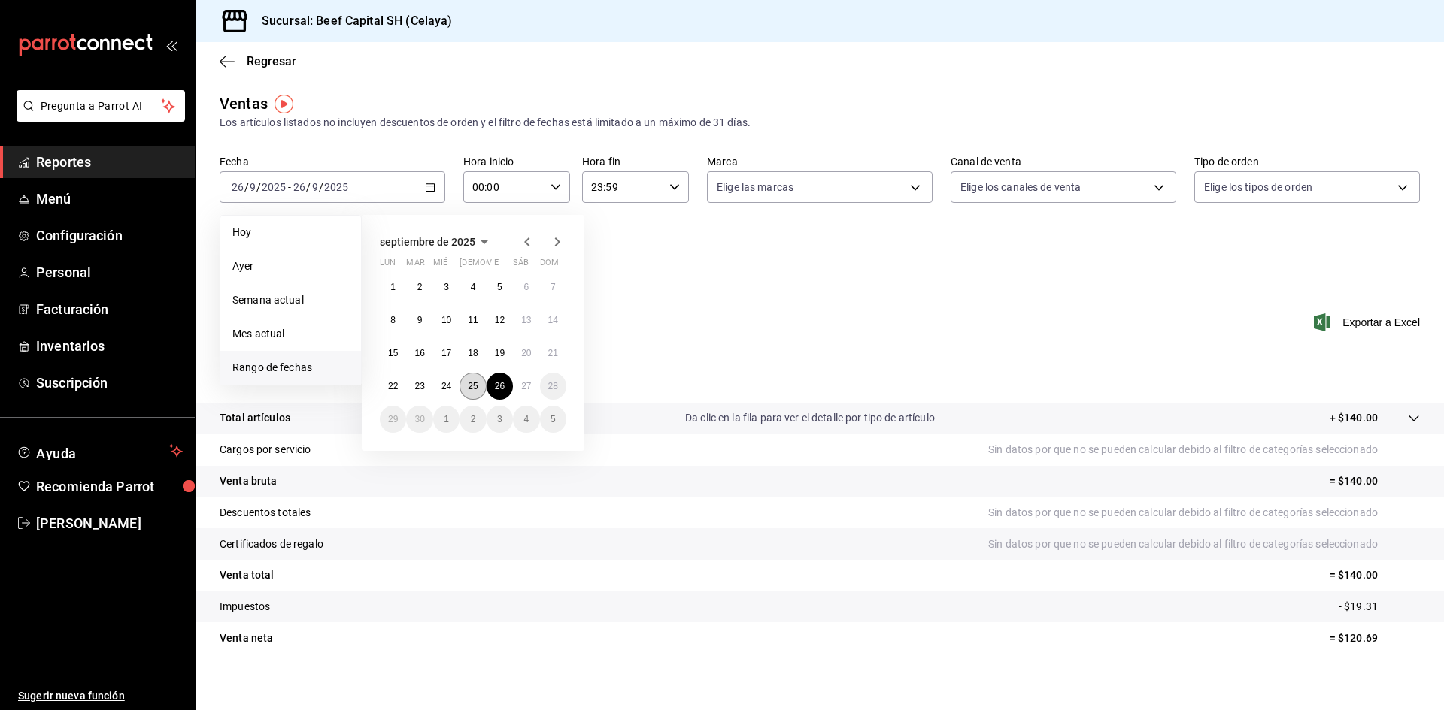
click at [477, 388] on abbr "25" at bounding box center [473, 386] width 10 height 11
click at [476, 388] on abbr "25" at bounding box center [473, 386] width 10 height 11
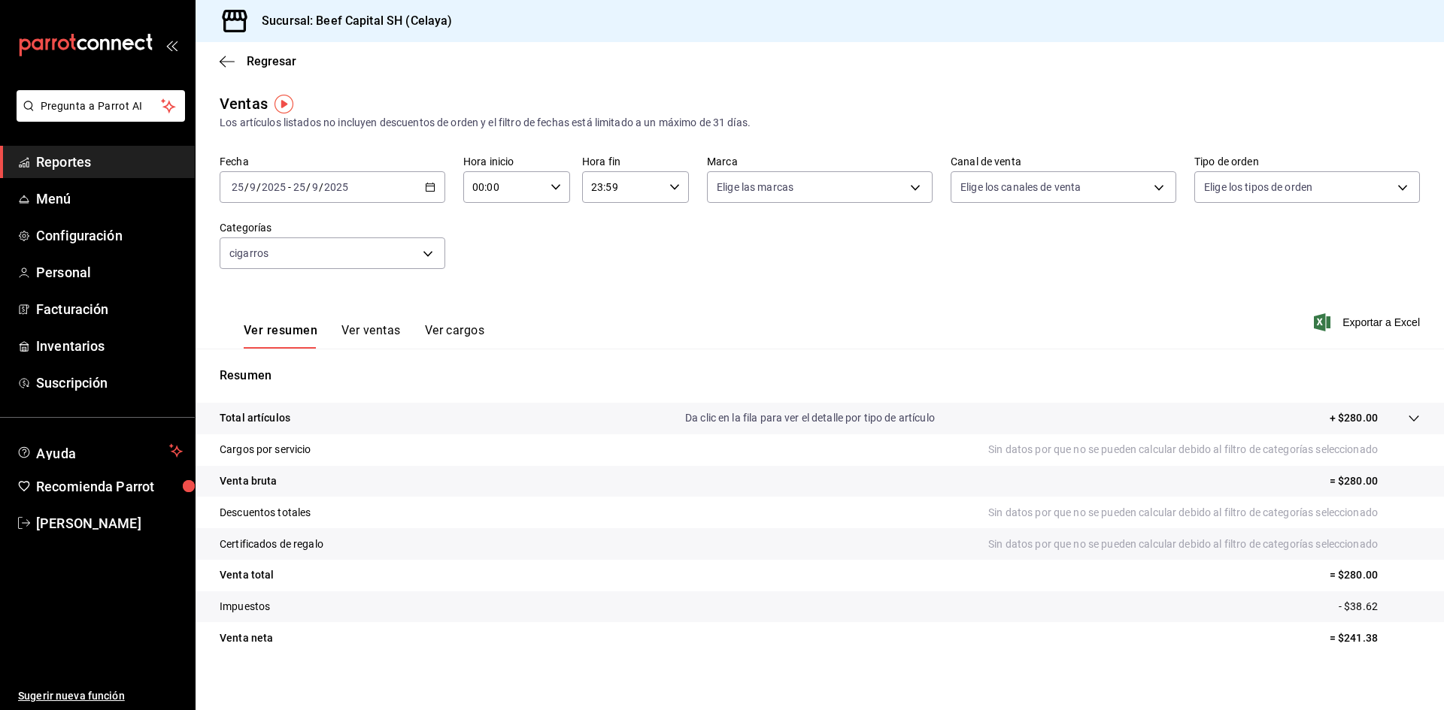
click at [428, 185] on icon "button" at bounding box center [430, 187] width 11 height 11
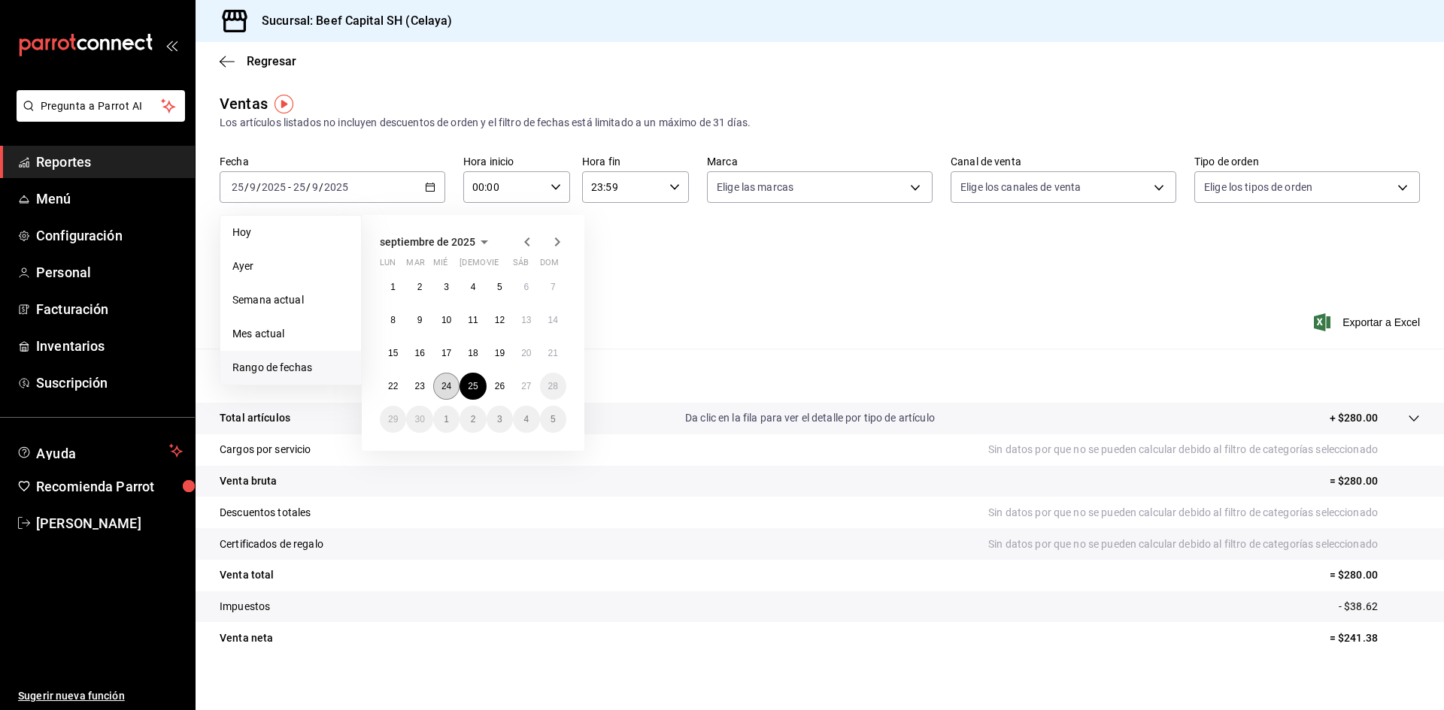
click at [443, 382] on abbr "24" at bounding box center [446, 386] width 10 height 11
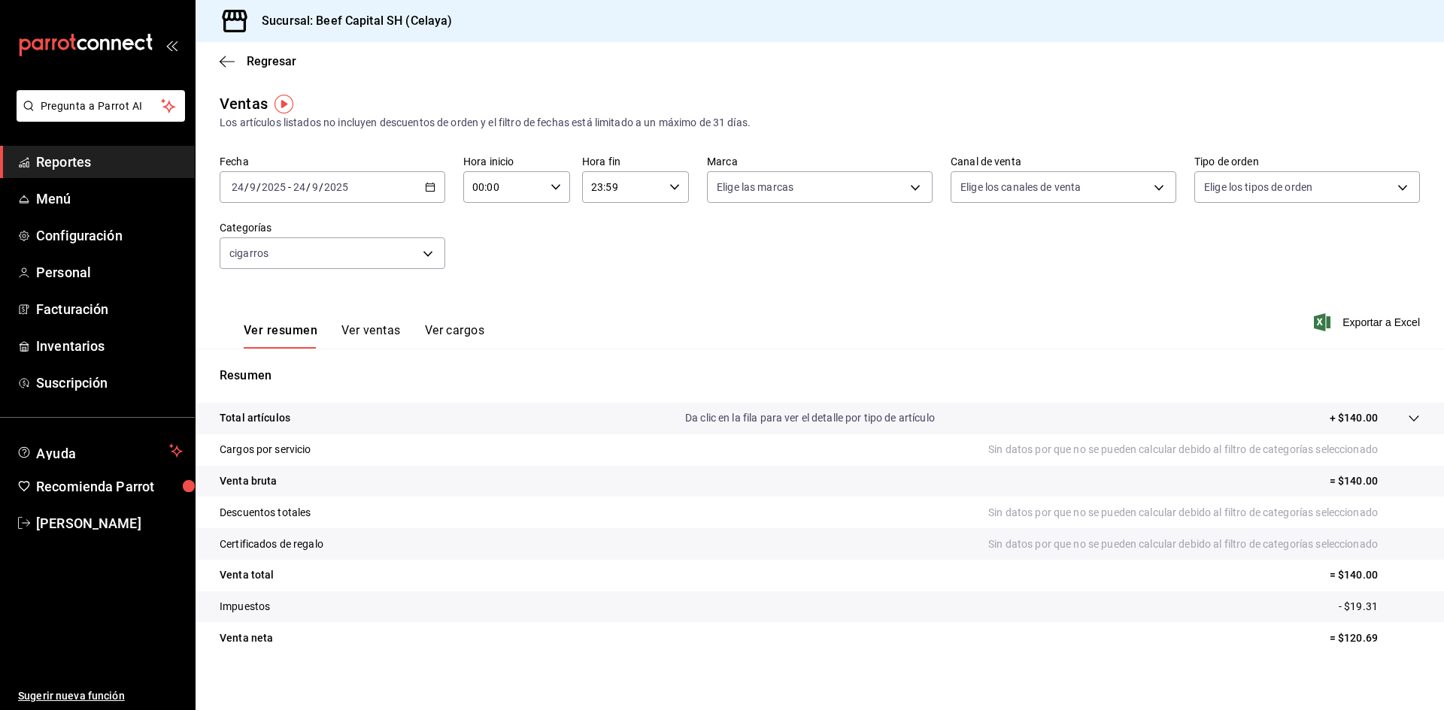
click at [426, 187] on icon "button" at bounding box center [430, 187] width 11 height 11
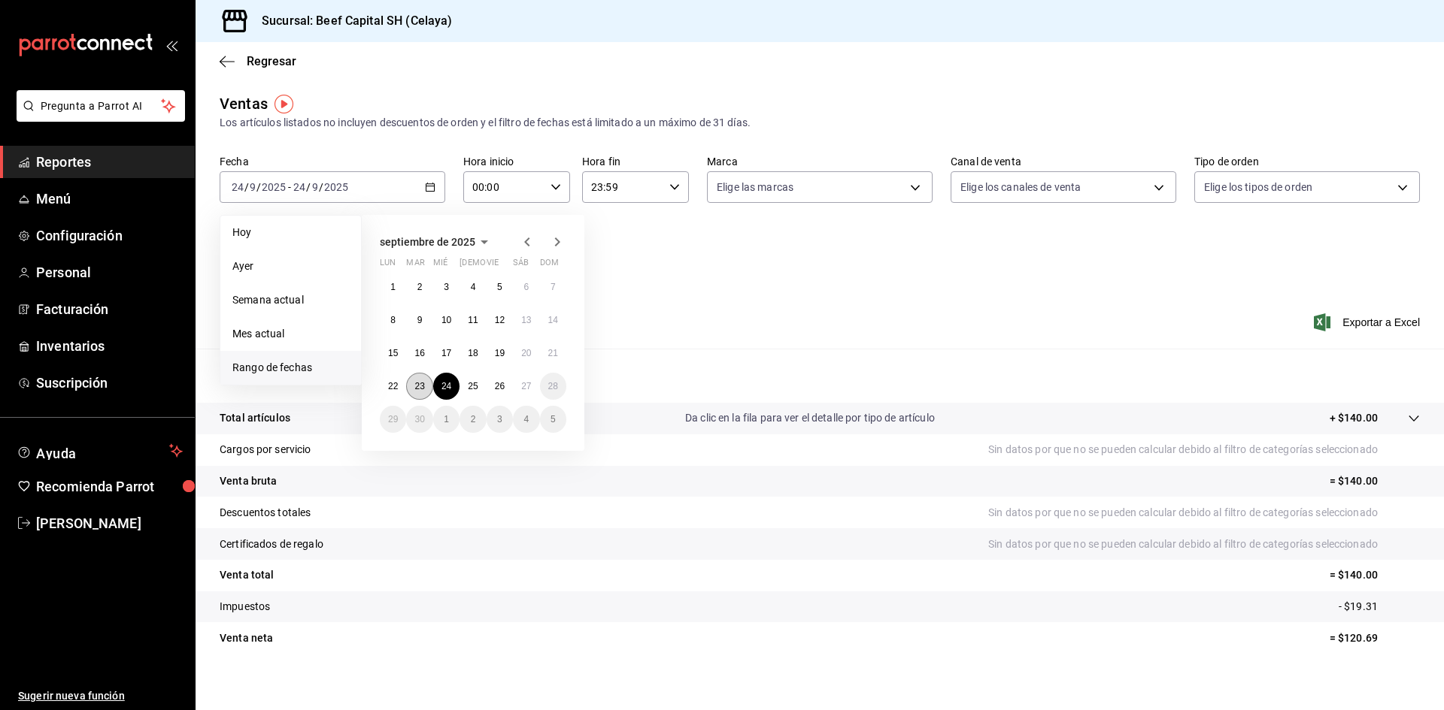
click at [423, 382] on abbr "23" at bounding box center [419, 386] width 10 height 11
click at [421, 383] on abbr "23" at bounding box center [419, 386] width 10 height 11
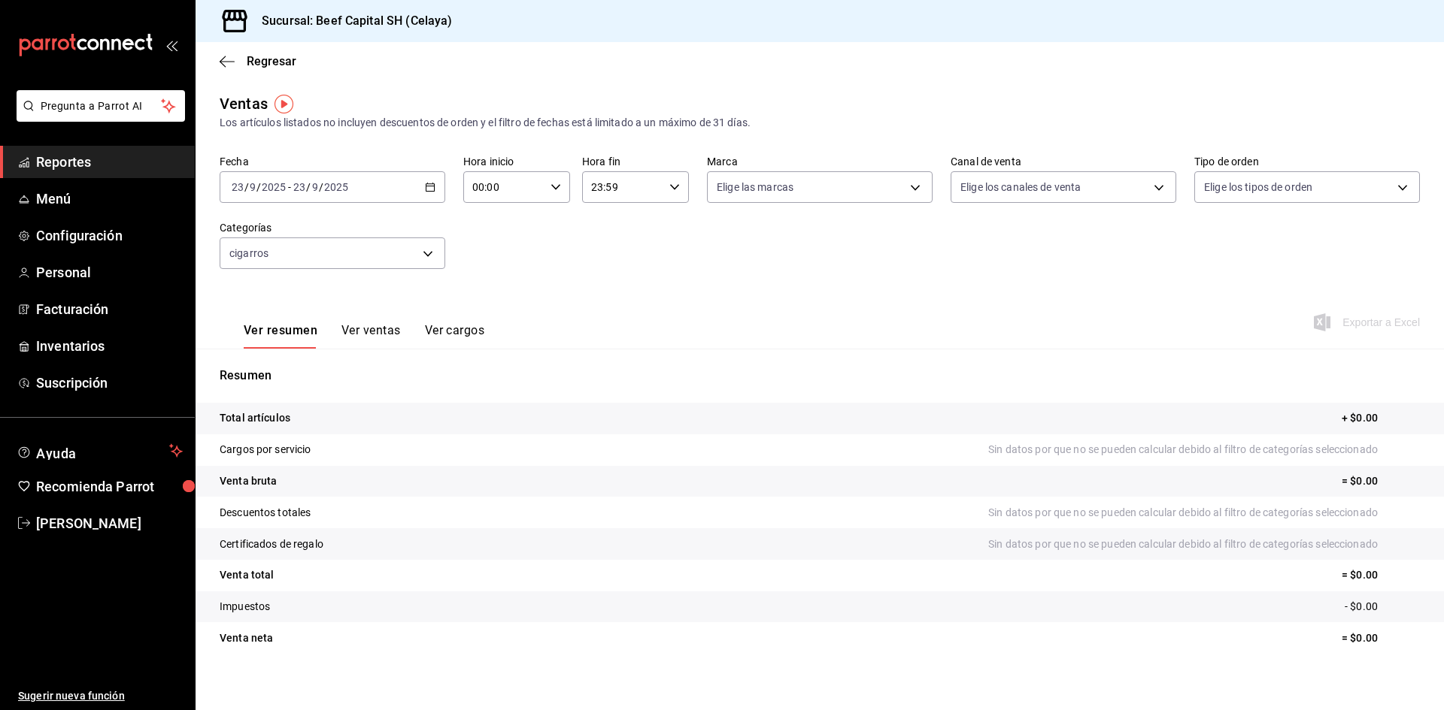
click at [431, 188] on icon "button" at bounding box center [430, 187] width 11 height 11
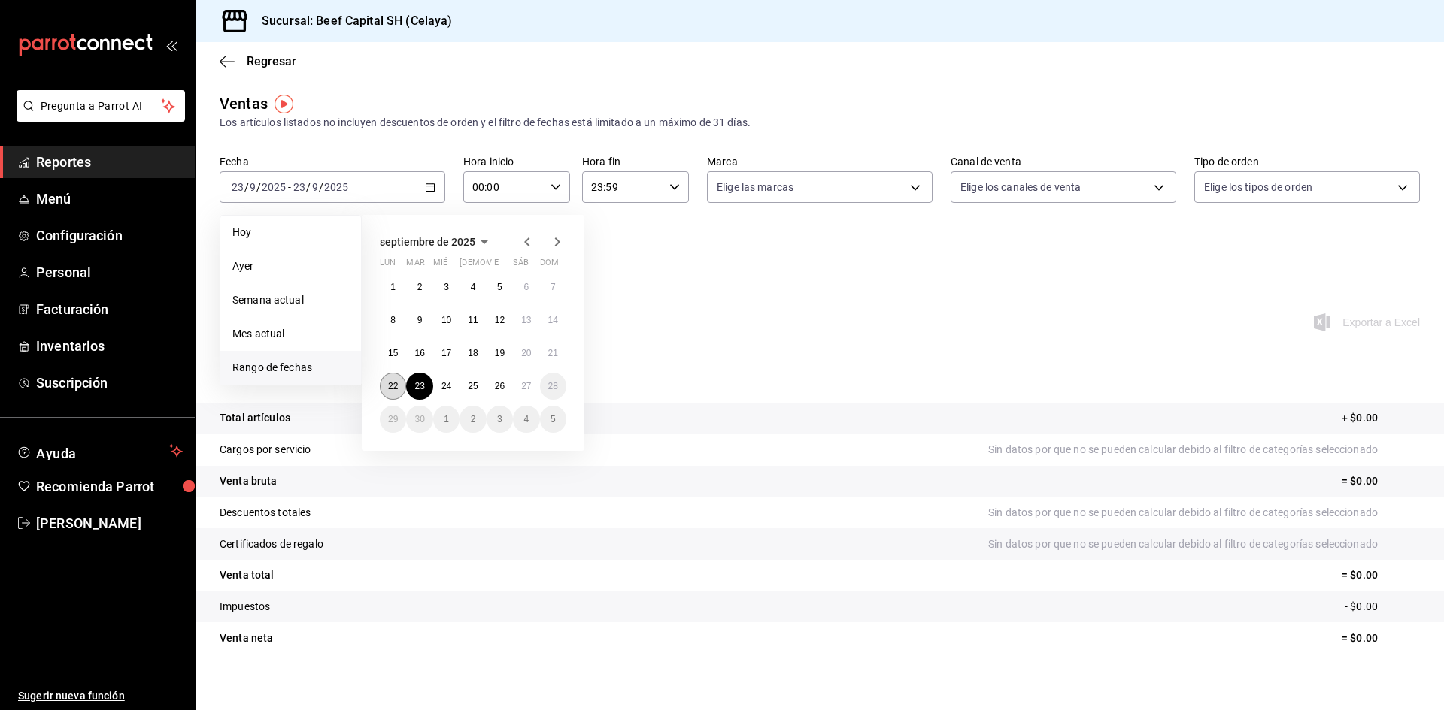
click at [396, 382] on abbr "22" at bounding box center [393, 386] width 10 height 11
click at [395, 382] on abbr "22" at bounding box center [393, 386] width 10 height 11
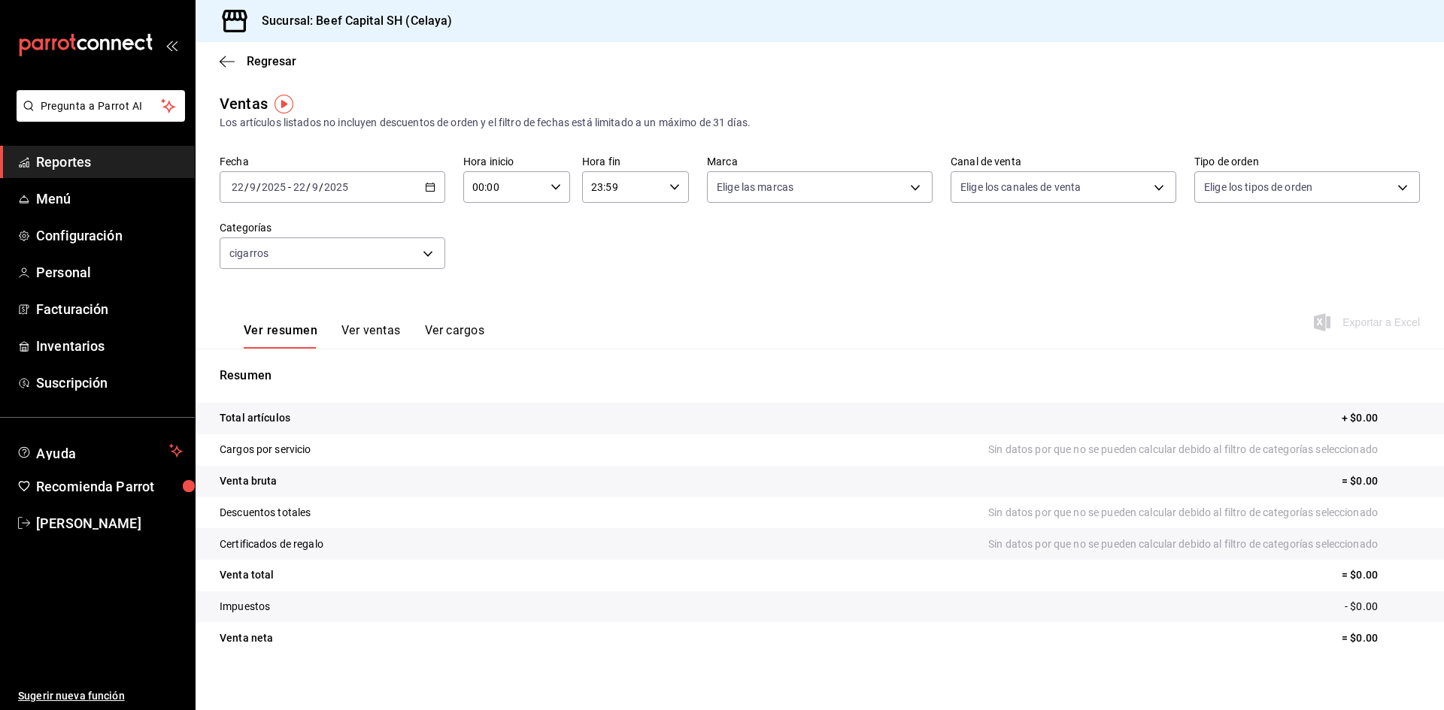
click at [430, 188] on icon "button" at bounding box center [430, 187] width 11 height 11
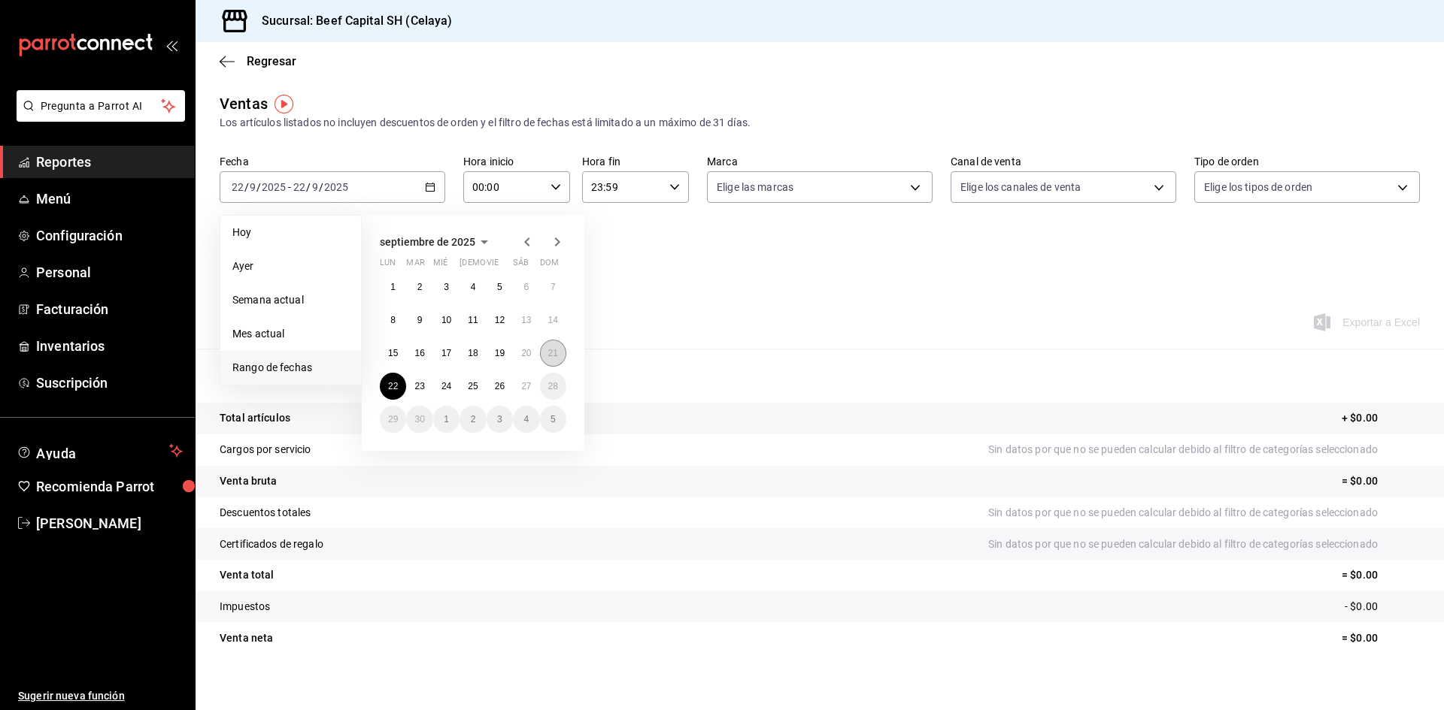
click at [553, 356] on abbr "21" at bounding box center [553, 353] width 10 height 11
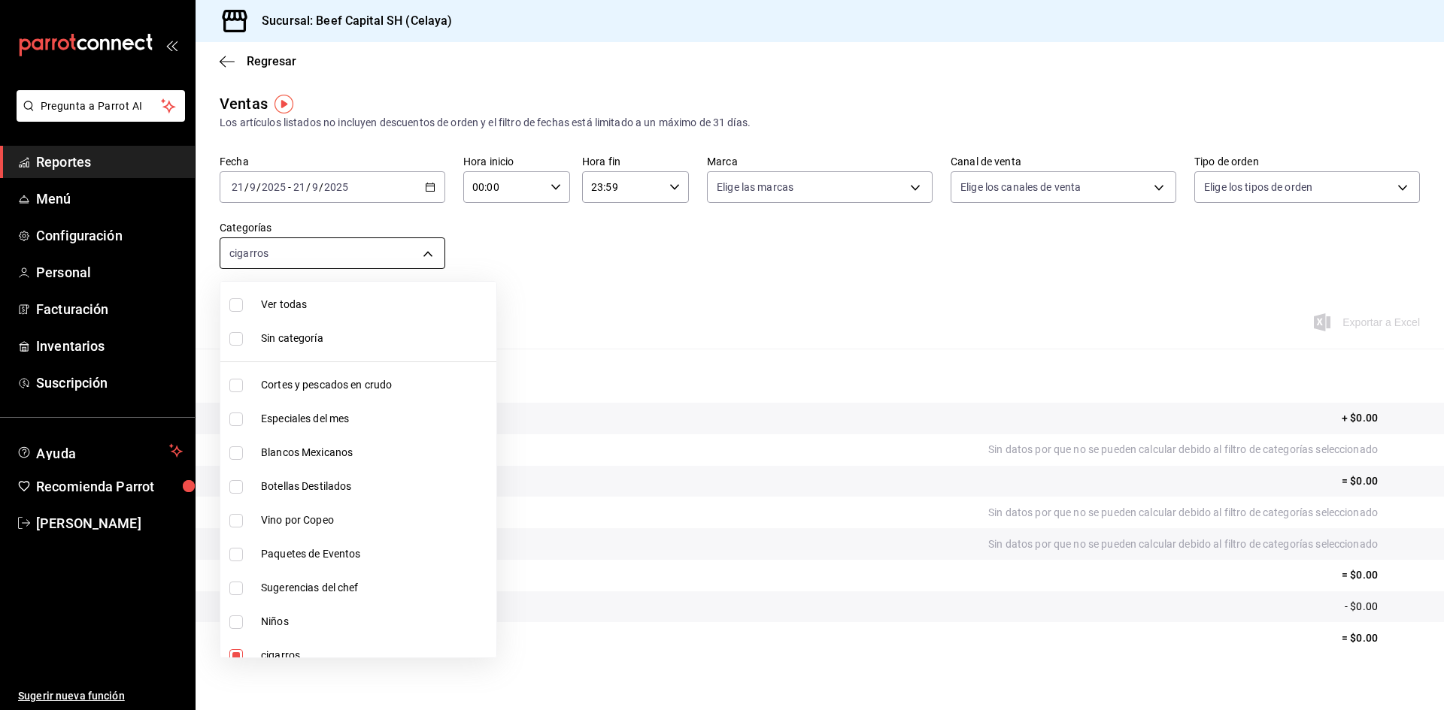
click at [430, 256] on body "Pregunta a Parrot AI Reportes Menú Configuración Personal Facturación Inventari…" at bounding box center [722, 355] width 1444 height 710
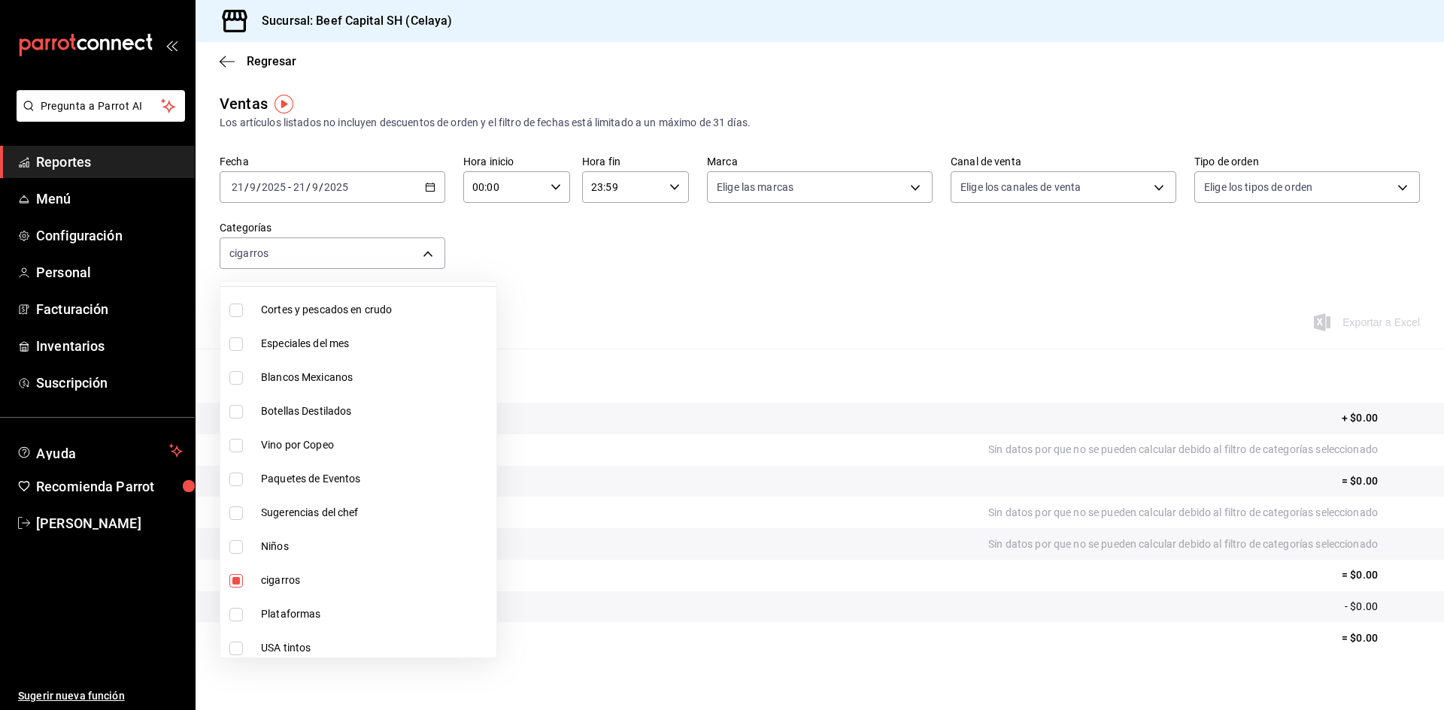
click at [234, 578] on input "checkbox" at bounding box center [236, 581] width 14 height 14
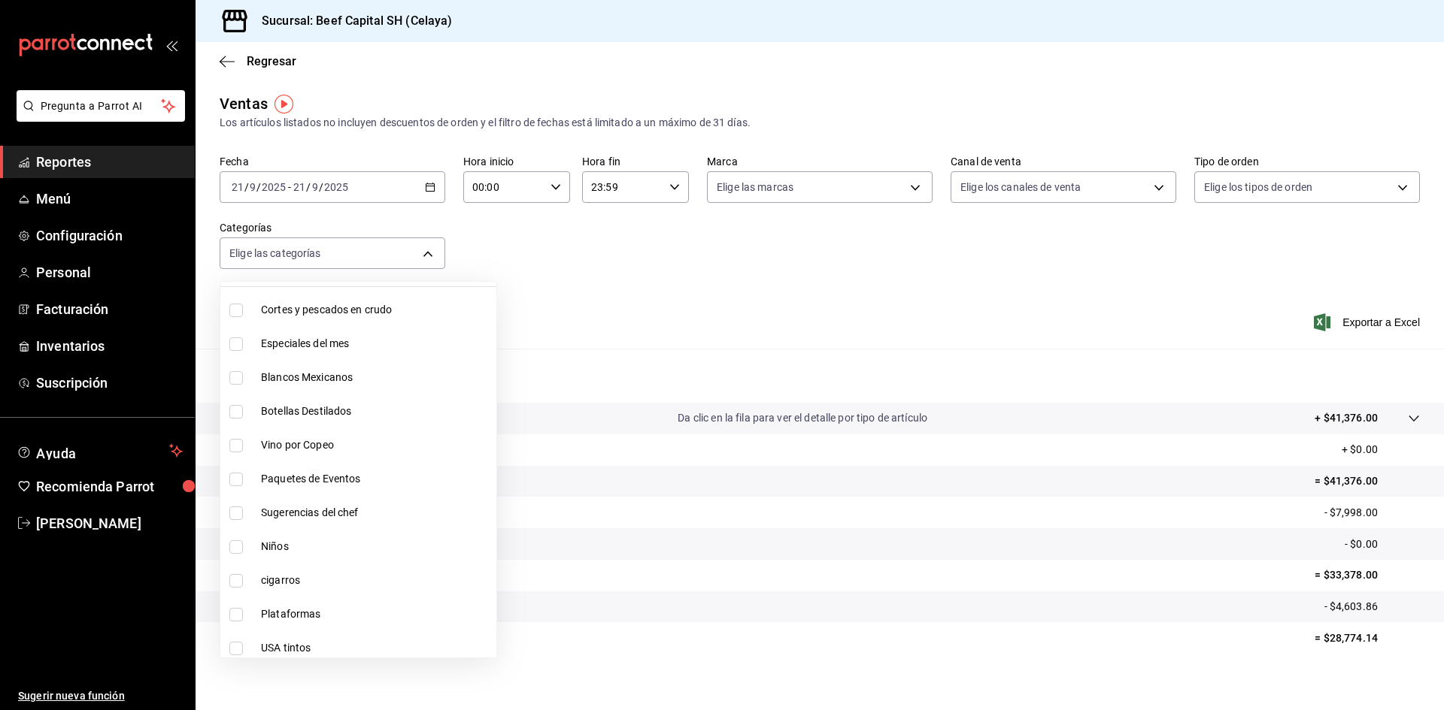
click at [238, 545] on input "checkbox" at bounding box center [236, 548] width 14 height 14
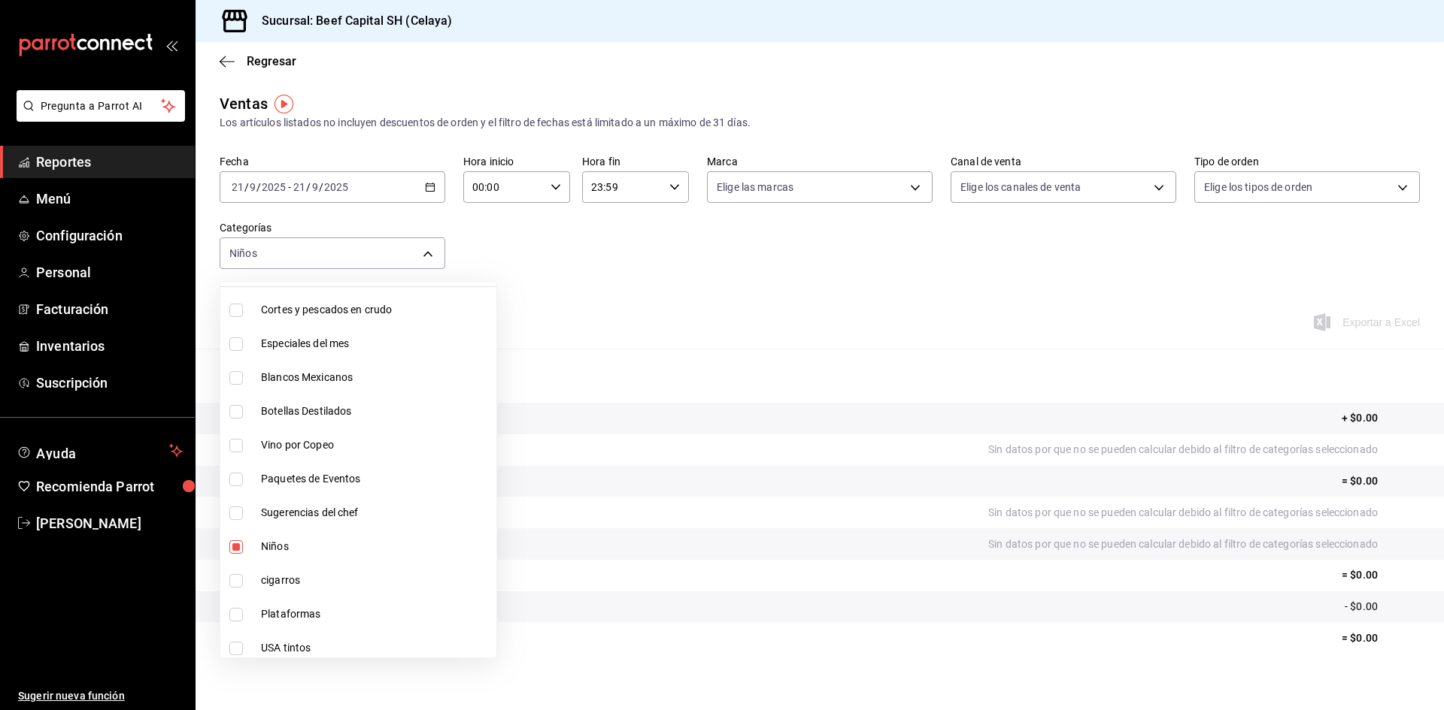
click at [427, 185] on div at bounding box center [722, 355] width 1444 height 710
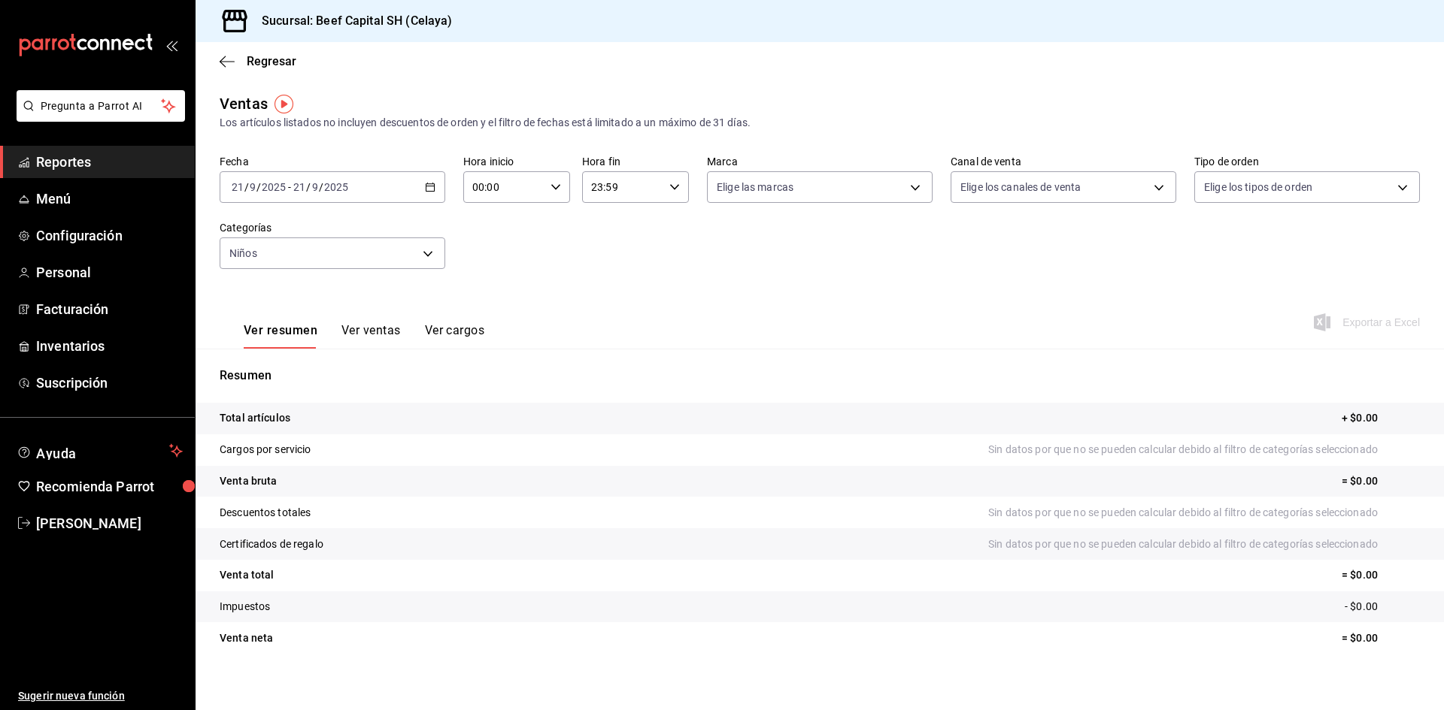
click at [426, 192] on div "[DATE] [DATE] - [DATE] [DATE]" at bounding box center [333, 187] width 226 height 32
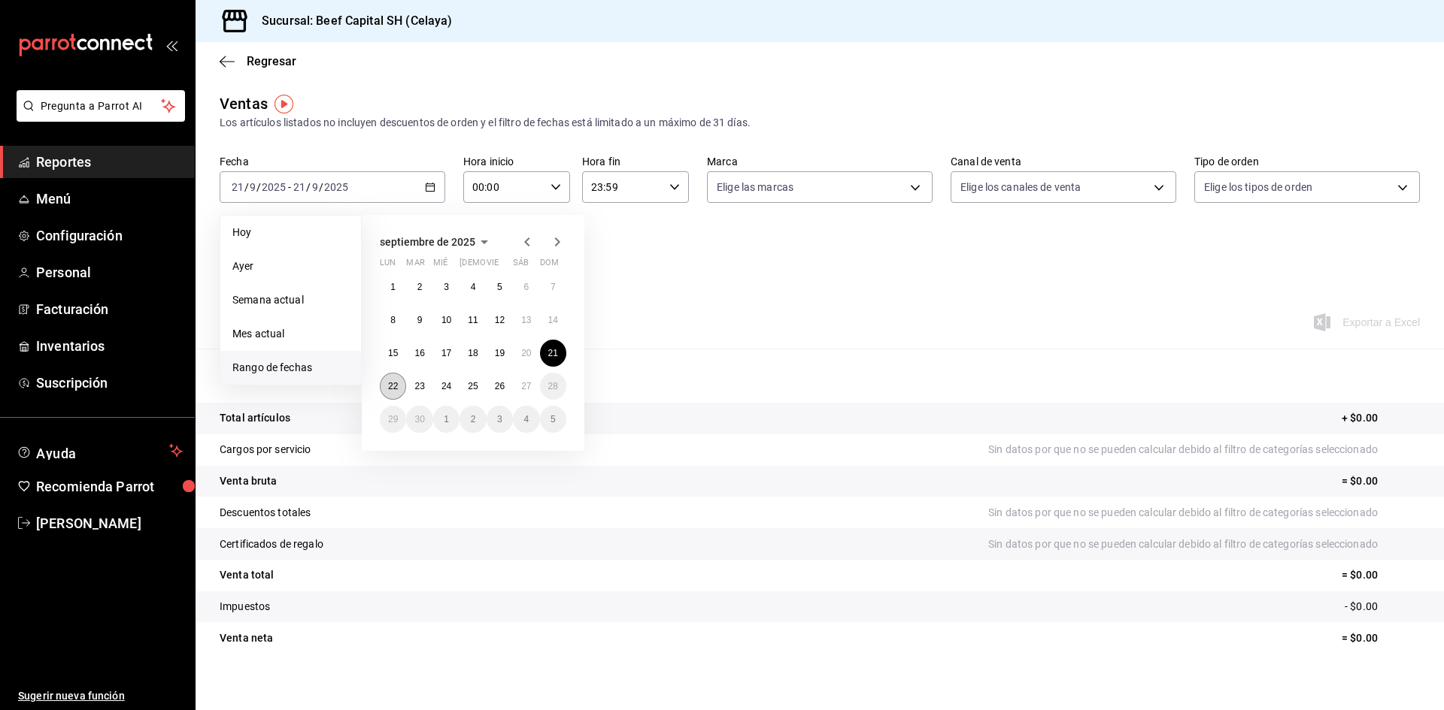
click at [394, 381] on abbr "22" at bounding box center [393, 386] width 10 height 11
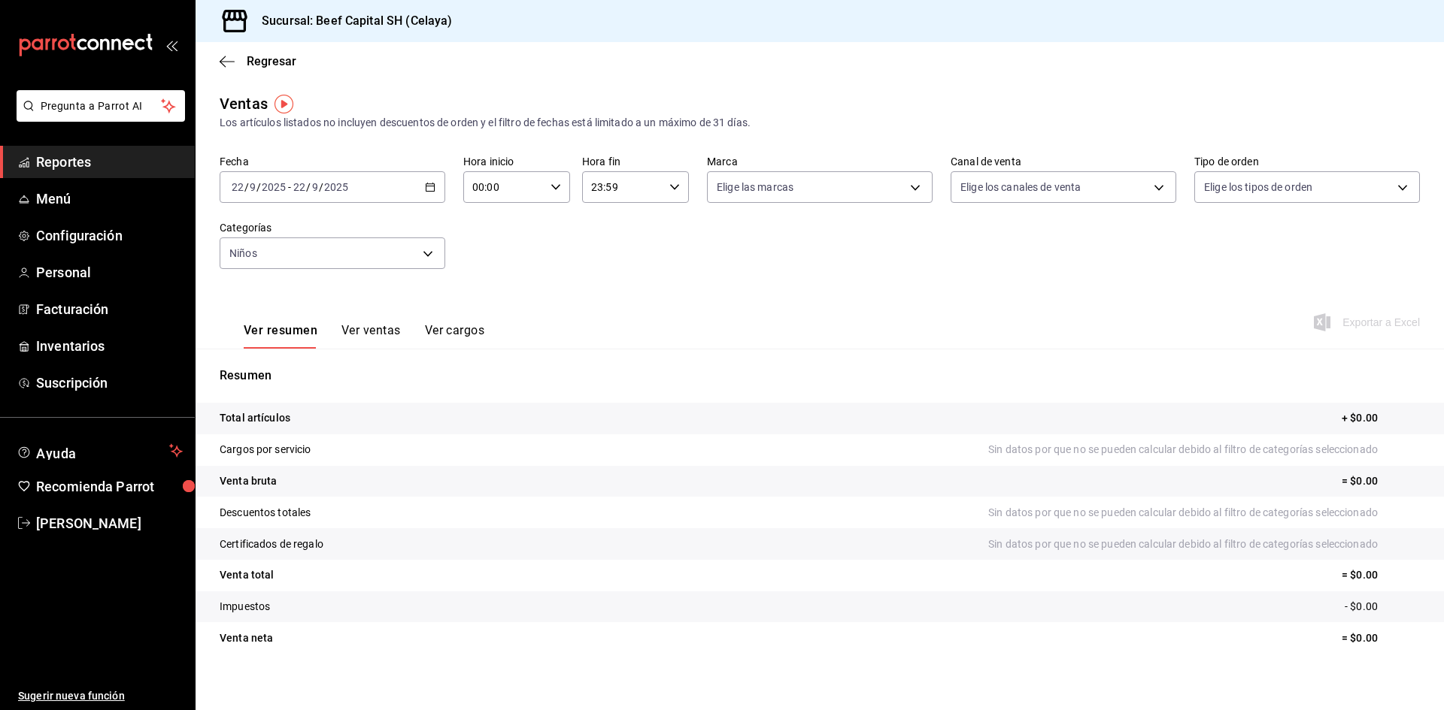
click at [429, 189] on icon "button" at bounding box center [430, 187] width 11 height 11
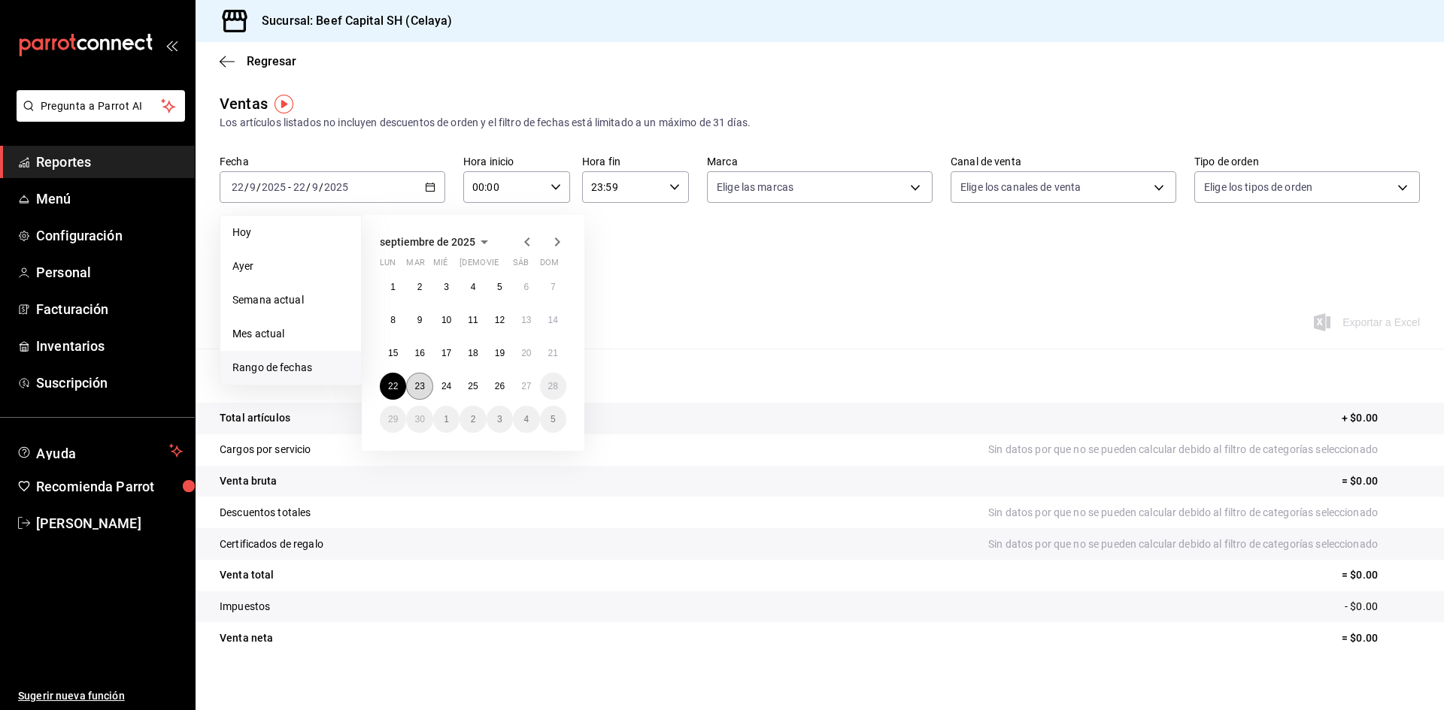
click at [419, 392] on button "23" at bounding box center [419, 386] width 26 height 27
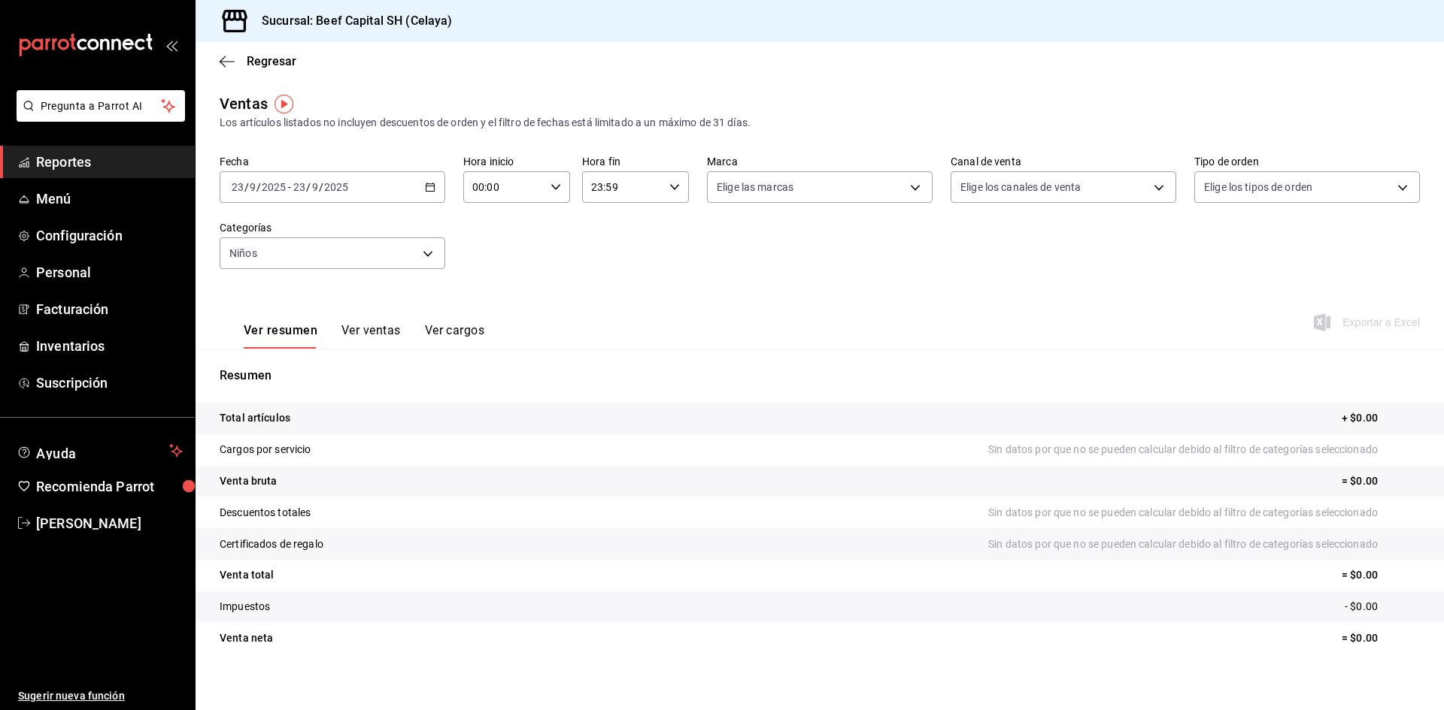
click at [429, 188] on icon "button" at bounding box center [430, 187] width 11 height 11
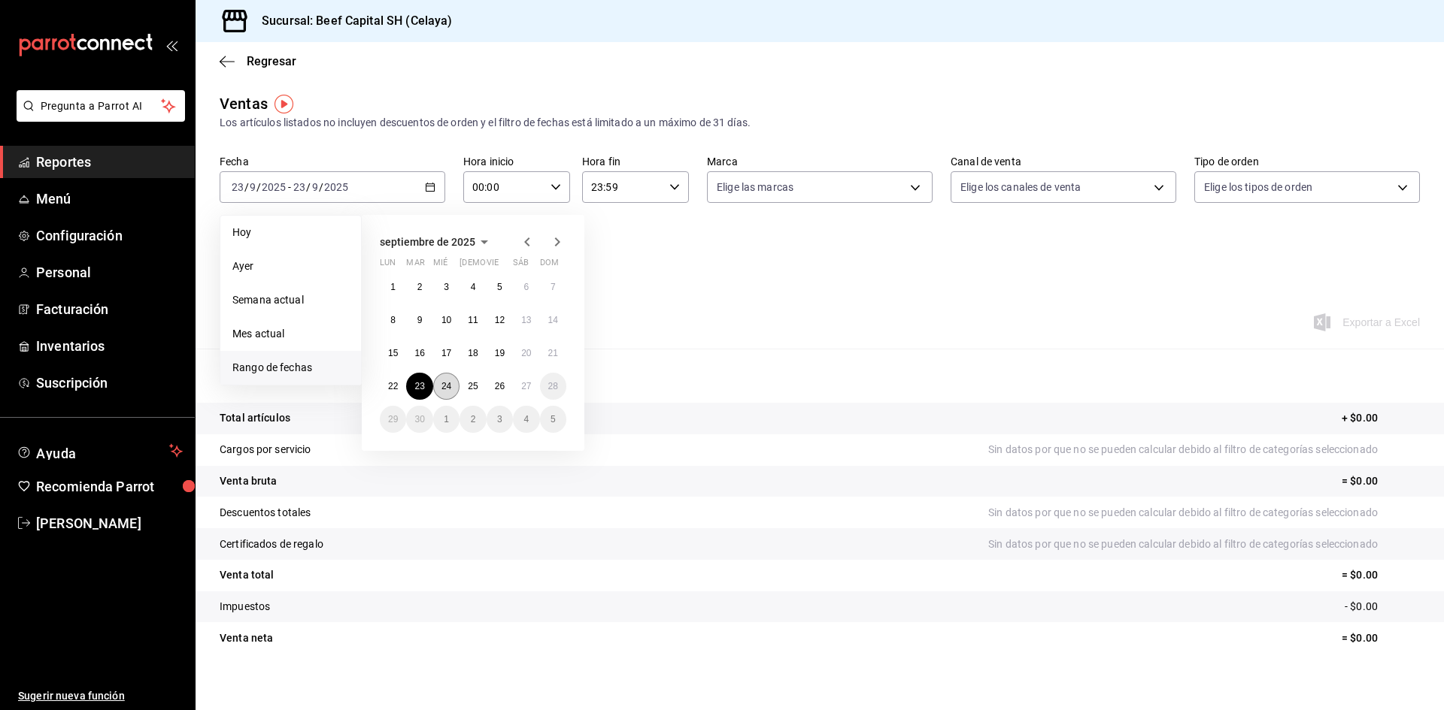
click at [444, 389] on abbr "24" at bounding box center [446, 386] width 10 height 11
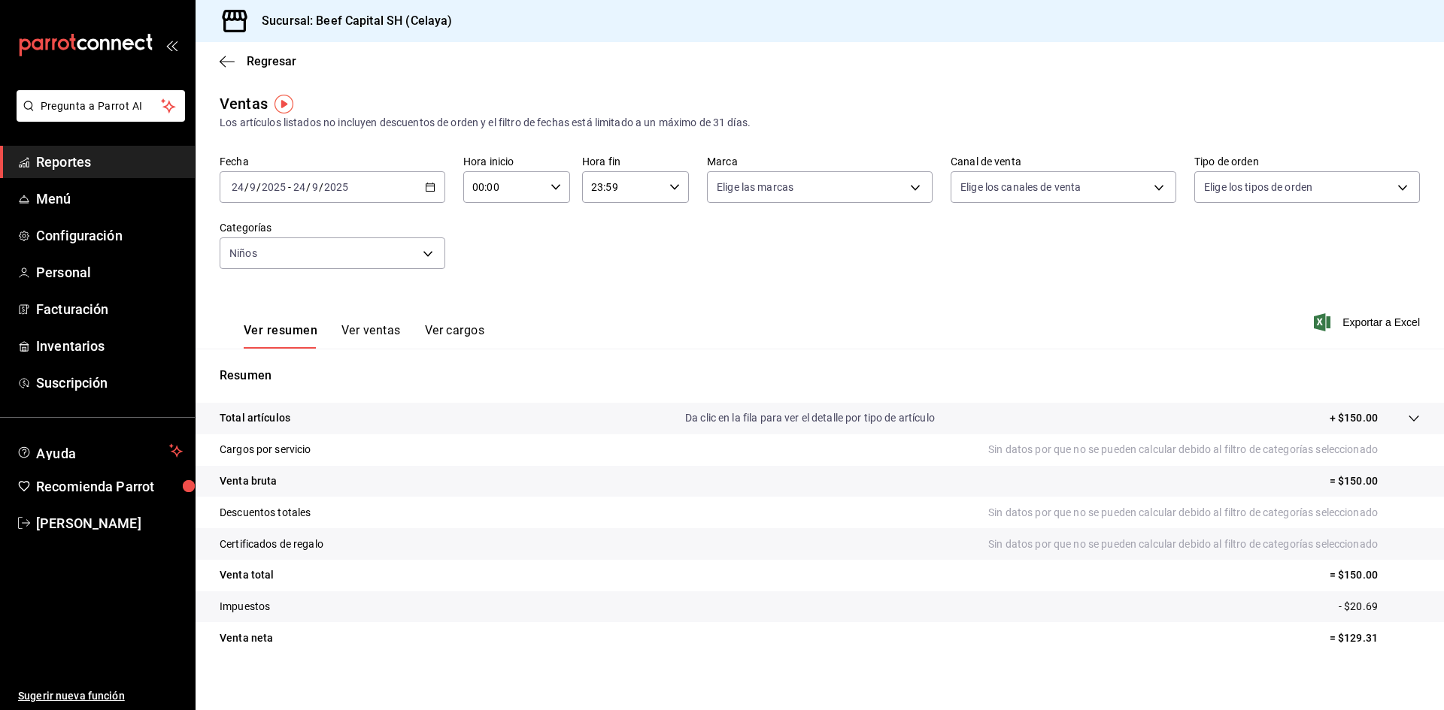
click at [430, 192] on \(Stroke\) "button" at bounding box center [430, 187] width 9 height 8
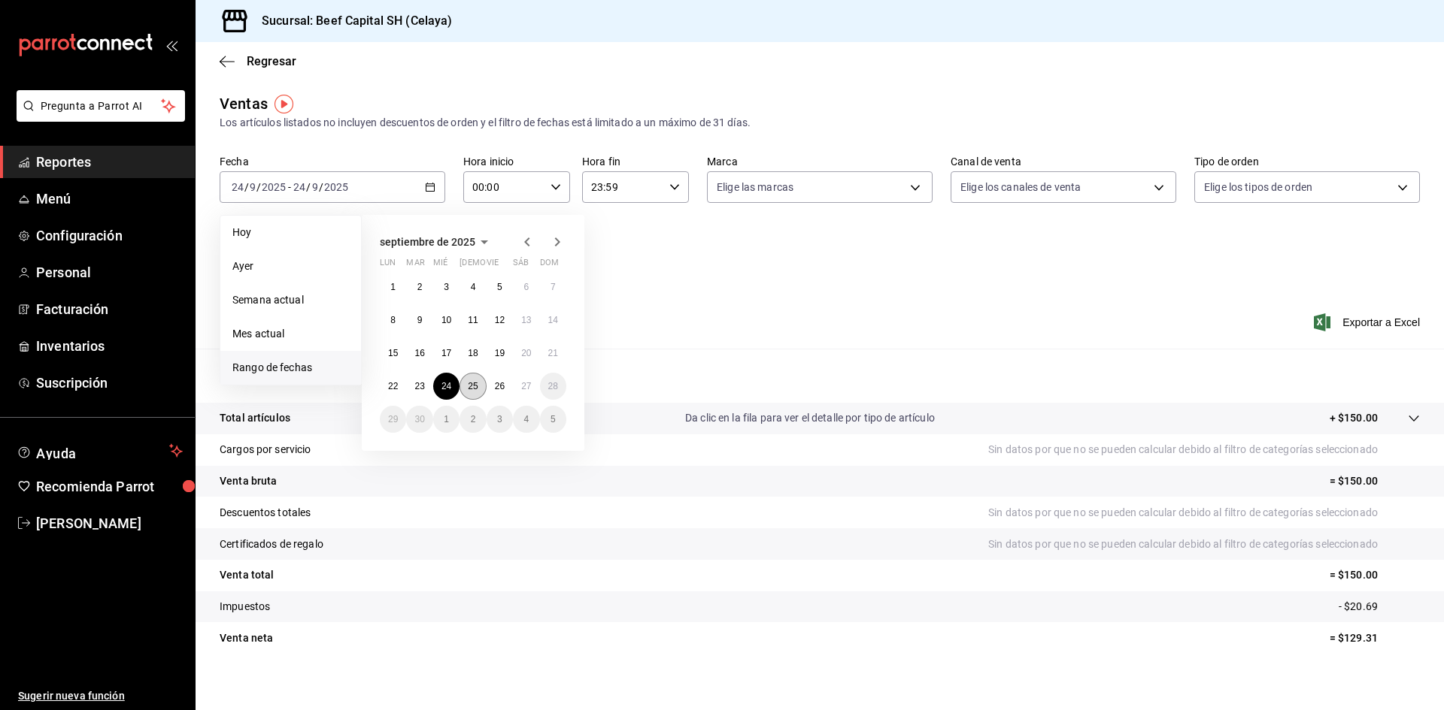
click at [474, 385] on abbr "25" at bounding box center [473, 386] width 10 height 11
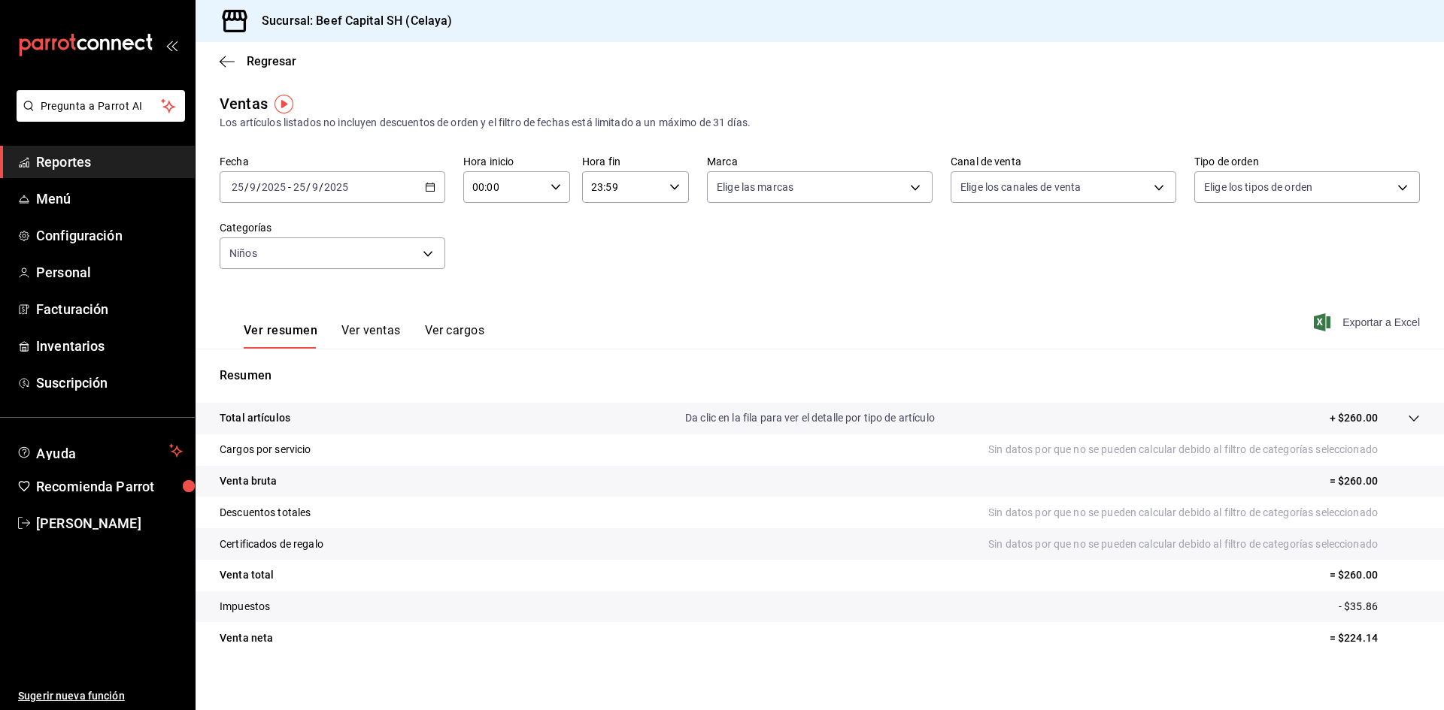
click at [1354, 324] on span "Exportar a Excel" at bounding box center [1367, 323] width 103 height 18
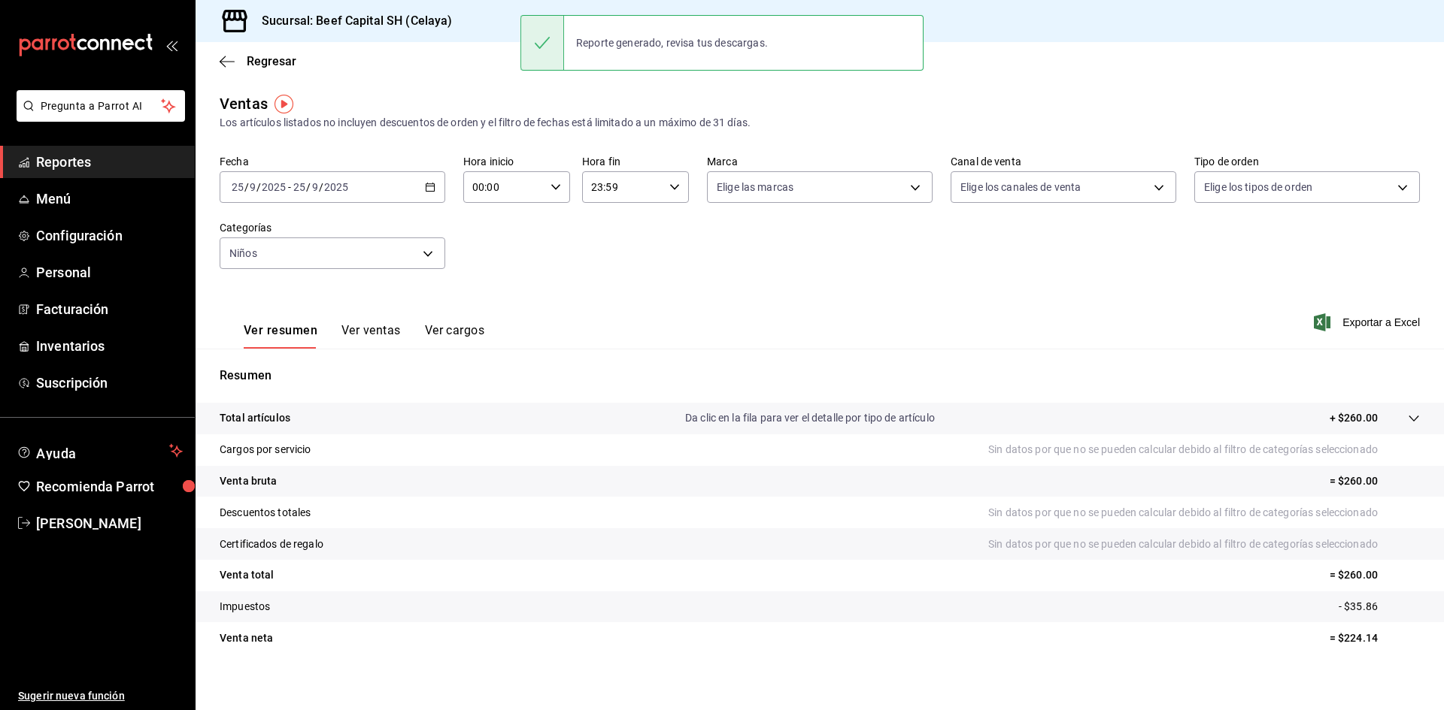
click at [426, 187] on icon "button" at bounding box center [430, 187] width 11 height 11
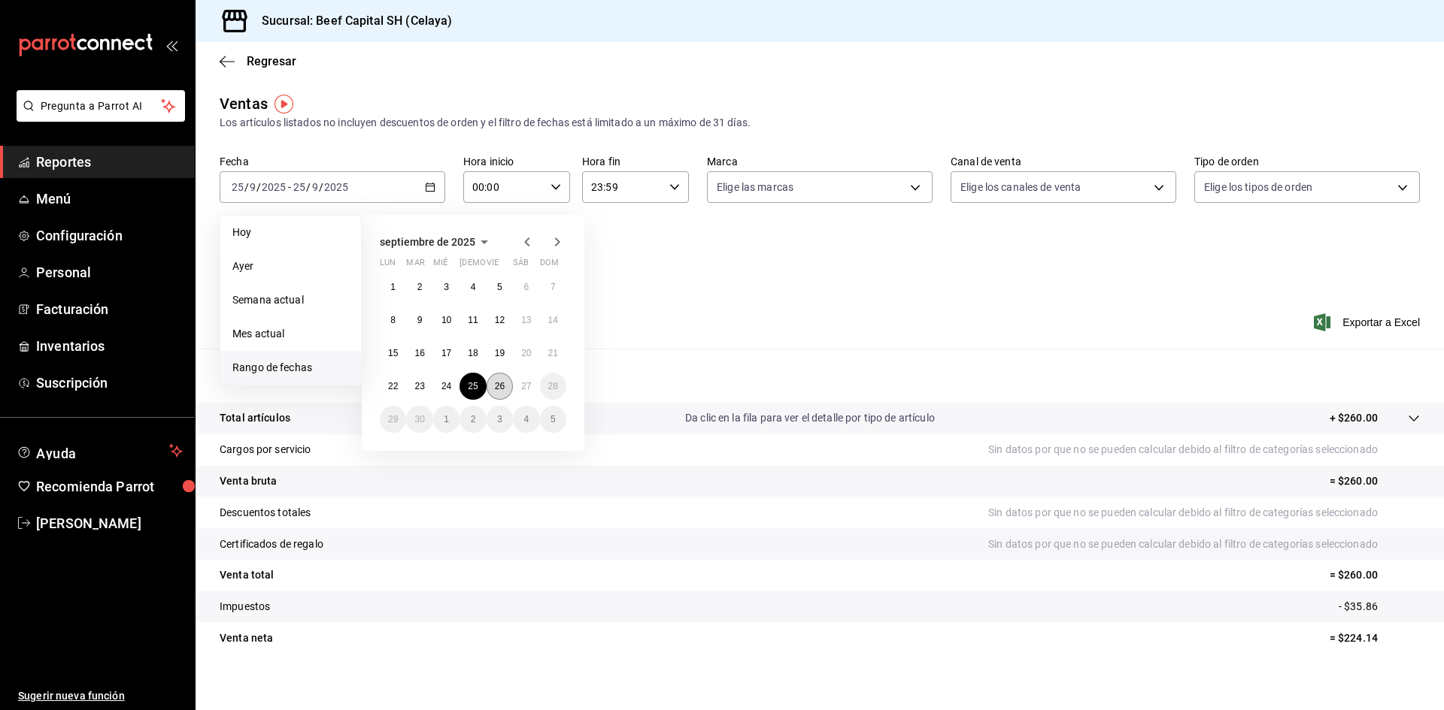
click at [496, 385] on abbr "26" at bounding box center [500, 386] width 10 height 11
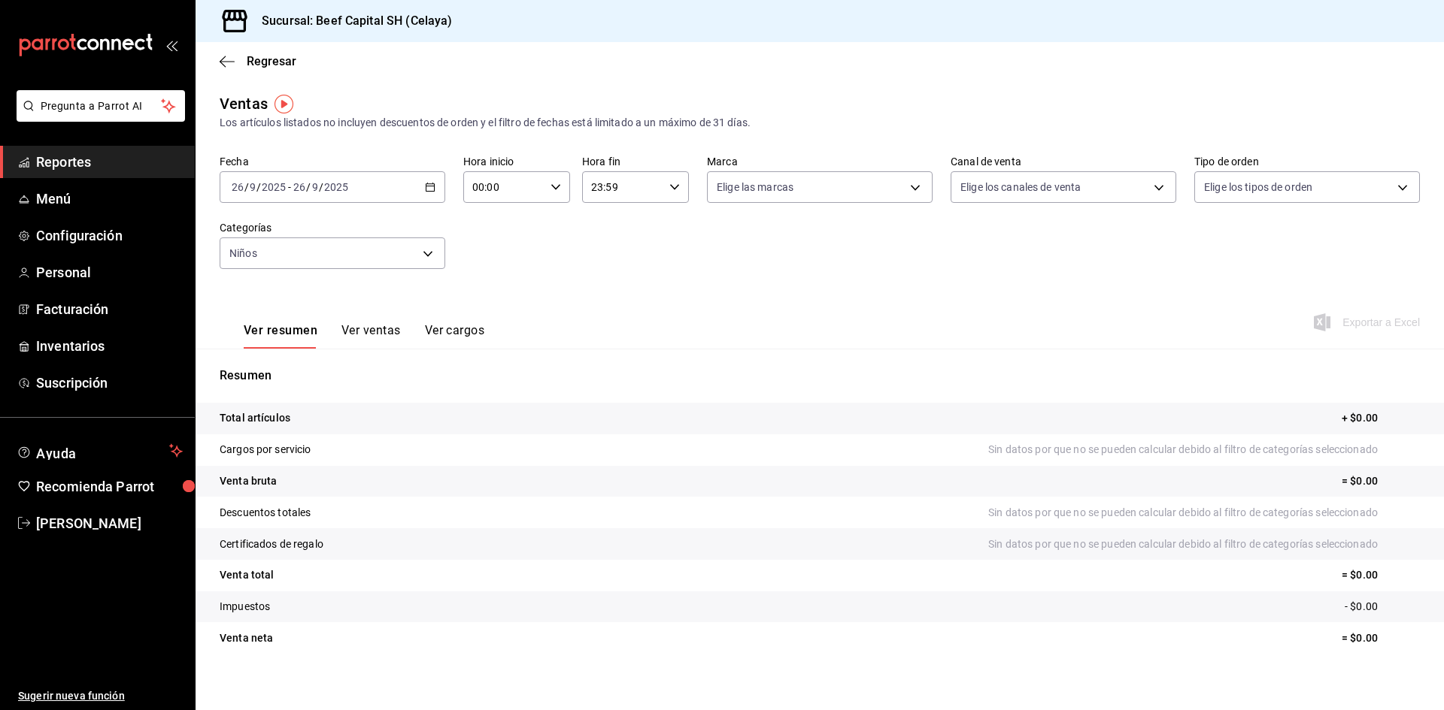
click at [429, 186] on icon "button" at bounding box center [430, 187] width 11 height 11
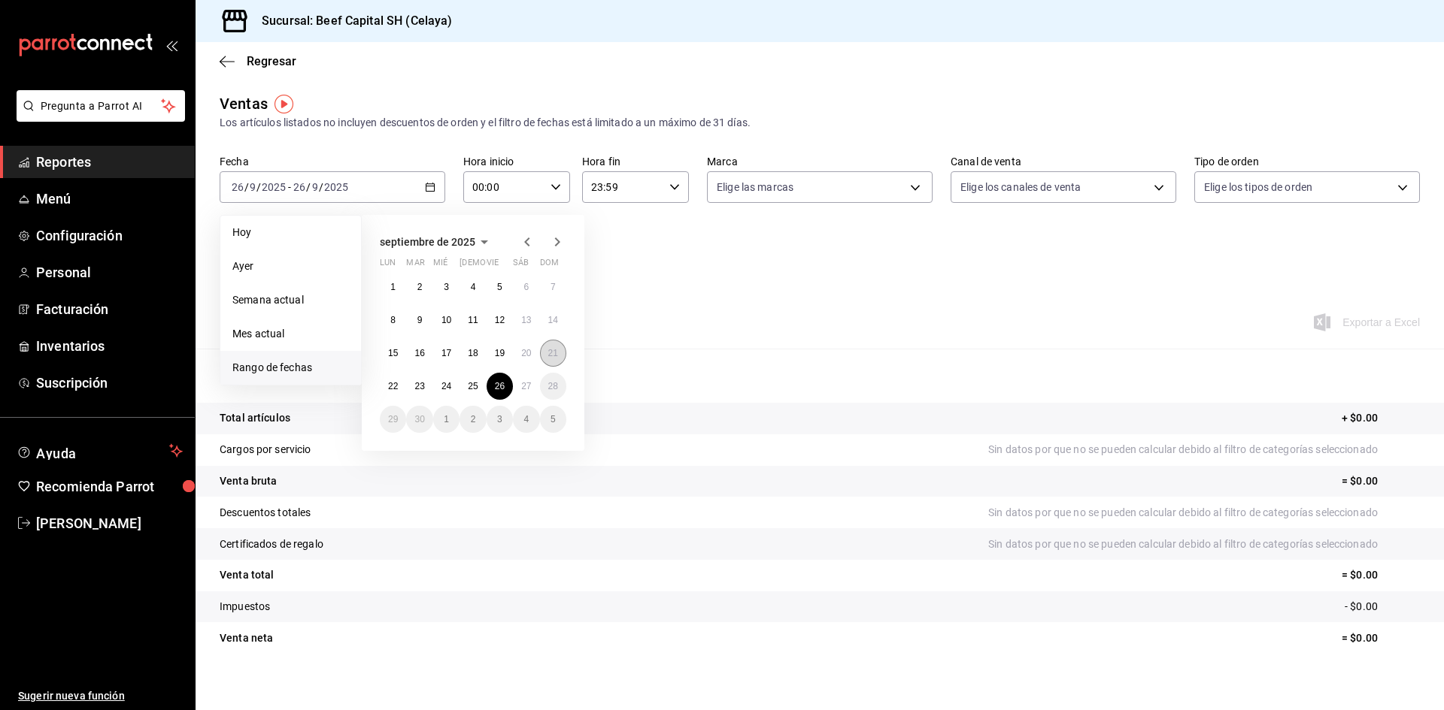
click at [548, 355] on abbr "21" at bounding box center [553, 353] width 10 height 11
click at [499, 389] on abbr "26" at bounding box center [500, 386] width 10 height 11
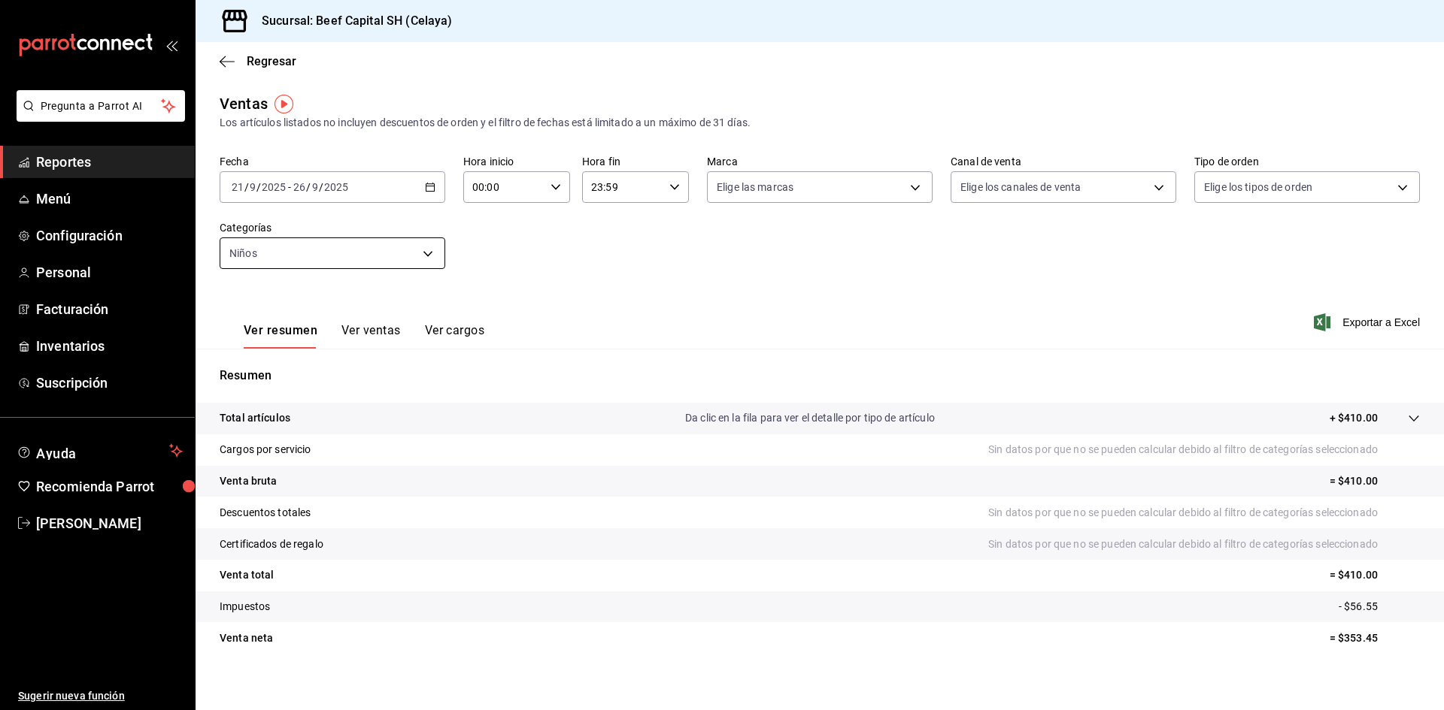
click at [423, 256] on body "Pregunta a Parrot AI Reportes Menú Configuración Personal Facturación Inventari…" at bounding box center [722, 355] width 1444 height 710
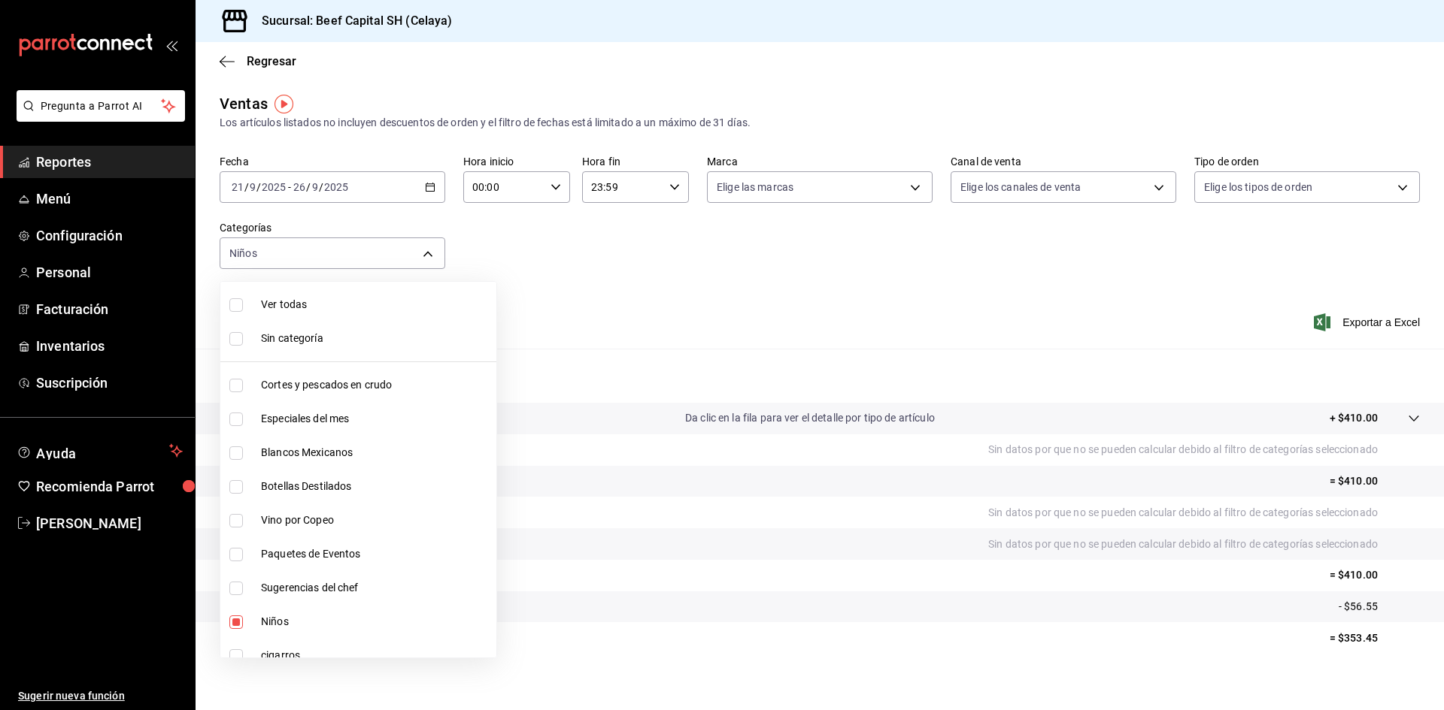
click at [235, 304] on input "checkbox" at bounding box center [236, 305] width 14 height 14
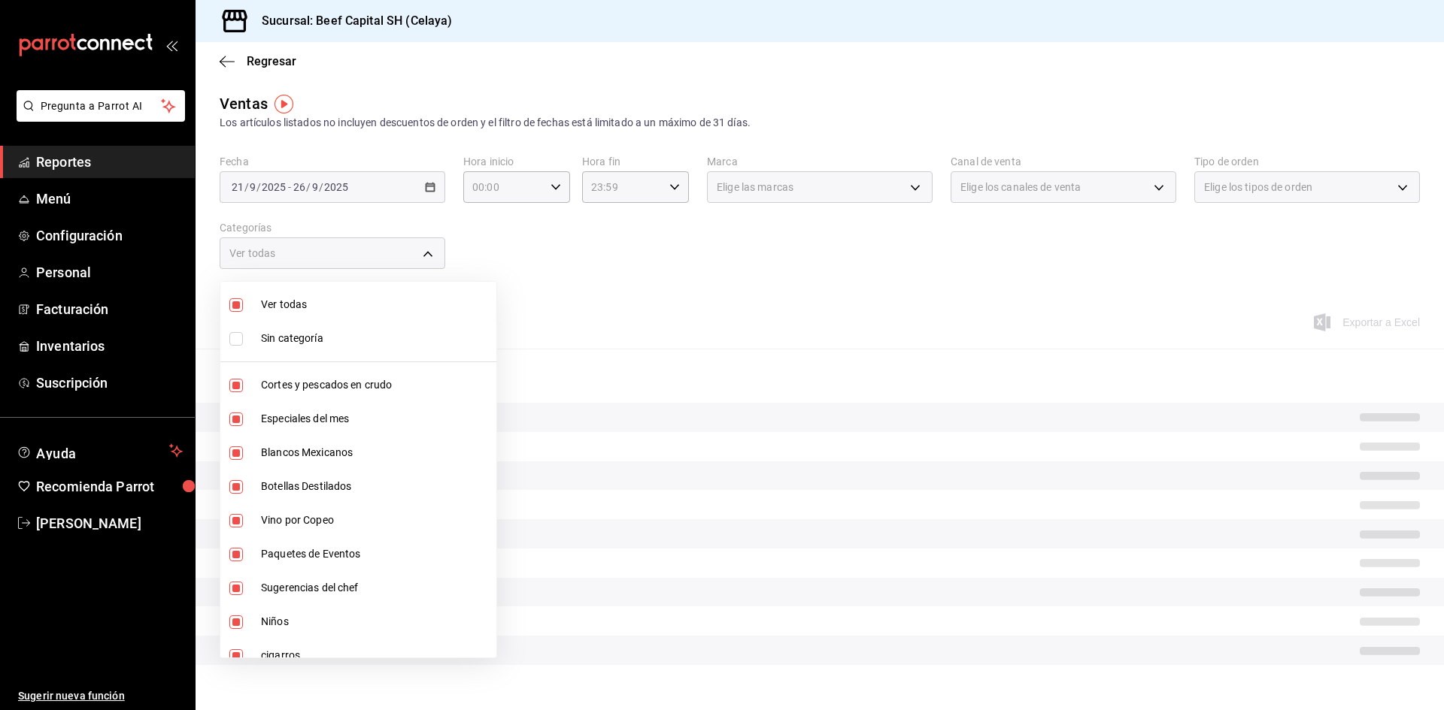
click at [235, 341] on input "checkbox" at bounding box center [236, 339] width 14 height 14
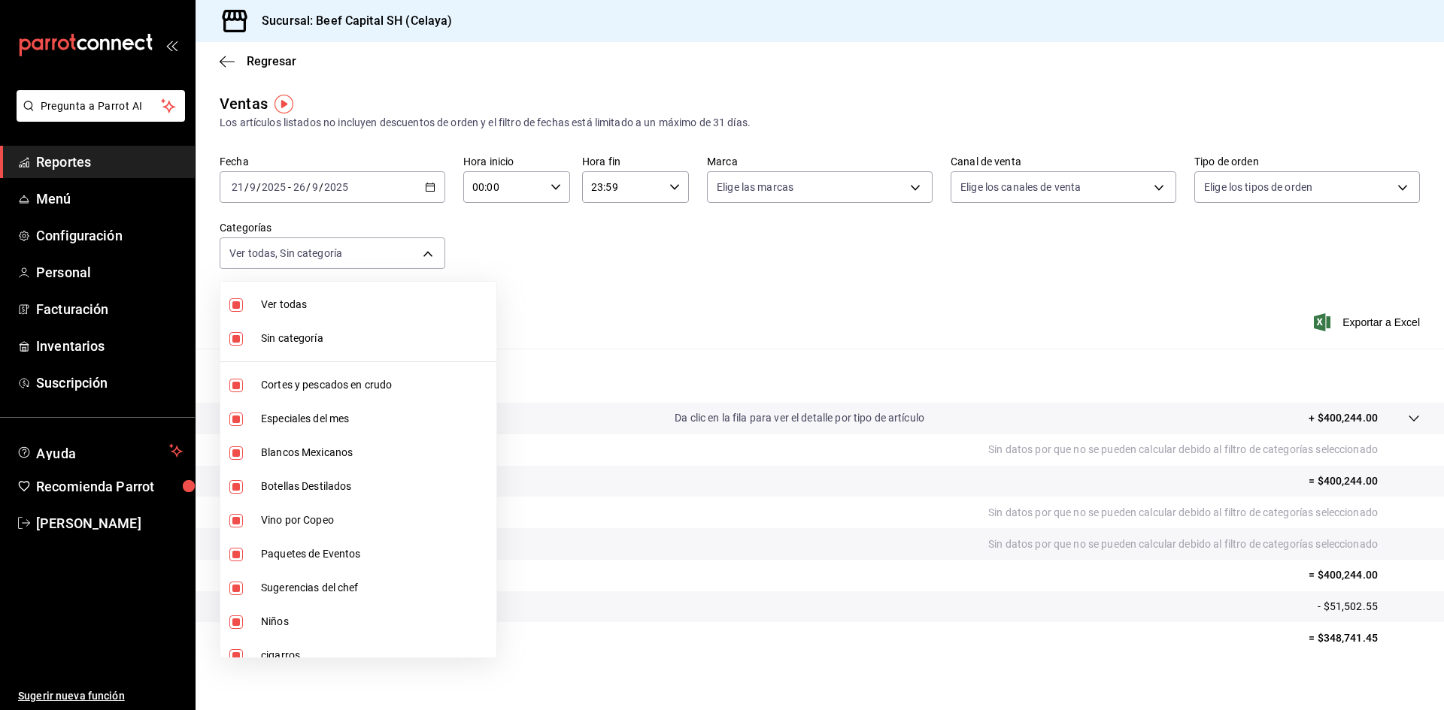
click at [431, 189] on div at bounding box center [722, 355] width 1444 height 710
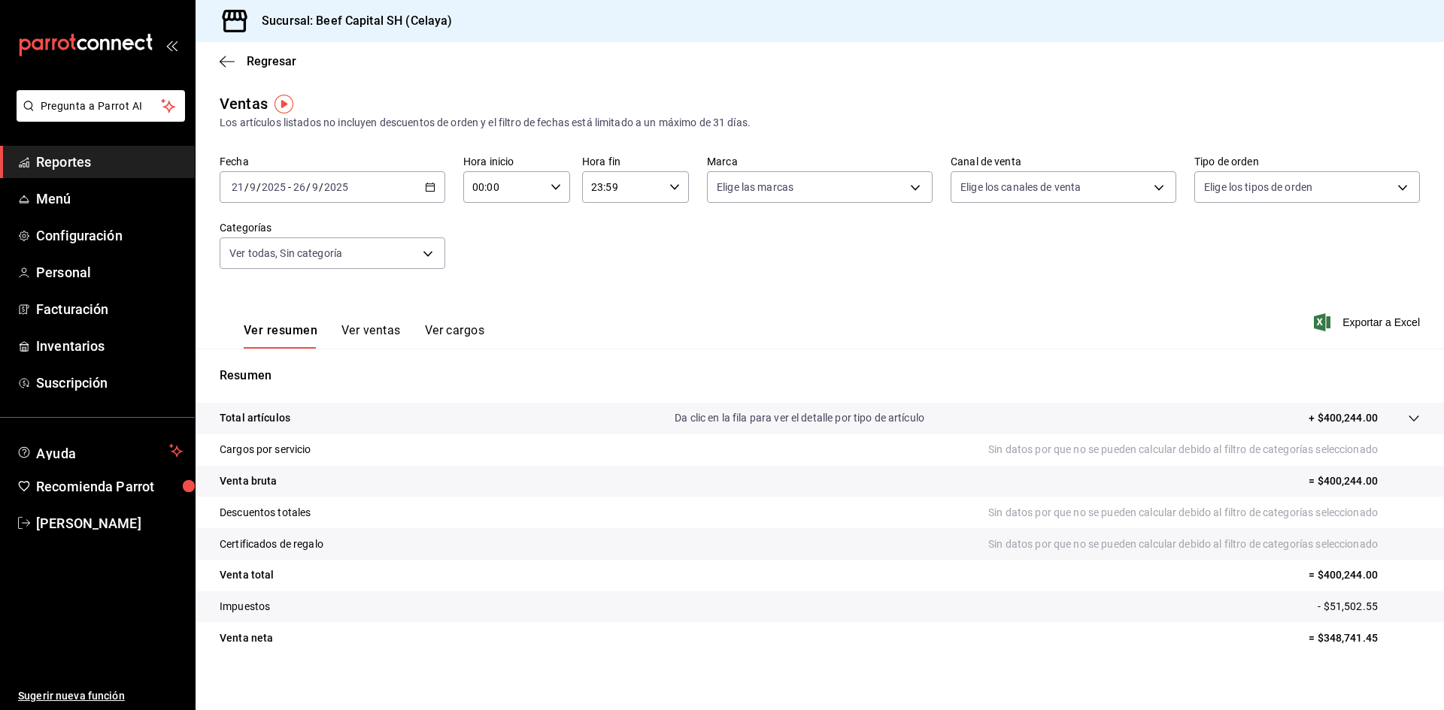
click at [426, 186] on \(Stroke\) "button" at bounding box center [430, 187] width 9 height 8
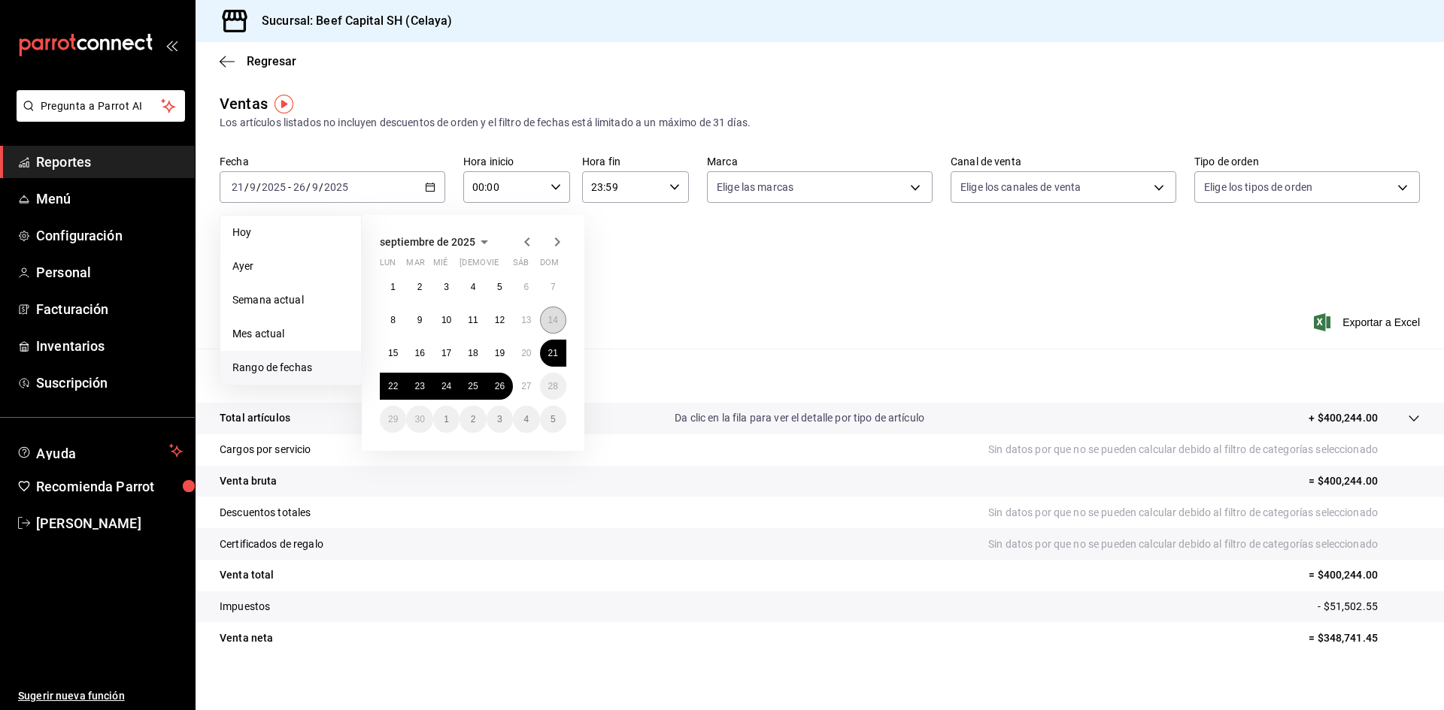
click at [559, 322] on button "14" at bounding box center [553, 320] width 26 height 27
click at [522, 354] on abbr "20" at bounding box center [526, 353] width 10 height 11
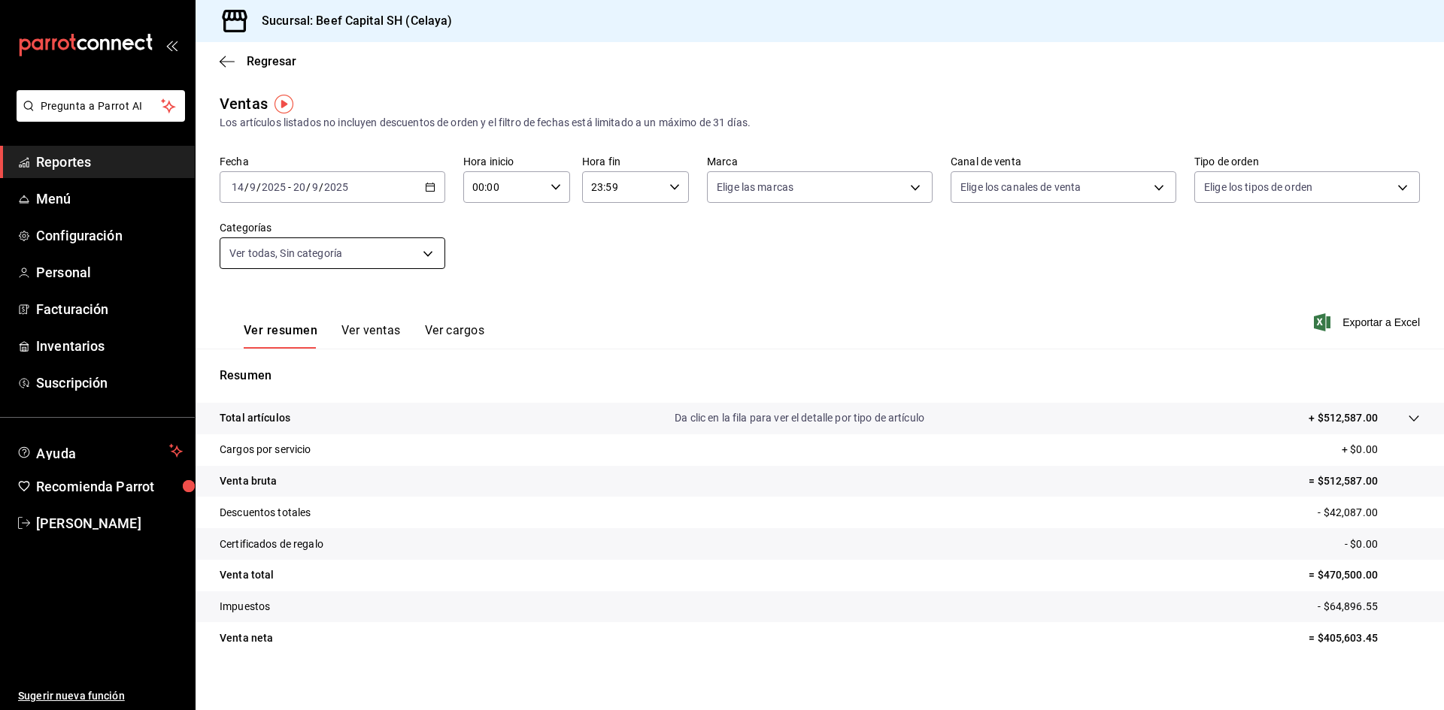
click at [421, 253] on body "Pregunta a Parrot AI Reportes Menú Configuración Personal Facturación Inventari…" at bounding box center [722, 355] width 1444 height 710
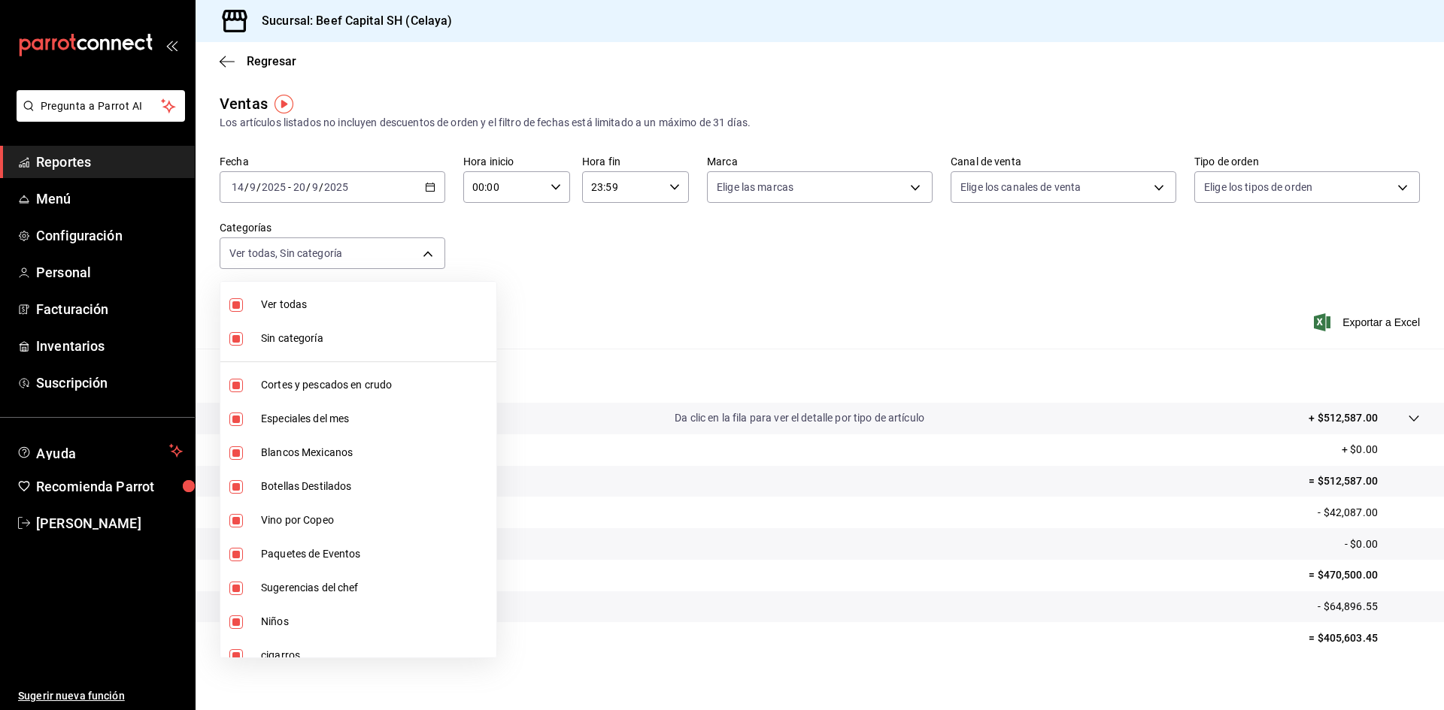
click at [238, 306] on input "checkbox" at bounding box center [236, 305] width 14 height 14
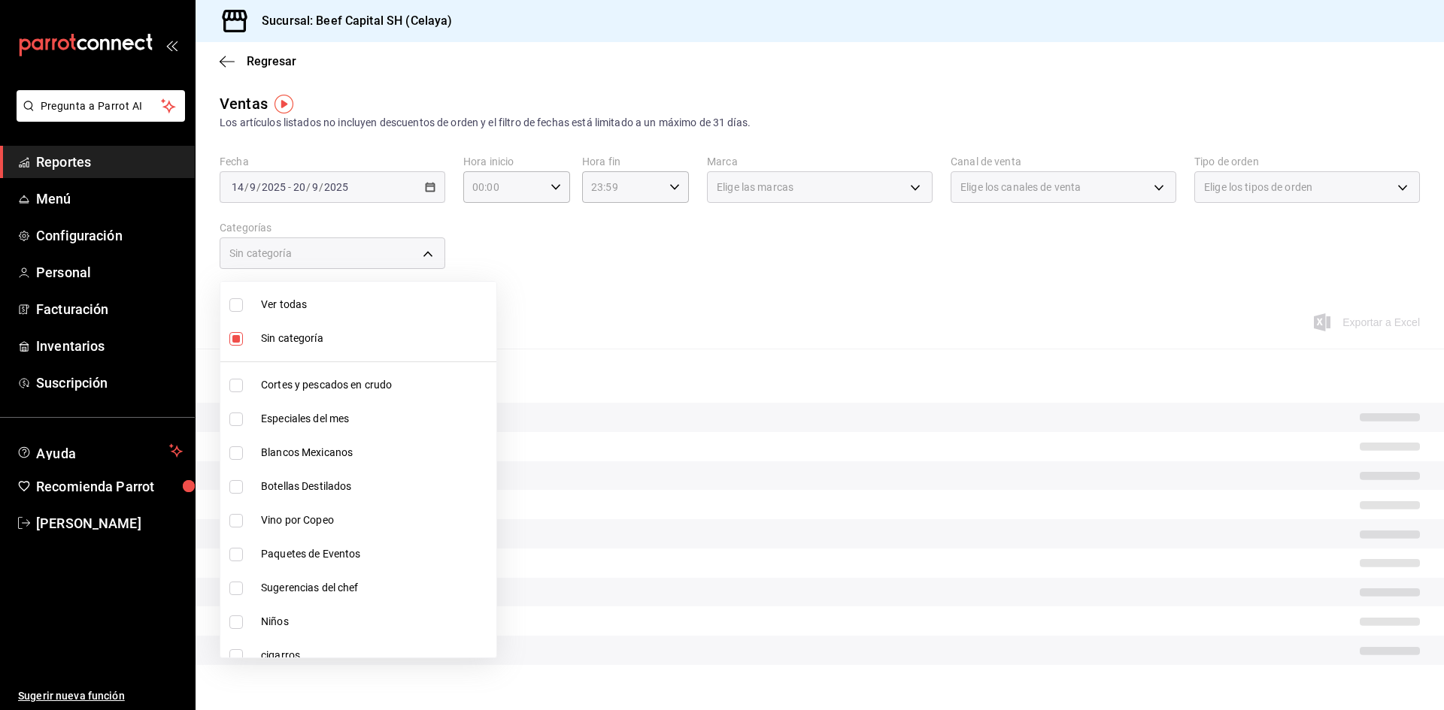
click at [236, 334] on input "checkbox" at bounding box center [236, 339] width 14 height 14
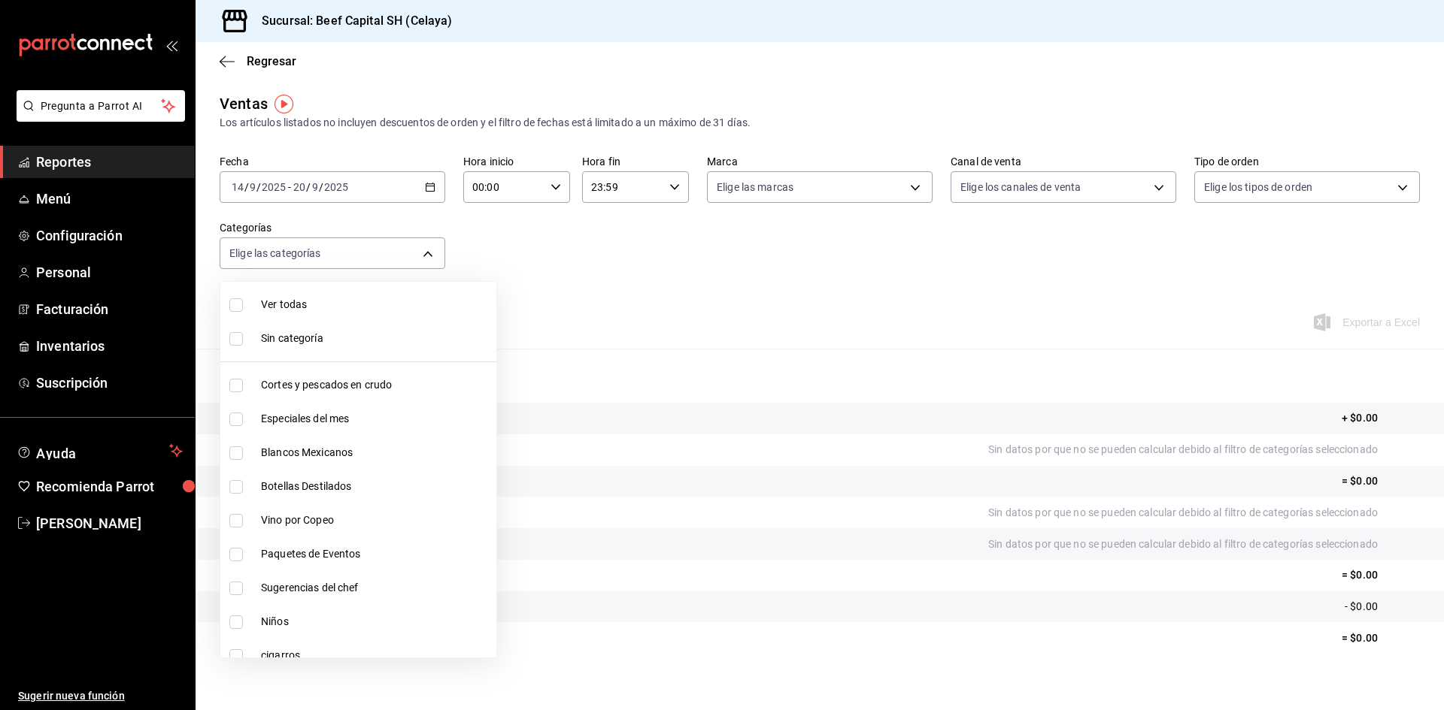
click at [240, 452] on input "checkbox" at bounding box center [236, 454] width 14 height 14
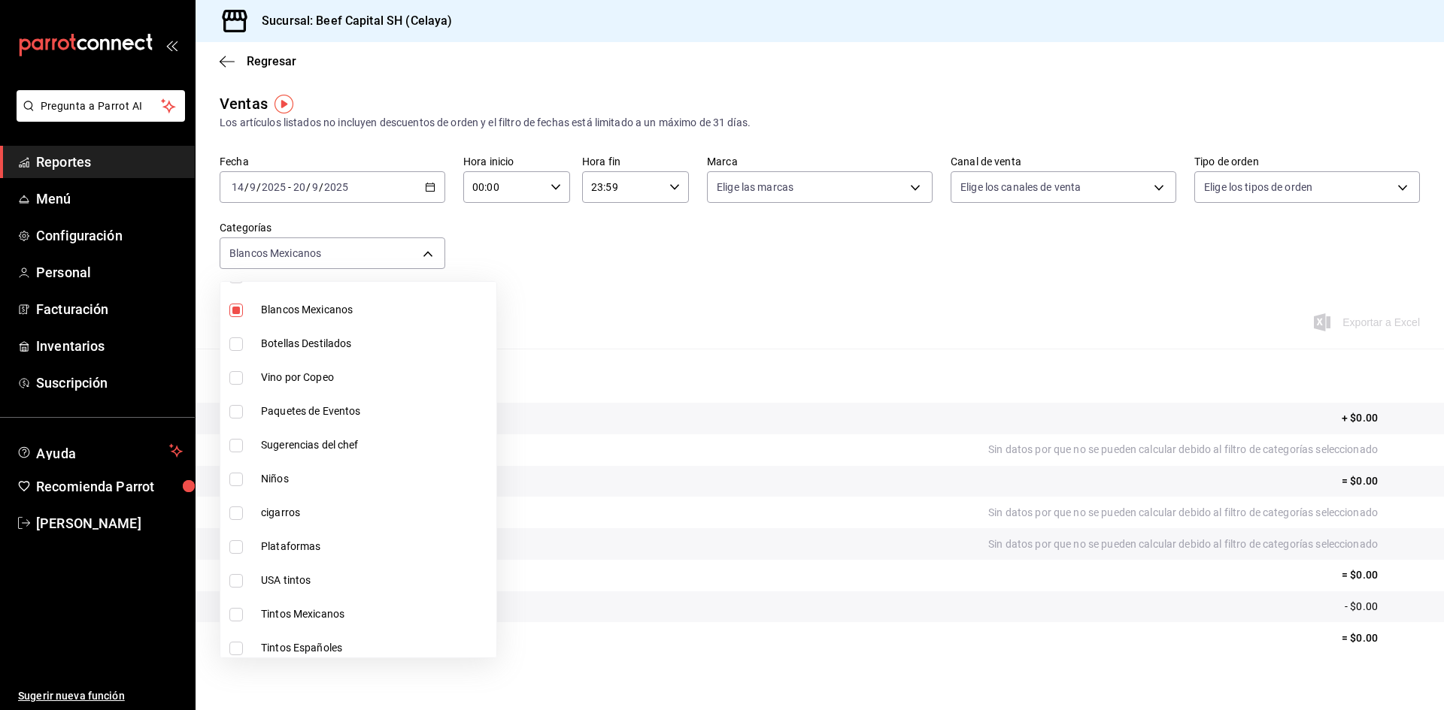
scroll to position [150, 0]
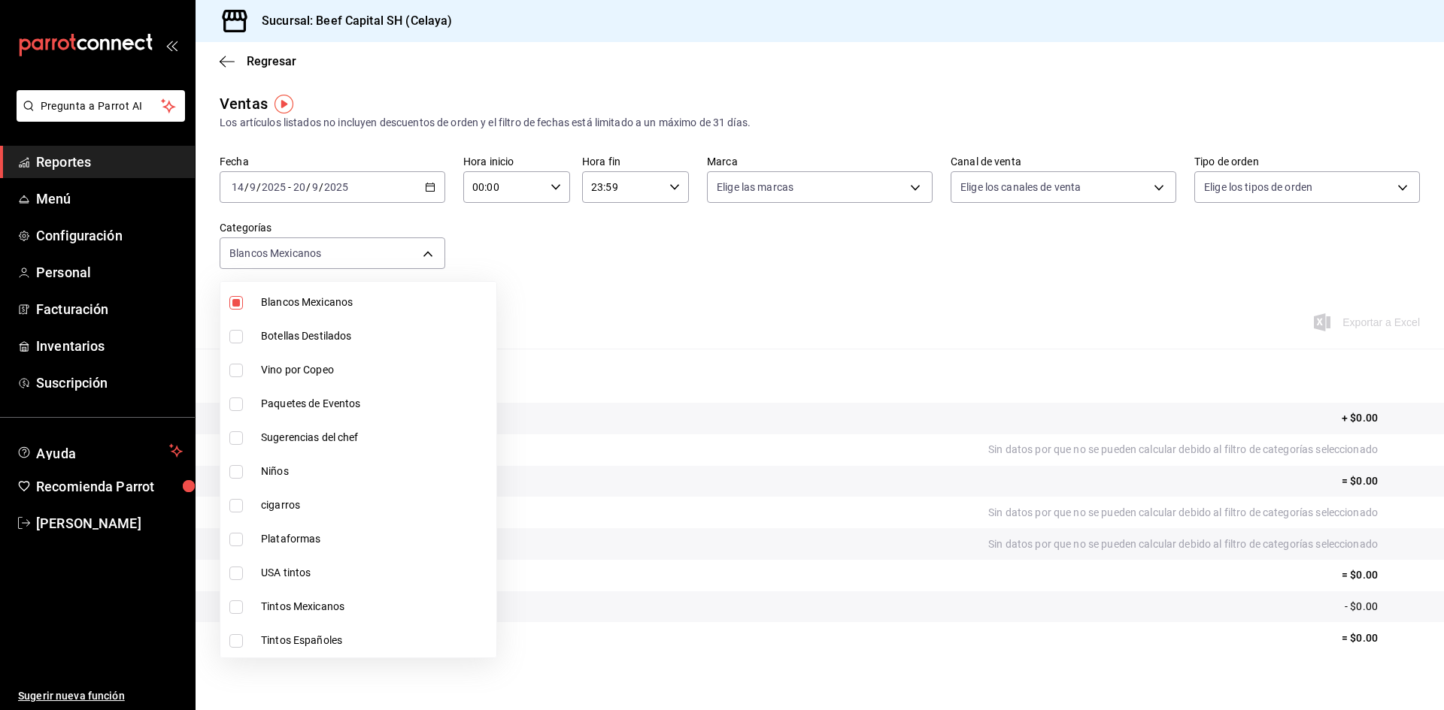
click at [239, 371] on input "checkbox" at bounding box center [236, 371] width 14 height 14
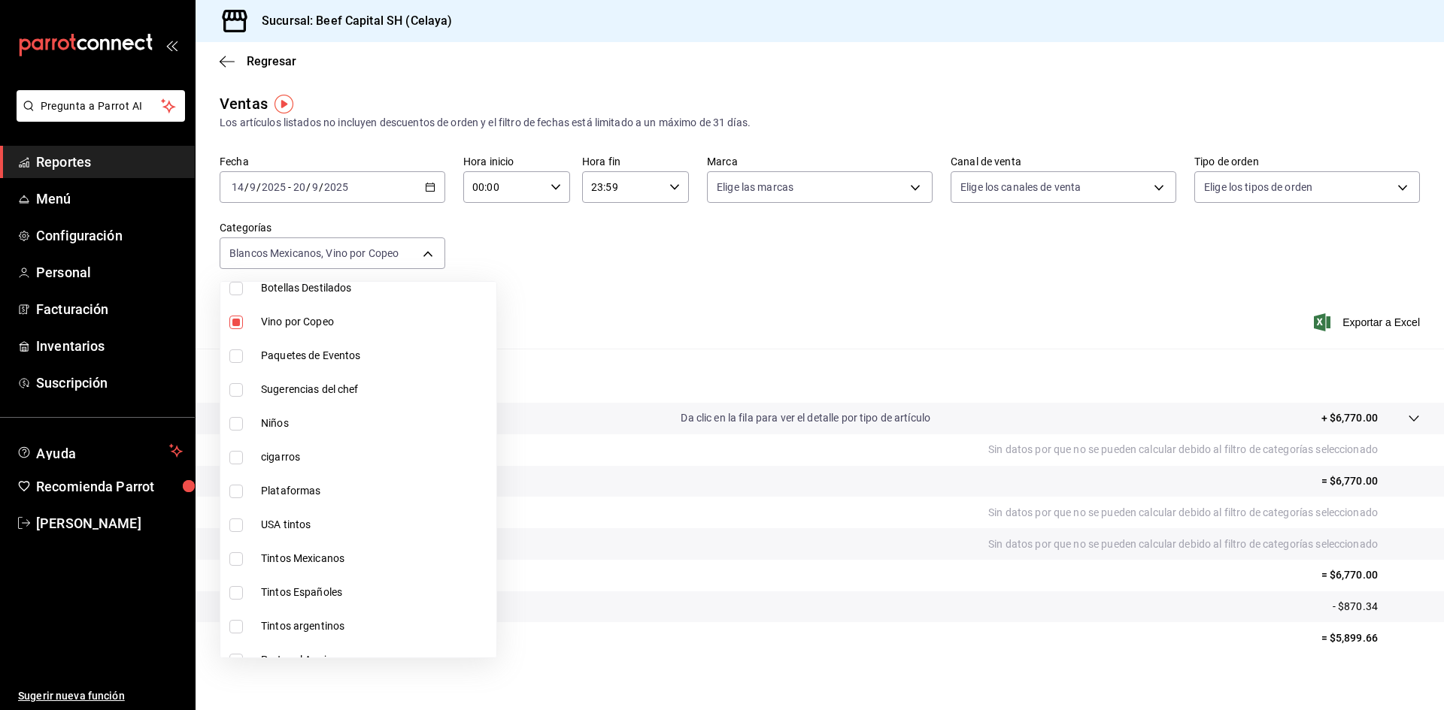
scroll to position [226, 0]
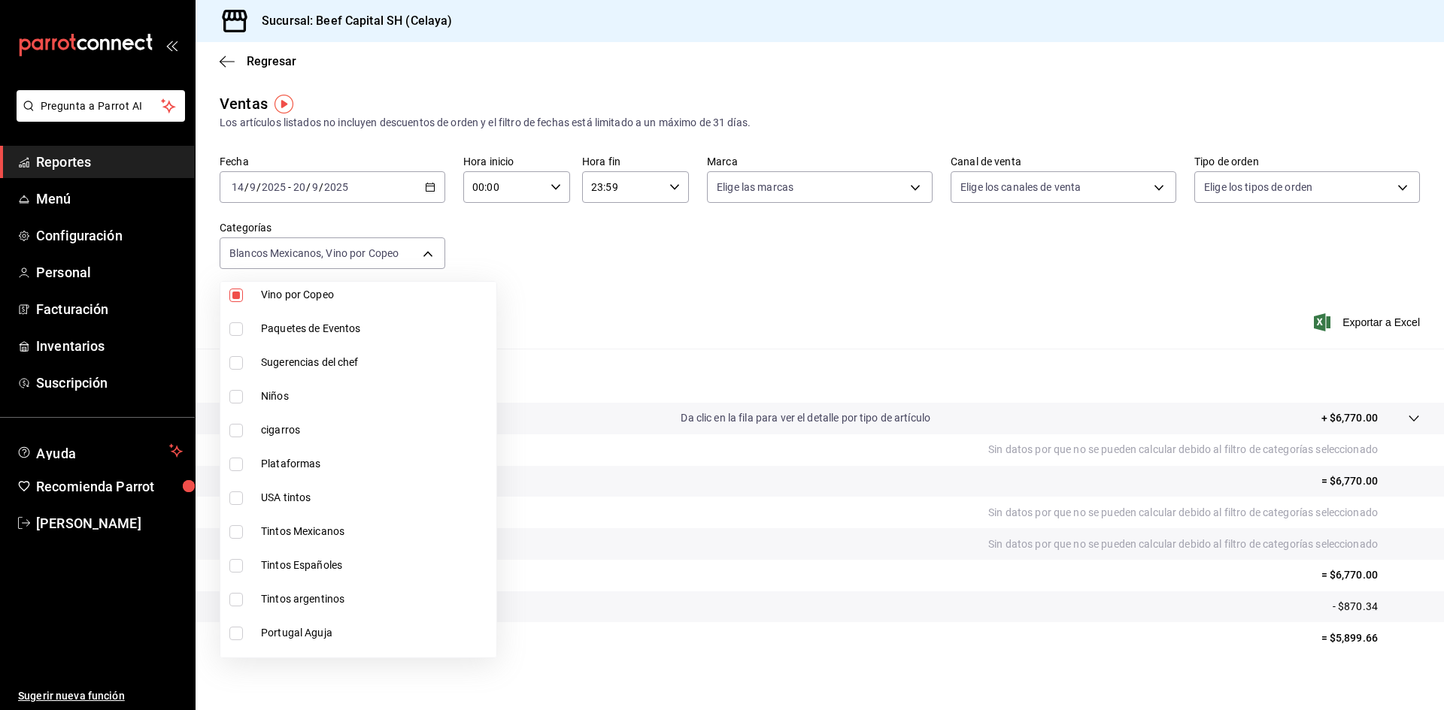
click at [236, 495] on input "checkbox" at bounding box center [236, 499] width 14 height 14
click at [241, 530] on input "checkbox" at bounding box center [236, 533] width 14 height 14
click at [241, 567] on input "checkbox" at bounding box center [236, 566] width 14 height 14
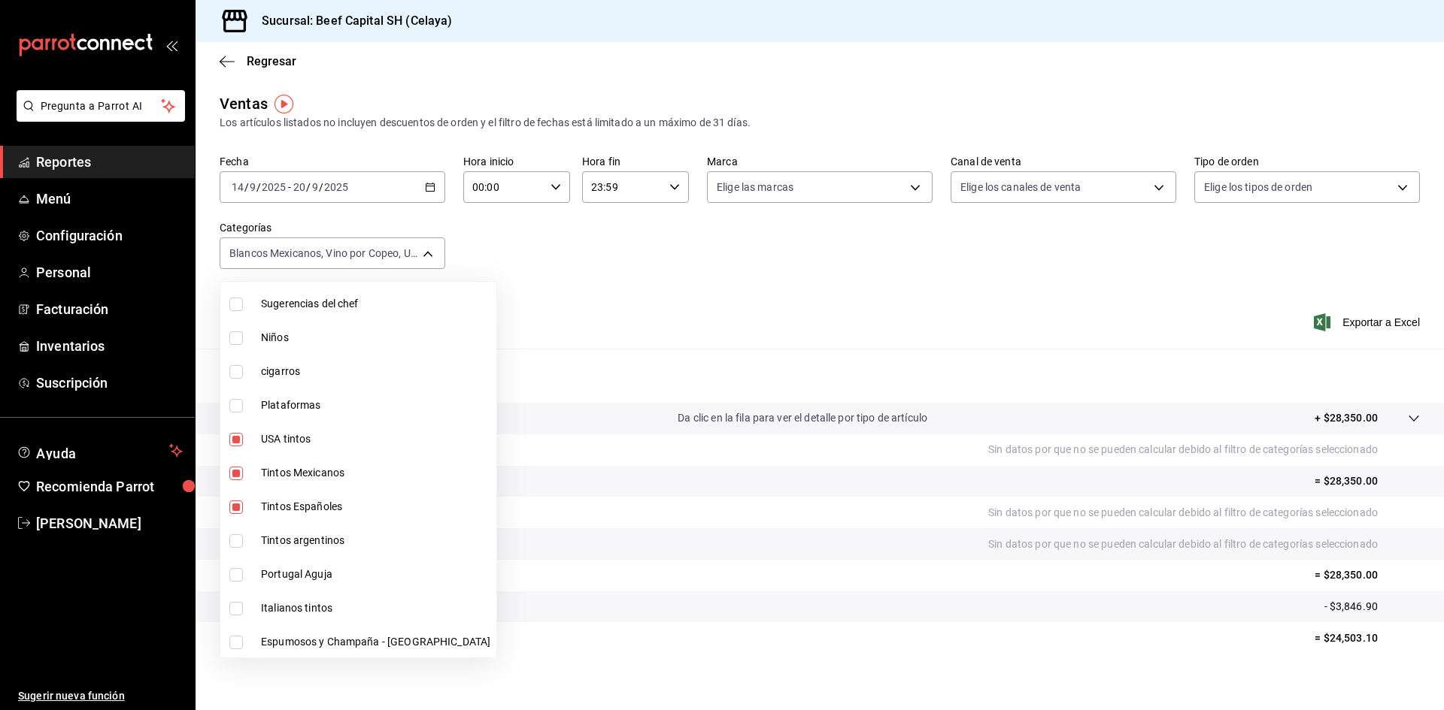
scroll to position [376, 0]
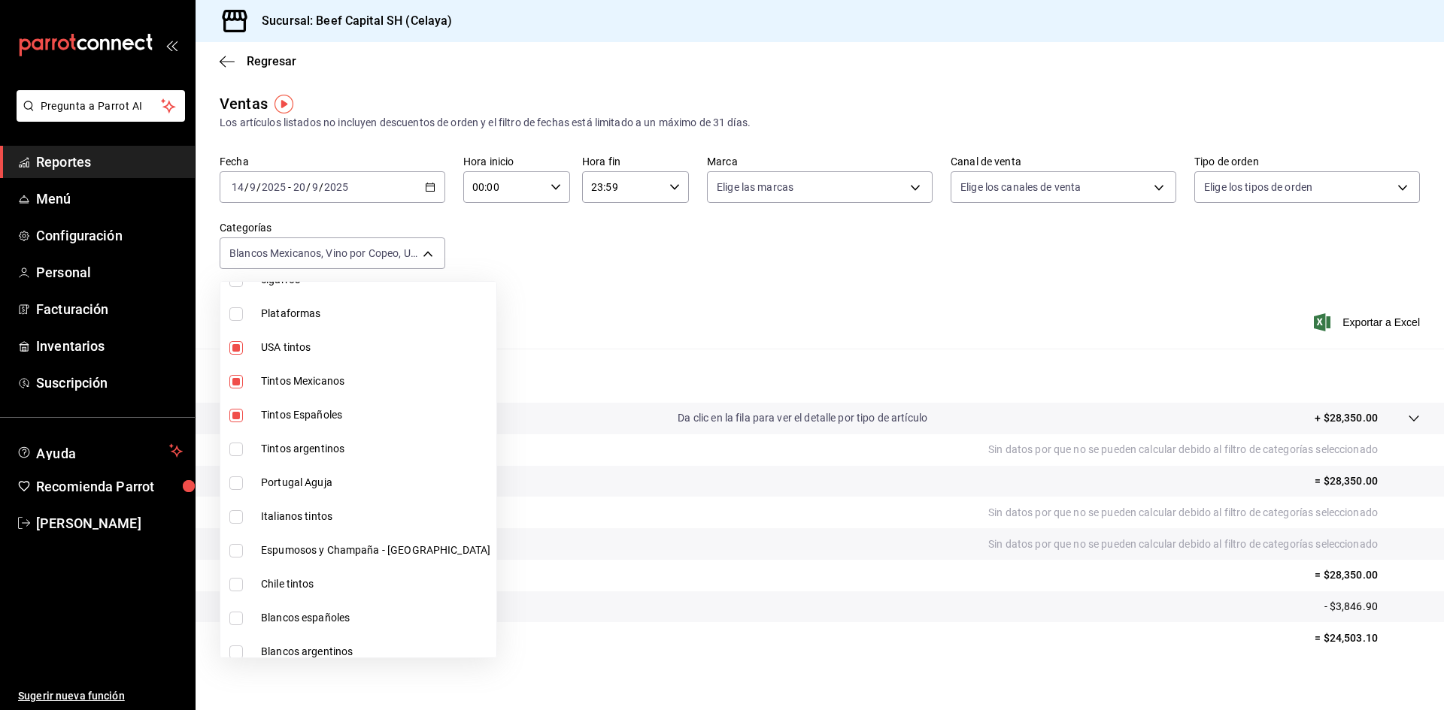
click at [231, 453] on input "checkbox" at bounding box center [236, 450] width 14 height 14
click at [239, 482] on input "checkbox" at bounding box center [236, 484] width 14 height 14
click at [237, 517] on input "checkbox" at bounding box center [236, 518] width 14 height 14
click at [244, 547] on label at bounding box center [239, 551] width 20 height 14
click at [243, 547] on input "checkbox" at bounding box center [236, 551] width 14 height 14
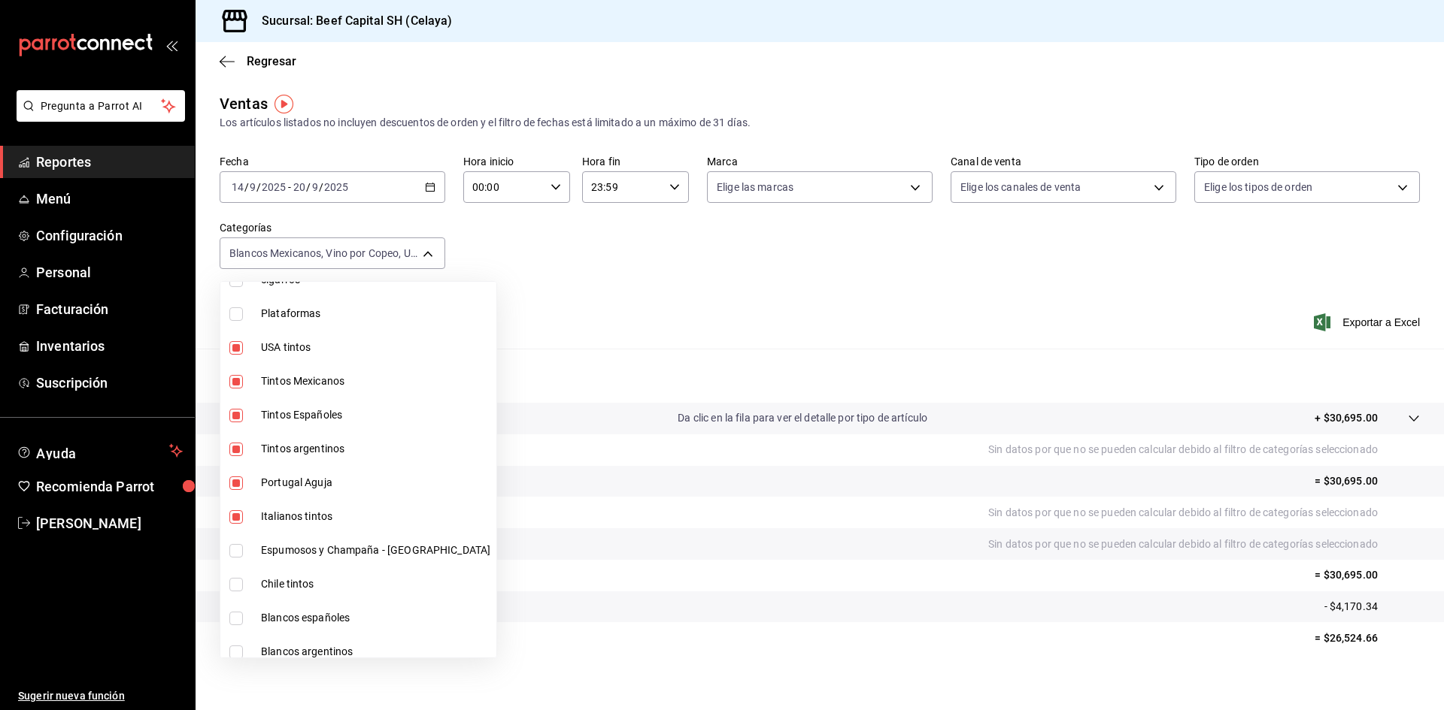
click at [234, 552] on input "checkbox" at bounding box center [236, 551] width 14 height 14
click at [240, 586] on input "checkbox" at bounding box center [236, 585] width 14 height 14
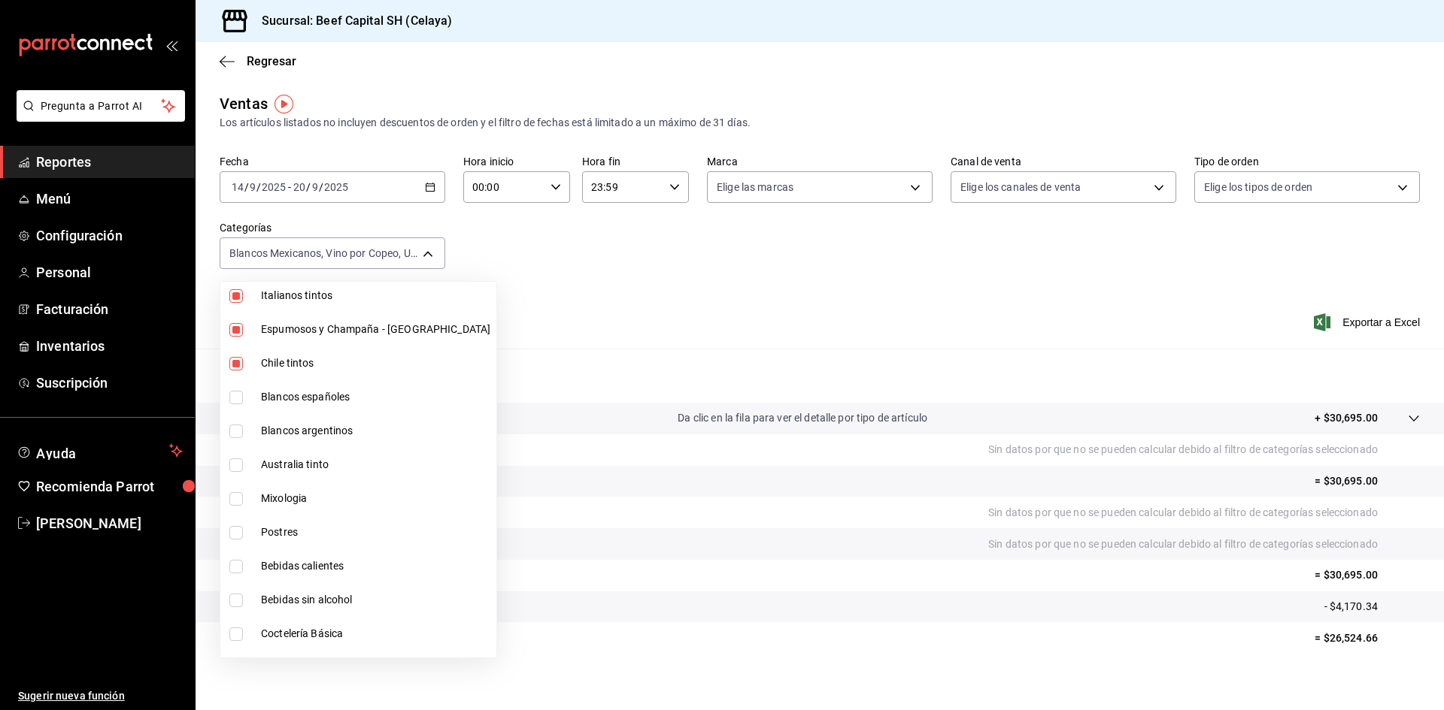
scroll to position [601, 0]
click at [236, 392] on input "checkbox" at bounding box center [236, 393] width 14 height 14
click at [237, 426] on input "checkbox" at bounding box center [236, 427] width 14 height 14
click at [236, 460] on input "checkbox" at bounding box center [236, 461] width 14 height 14
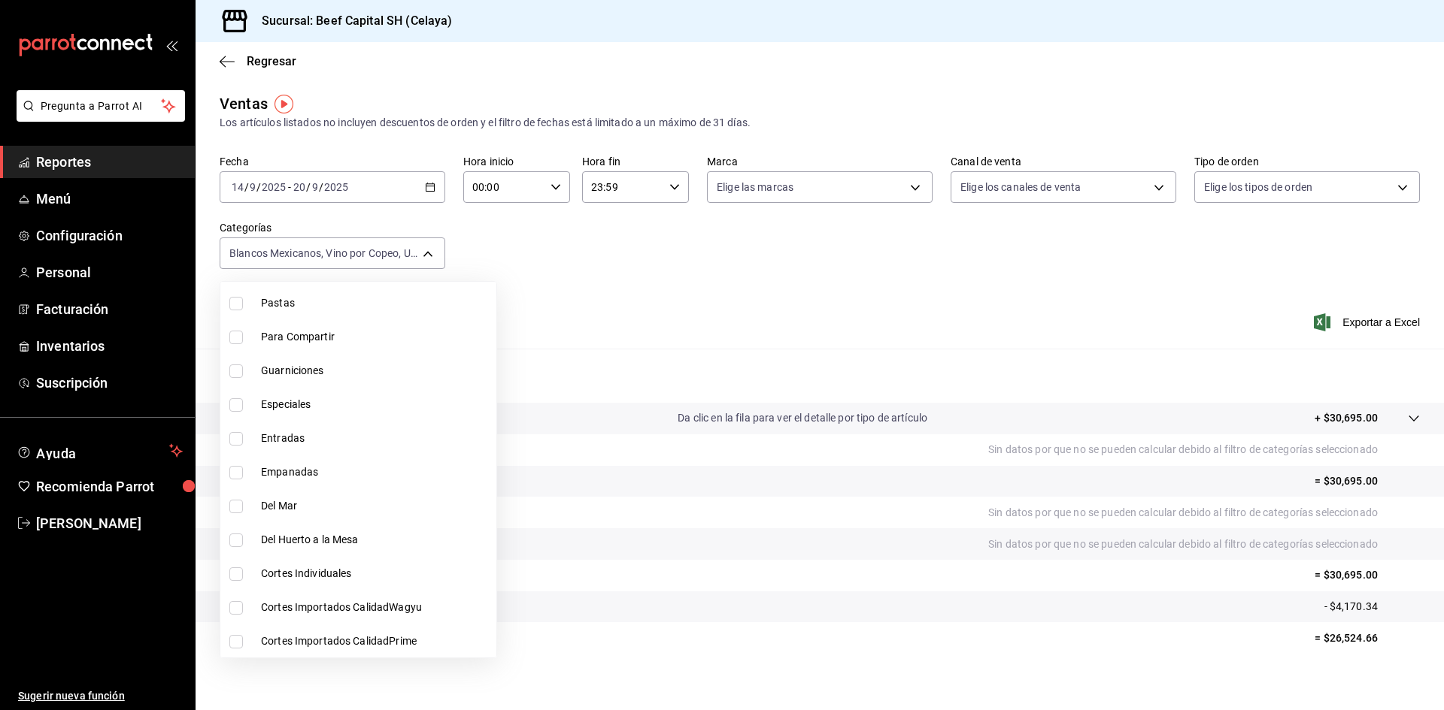
scroll to position [1402, 0]
click at [422, 188] on div at bounding box center [722, 355] width 1444 height 710
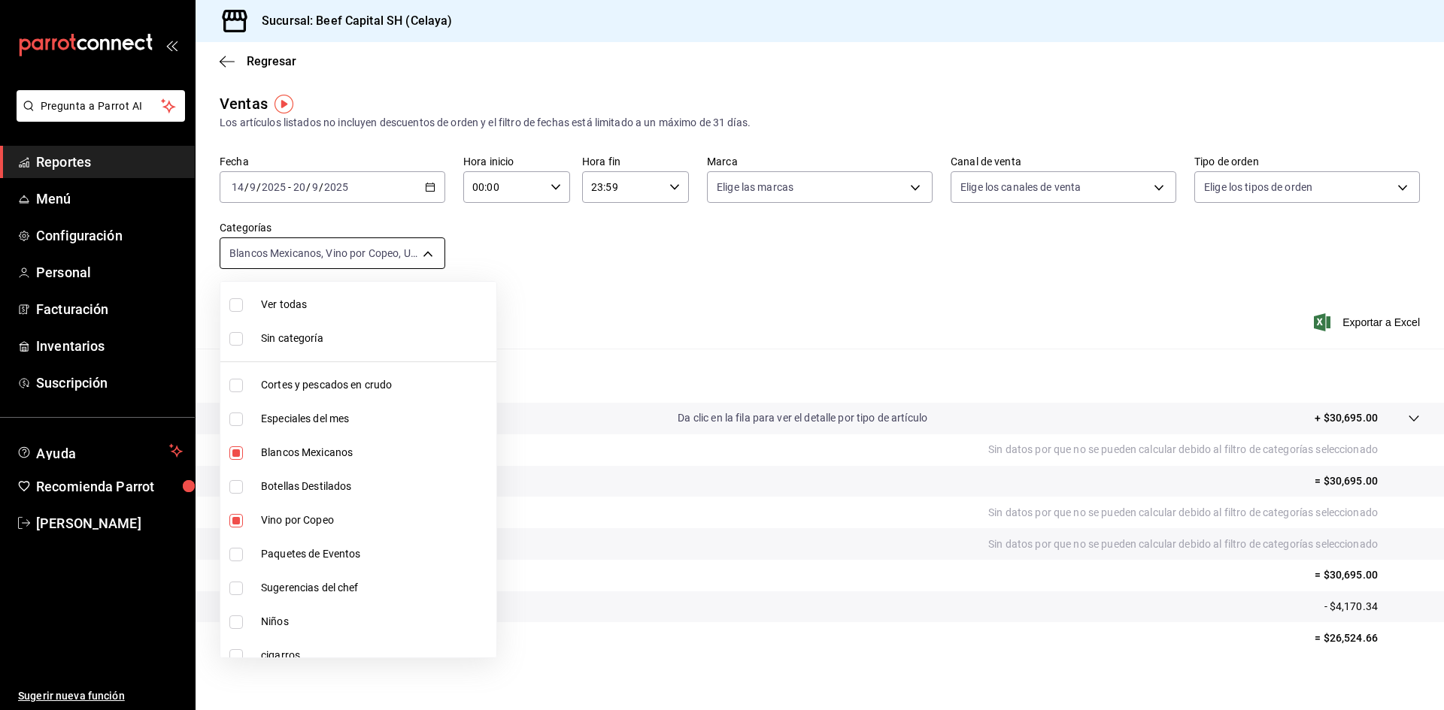
click at [423, 253] on body "Pregunta a Parrot AI Reportes Menú Configuración Personal Facturación Inventari…" at bounding box center [722, 355] width 1444 height 710
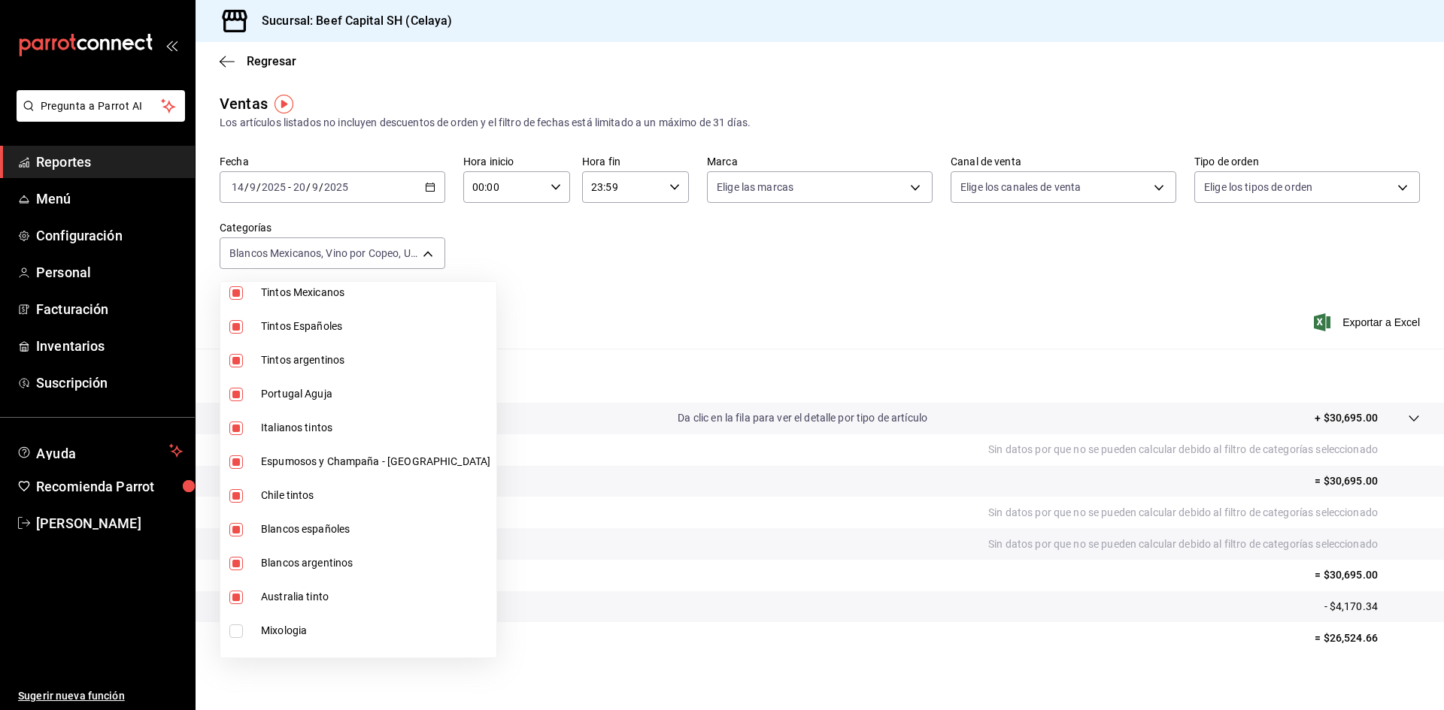
scroll to position [451, 0]
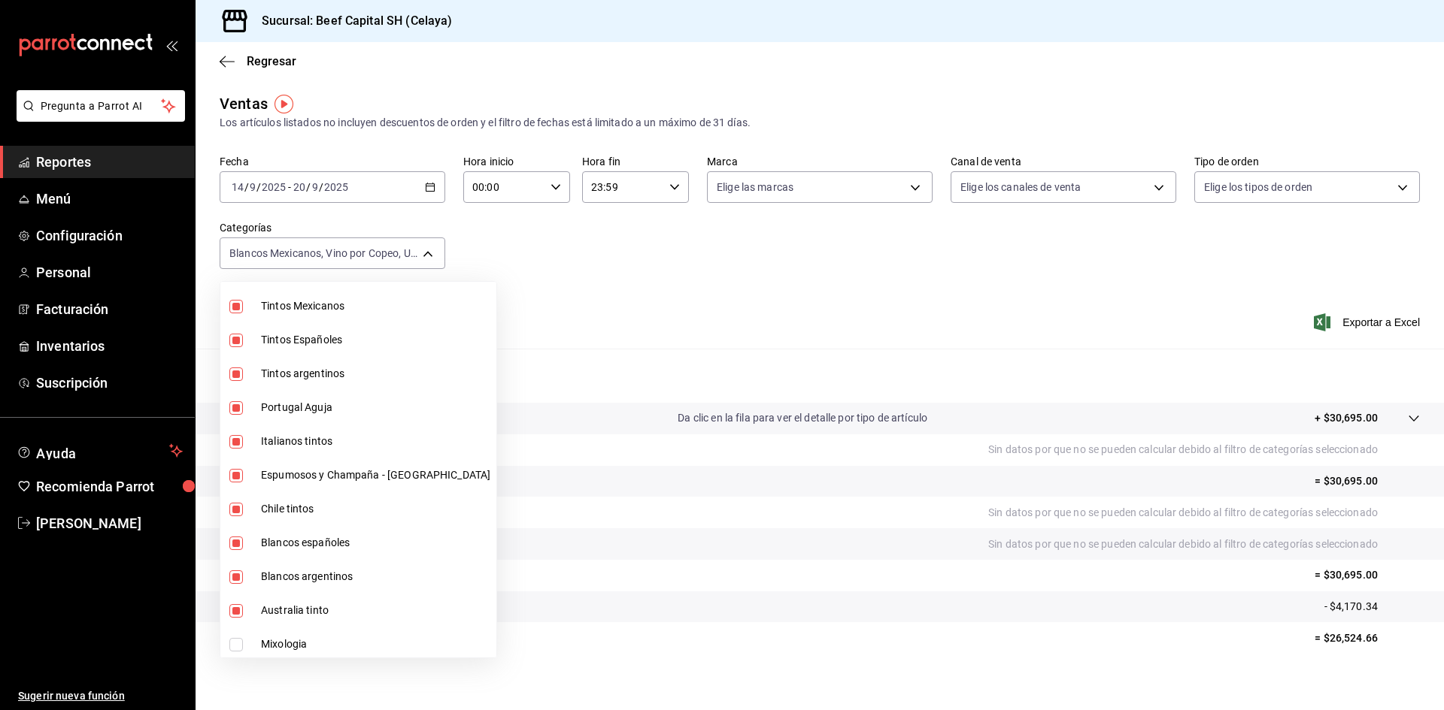
click at [421, 253] on div at bounding box center [722, 355] width 1444 height 710
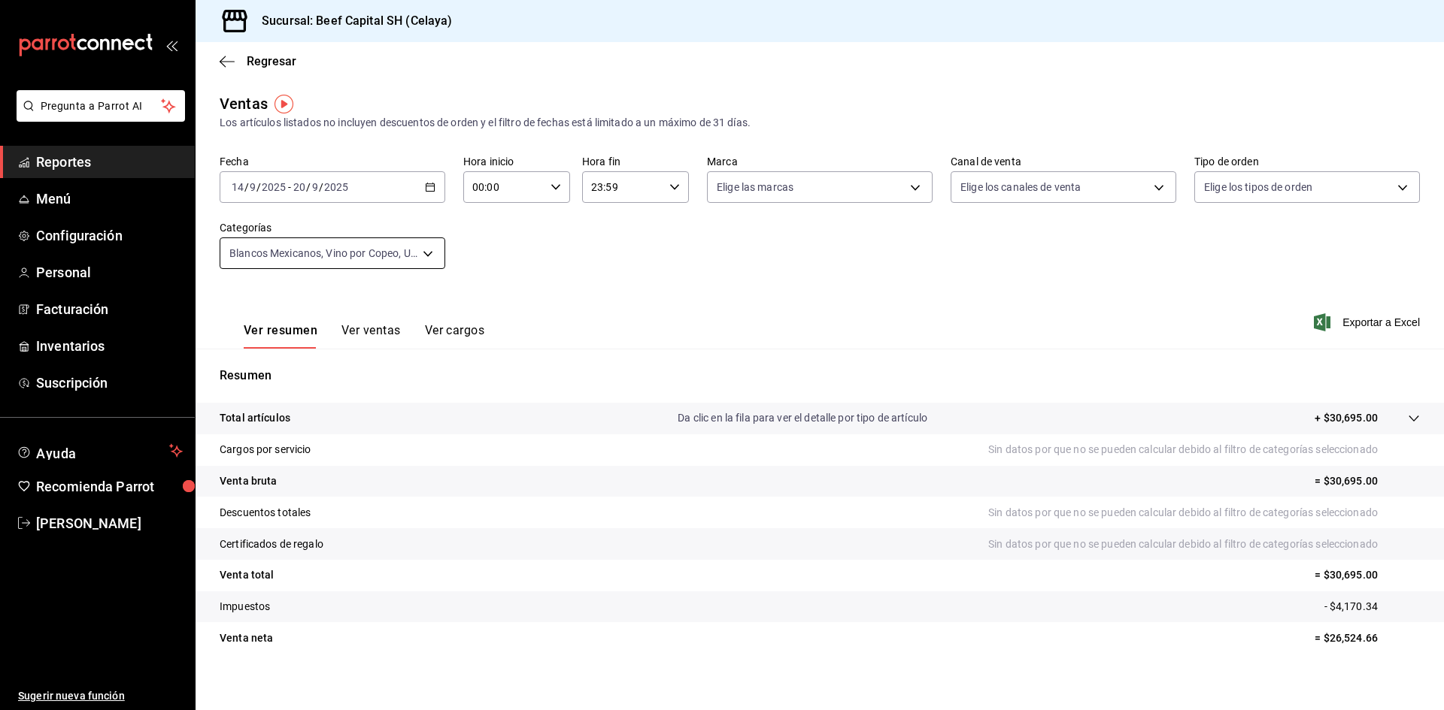
click at [427, 256] on body "Pregunta a Parrot AI Reportes Menú Configuración Personal Facturación Inventari…" at bounding box center [722, 355] width 1444 height 710
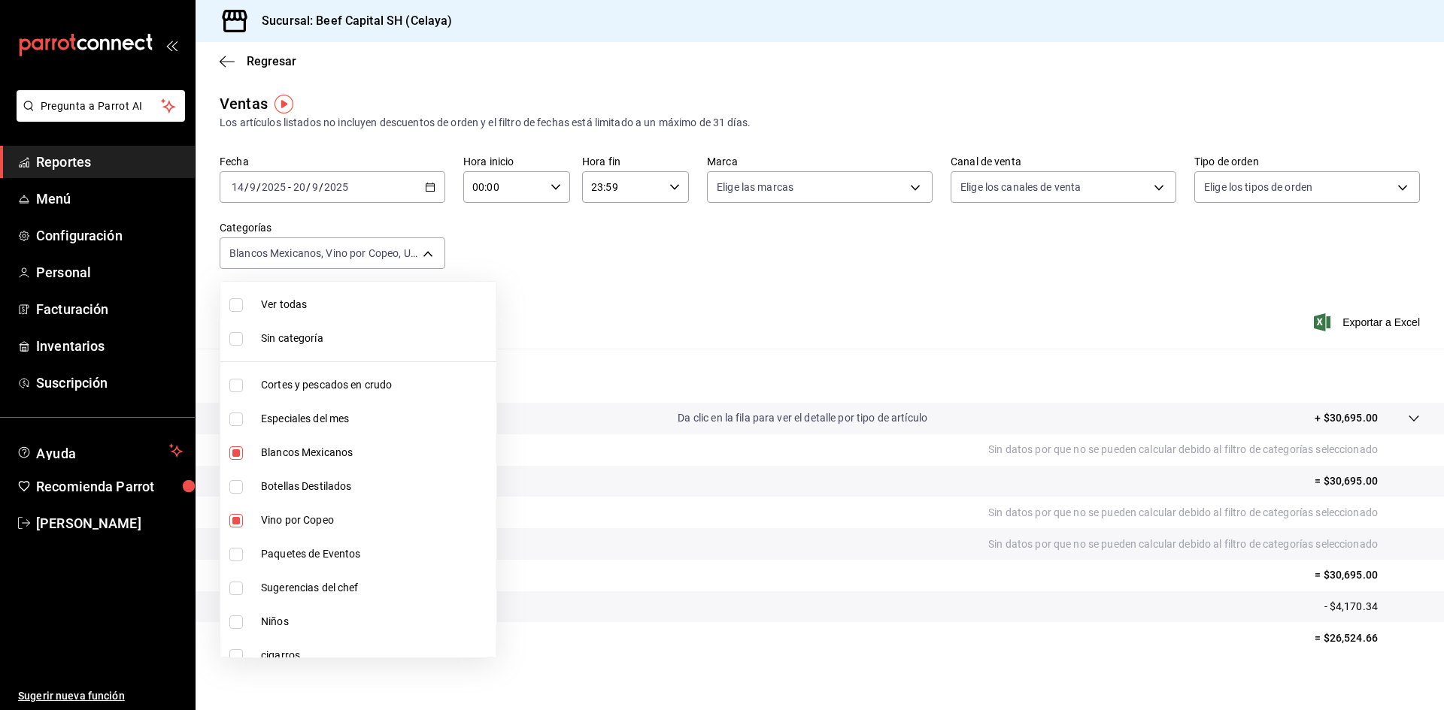
click at [238, 303] on input "checkbox" at bounding box center [236, 305] width 14 height 14
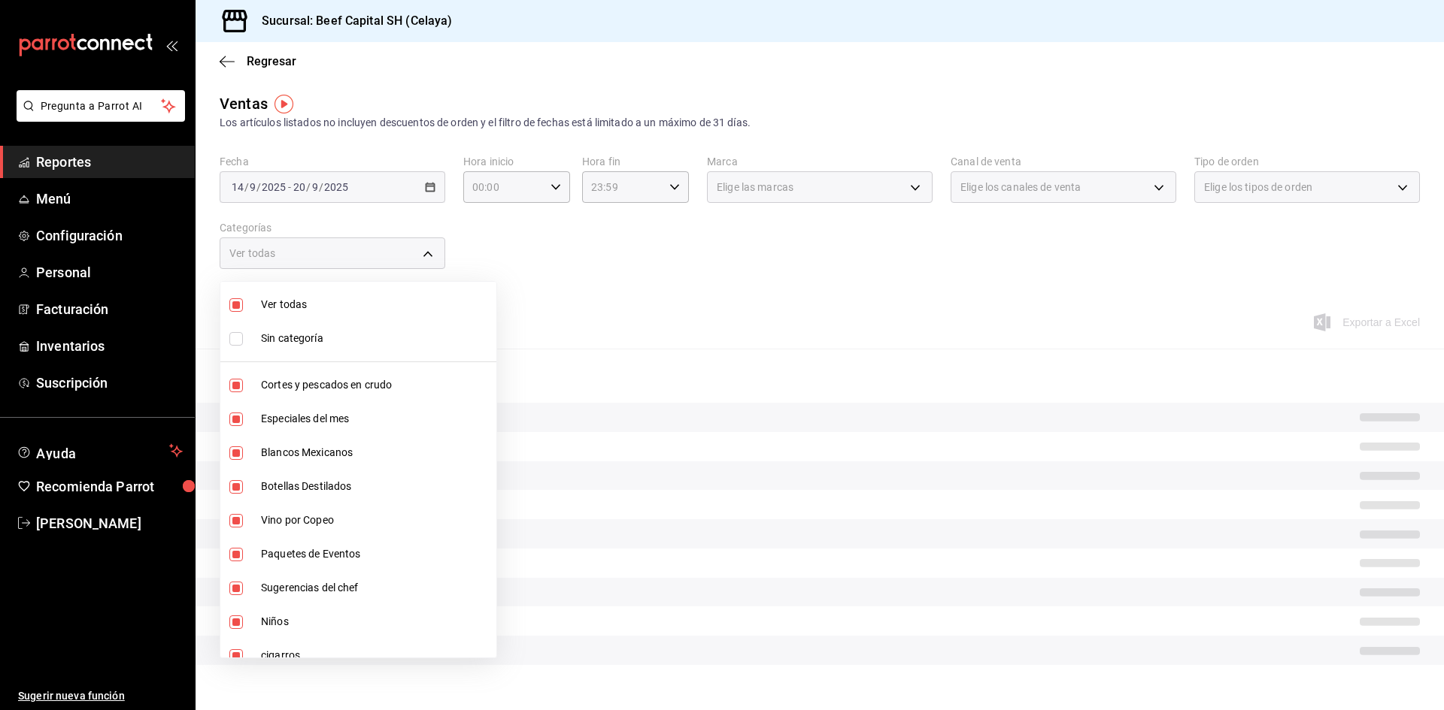
click at [238, 303] on input "checkbox" at bounding box center [236, 305] width 14 height 14
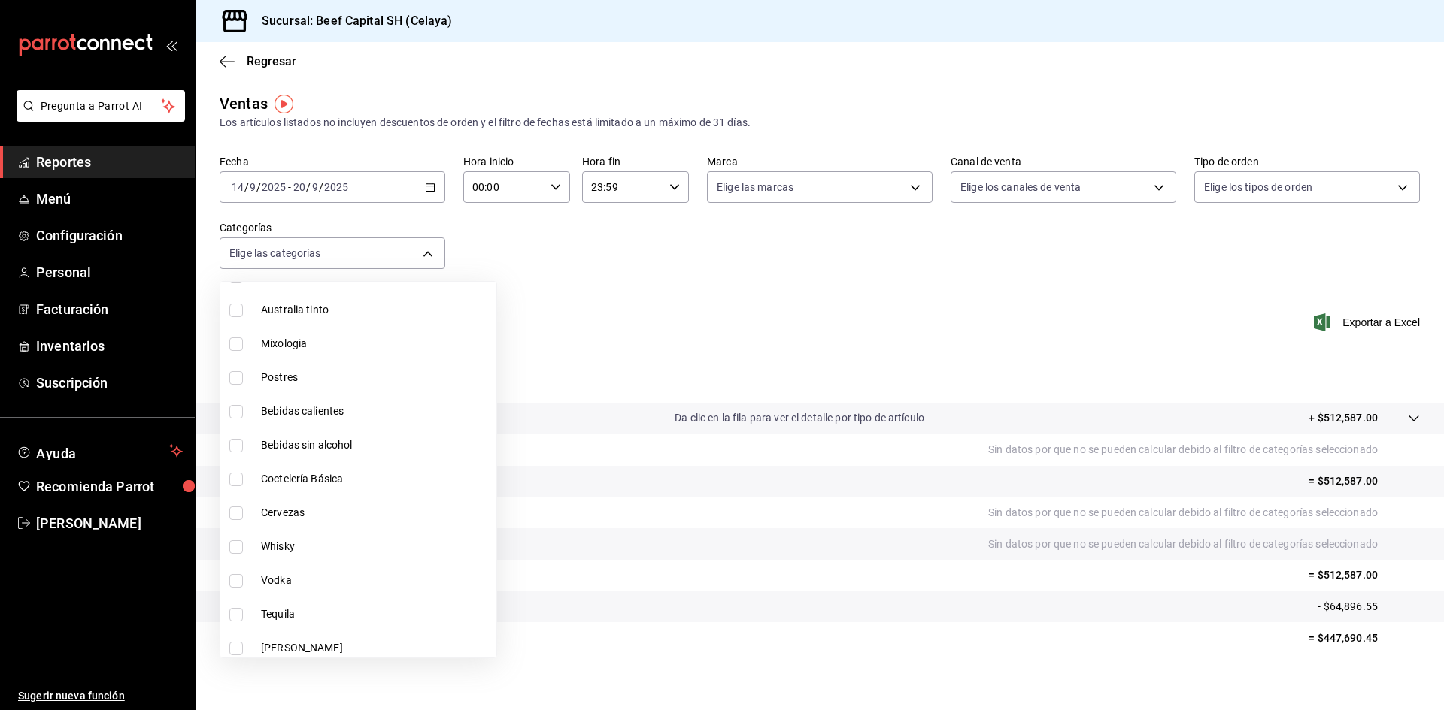
scroll to position [677, 0]
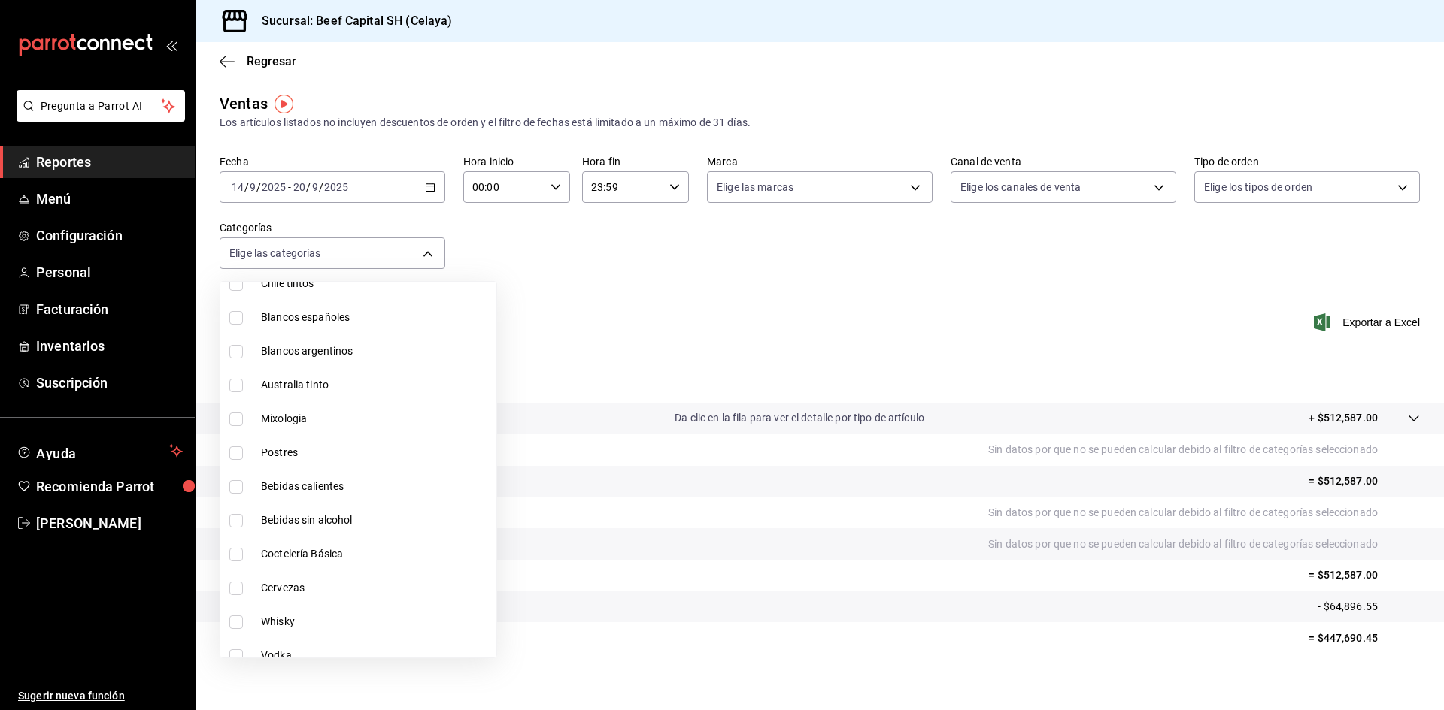
click at [241, 451] on input "checkbox" at bounding box center [236, 454] width 14 height 14
